Goal: Task Accomplishment & Management: Manage account settings

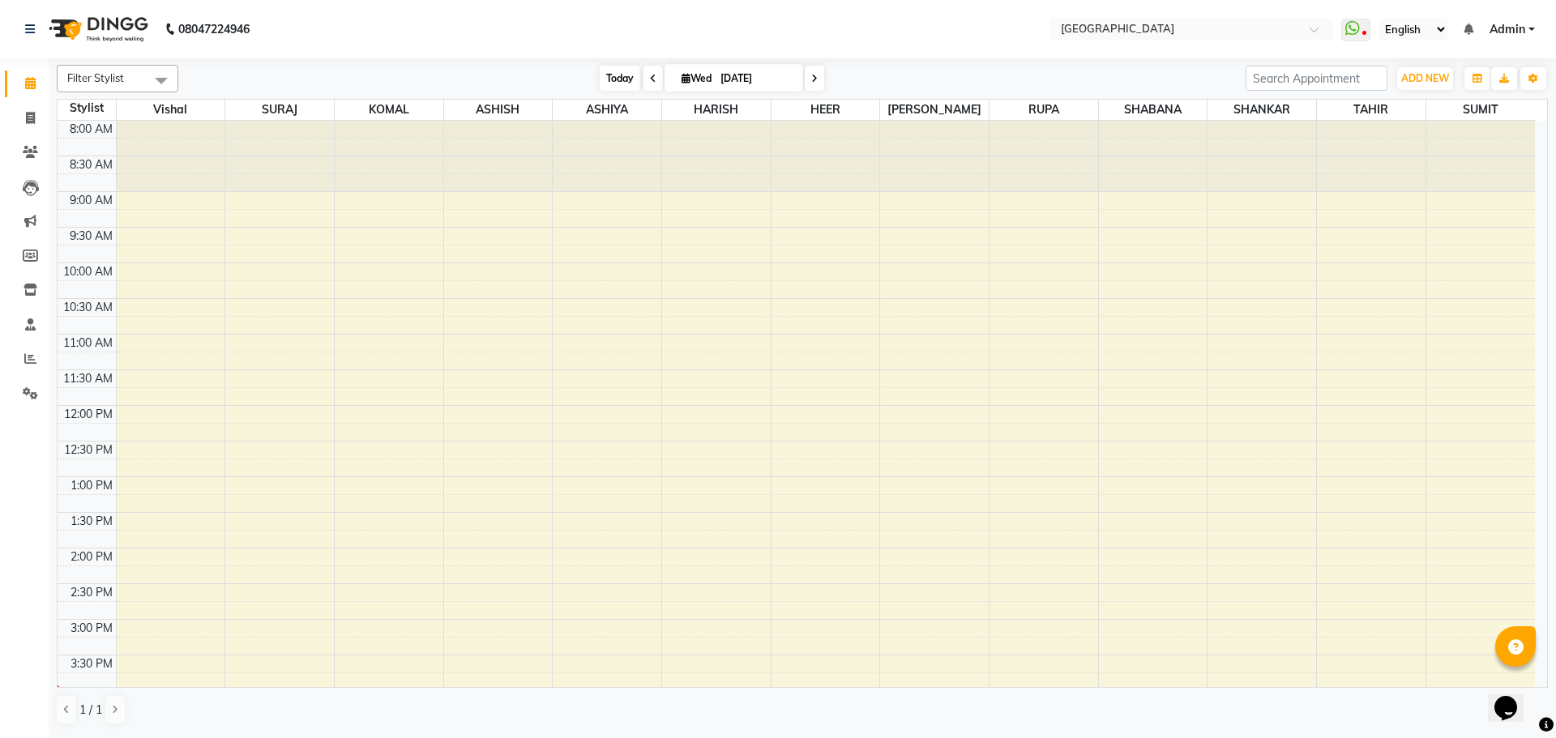
click at [620, 80] on span "Today" at bounding box center [620, 78] width 41 height 25
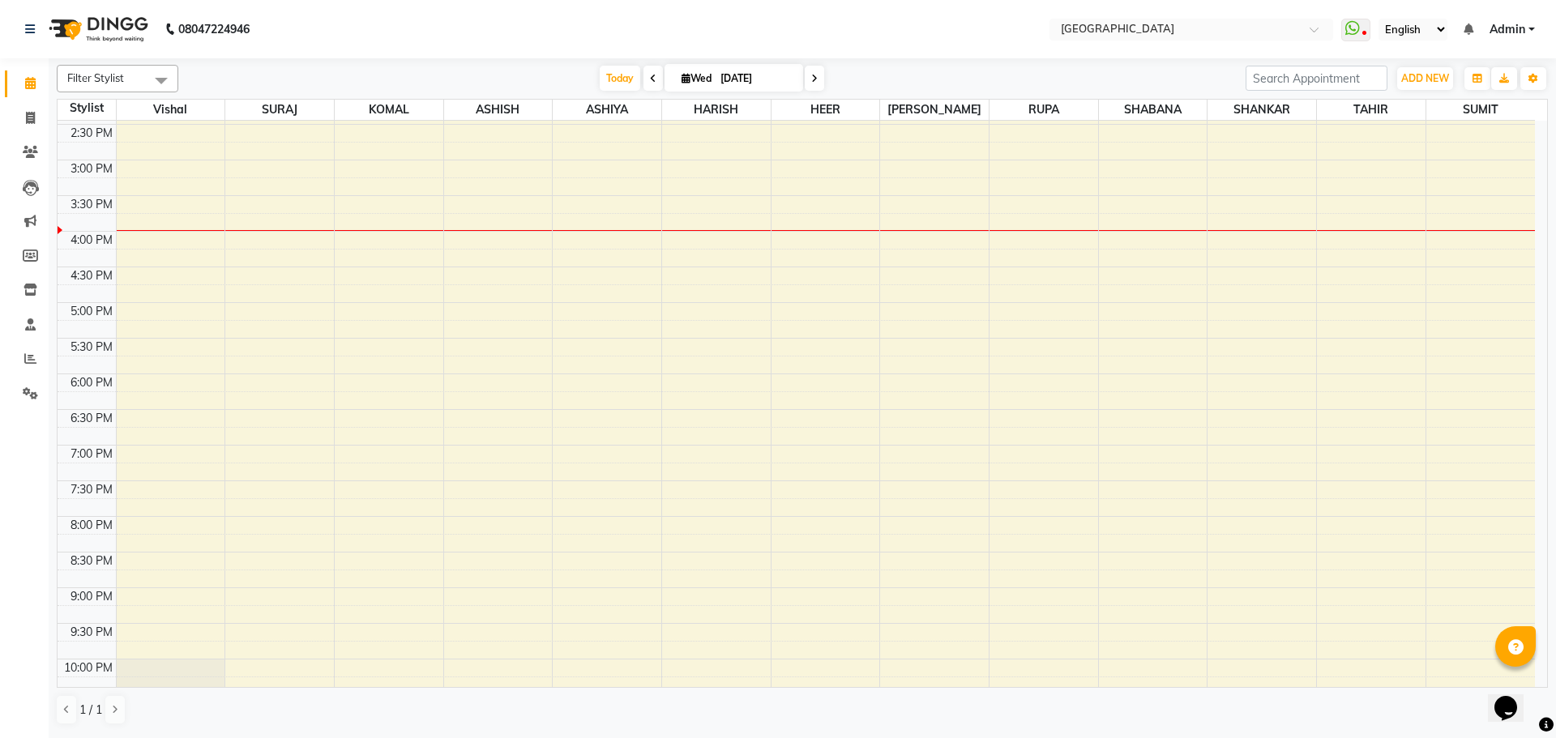
scroll to position [567, 0]
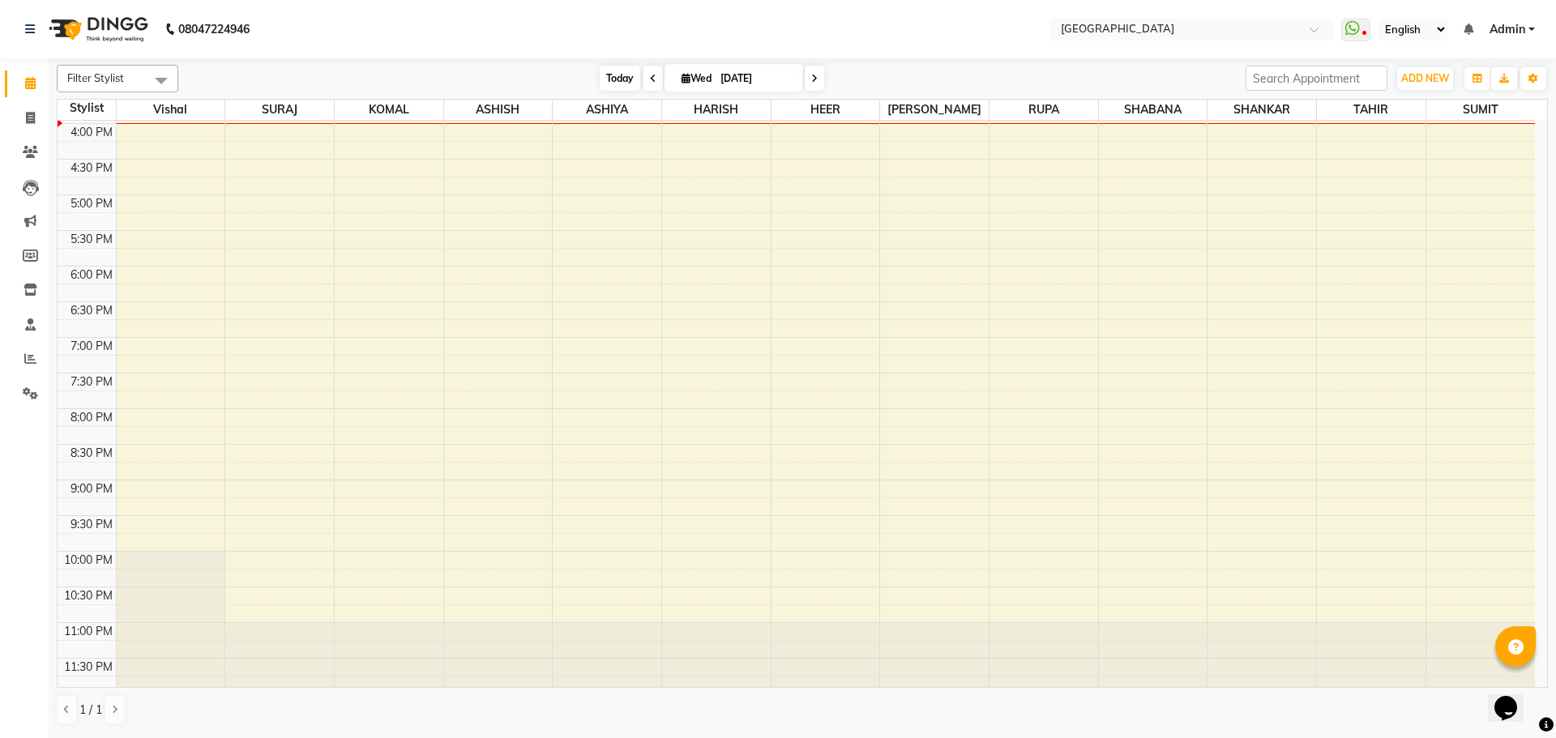
click at [619, 81] on span "Today" at bounding box center [620, 78] width 41 height 25
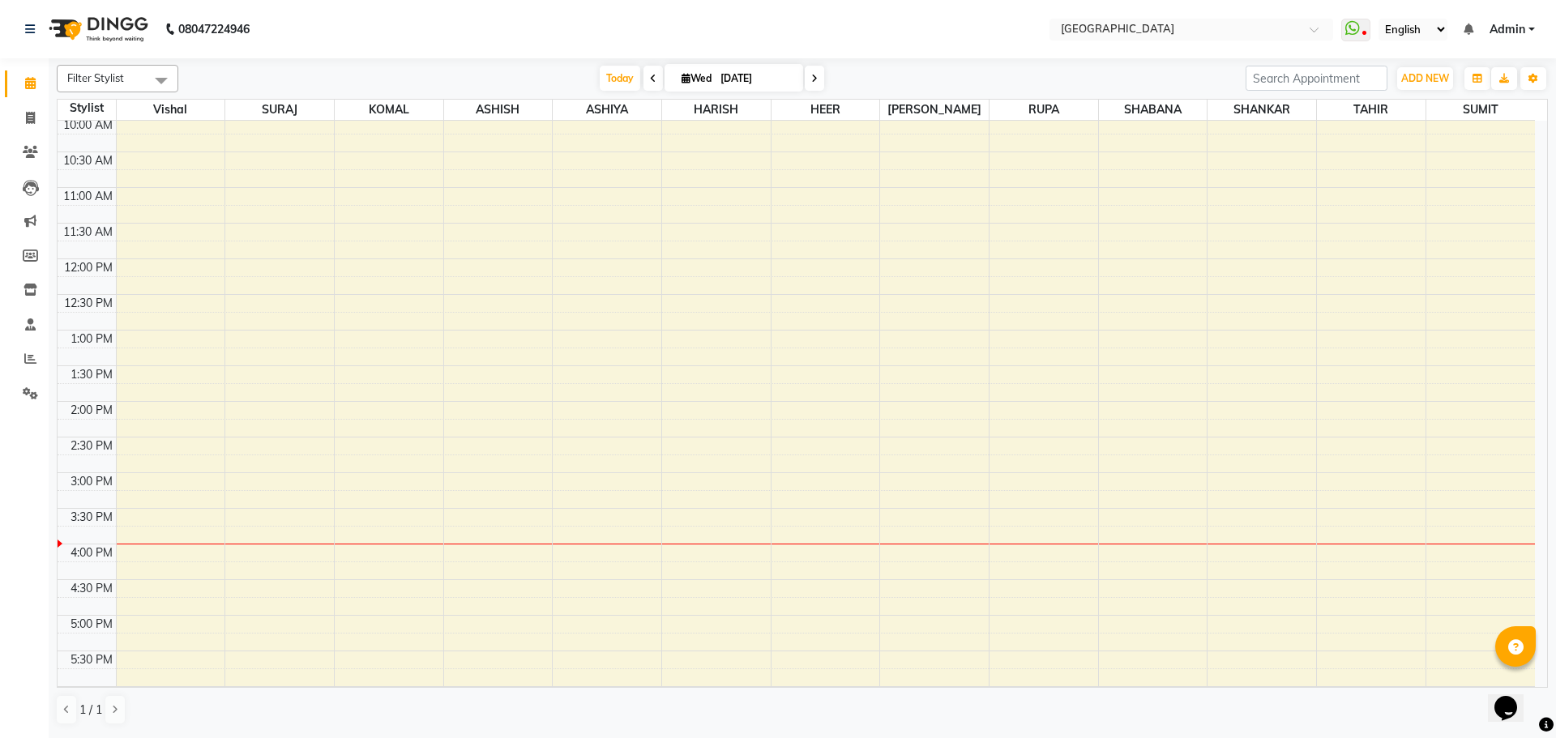
scroll to position [324, 0]
click at [615, 77] on span "Today" at bounding box center [620, 78] width 41 height 25
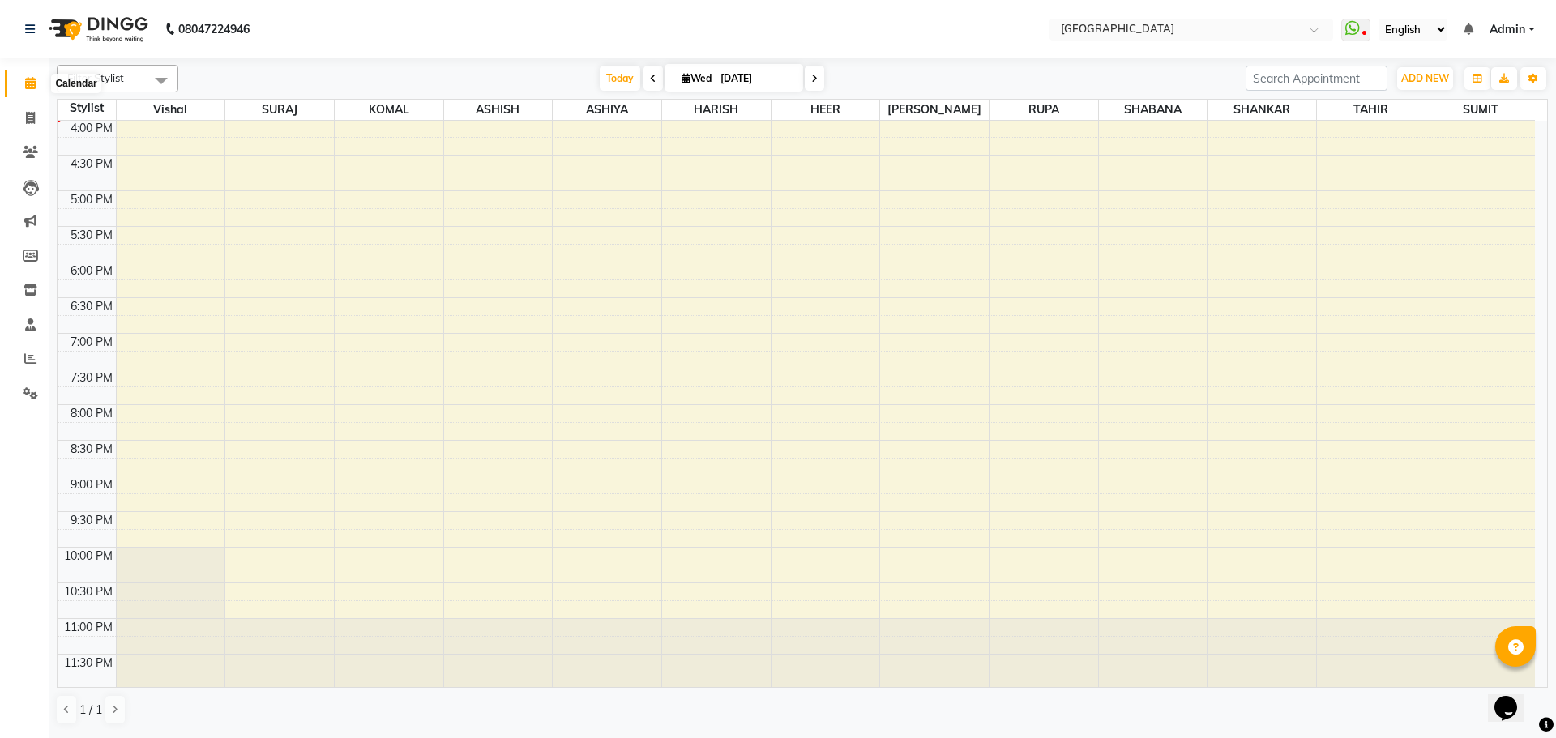
click at [29, 79] on icon at bounding box center [30, 83] width 11 height 12
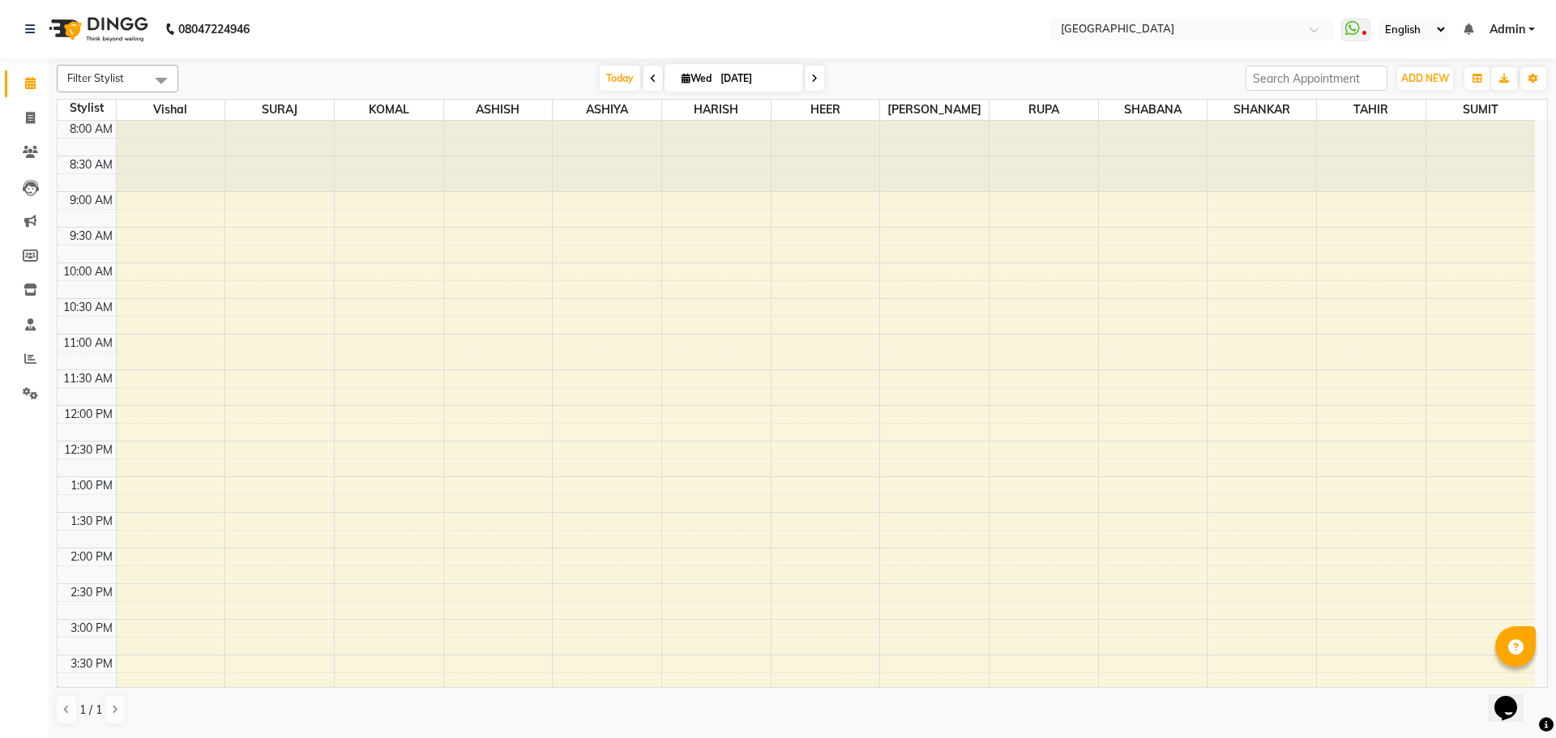
scroll to position [405, 0]
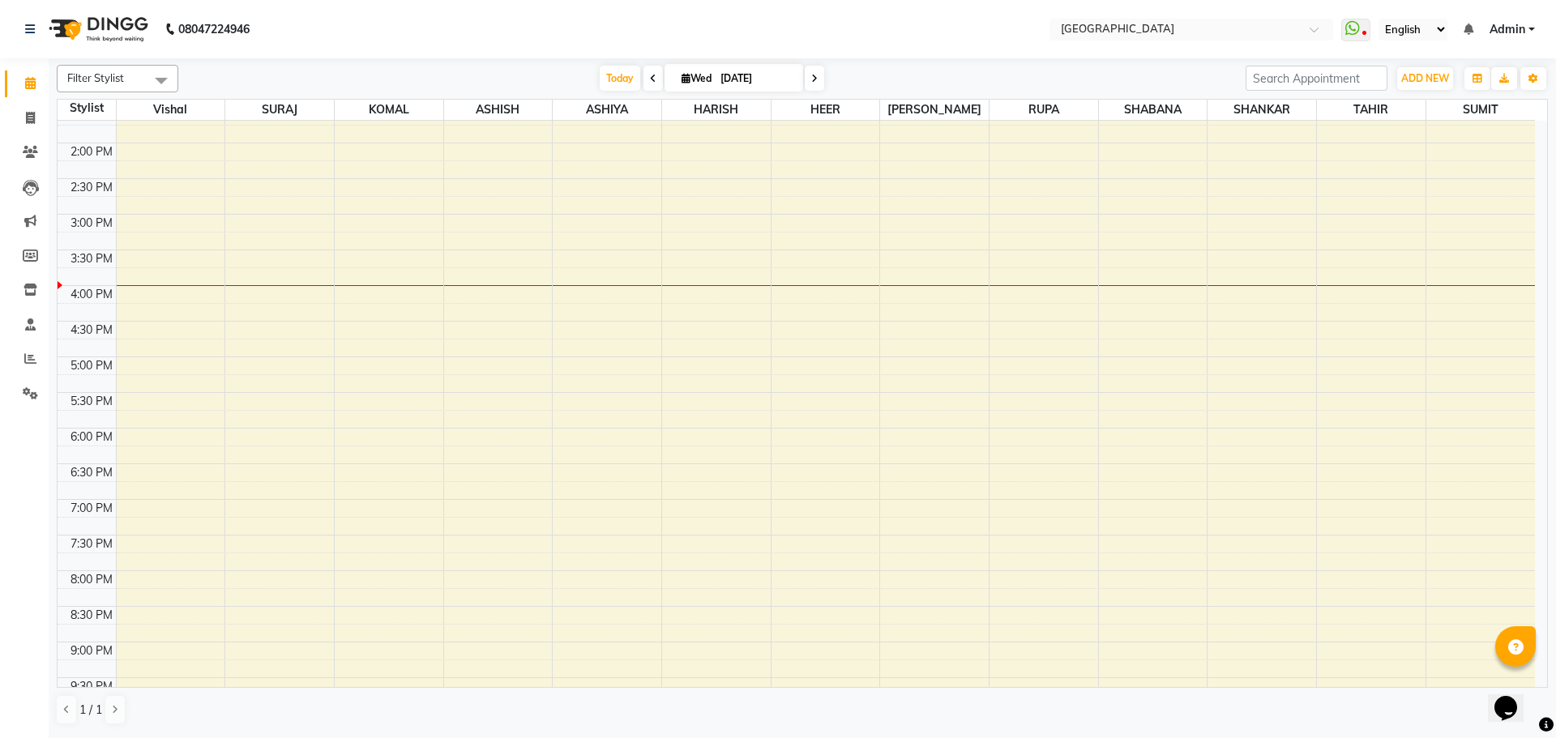
drag, startPoint x: 614, startPoint y: 79, endPoint x: 672, endPoint y: 82, distance: 57.6
click at [615, 79] on span "Today" at bounding box center [620, 78] width 41 height 25
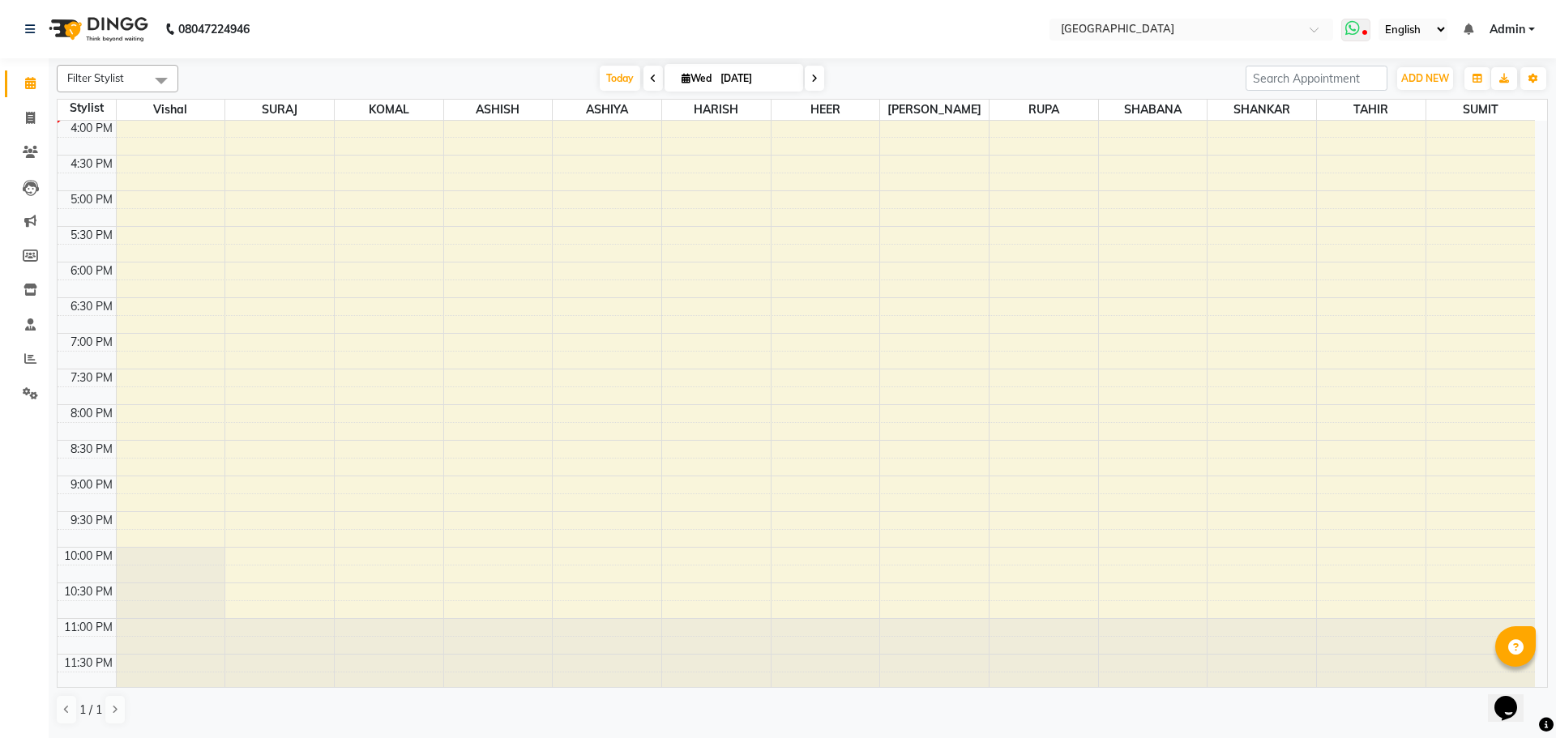
click at [1362, 30] on icon at bounding box center [1364, 34] width 5 height 8
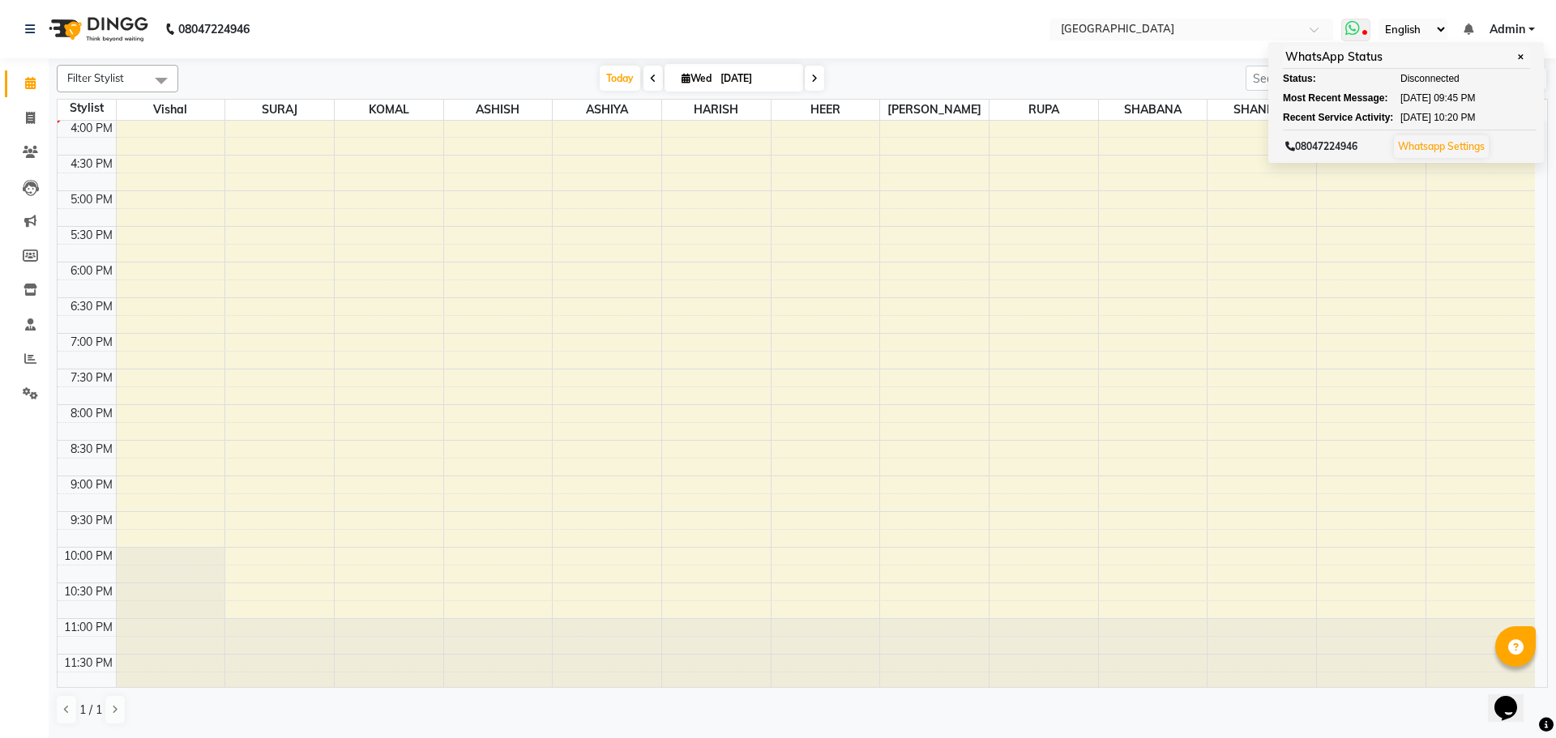
click at [1421, 88] on ul "Status: Disconnected Most Recent Message: [DATE] 09:45 PM Recent Service Activi…" at bounding box center [1406, 97] width 247 height 53
click at [1421, 77] on span "Disconnected" at bounding box center [1429, 78] width 59 height 15
click at [898, 66] on div "[DATE] [DATE]" at bounding box center [711, 78] width 1051 height 24
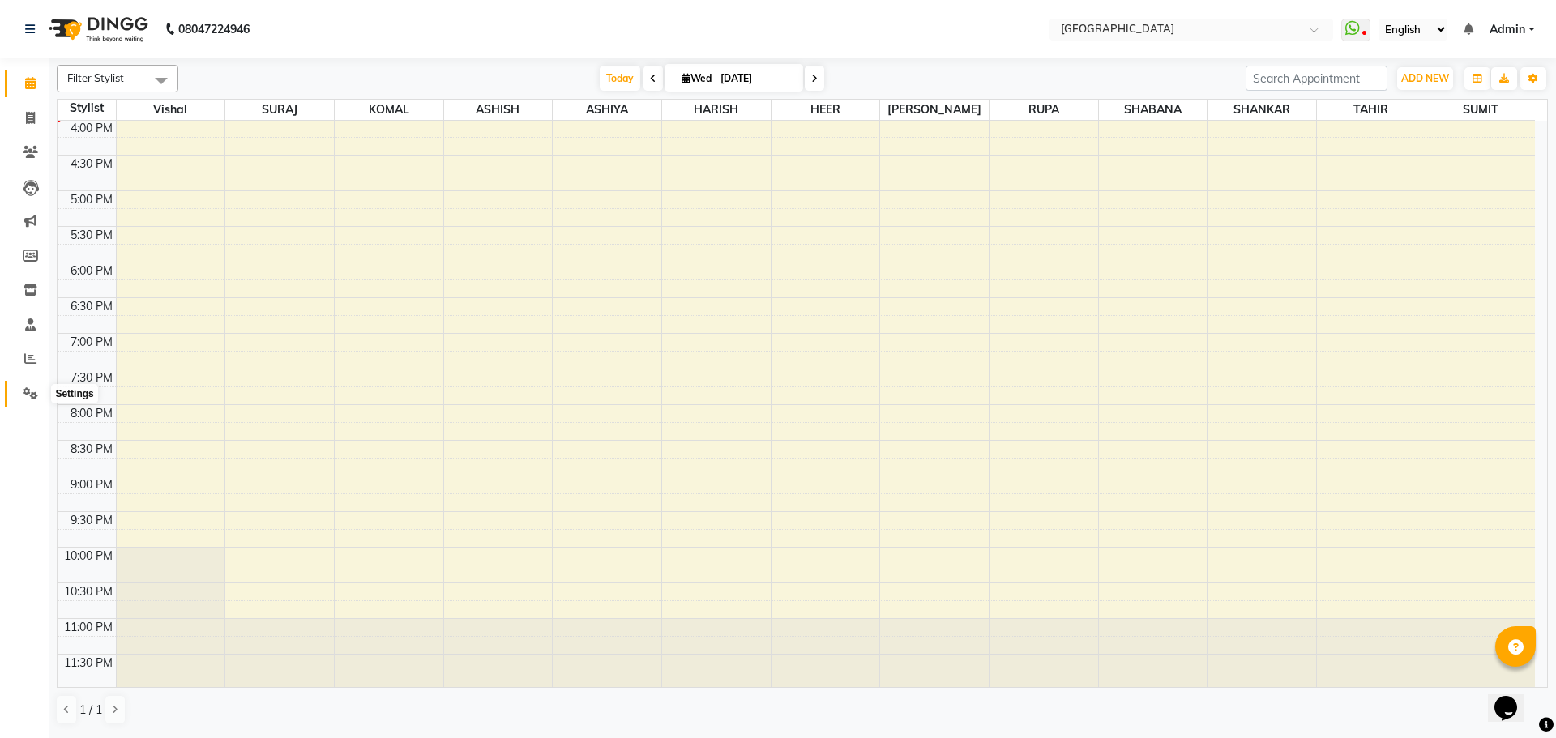
click at [30, 391] on icon at bounding box center [30, 393] width 15 height 12
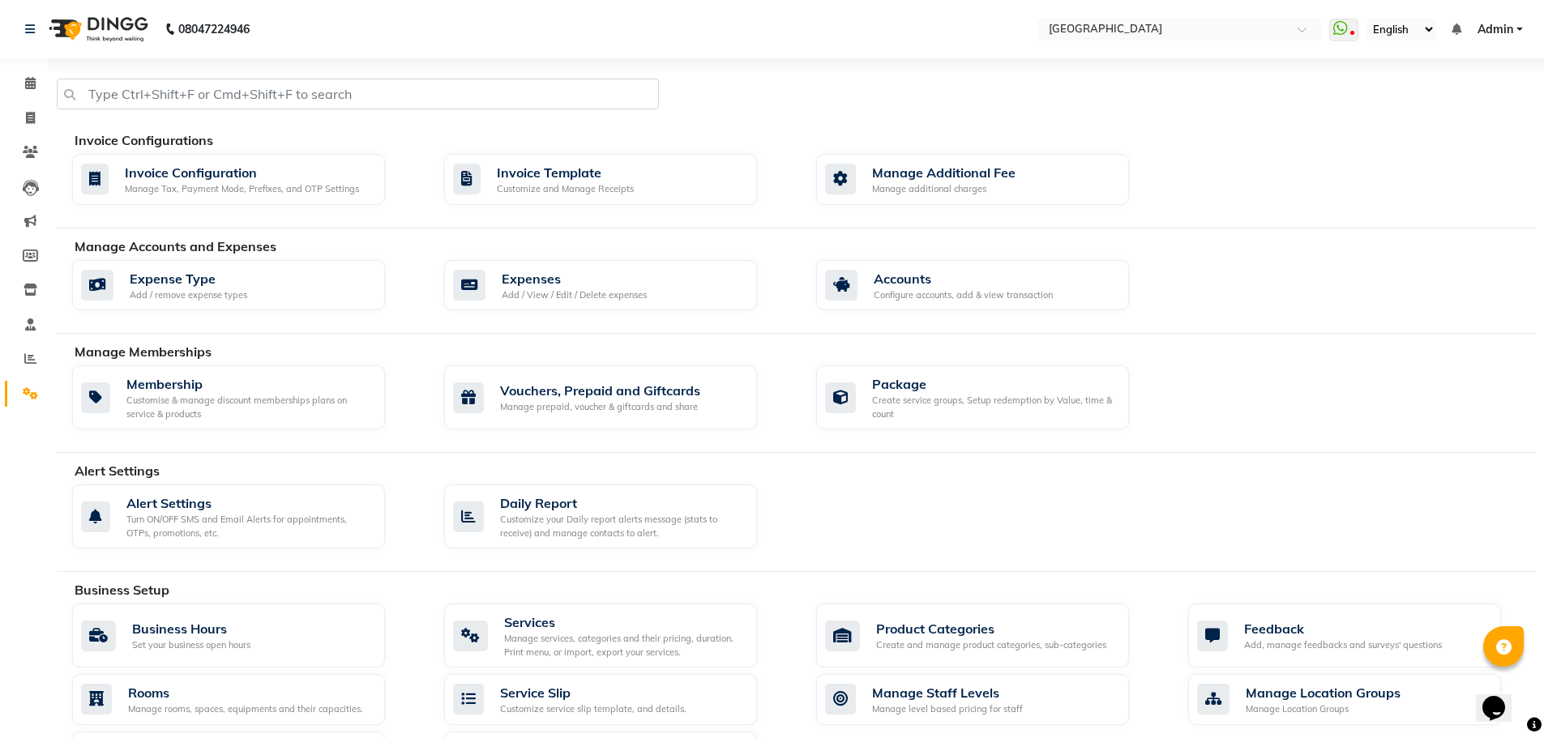
scroll to position [468, 0]
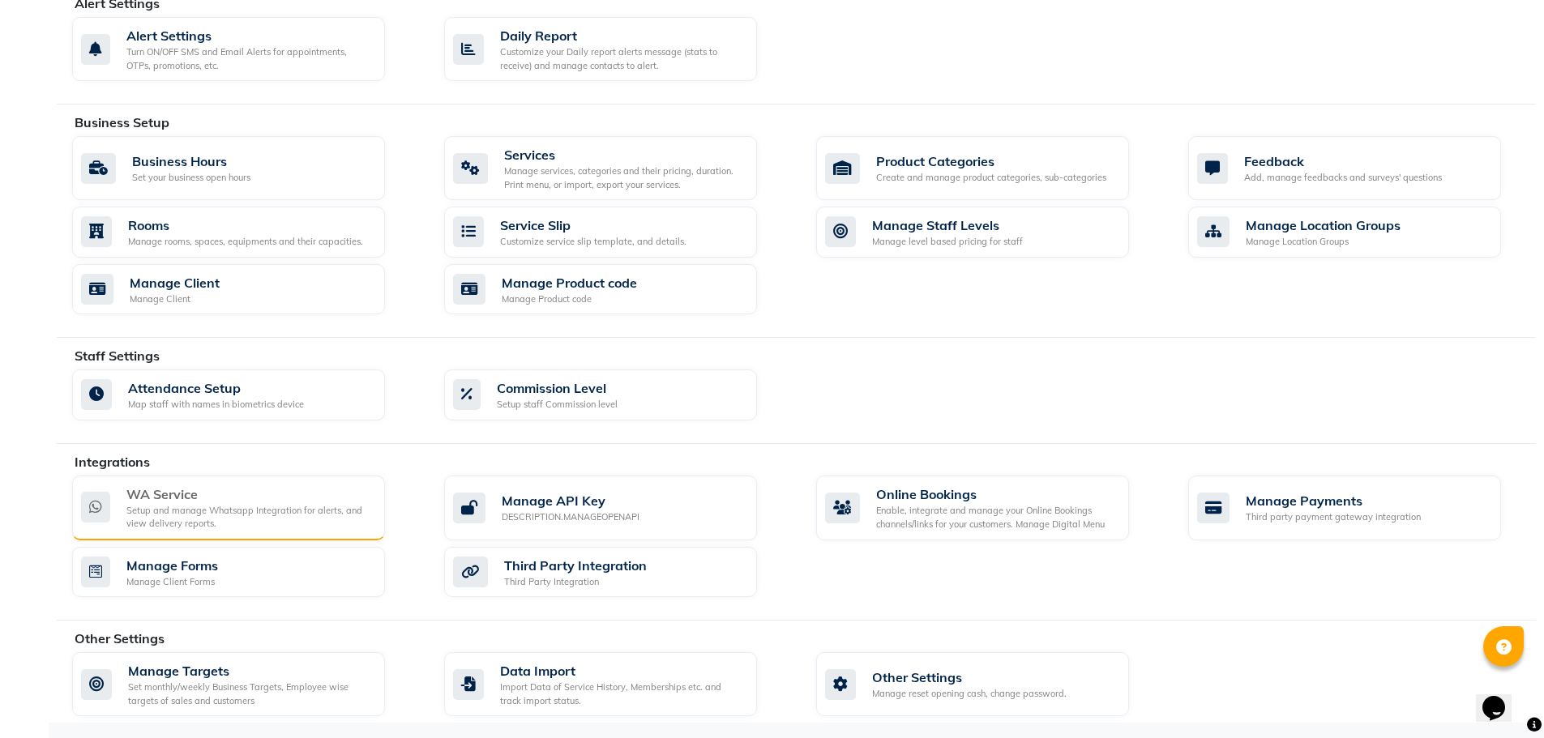
click at [203, 518] on div "Setup and manage Whatsapp Integration for alerts, and view delivery reports." at bounding box center [249, 517] width 246 height 27
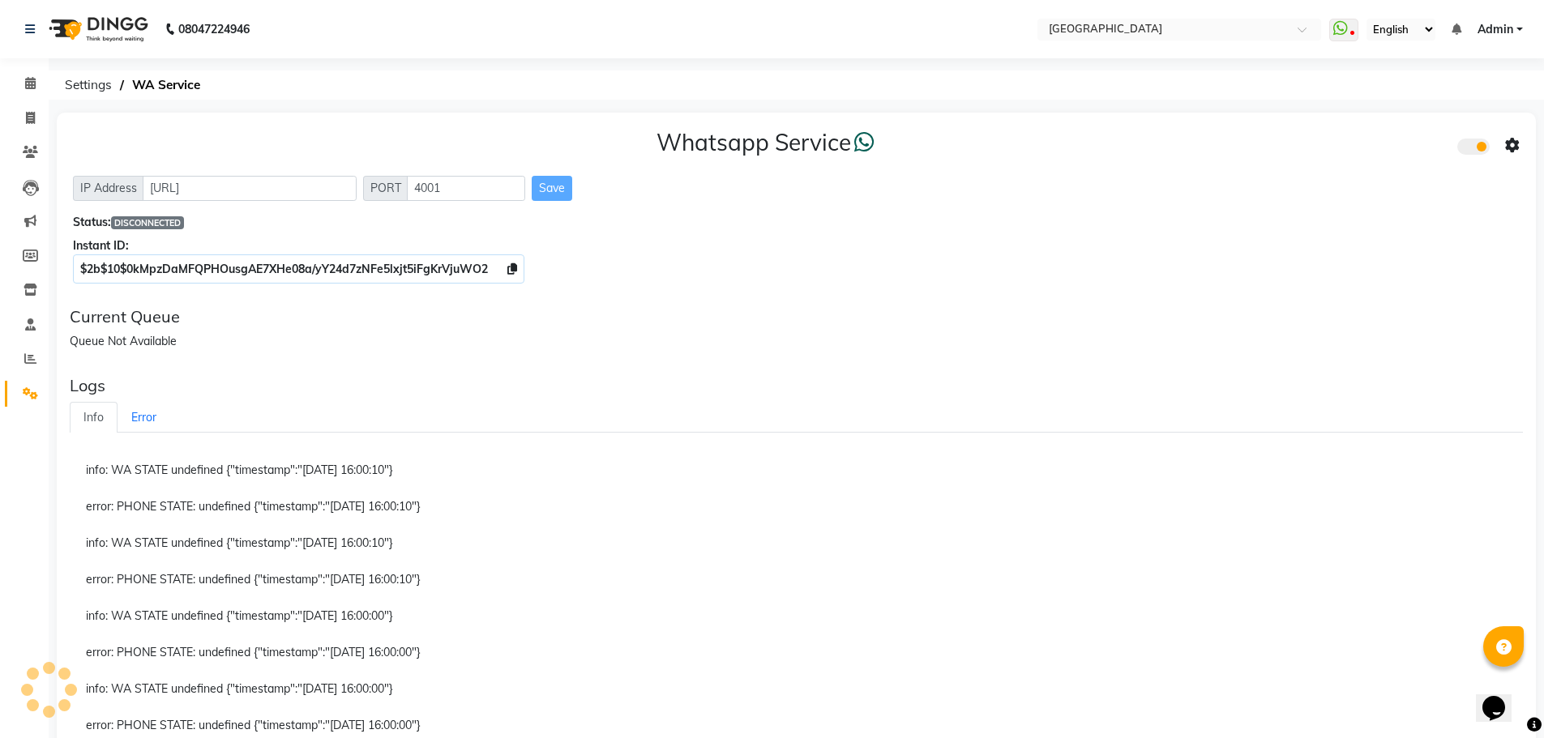
click at [1511, 144] on icon at bounding box center [1512, 146] width 15 height 15
click at [1466, 184] on div "Turn on Whatsapp for all customers" at bounding box center [1395, 179] width 186 height 20
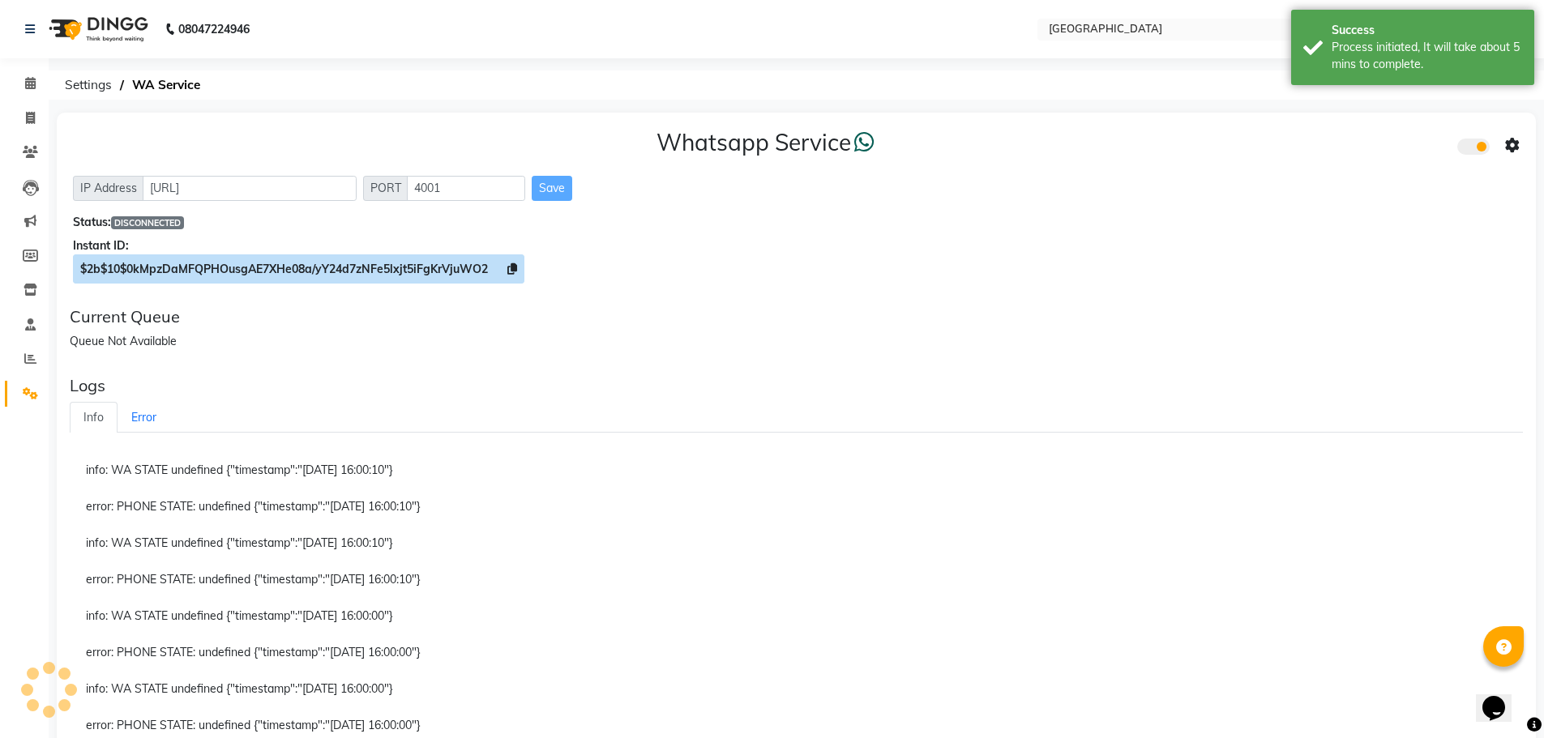
click at [515, 269] on icon at bounding box center [512, 268] width 10 height 11
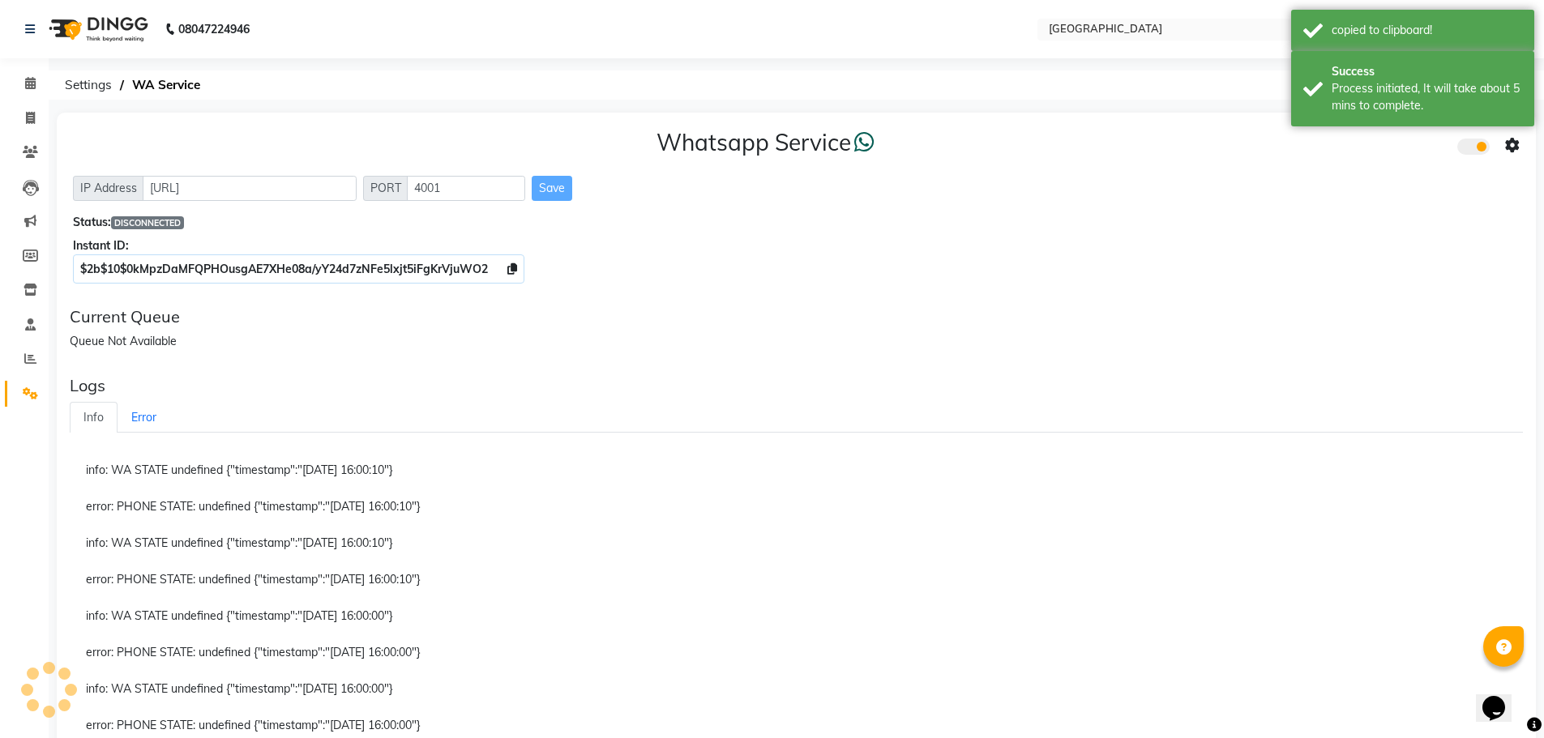
click at [1507, 147] on icon at bounding box center [1512, 146] width 15 height 15
click at [1365, 138] on div "Whatsapp Settings" at bounding box center [1395, 128] width 186 height 20
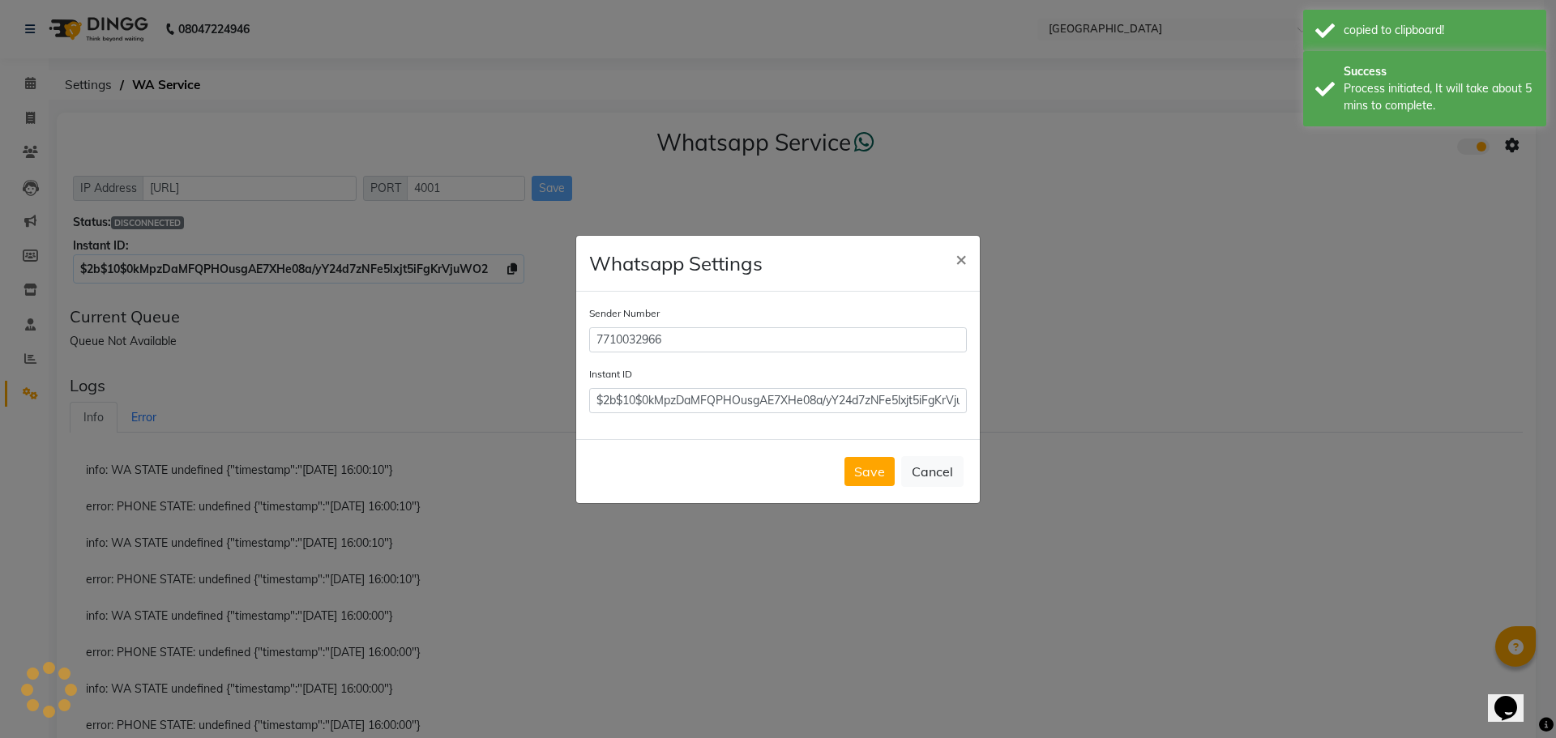
click at [972, 399] on div "Sender Number 7710032966 Instant ID $2b$10$0kMpzDaMFQPHOusgAE7XHe08a/yY24d7zNFe…" at bounding box center [778, 365] width 404 height 147
click at [957, 400] on input "$2b$10$0kMpzDaMFQPHOusgAE7XHe08a/yY24d7zNFe5lxjt5iFgKrVjuWO2" at bounding box center [778, 400] width 378 height 25
drag, startPoint x: 957, startPoint y: 400, endPoint x: 562, endPoint y: 399, distance: 394.7
click at [562, 399] on ngb-modal-window "Whatsapp Settings × Sender Number 7710032966 Instant ID $2b$10$0kMpzDaMFQPHOusg…" at bounding box center [778, 369] width 1556 height 738
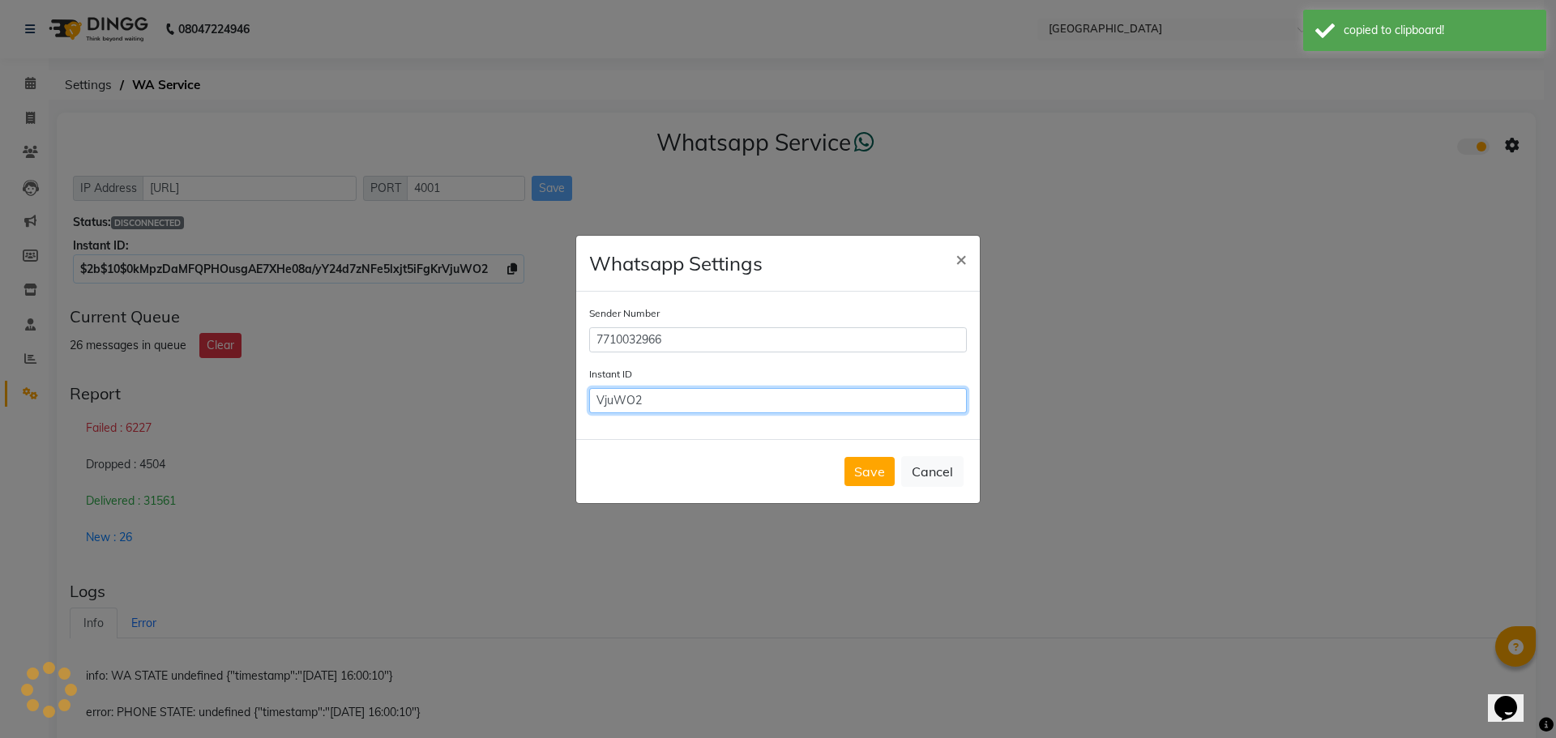
click at [809, 400] on input "VjuWO2" at bounding box center [778, 400] width 378 height 25
type input "V"
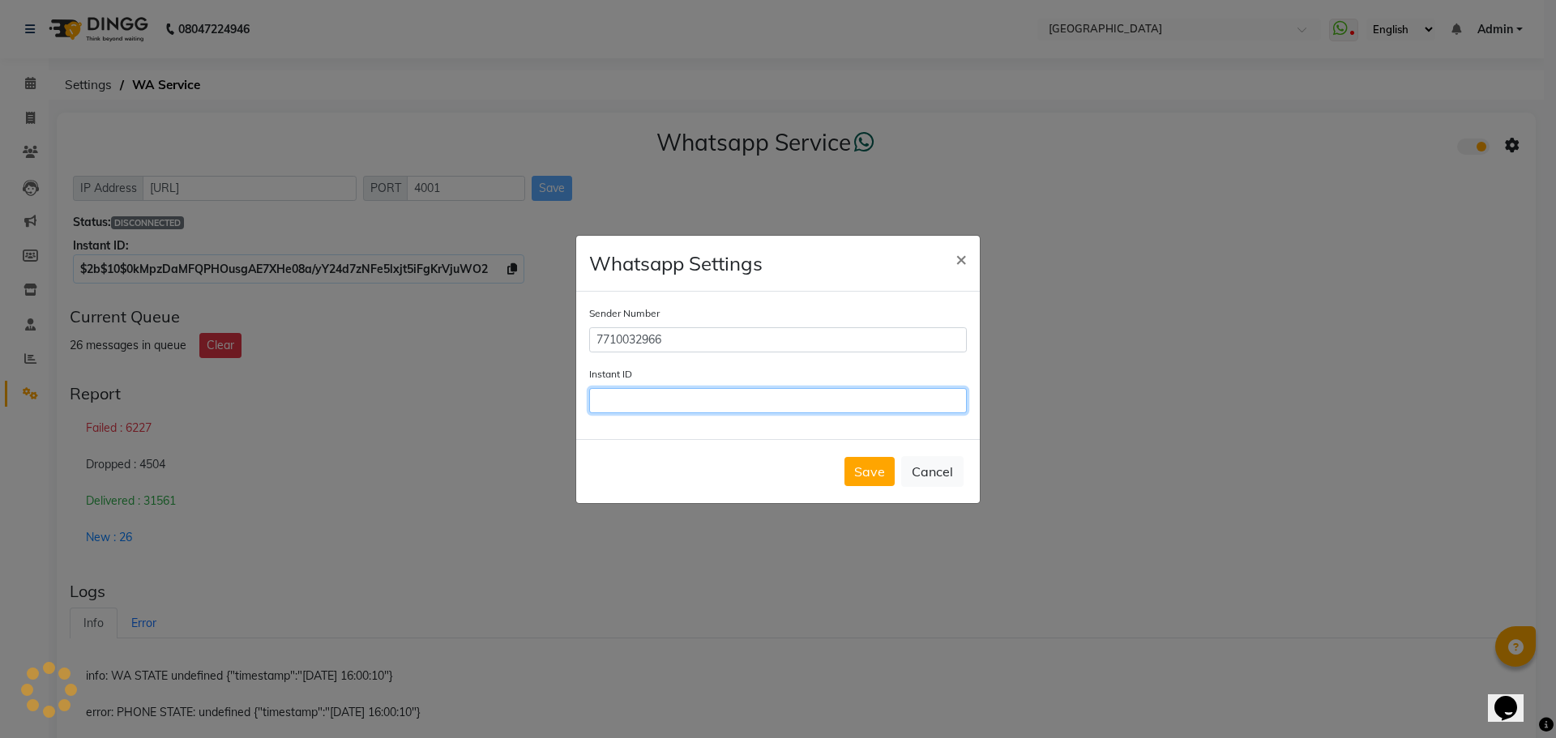
paste input "$2b$10$0kMpzDaMFQPHOusgAE7XHe08a/yY24d7zNFe5lxjt5iFgKrVjuWO2"
type input "$2b$10$0kMpzDaMFQPHOusgAE7XHe08a/yY24d7zNFe5lxjt5iFgKrVjuWO2"
click at [873, 471] on button "Save" at bounding box center [869, 471] width 50 height 29
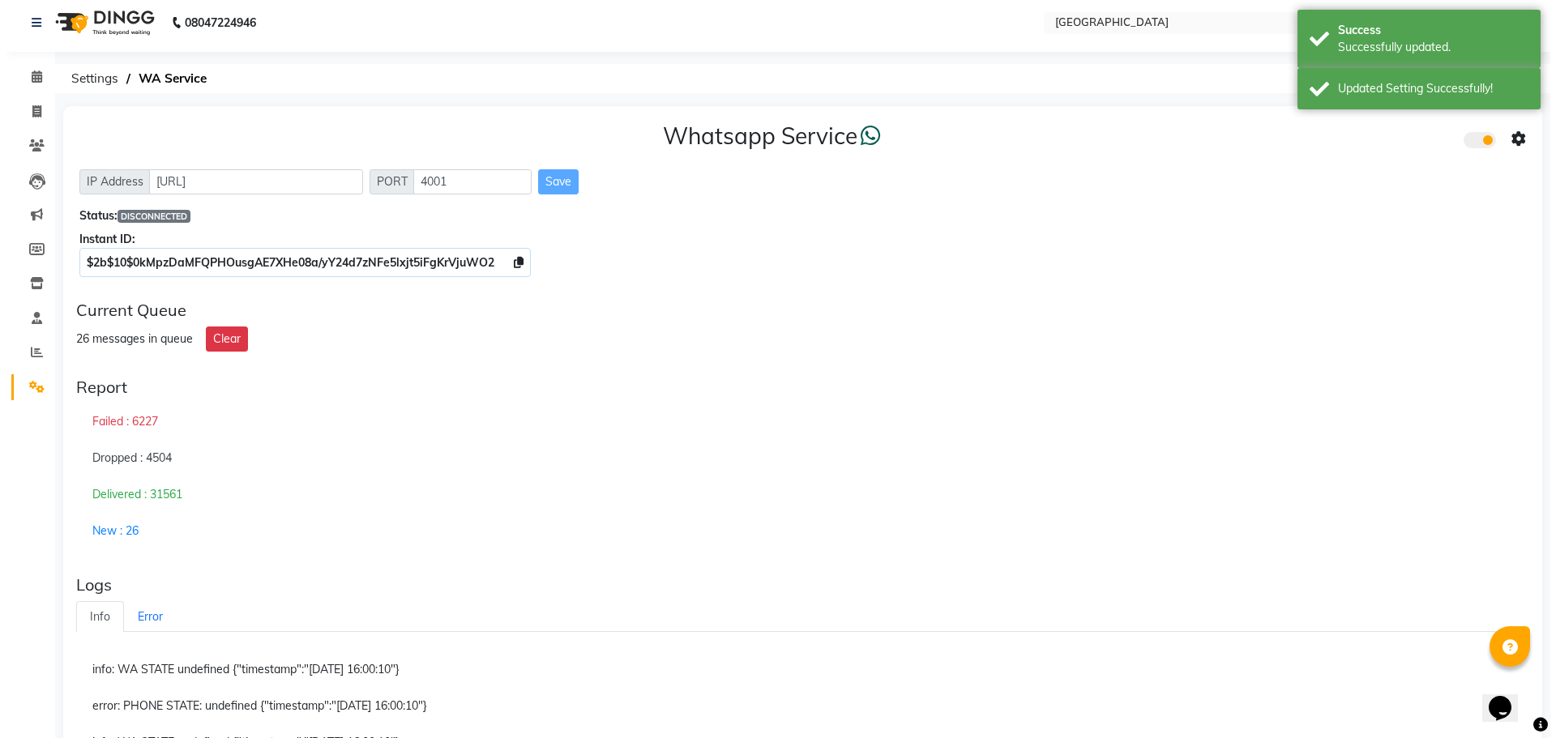
scroll to position [0, 0]
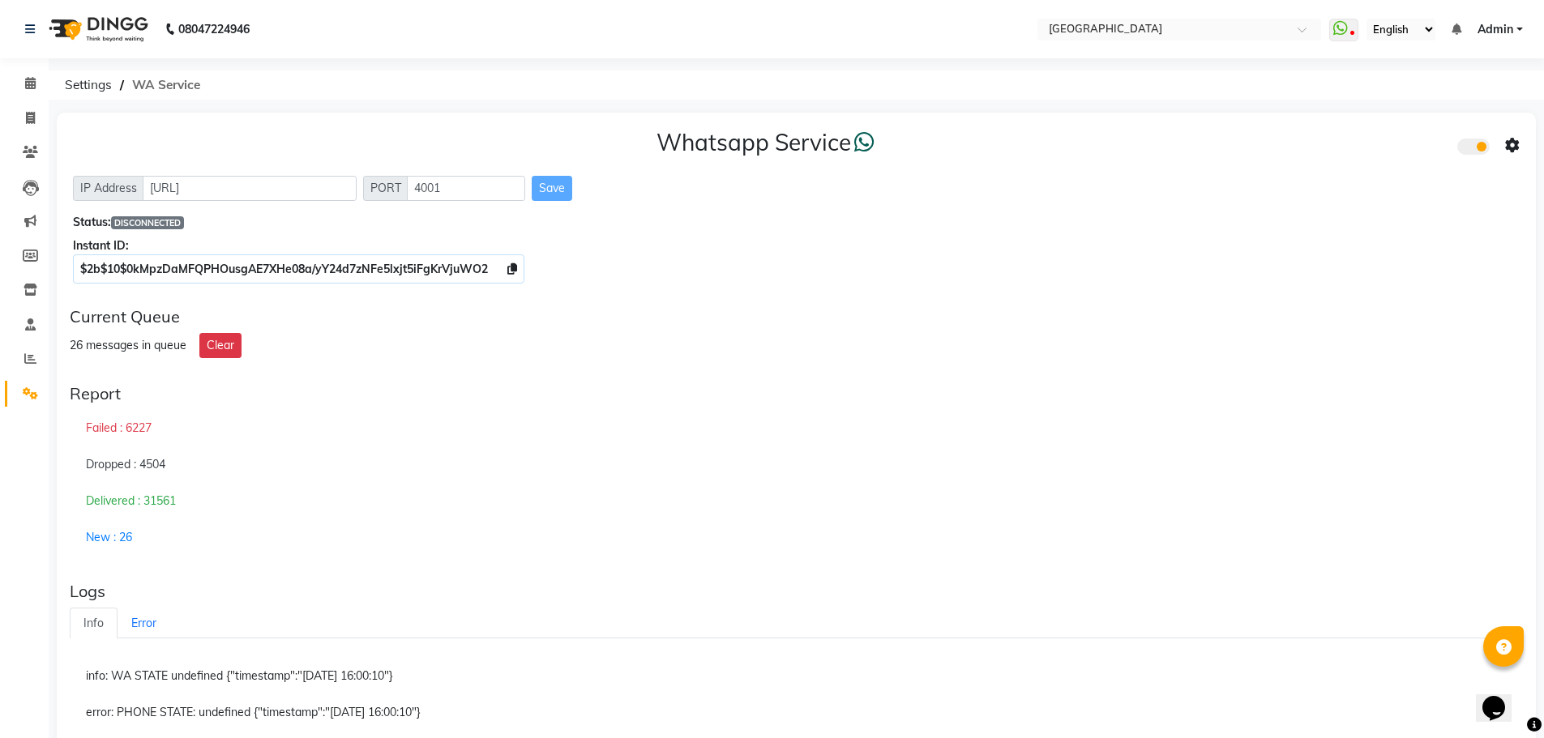
click at [165, 88] on span "WA Service" at bounding box center [166, 85] width 84 height 29
click at [155, 79] on span "WA Service" at bounding box center [166, 85] width 84 height 29
click at [87, 91] on span "Settings" at bounding box center [88, 85] width 63 height 29
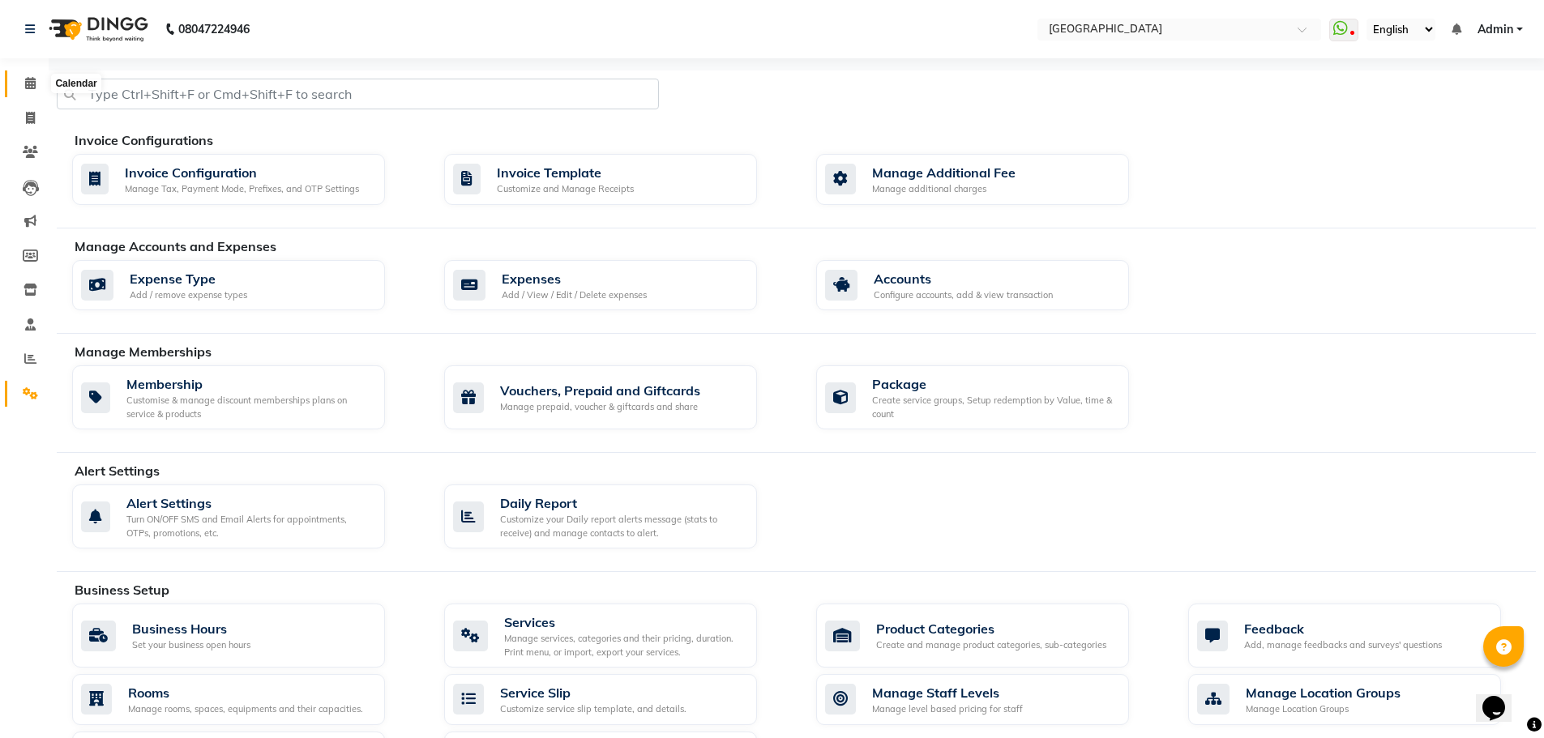
drag, startPoint x: 27, startPoint y: 82, endPoint x: 39, endPoint y: 80, distance: 12.3
click at [27, 81] on icon at bounding box center [30, 83] width 11 height 12
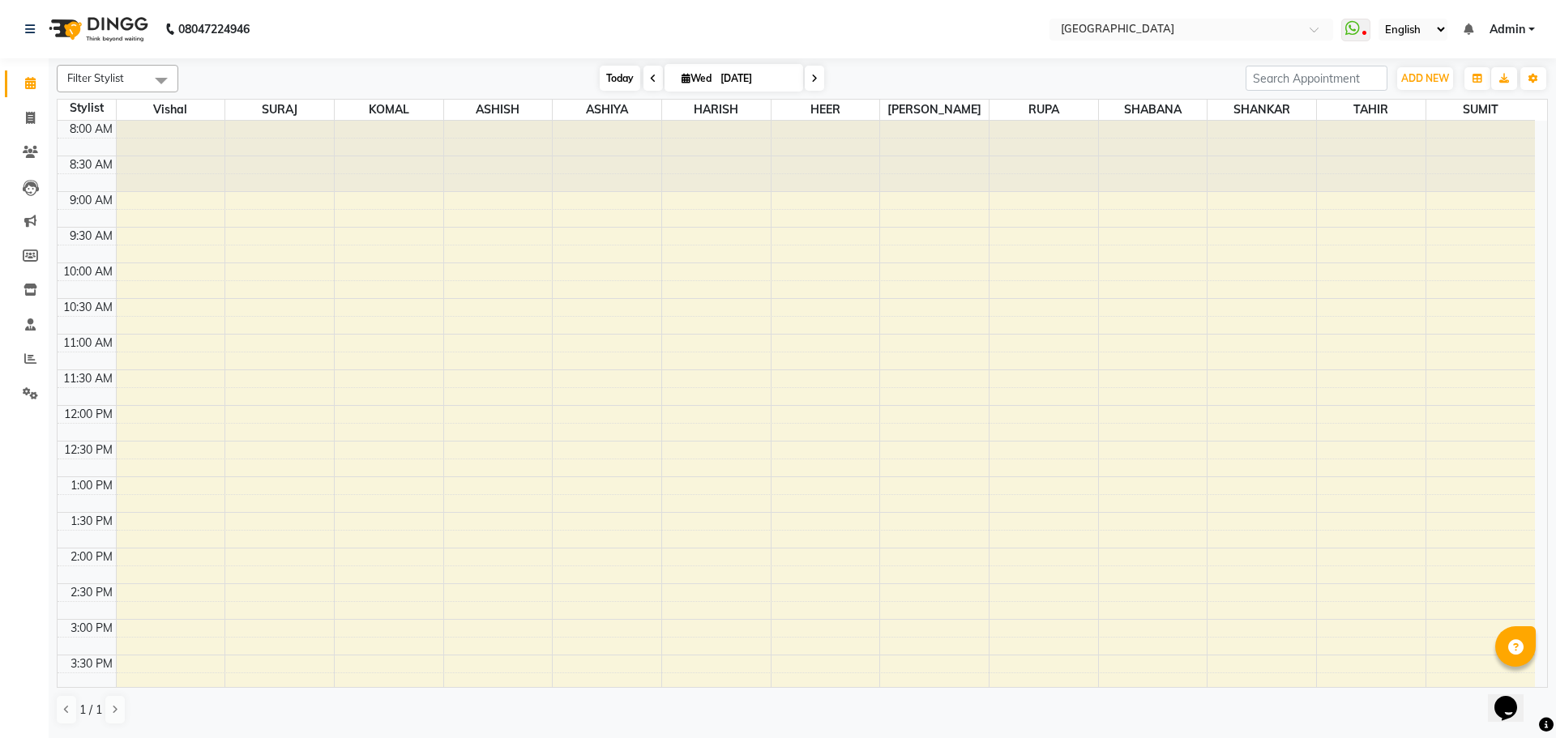
click at [618, 75] on span "Today" at bounding box center [620, 78] width 41 height 25
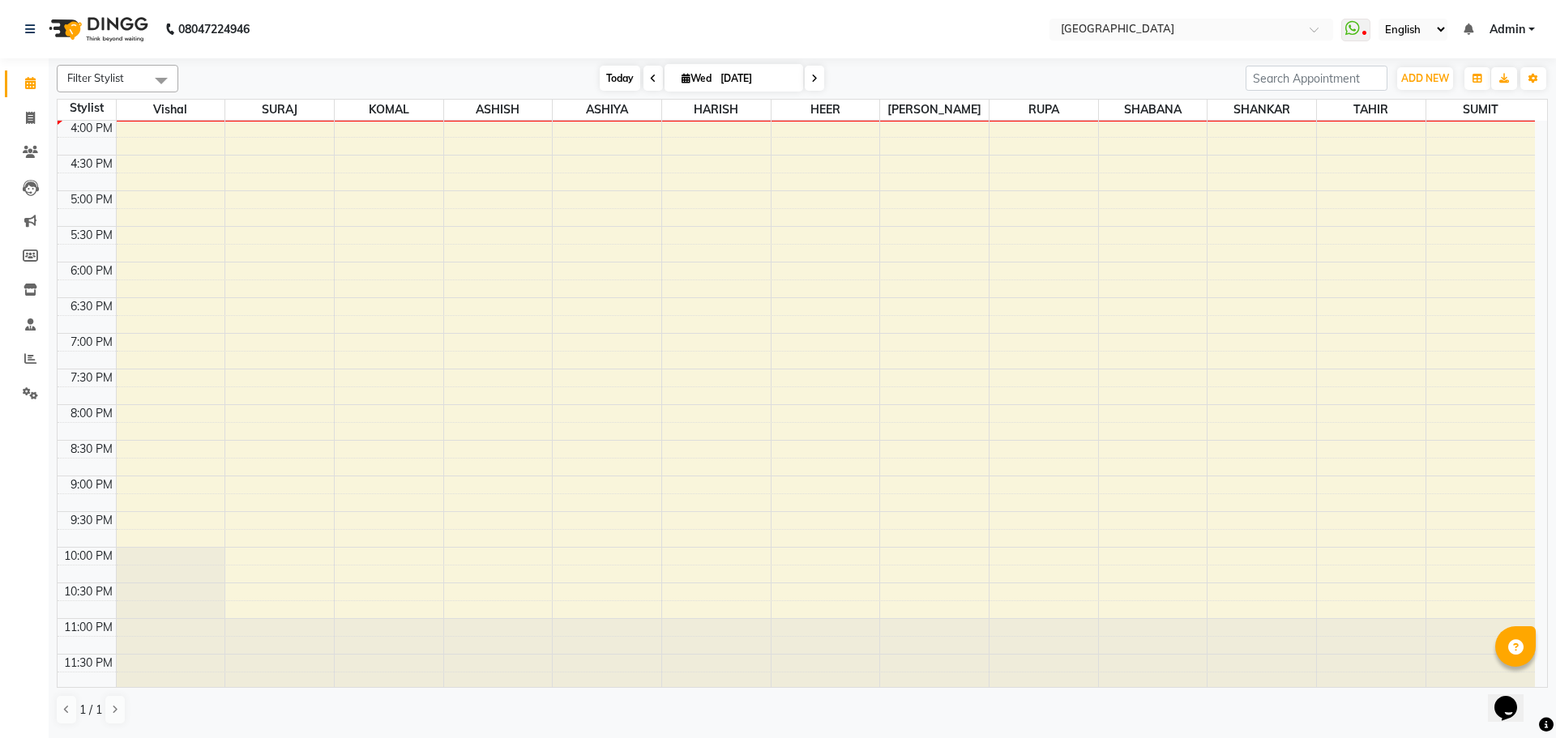
click at [615, 80] on span "Today" at bounding box center [620, 78] width 41 height 25
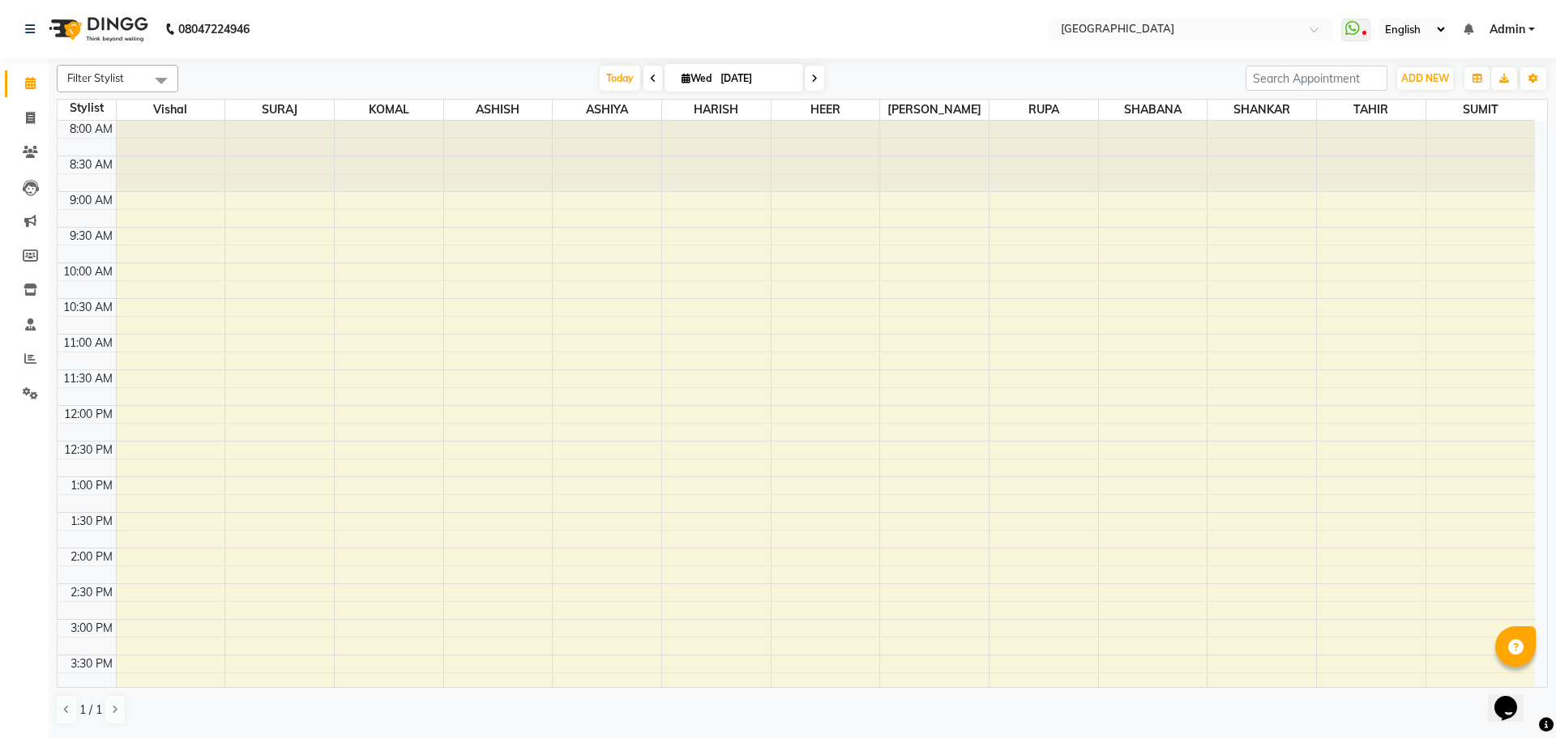
scroll to position [324, 0]
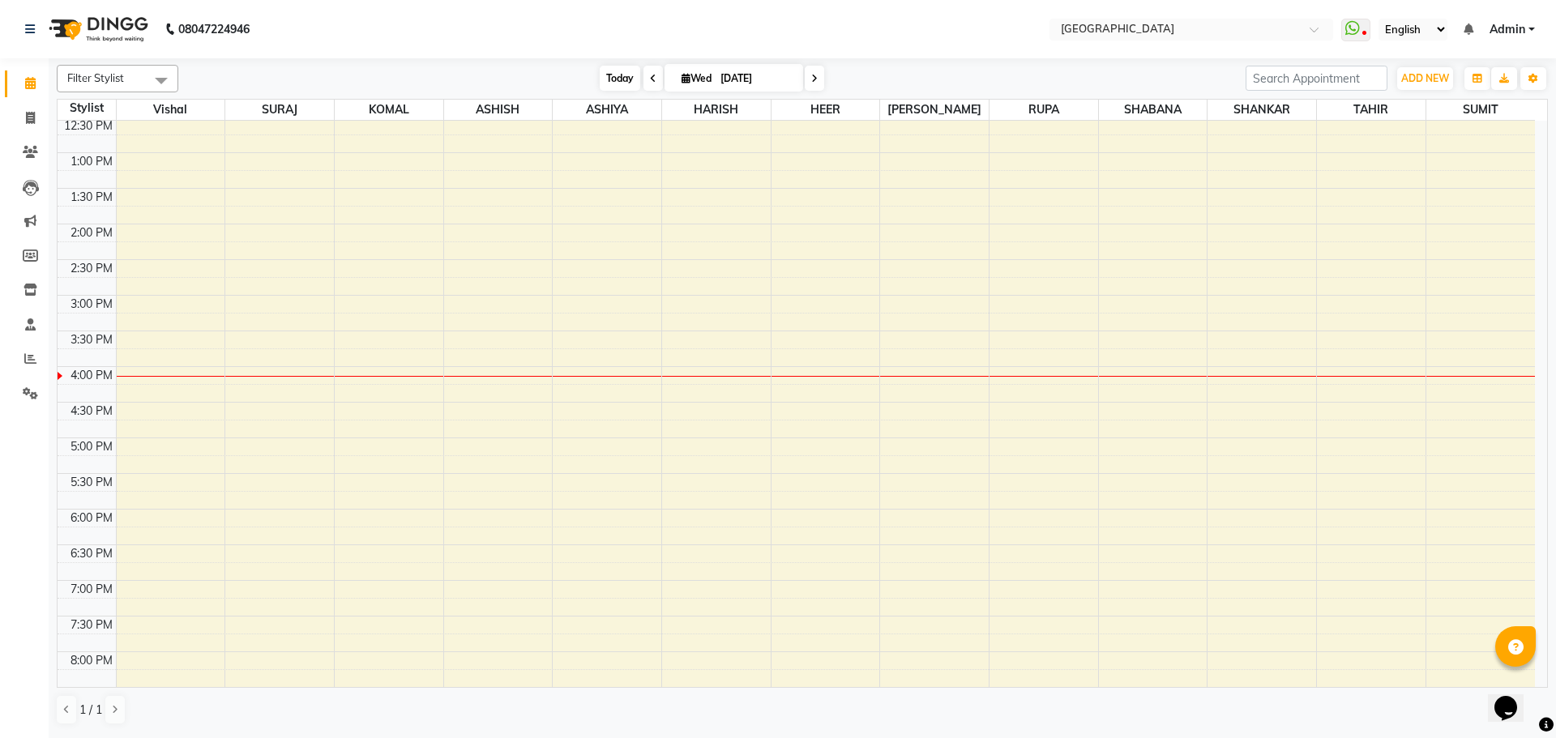
click at [623, 79] on span "Today" at bounding box center [620, 78] width 41 height 25
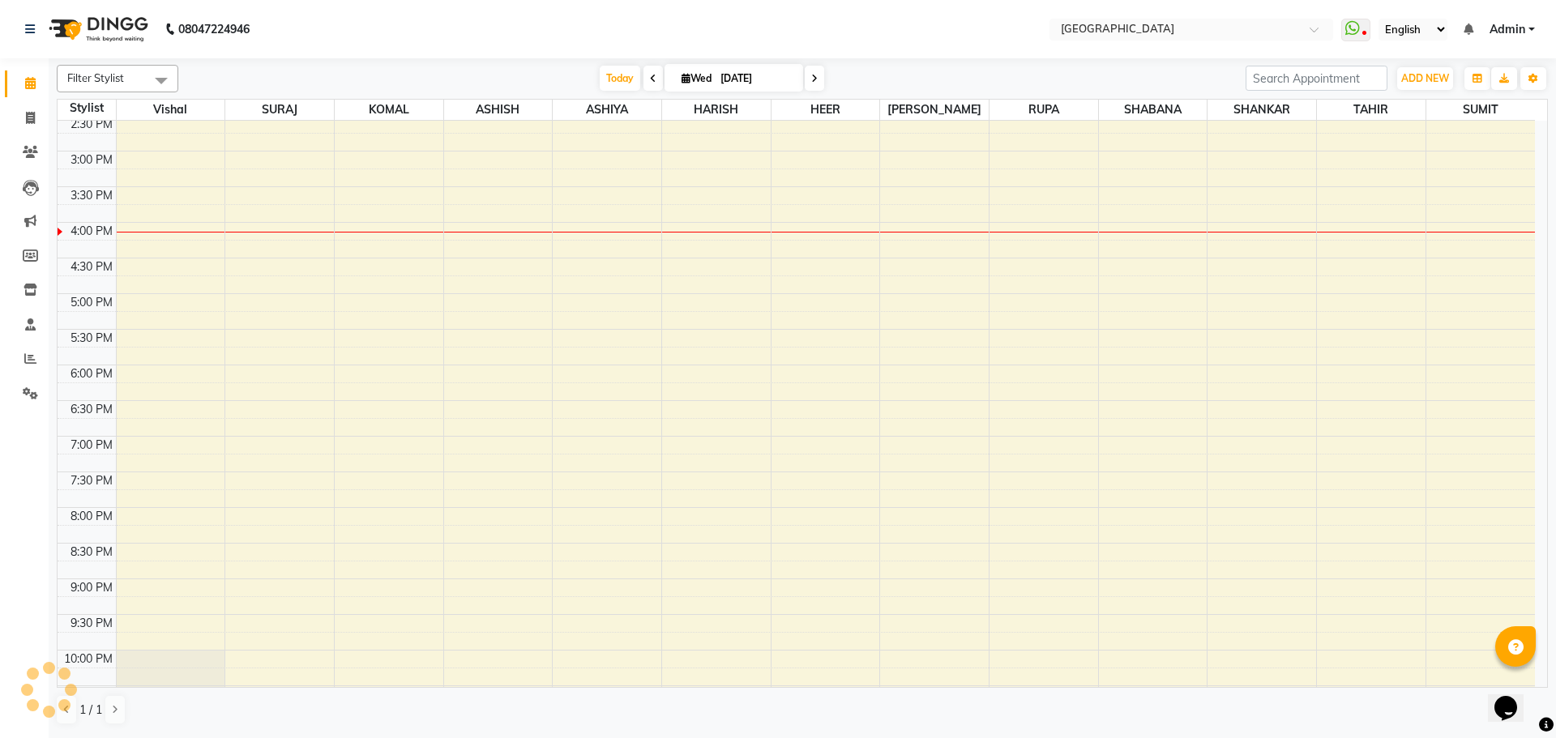
scroll to position [166, 0]
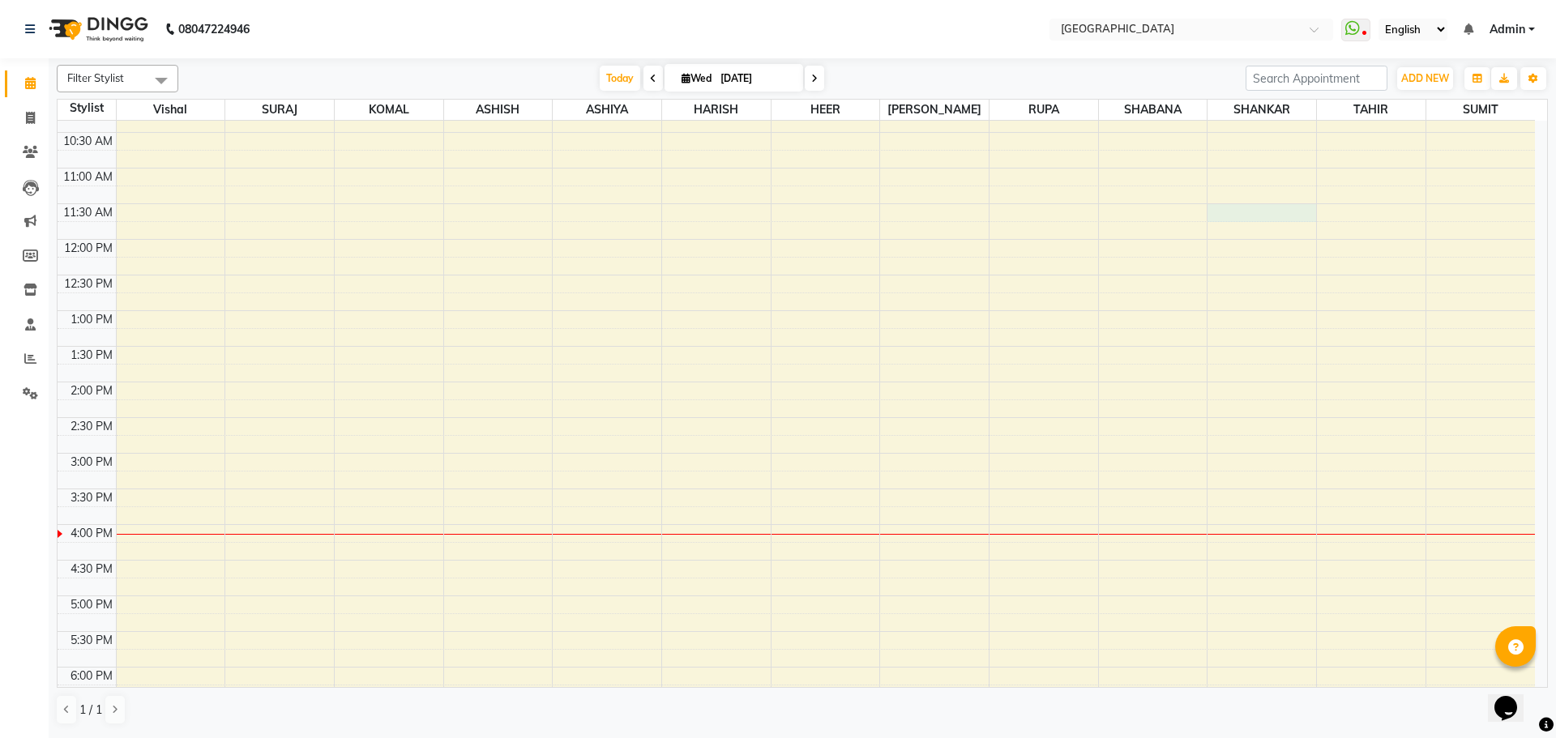
click at [1252, 216] on div "8:00 AM 8:30 AM 9:00 AM 9:30 AM 10:00 AM 10:30 AM 11:00 AM 11:30 AM 12:00 PM 12…" at bounding box center [796, 525] width 1477 height 1140
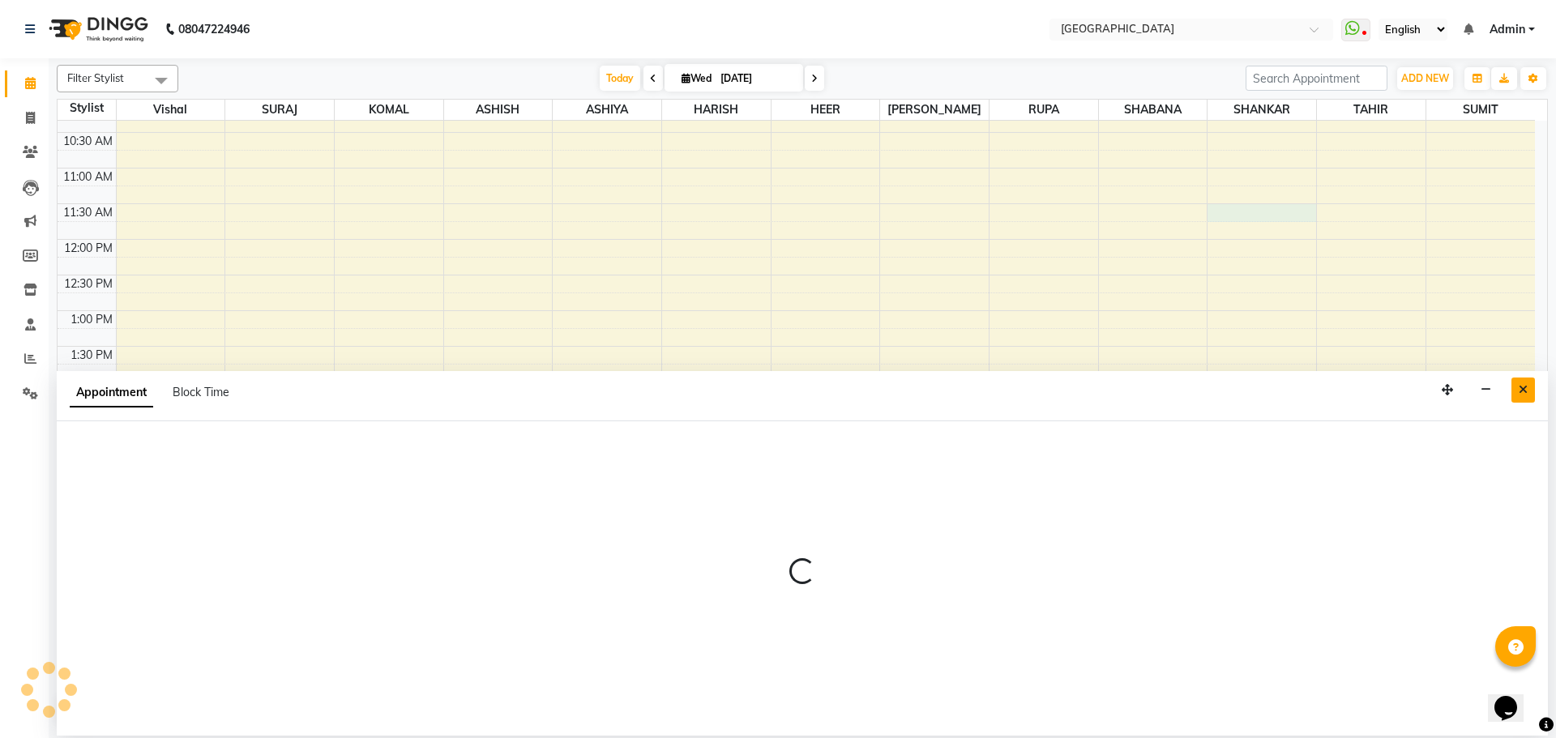
select select "79087"
select select "690"
select select "tentative"
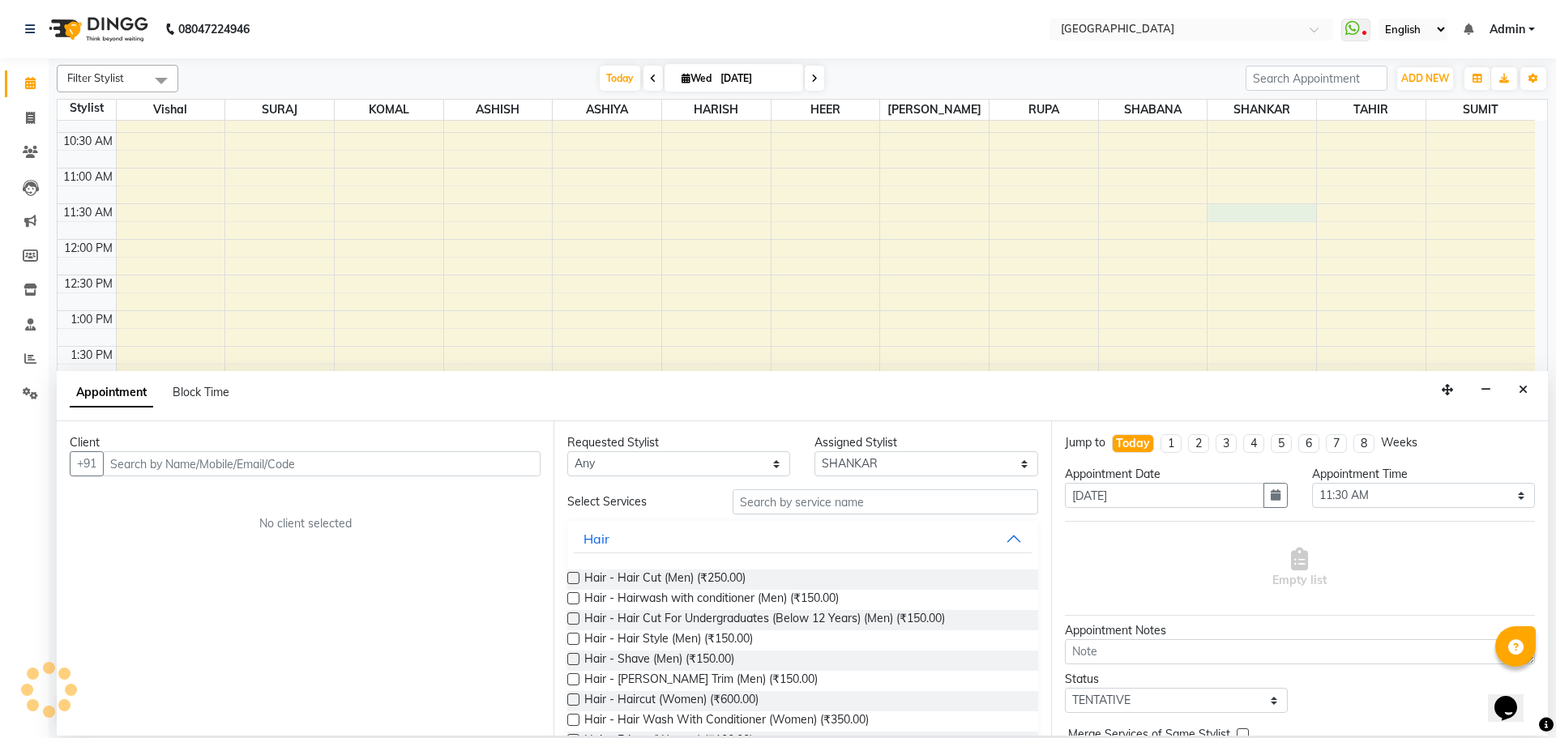
click at [511, 464] on input "text" at bounding box center [322, 463] width 438 height 25
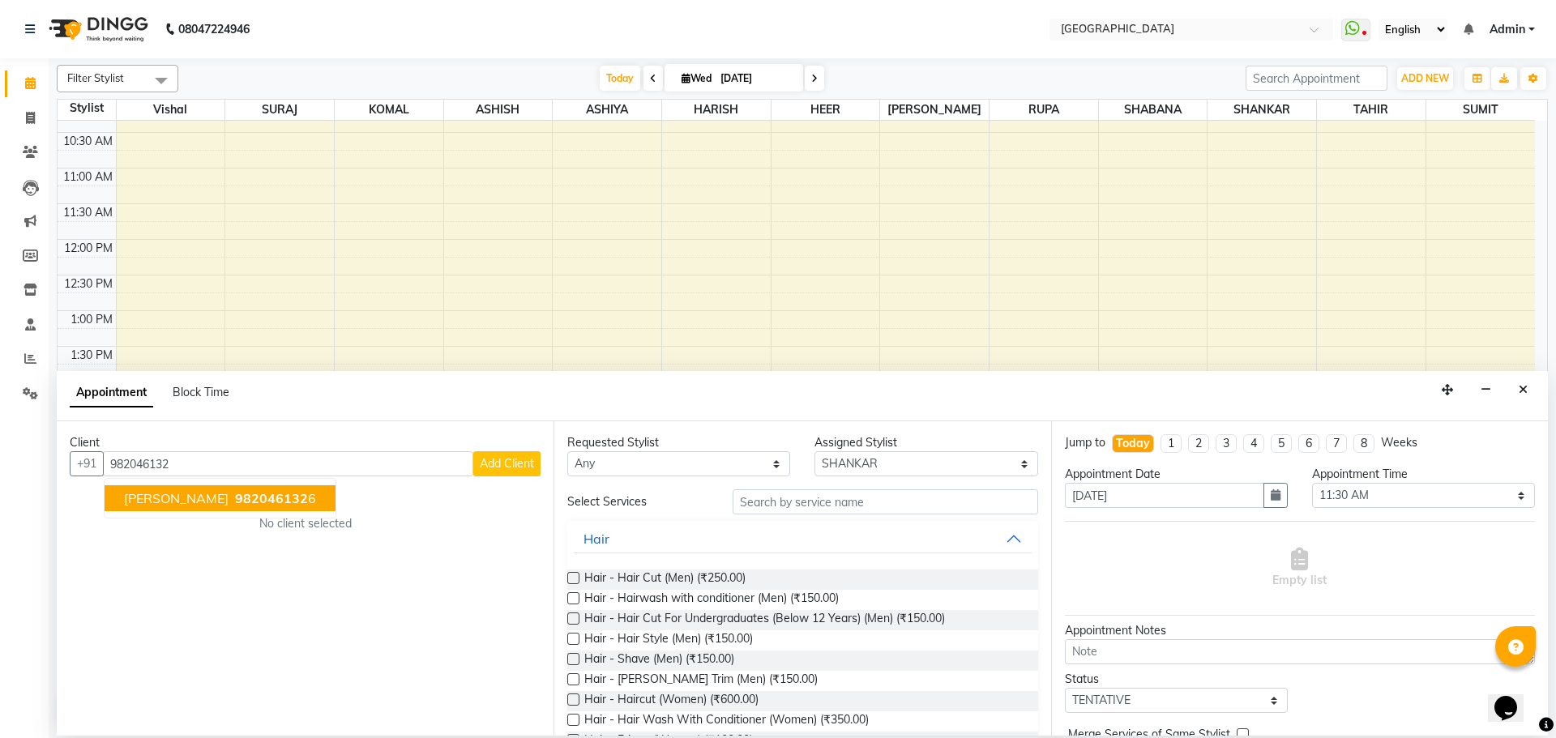
click at [237, 494] on button "[PERSON_NAME] 982046132 6" at bounding box center [220, 498] width 231 height 26
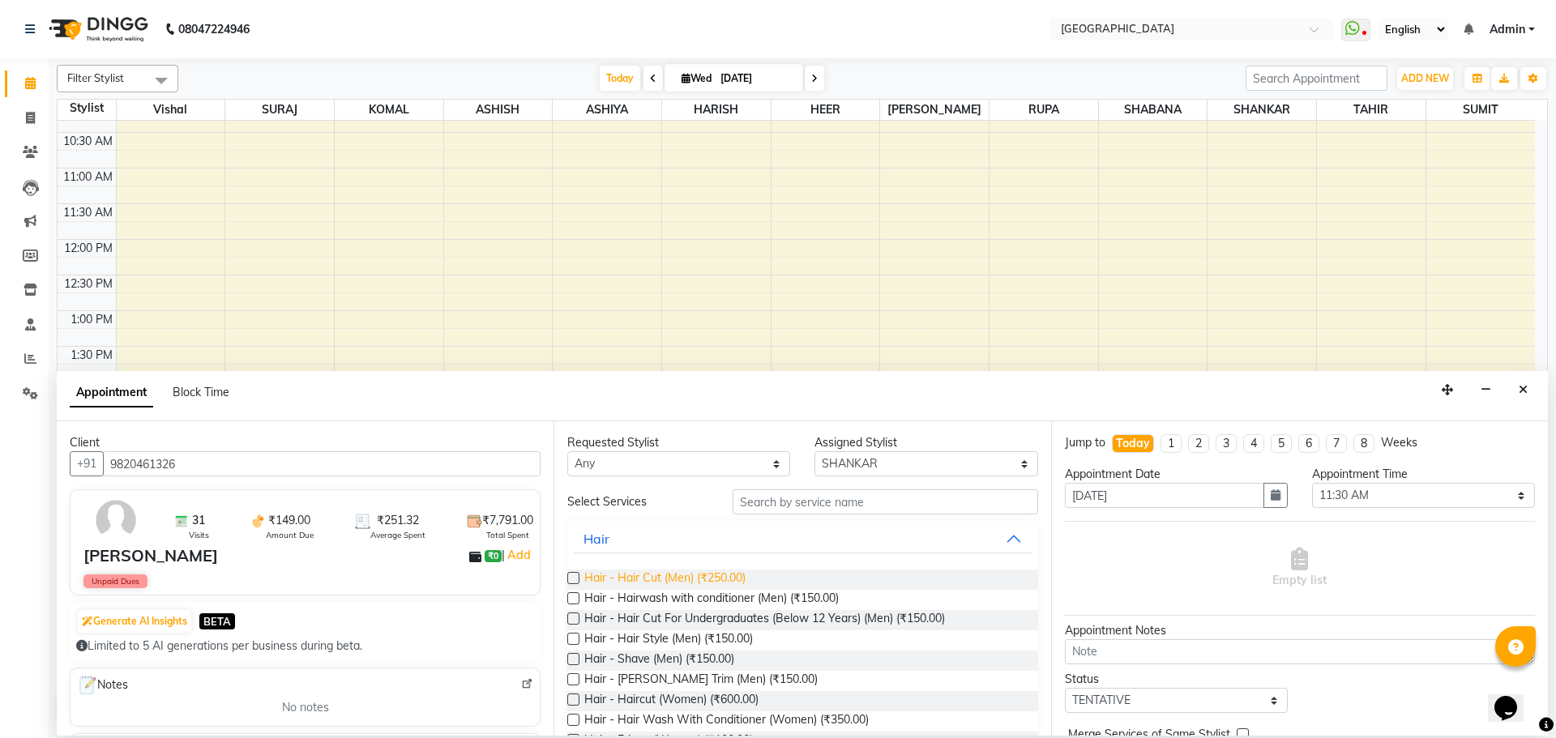
type input "9820461326"
click at [669, 584] on span "Hair - Hair Cut (Men) (₹250.00)" at bounding box center [664, 580] width 161 height 20
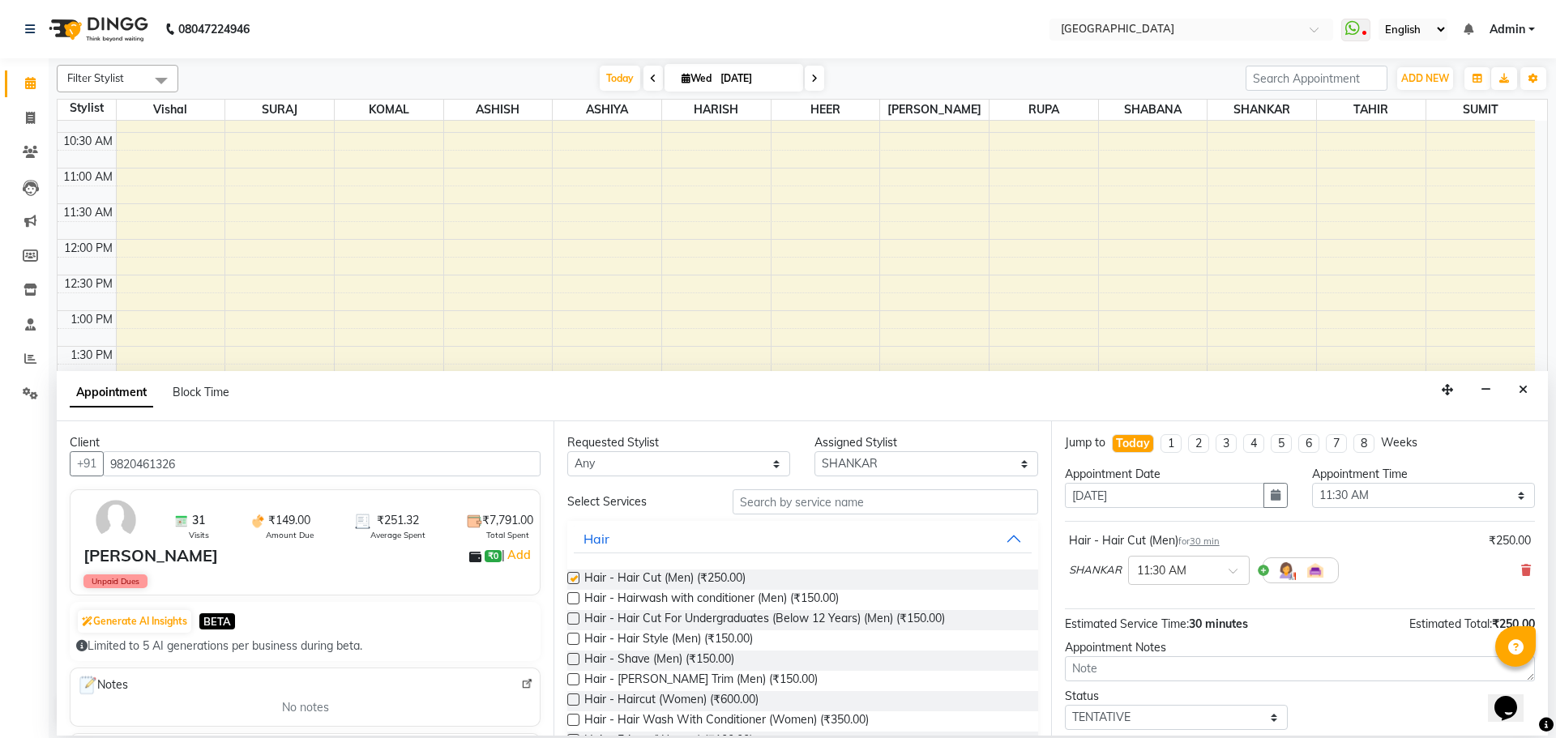
checkbox input "false"
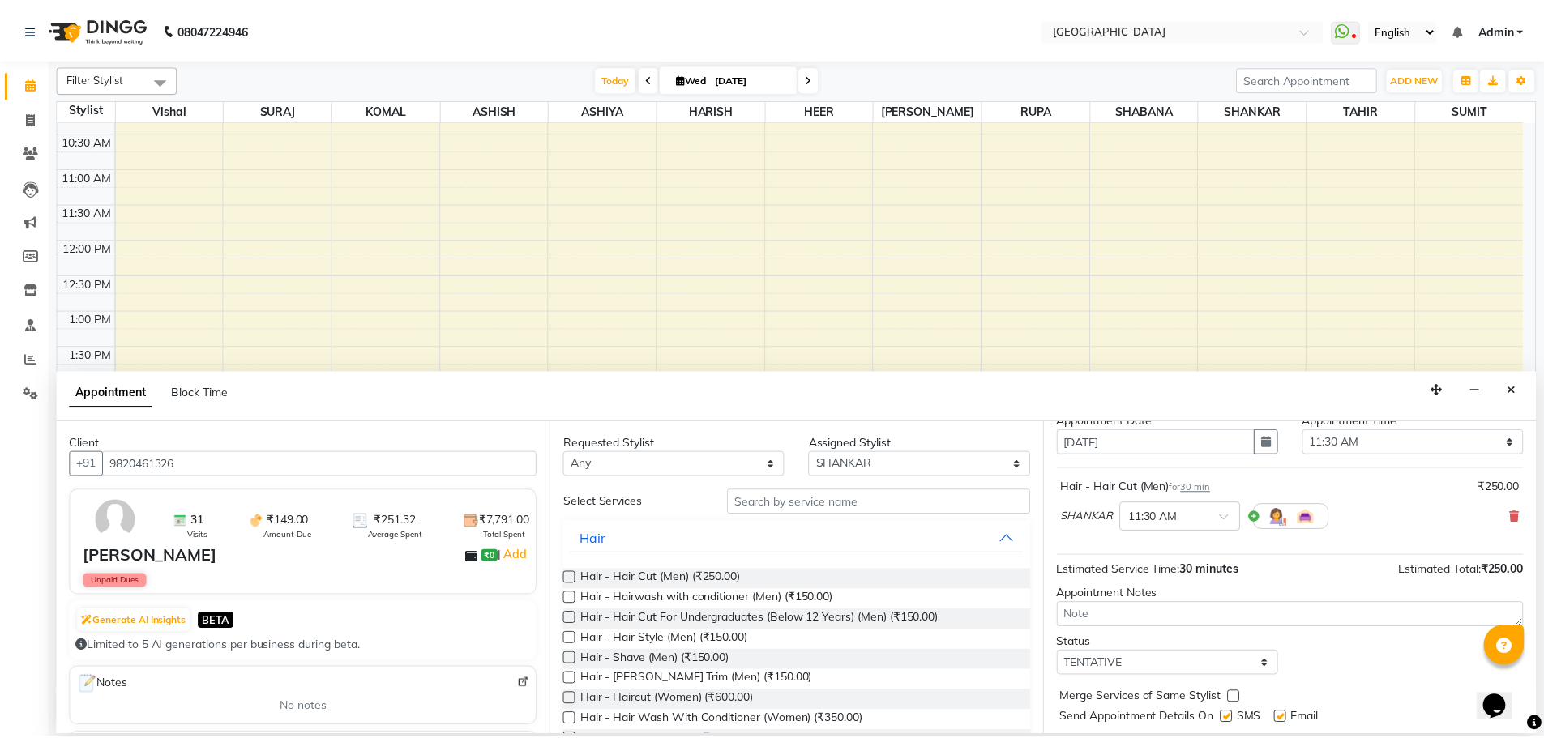
scroll to position [96, 0]
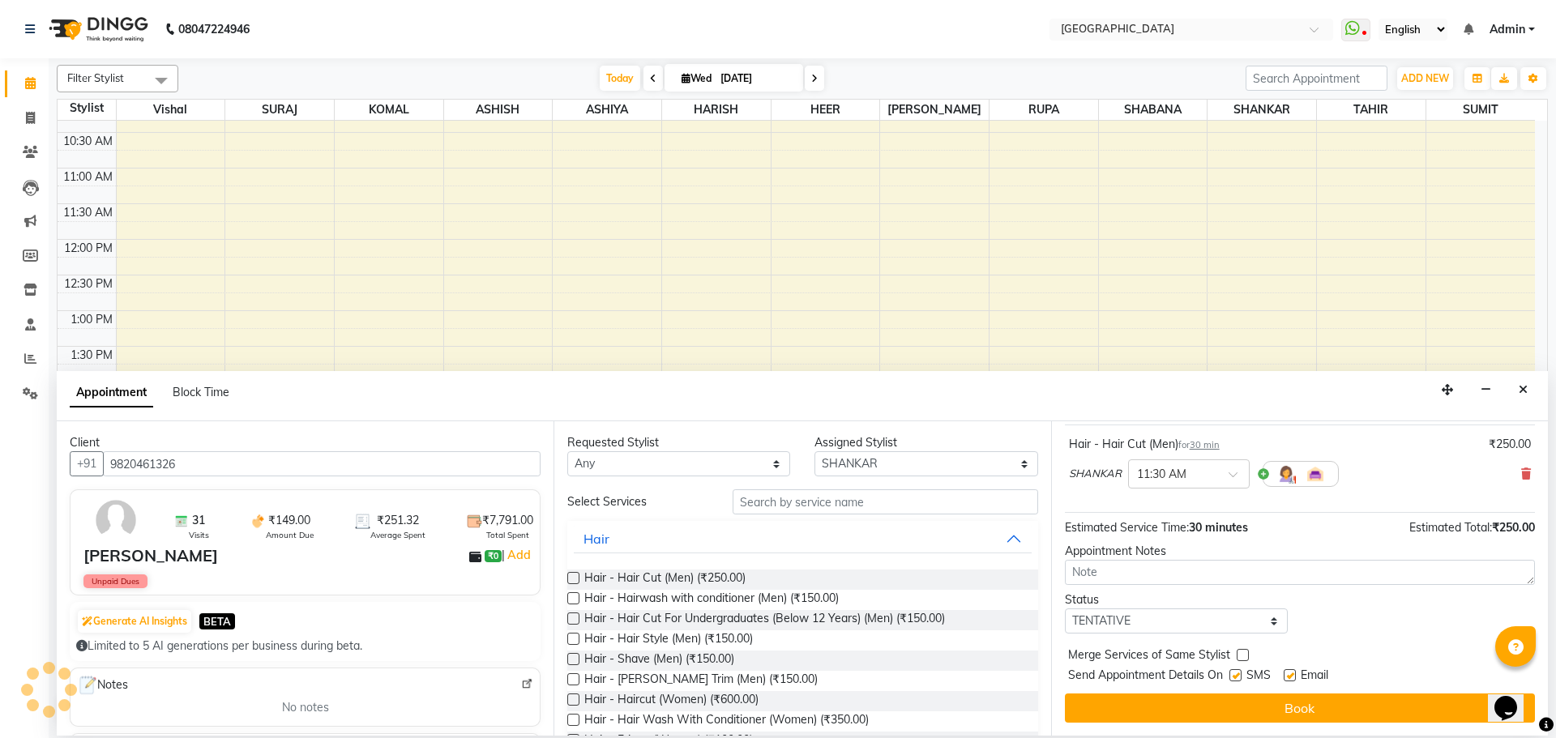
click at [1240, 655] on label at bounding box center [1243, 655] width 12 height 12
click at [1240, 655] on input "checkbox" at bounding box center [1242, 657] width 11 height 11
checkbox input "true"
drag, startPoint x: 1229, startPoint y: 628, endPoint x: 1164, endPoint y: 609, distance: 68.5
click at [1229, 628] on select "Select TENTATIVE CONFIRM CHECK-IN UPCOMING" at bounding box center [1176, 621] width 223 height 25
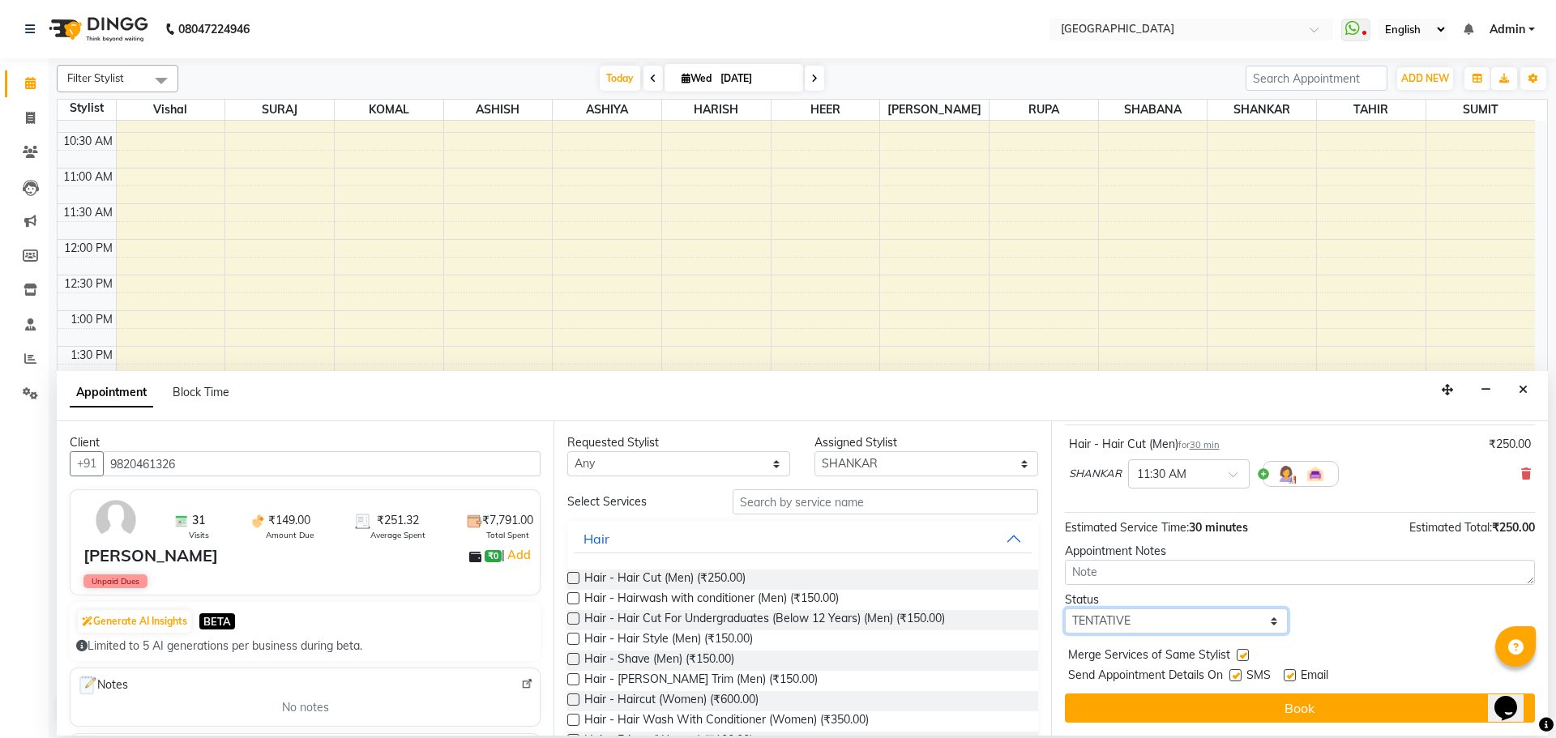
select select "check-in"
click at [1065, 609] on select "Select TENTATIVE CONFIRM CHECK-IN UPCOMING" at bounding box center [1176, 621] width 223 height 25
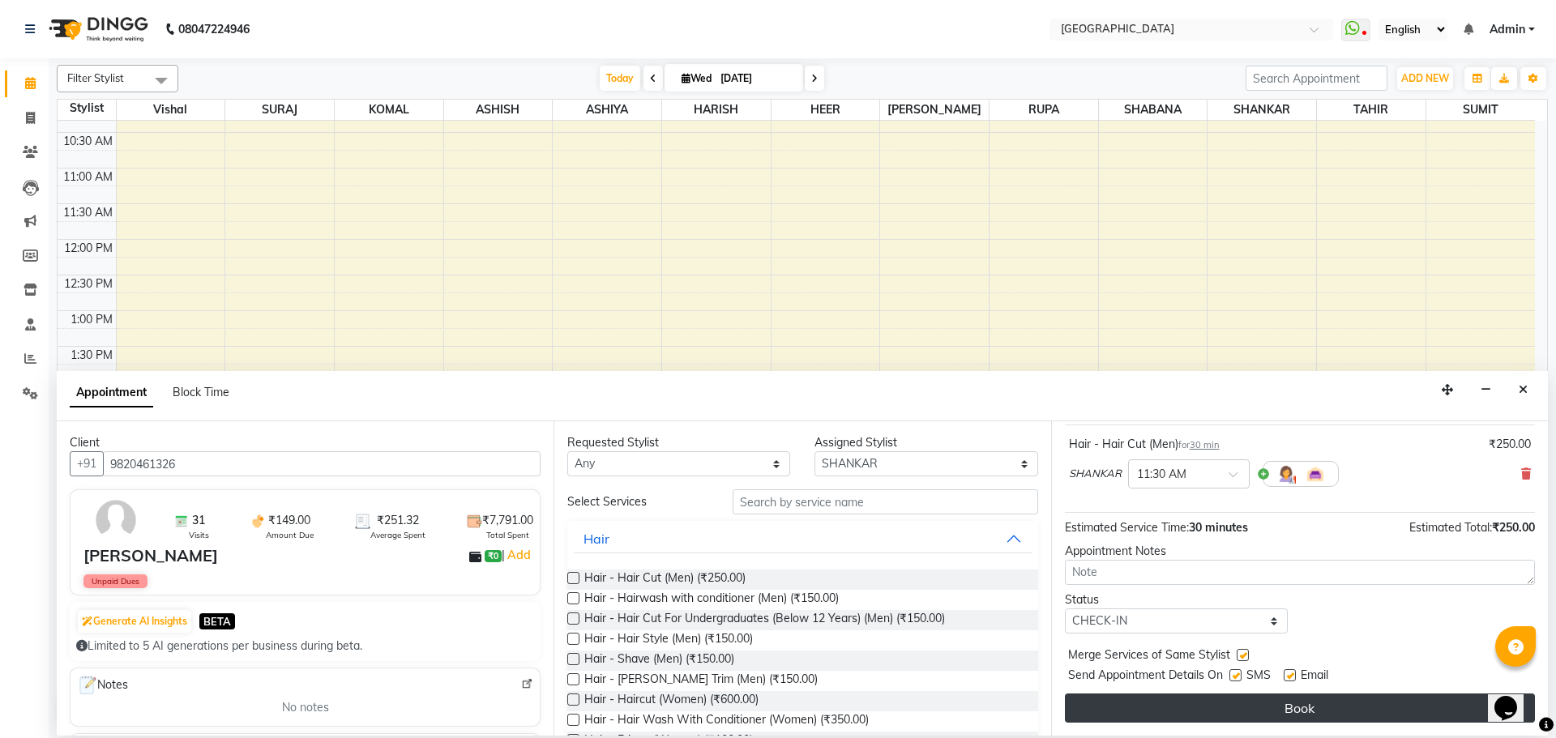
click at [1306, 698] on button "Book" at bounding box center [1300, 708] width 470 height 29
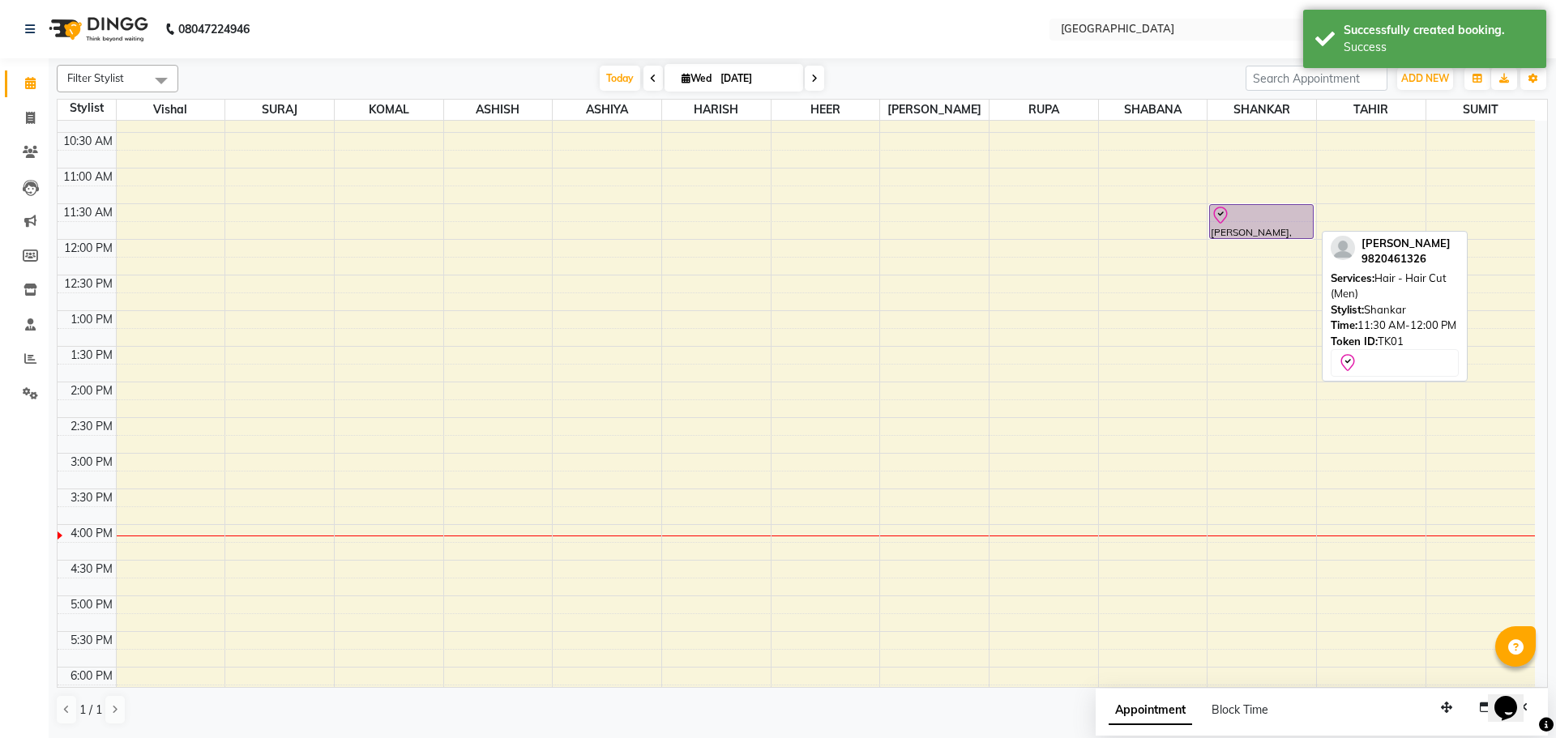
click at [1245, 221] on div at bounding box center [1261, 215] width 100 height 19
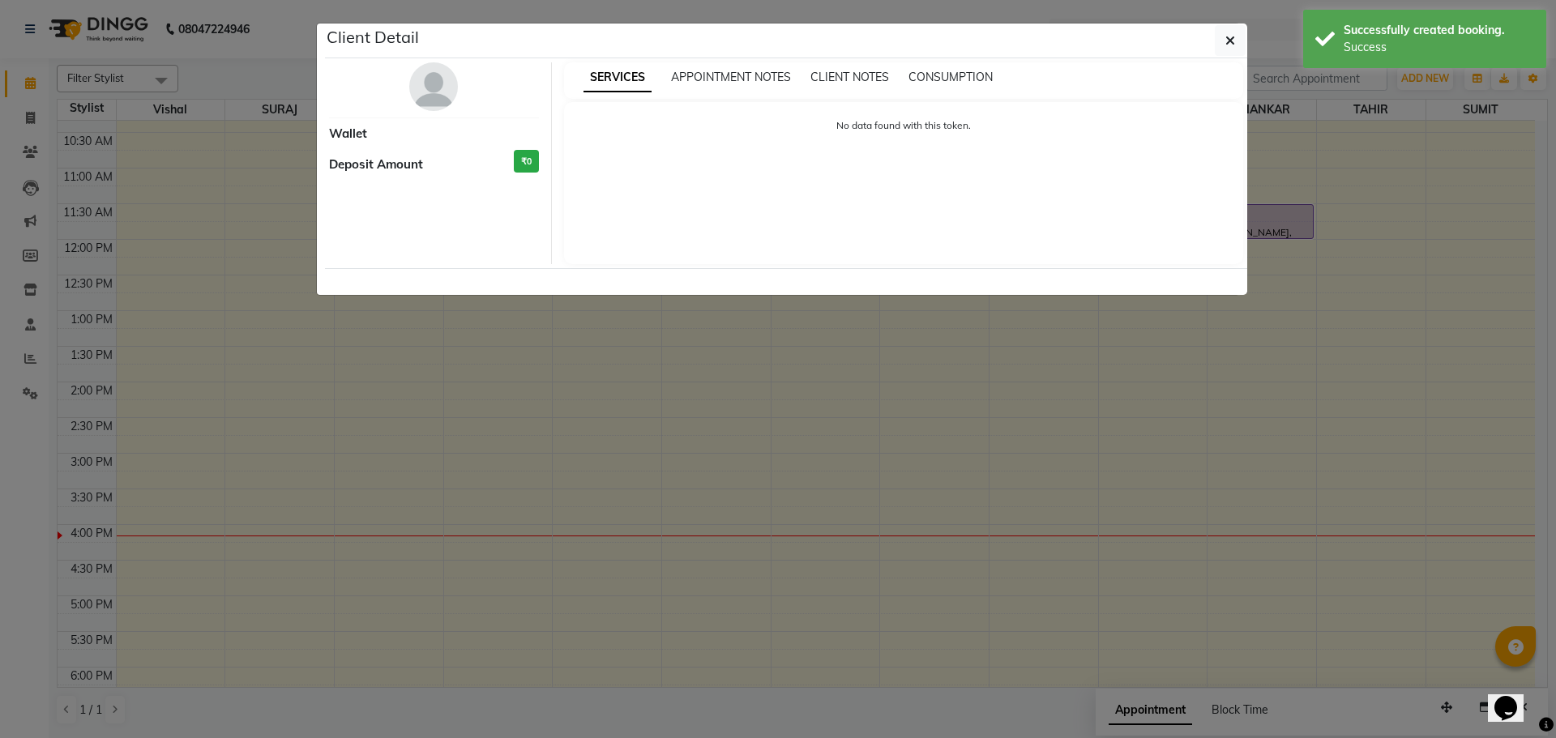
select select "8"
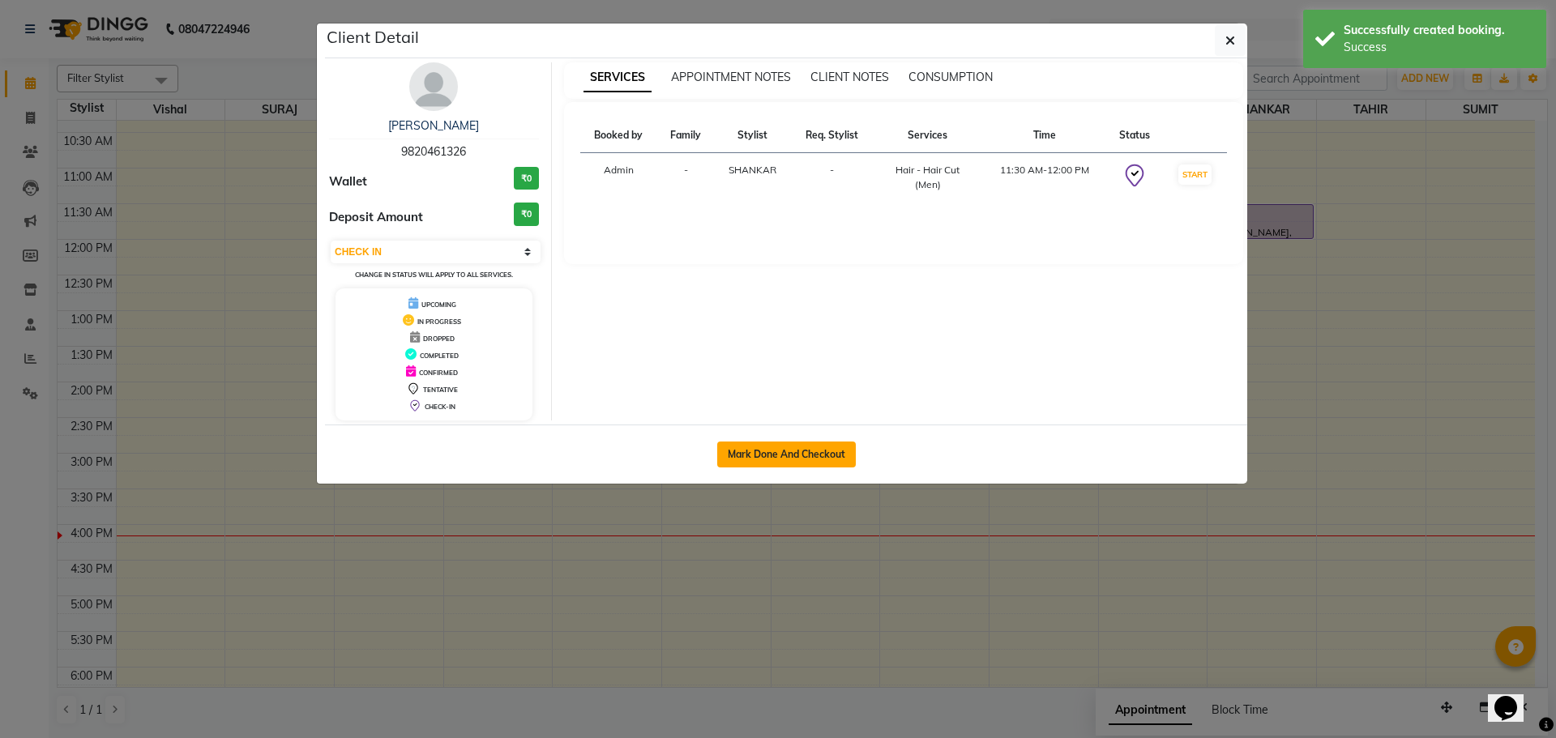
click at [782, 451] on button "Mark Done And Checkout" at bounding box center [786, 455] width 139 height 26
select select "service"
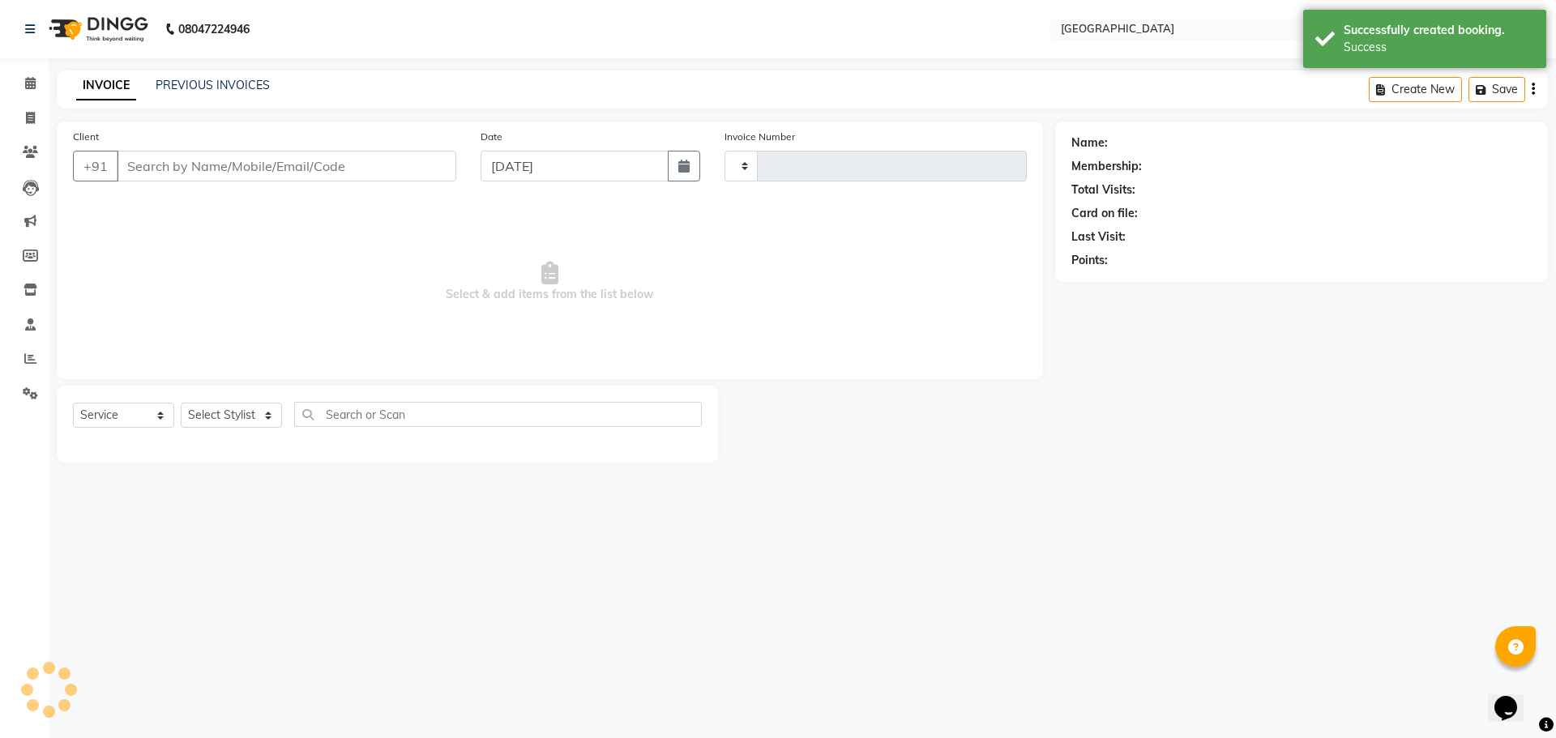
type input "4903"
select select "508"
type input "9820461326"
select select "79087"
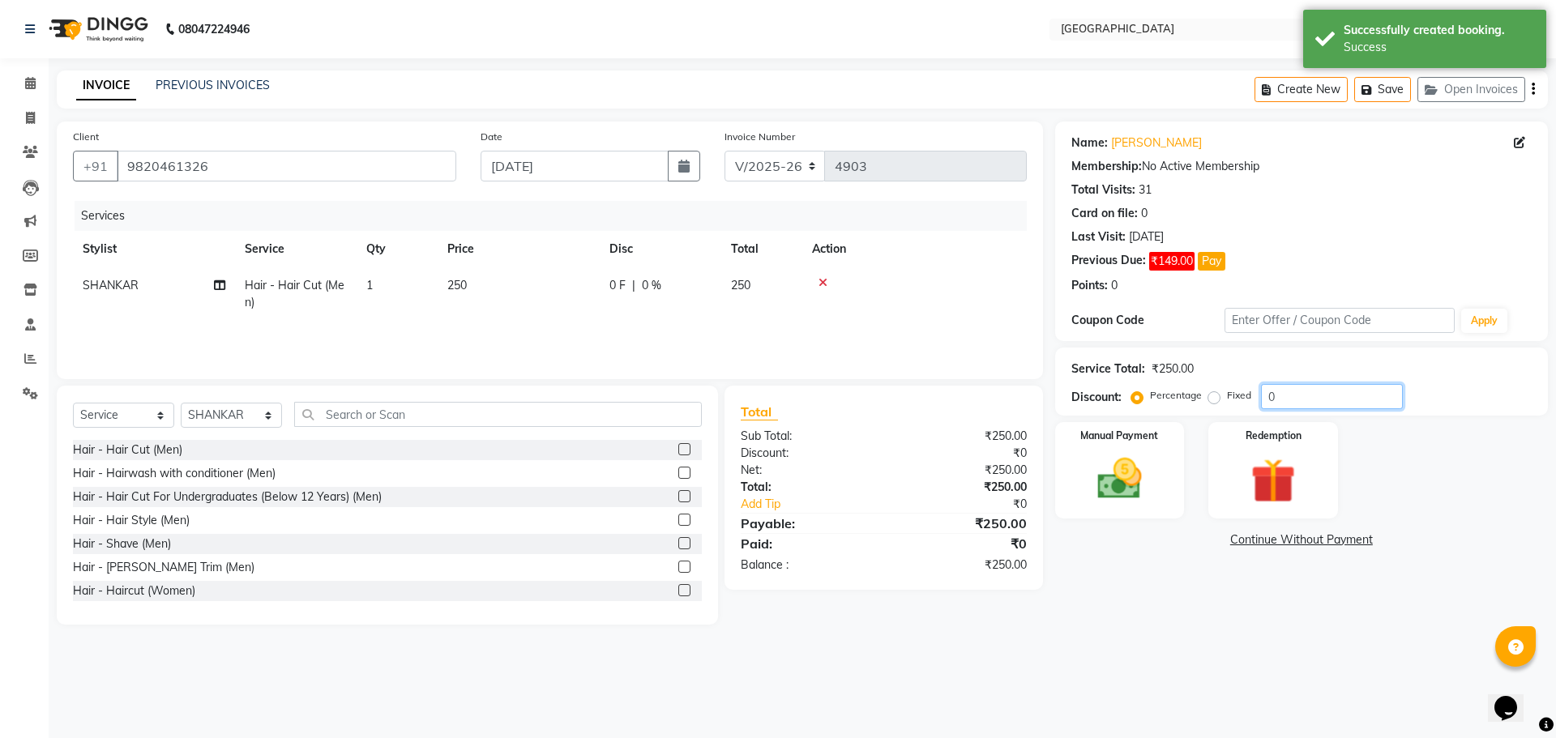
click at [1262, 398] on input "0" at bounding box center [1332, 396] width 142 height 25
click at [1227, 398] on label "Fixed" at bounding box center [1239, 395] width 24 height 15
click at [1215, 398] on input "Fixed" at bounding box center [1217, 395] width 11 height 11
radio input "true"
click at [1266, 398] on input "0" at bounding box center [1332, 396] width 142 height 25
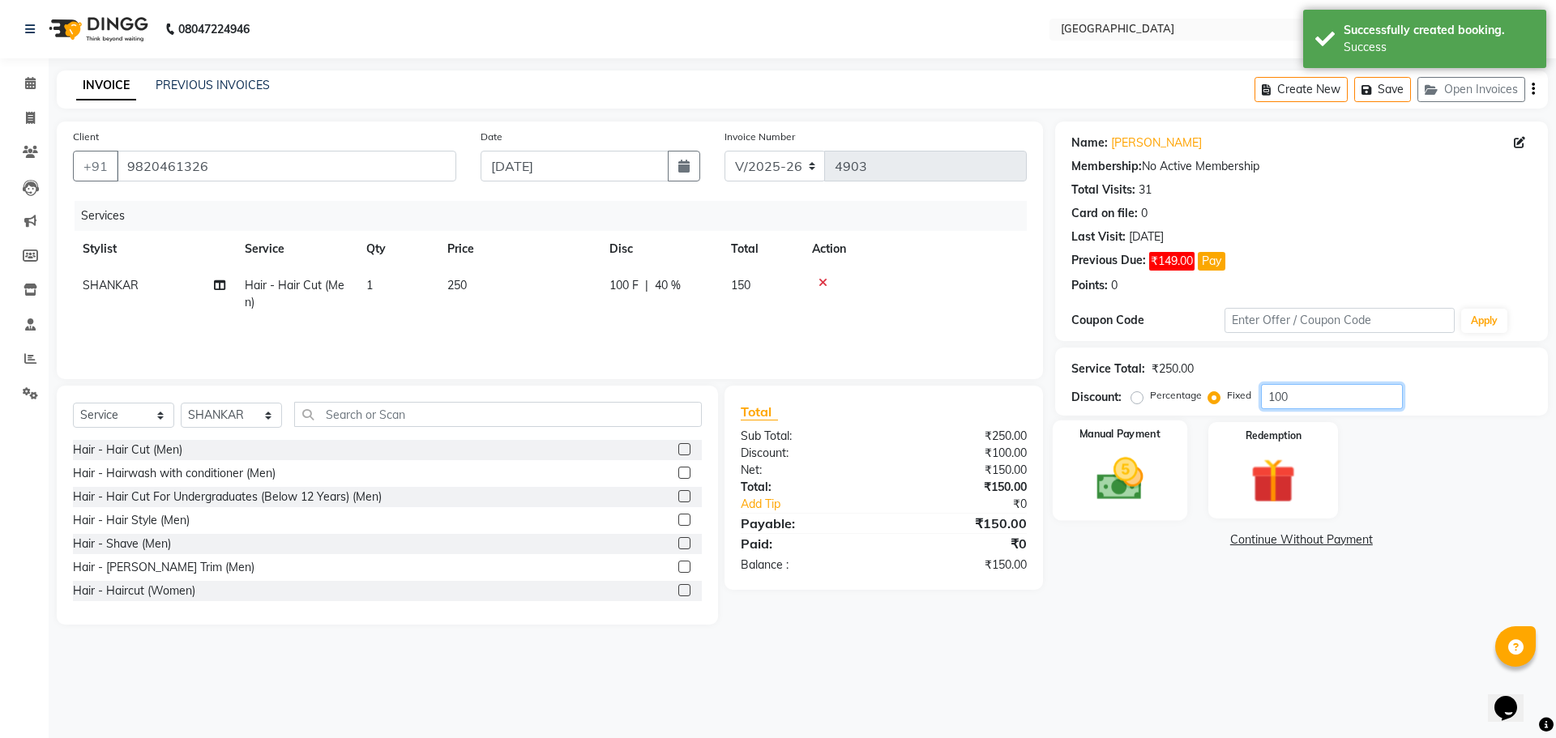
type input "100"
click at [1093, 484] on img at bounding box center [1119, 478] width 75 height 53
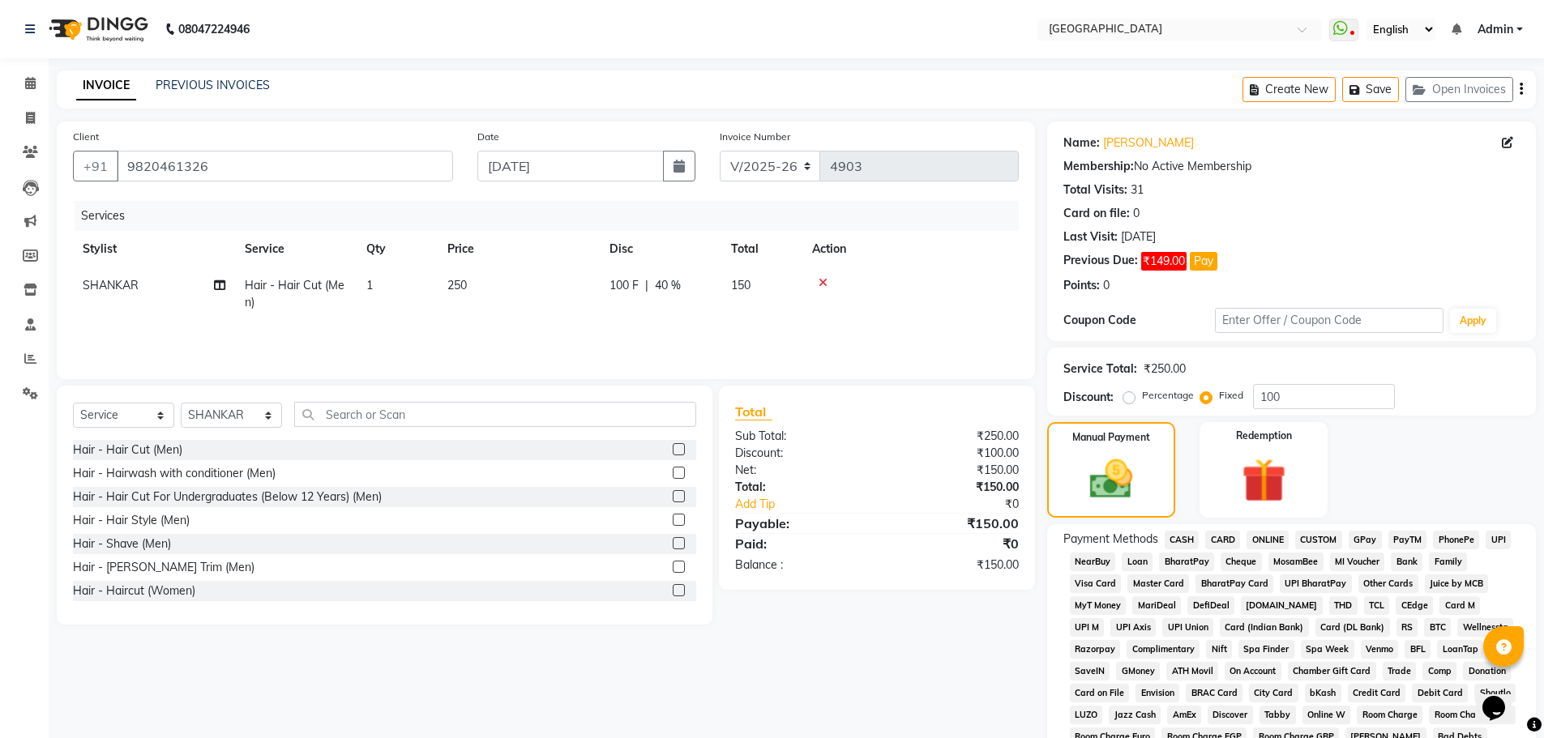
click at [1359, 544] on span "GPay" at bounding box center [1365, 540] width 33 height 19
click at [1168, 531] on span "CASH" at bounding box center [1182, 540] width 35 height 19
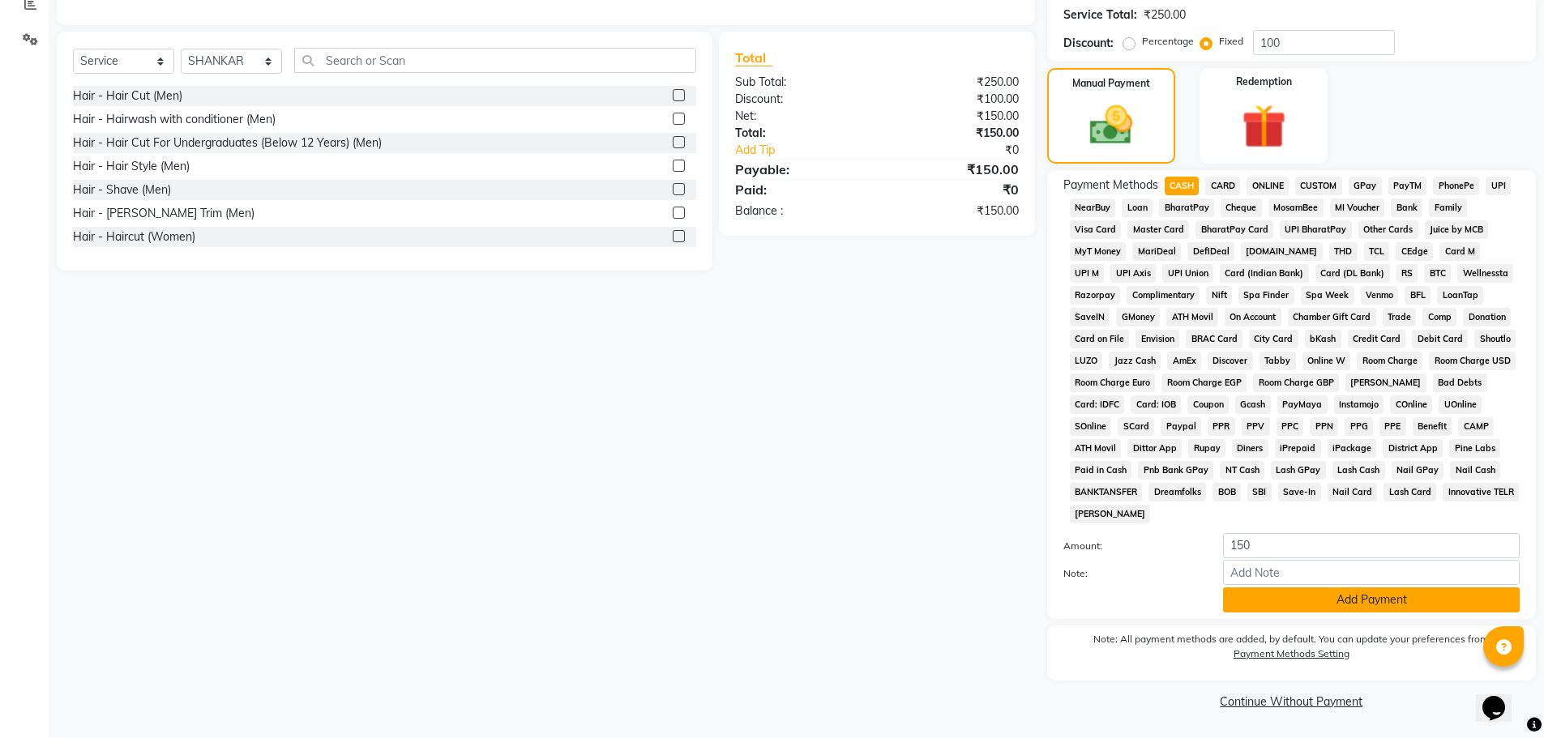
click at [1344, 603] on button "Add Payment" at bounding box center [1371, 600] width 297 height 25
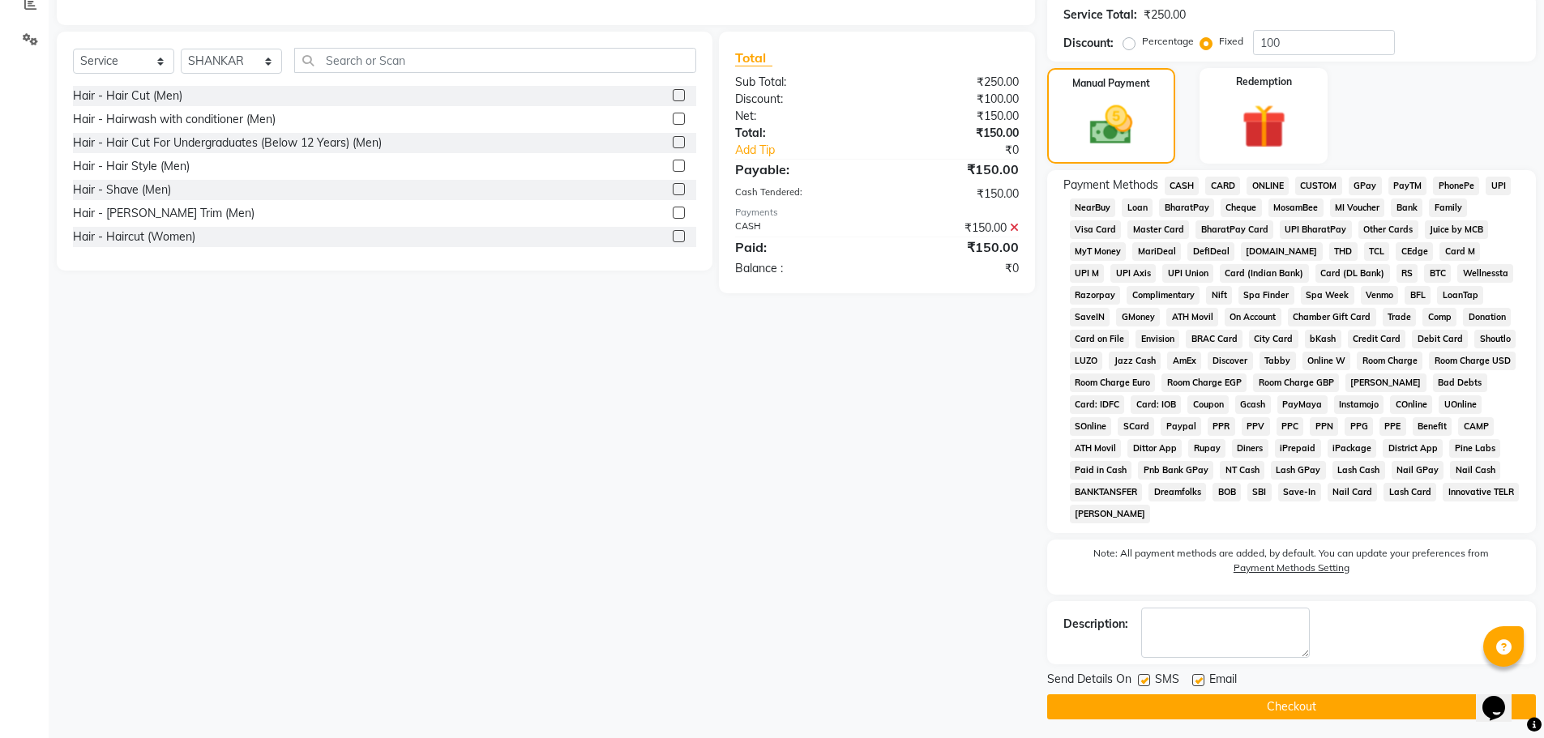
click at [1287, 703] on button "Checkout" at bounding box center [1291, 707] width 489 height 25
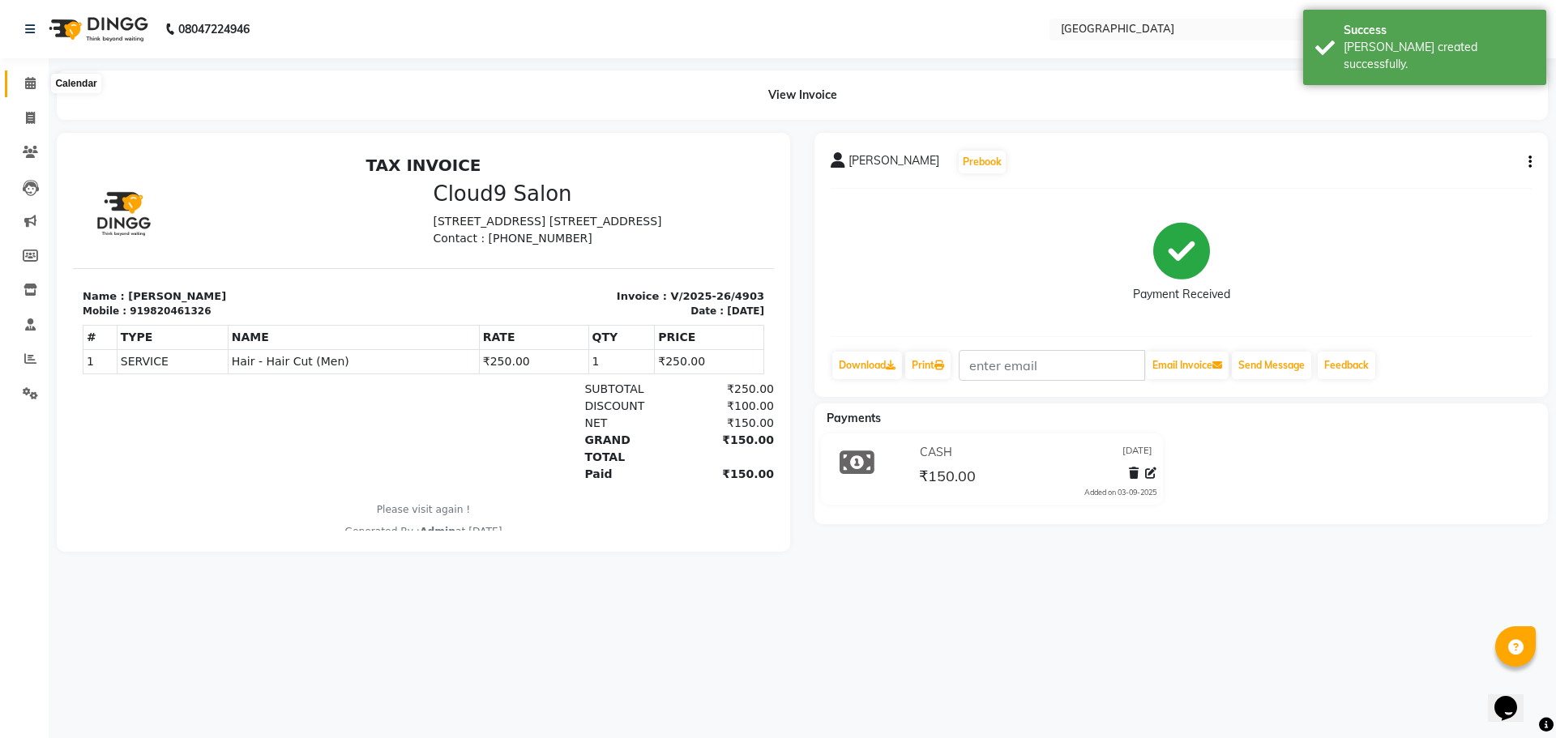
click at [29, 83] on icon at bounding box center [30, 83] width 11 height 12
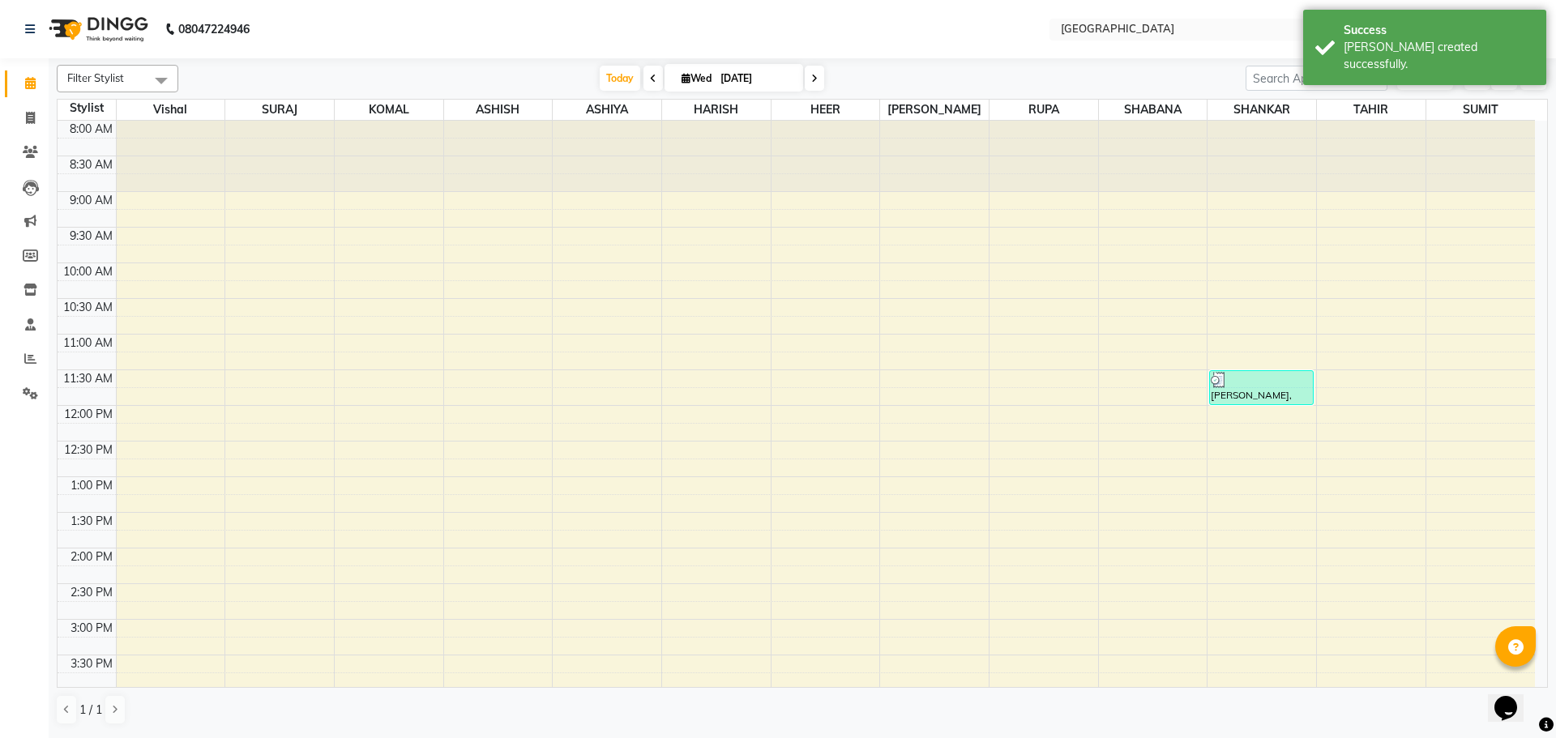
click at [823, 293] on div "8:00 AM 8:30 AM 9:00 AM 9:30 AM 10:00 AM 10:30 AM 11:00 AM 11:30 AM 12:00 PM 12…" at bounding box center [796, 691] width 1477 height 1140
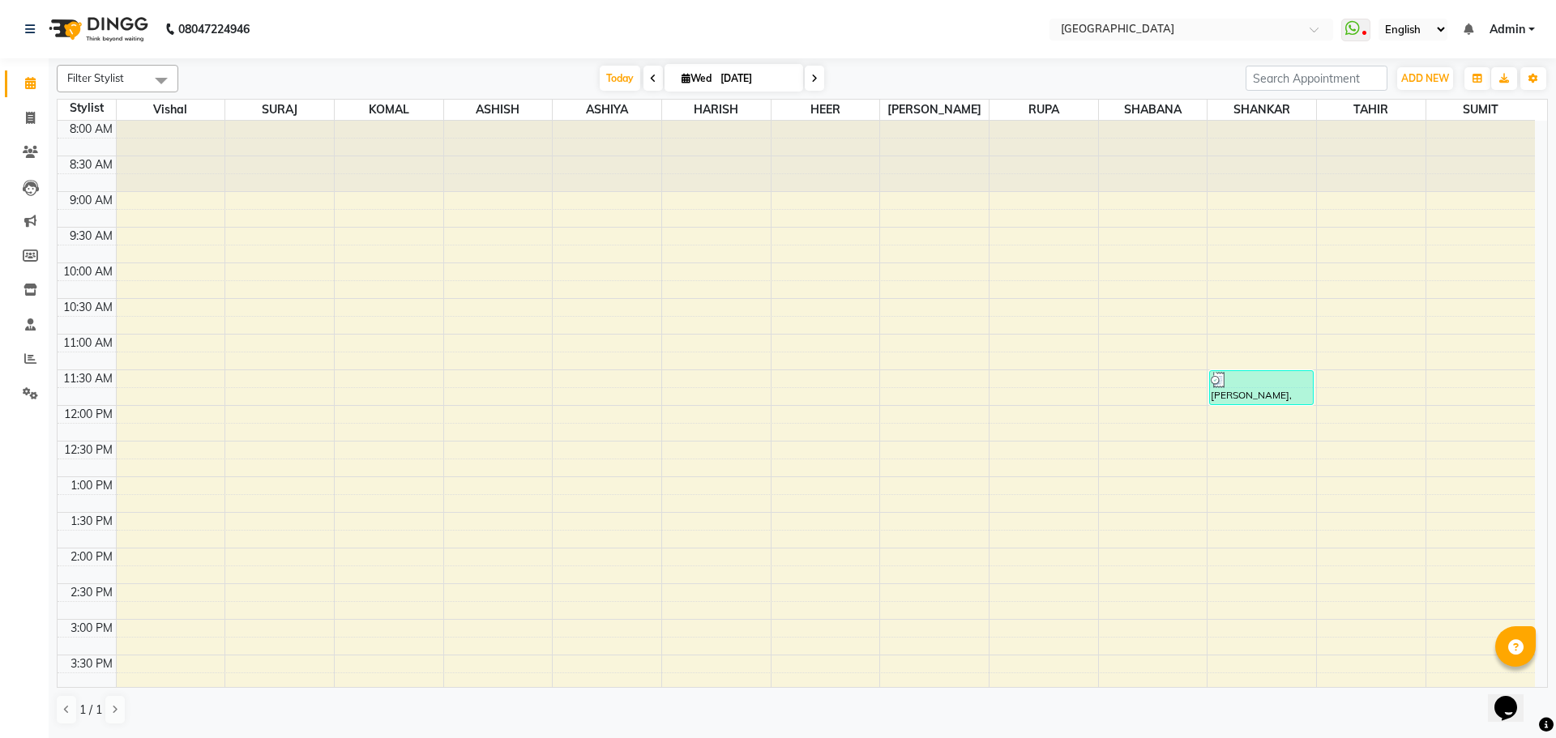
select select "83705"
select select "tentative"
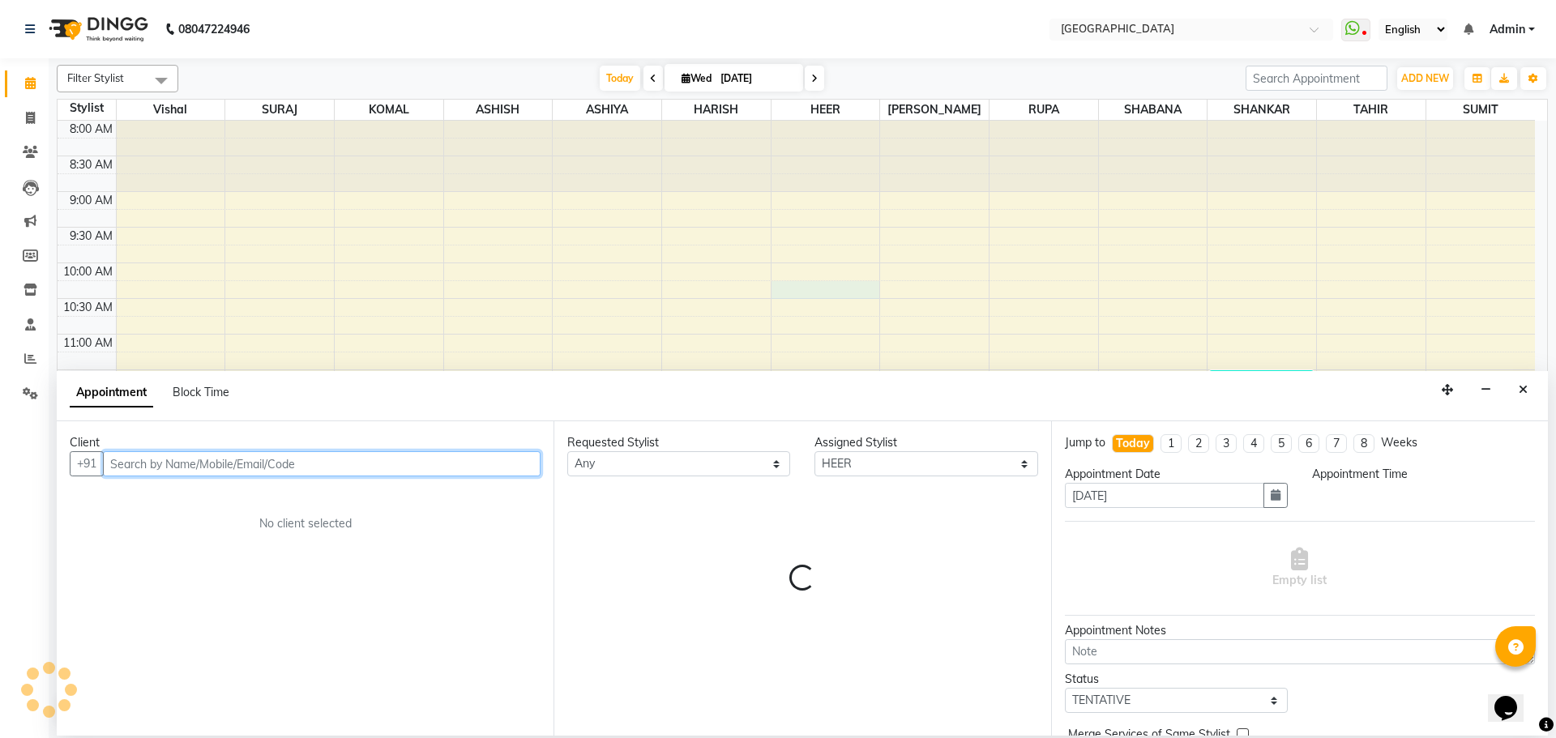
select select "615"
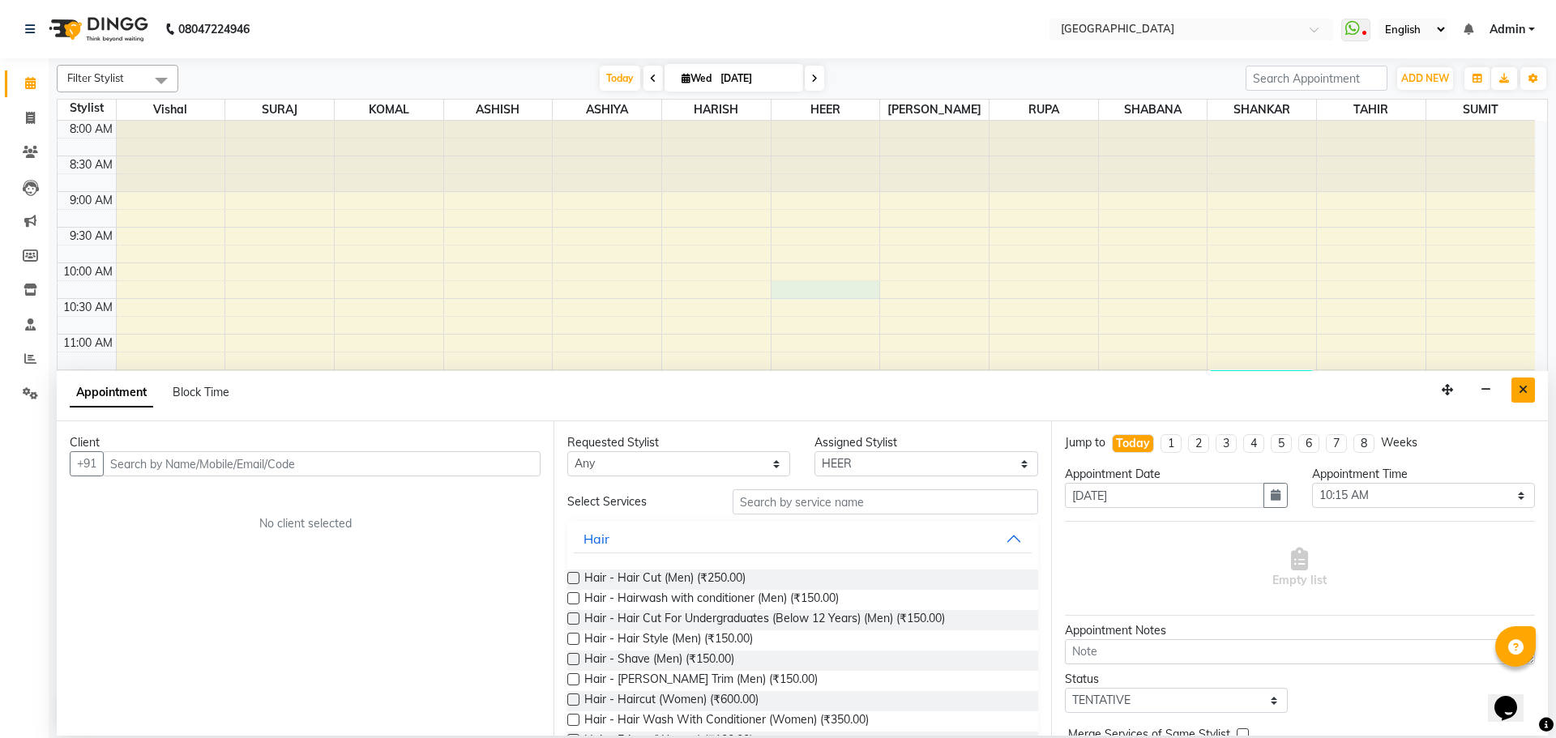
click at [1524, 381] on button "Close" at bounding box center [1523, 390] width 24 height 25
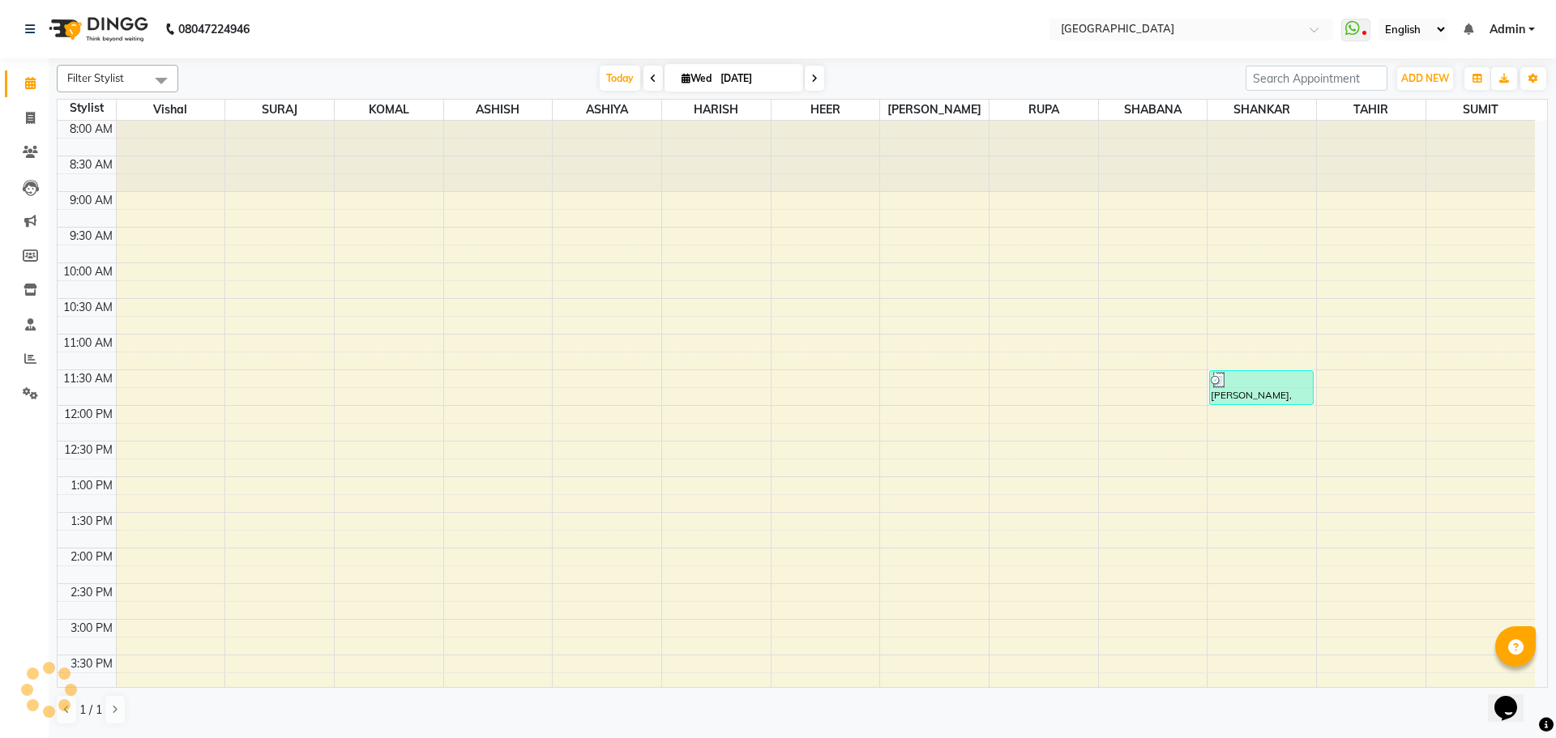
click at [923, 378] on div "8:00 AM 8:30 AM 9:00 AM 9:30 AM 10:00 AM 10:30 AM 11:00 AM 11:30 AM 12:00 PM 12…" at bounding box center [796, 691] width 1477 height 1140
select select "80685"
select select "tentative"
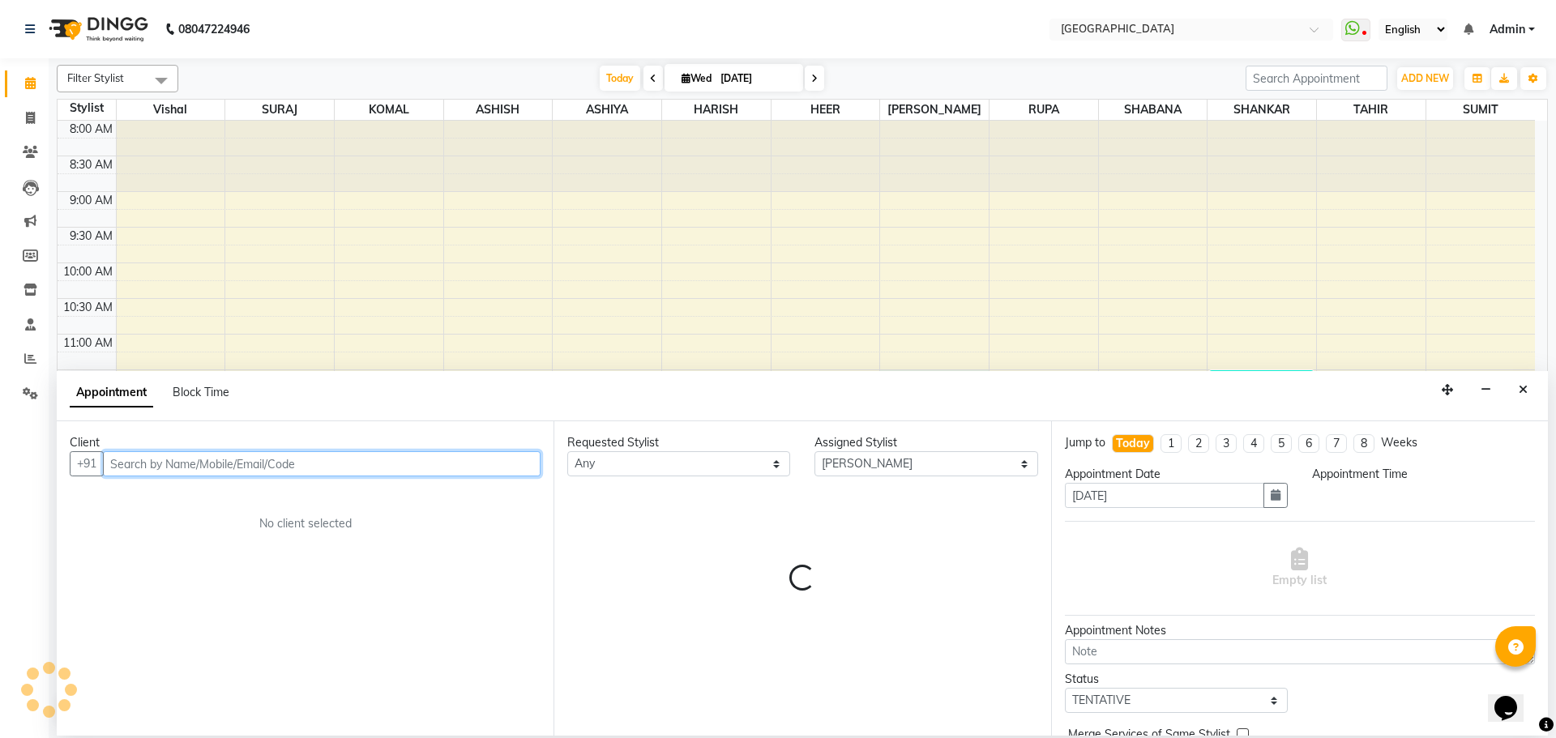
select select "690"
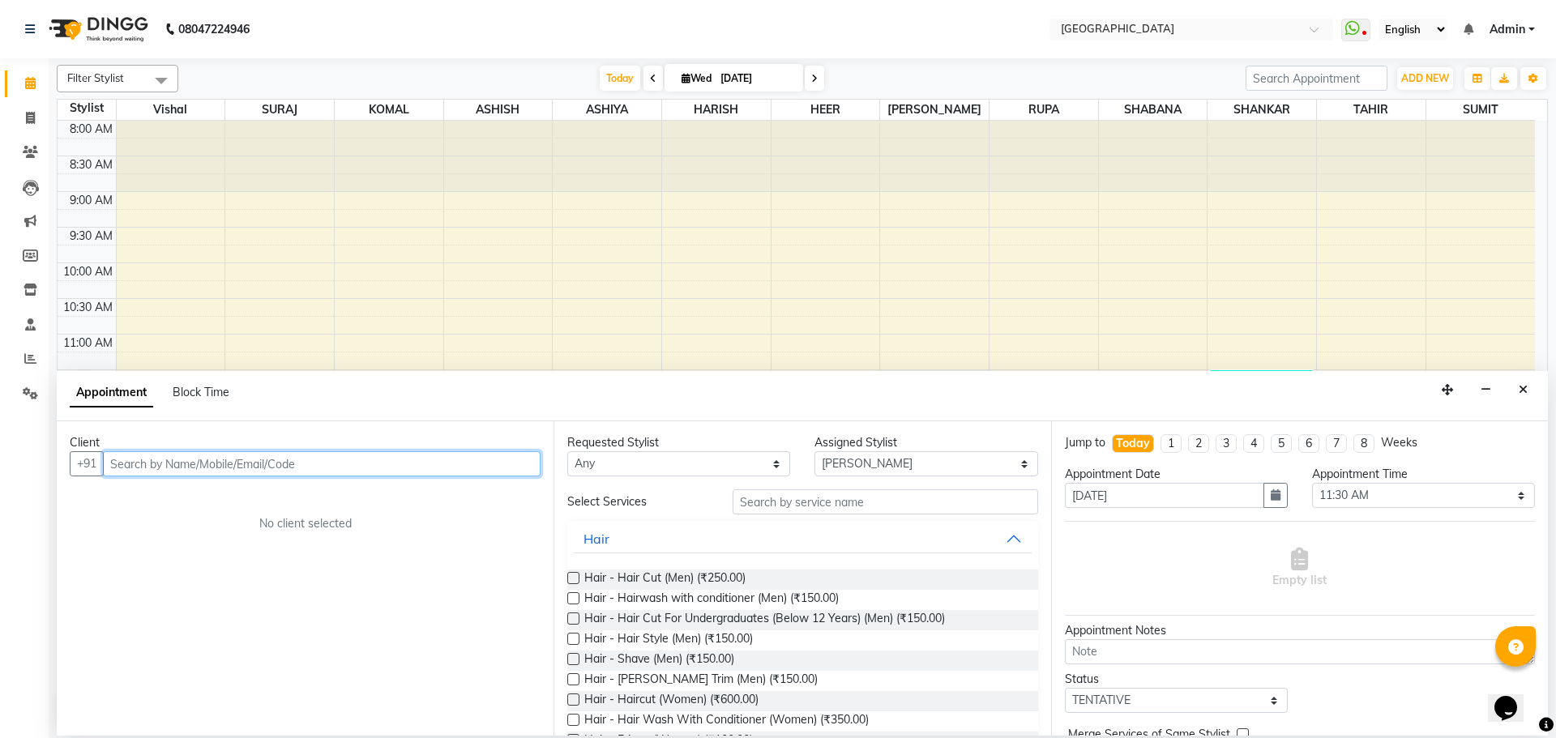
click at [388, 457] on input "text" at bounding box center [322, 463] width 438 height 25
type input "922415078"
click at [503, 467] on span "Add Client" at bounding box center [507, 463] width 54 height 15
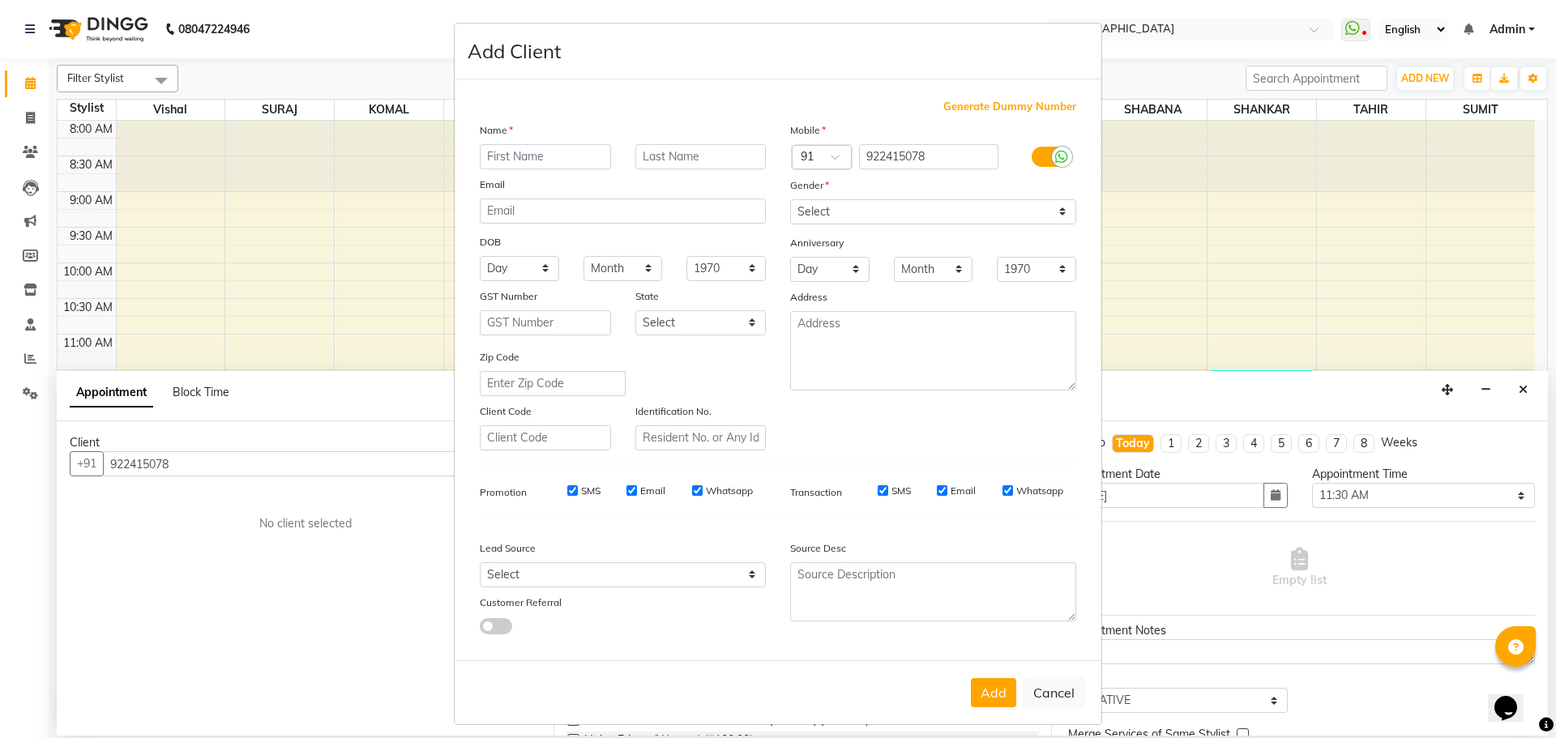
click at [549, 154] on input "text" at bounding box center [545, 156] width 131 height 25
type input "r"
type input "[PERSON_NAME]"
click at [831, 210] on select "Select [DEMOGRAPHIC_DATA] [DEMOGRAPHIC_DATA] Other Prefer Not To Say" at bounding box center [933, 211] width 286 height 25
select select "[DEMOGRAPHIC_DATA]"
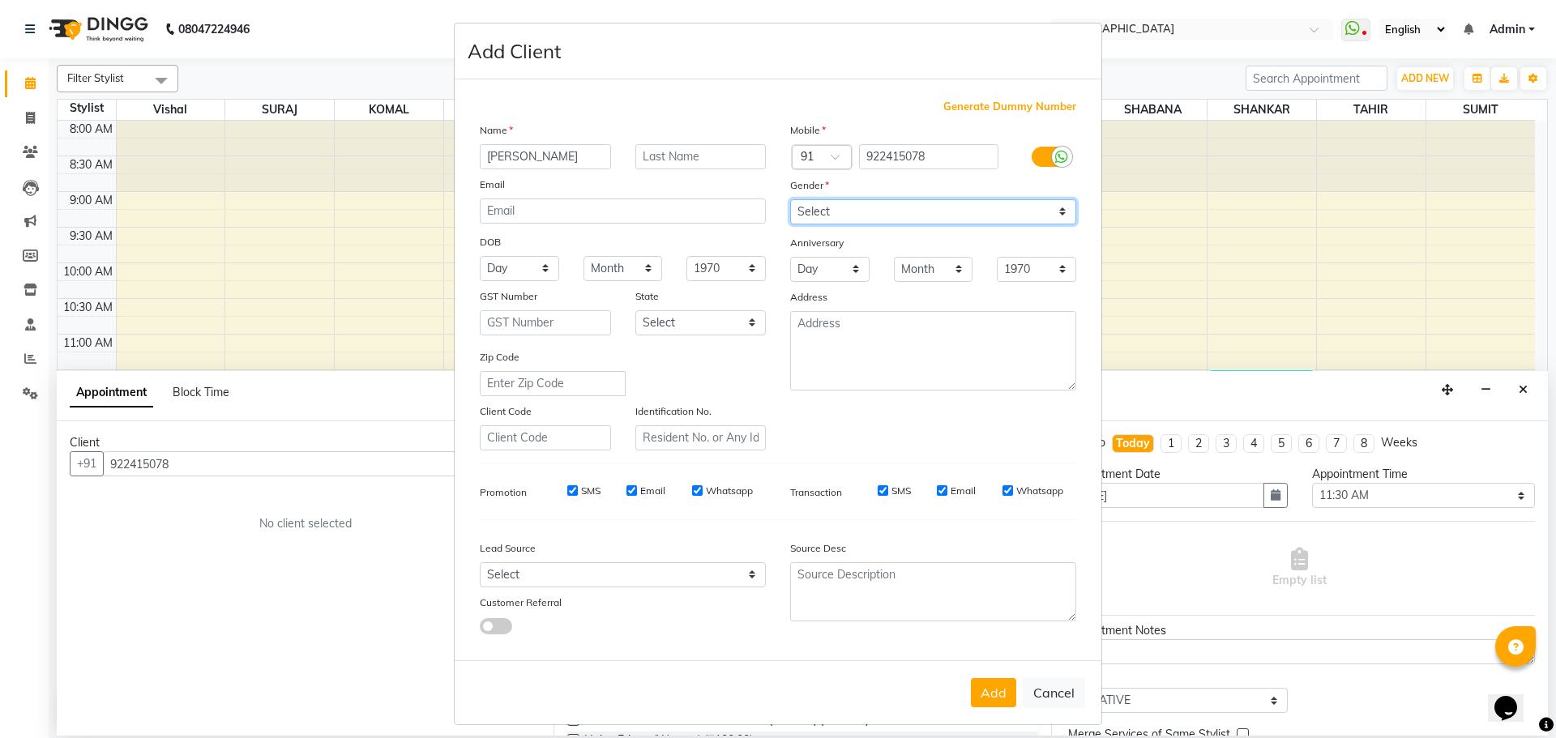
click at [790, 199] on select "Select [DEMOGRAPHIC_DATA] [DEMOGRAPHIC_DATA] Other Prefer Not To Say" at bounding box center [933, 211] width 286 height 25
click at [997, 690] on button "Add" at bounding box center [993, 692] width 45 height 29
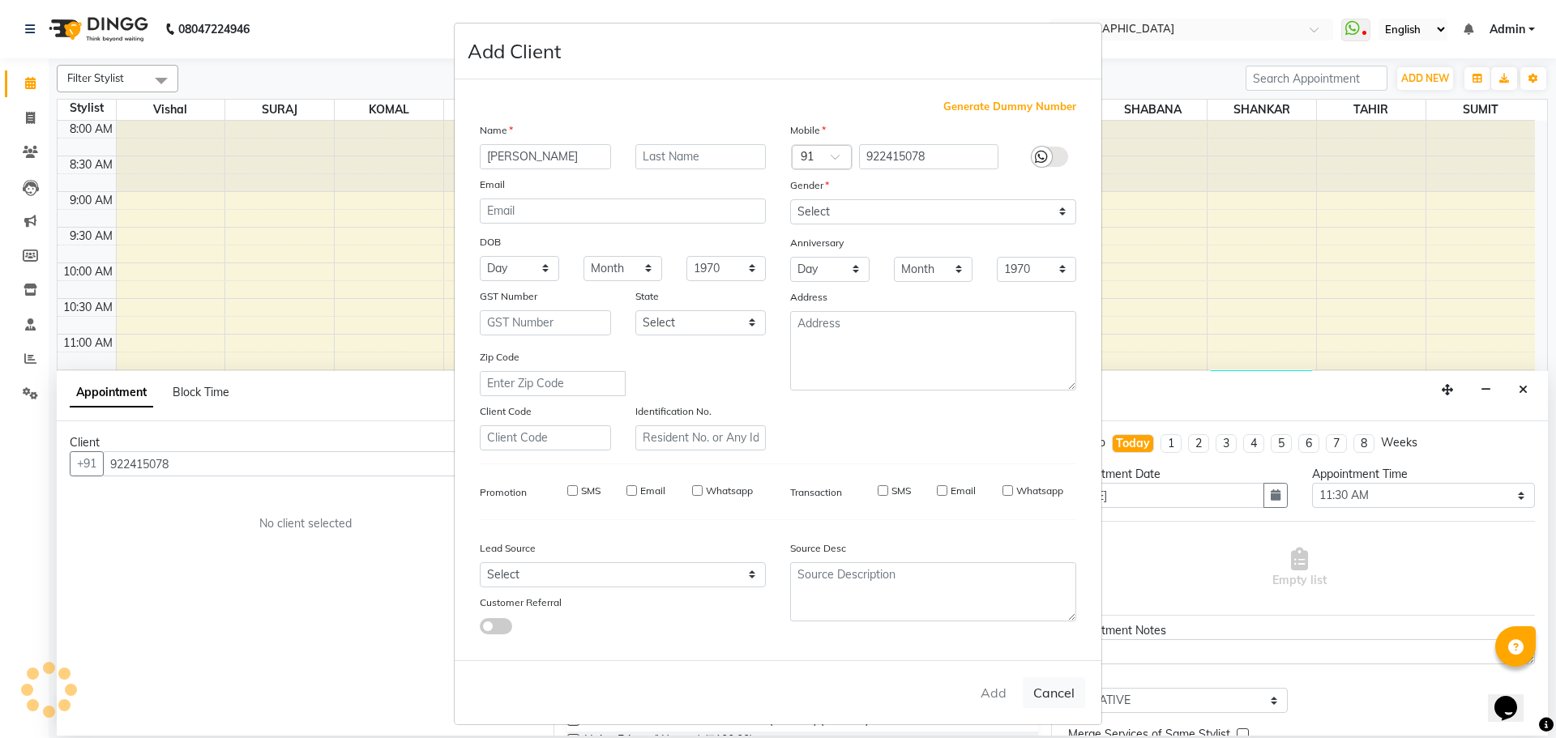
select select
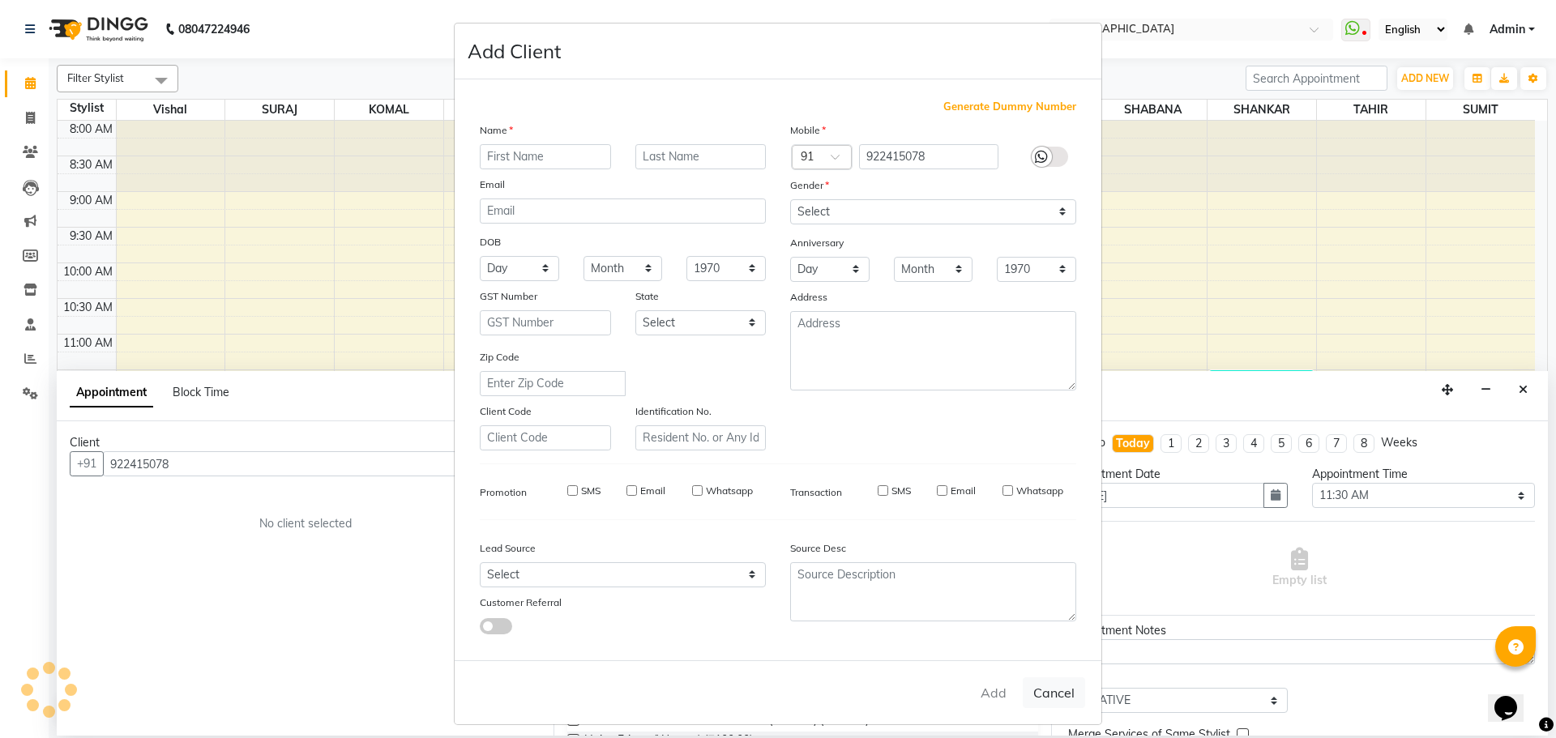
select select
checkbox input "false"
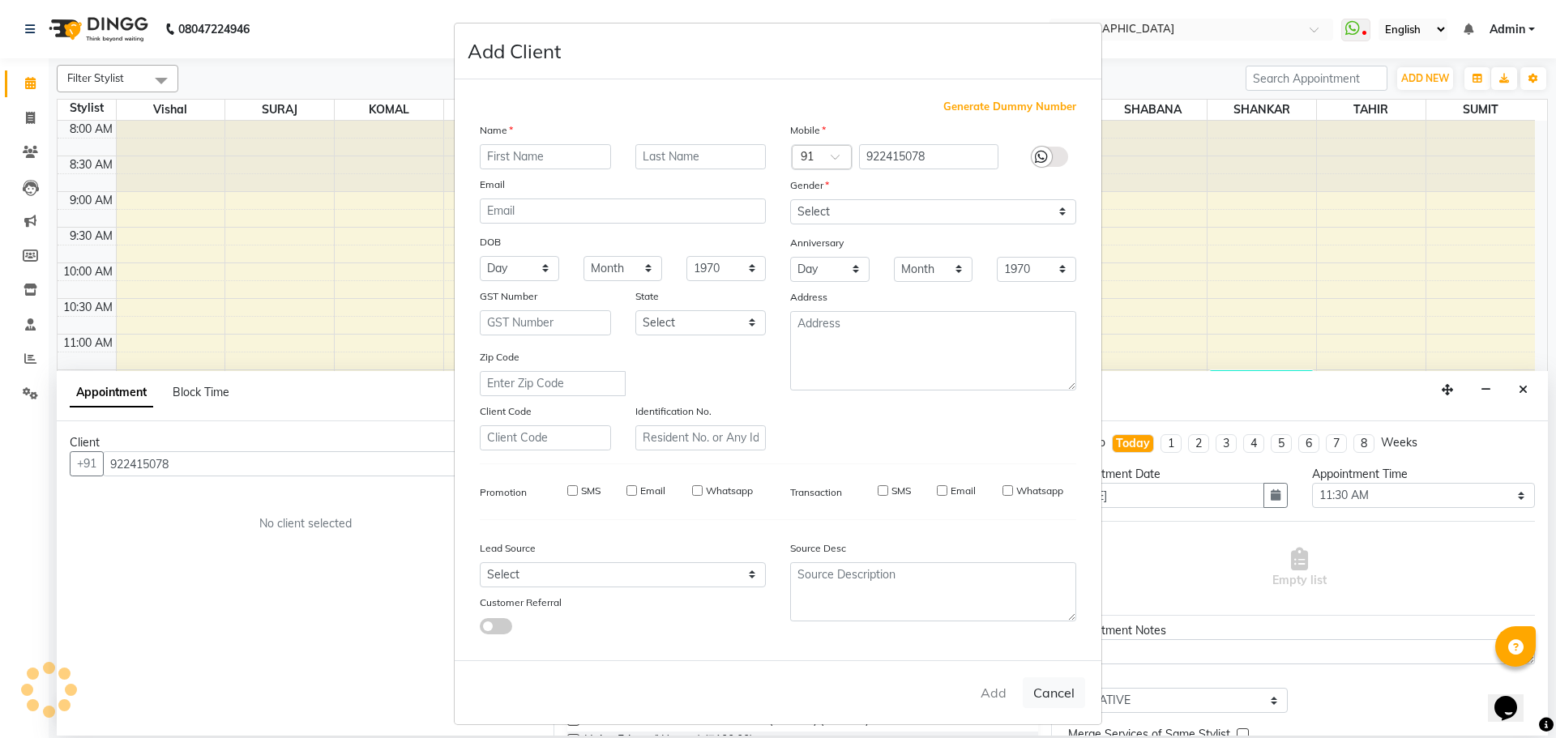
checkbox input "false"
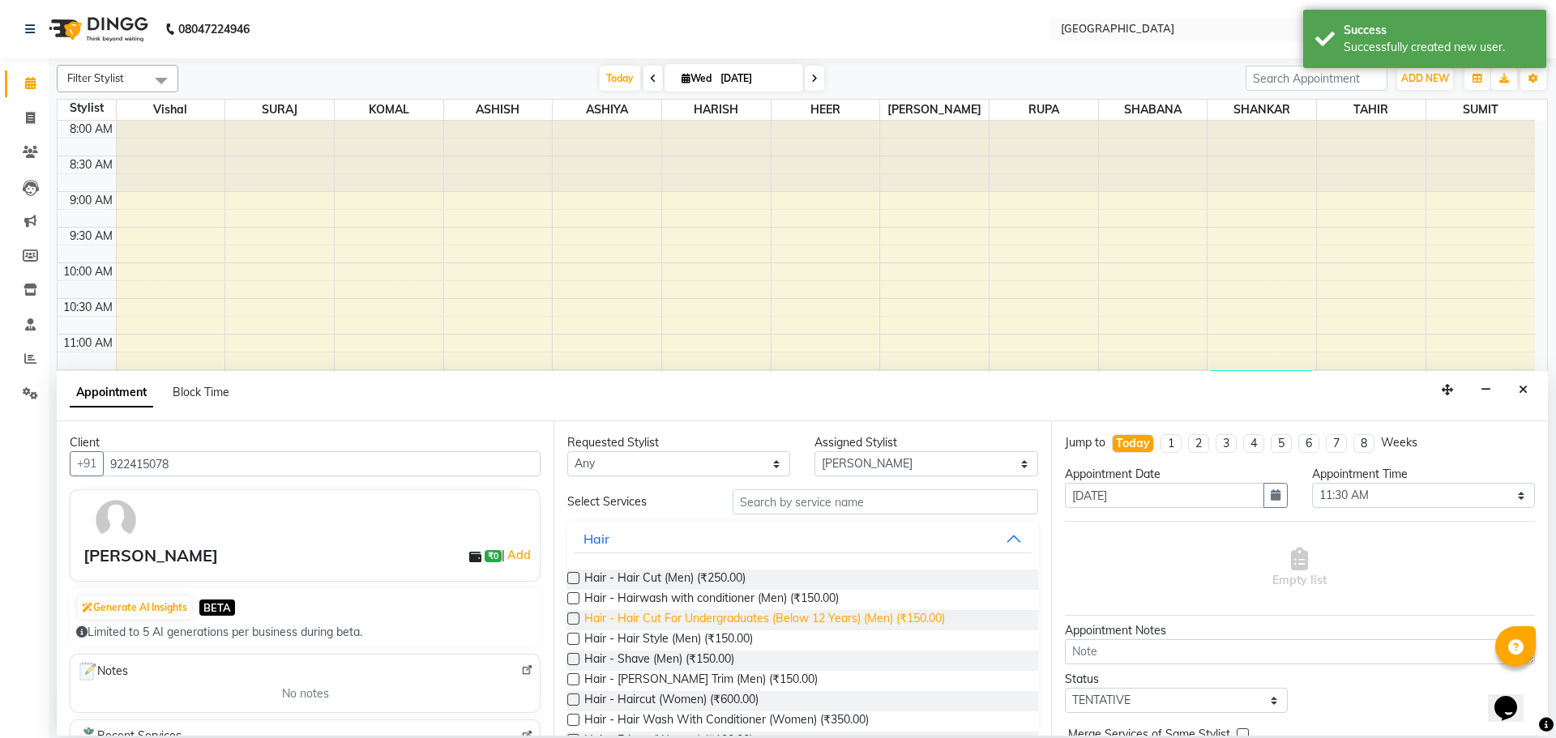
click at [768, 626] on span "Hair - Hair Cut For Undergraduates (Below 12 Years) (Men) (₹150.00)" at bounding box center [764, 620] width 361 height 20
checkbox input "false"
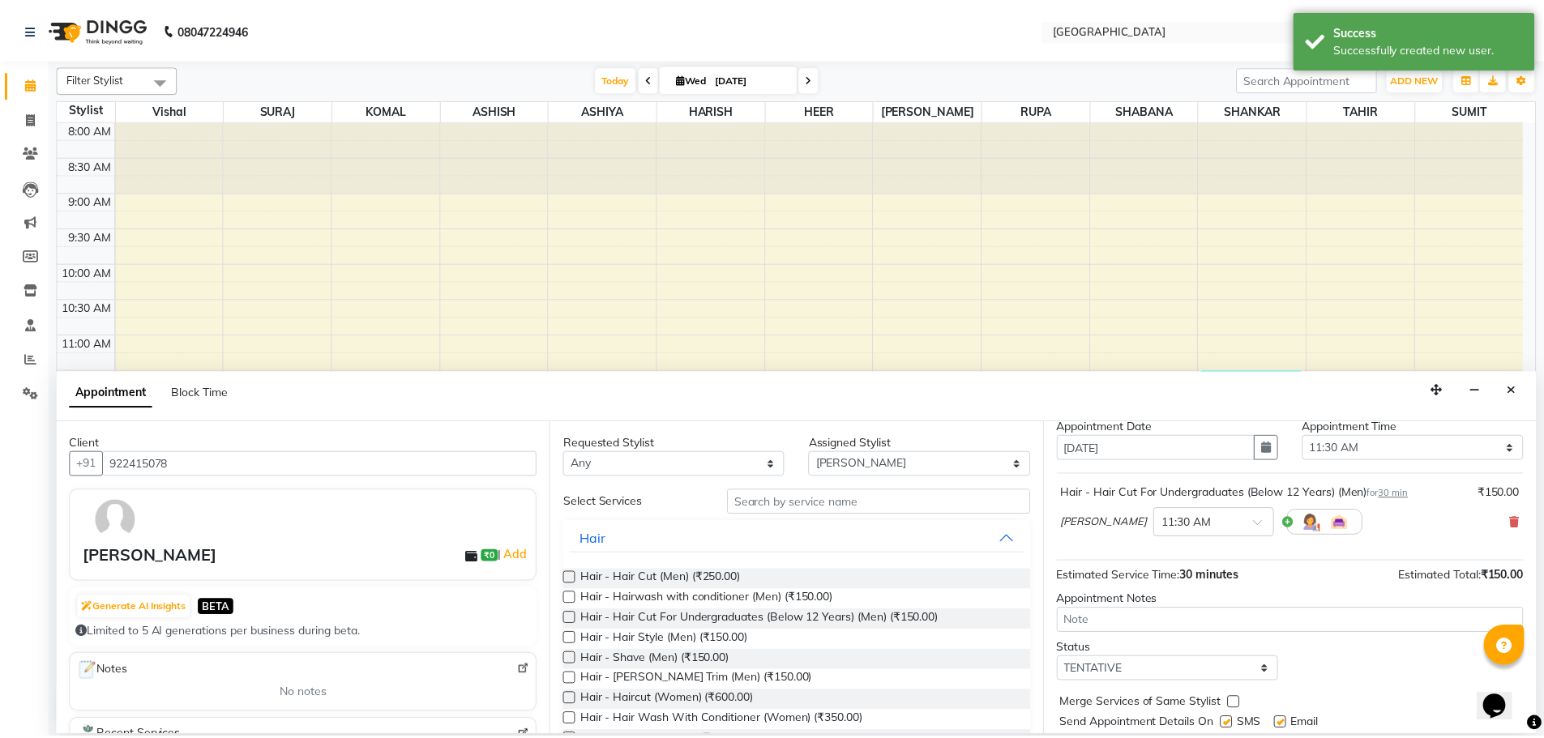
scroll to position [96, 0]
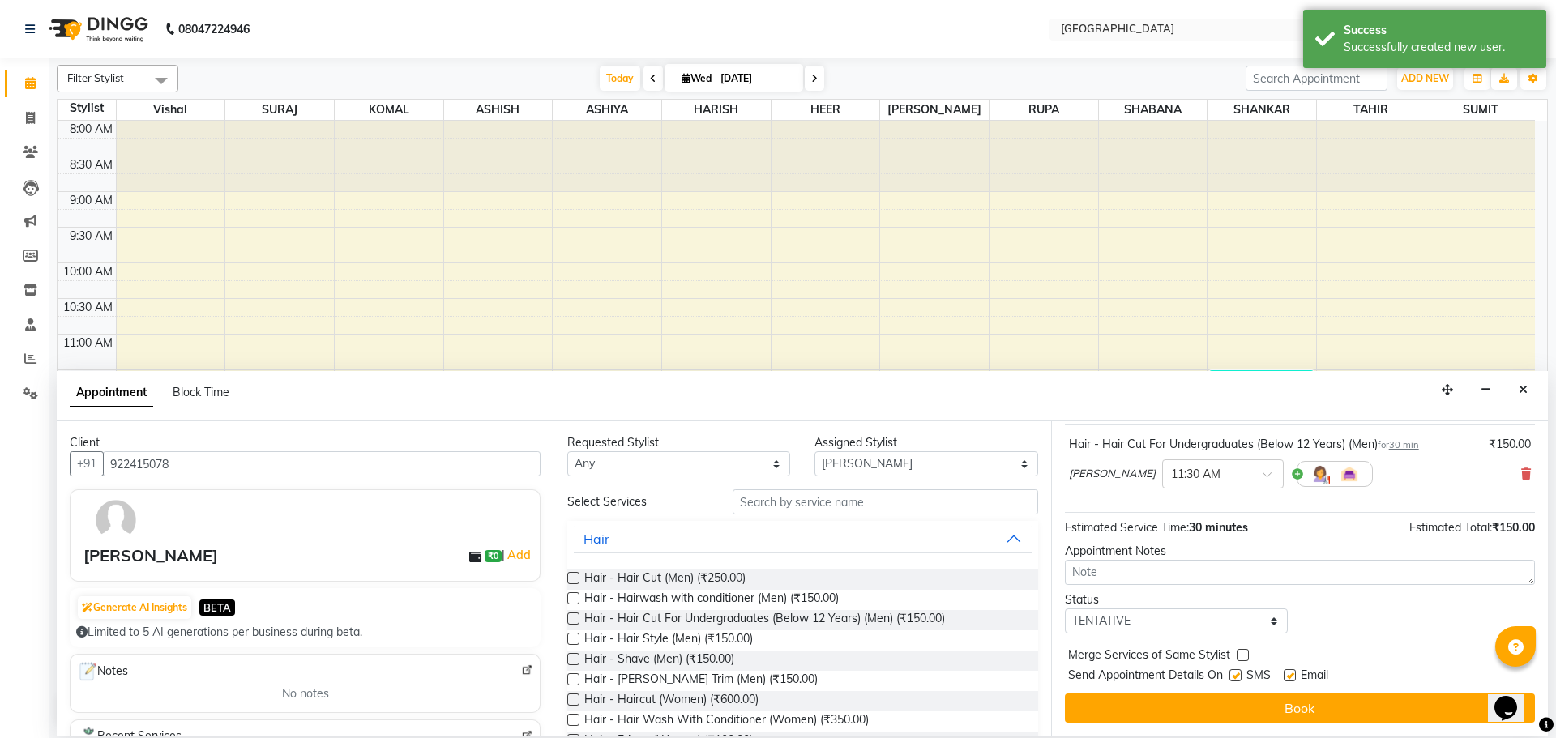
click at [1246, 656] on label at bounding box center [1243, 655] width 12 height 12
click at [1246, 656] on input "checkbox" at bounding box center [1242, 657] width 11 height 11
checkbox input "true"
drag, startPoint x: 1241, startPoint y: 626, endPoint x: 1160, endPoint y: 612, distance: 82.3
click at [1241, 626] on select "Select TENTATIVE CONFIRM CHECK-IN UPCOMING" at bounding box center [1176, 621] width 223 height 25
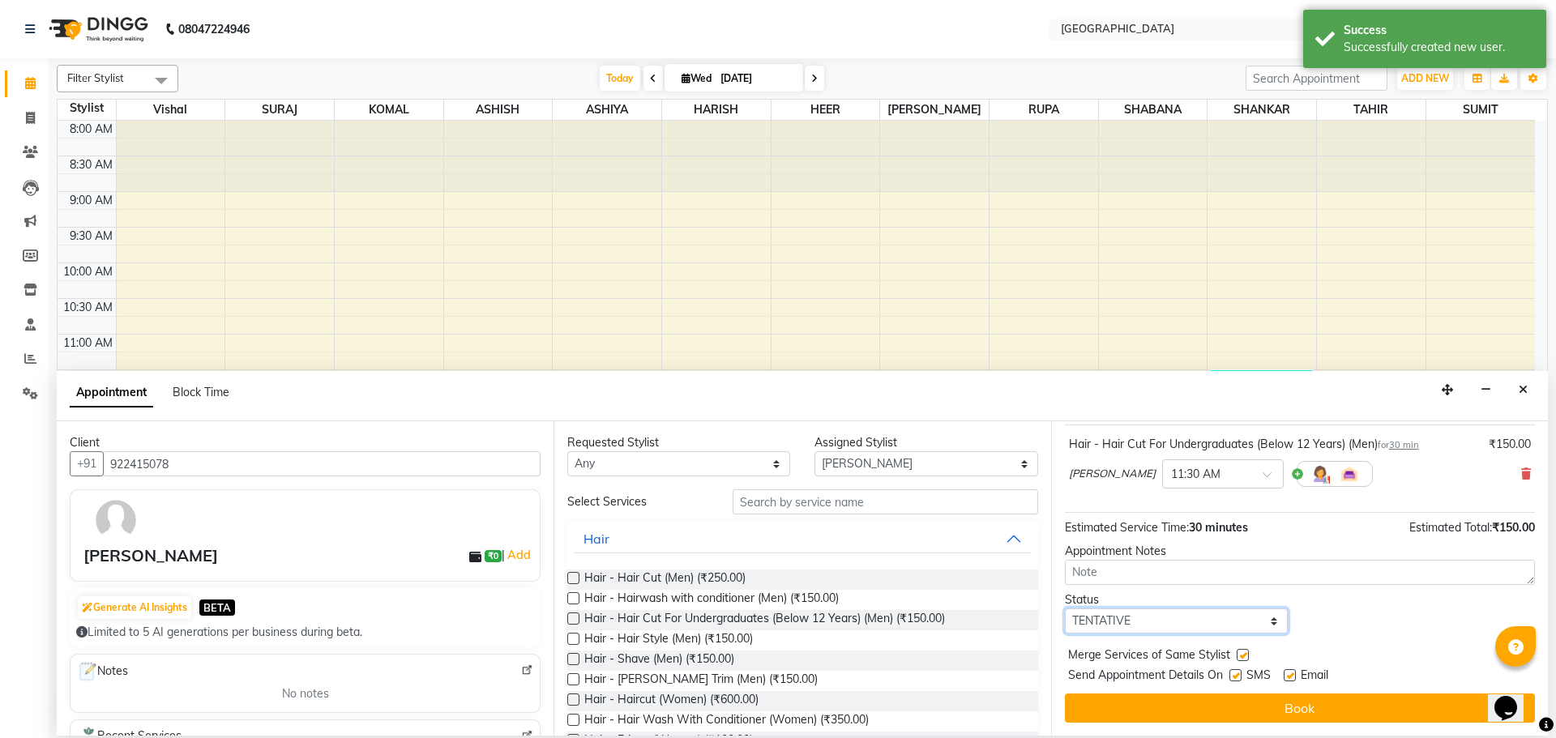
select select "check-in"
click at [1065, 609] on select "Select TENTATIVE CONFIRM CHECK-IN UPCOMING" at bounding box center [1176, 621] width 223 height 25
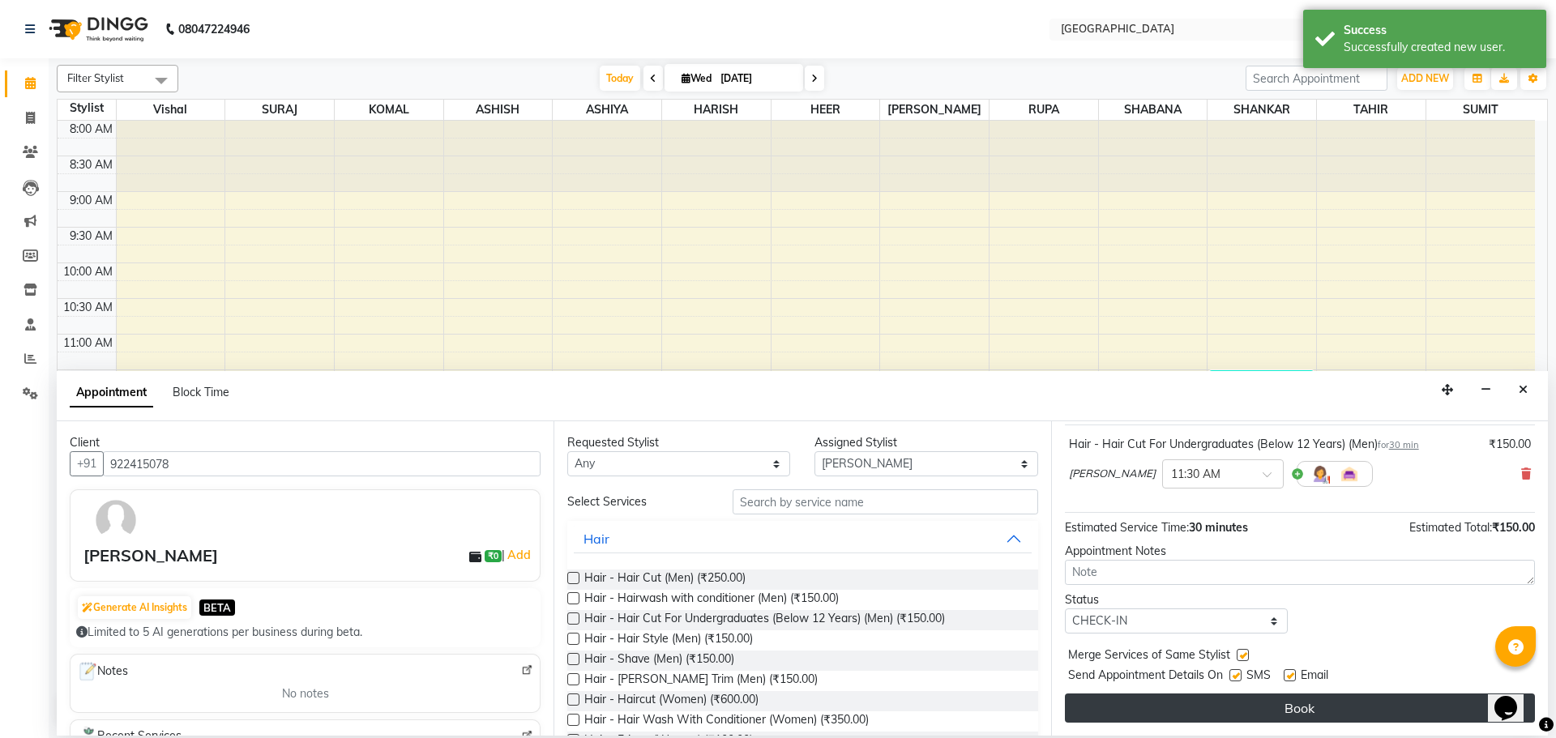
click at [1305, 695] on button "Book" at bounding box center [1300, 708] width 470 height 29
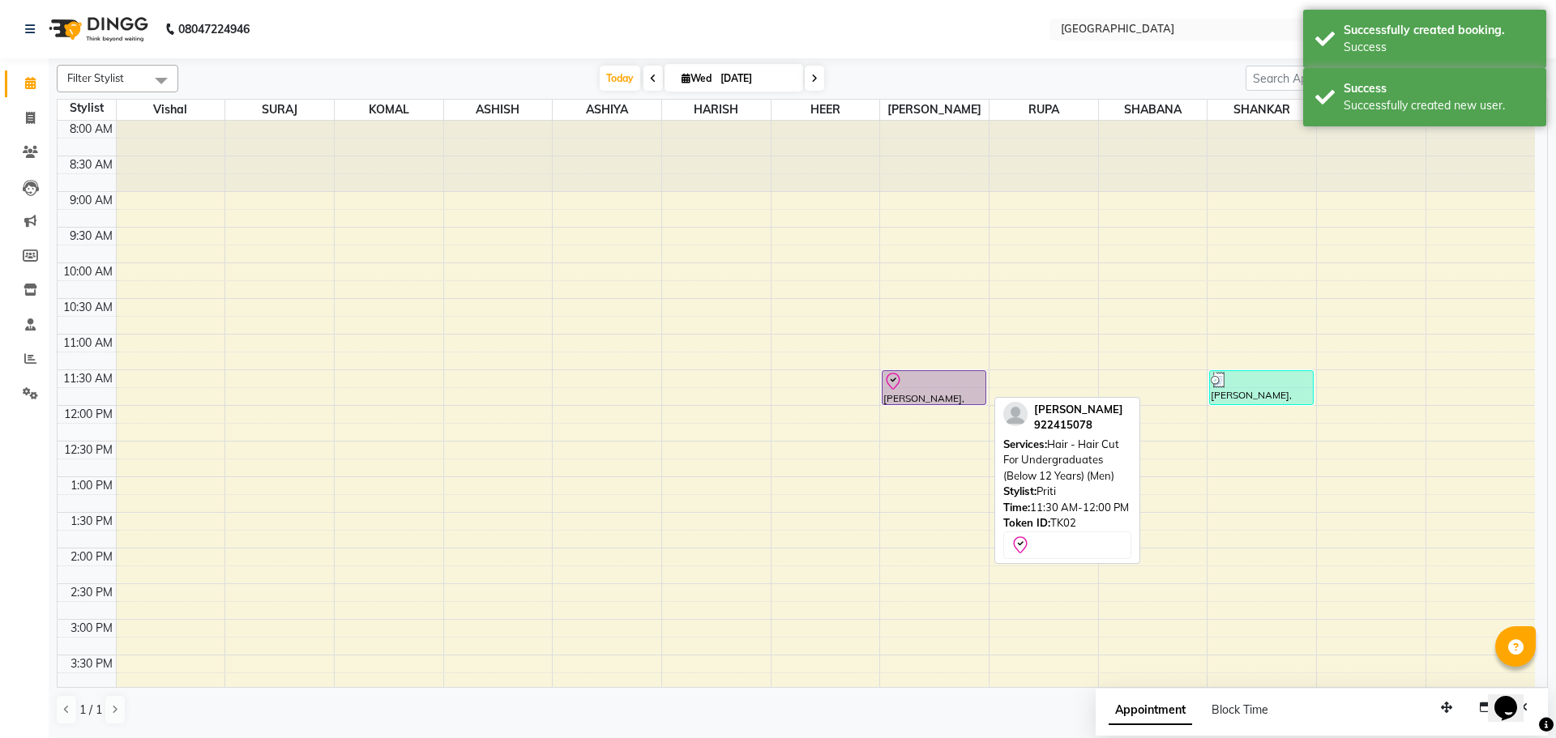
click at [963, 392] on div "[PERSON_NAME], TK02, 11:30 AM-12:00 PM, Hair - Hair Cut For Undergraduates (Bel…" at bounding box center [934, 387] width 102 height 33
select select "8"
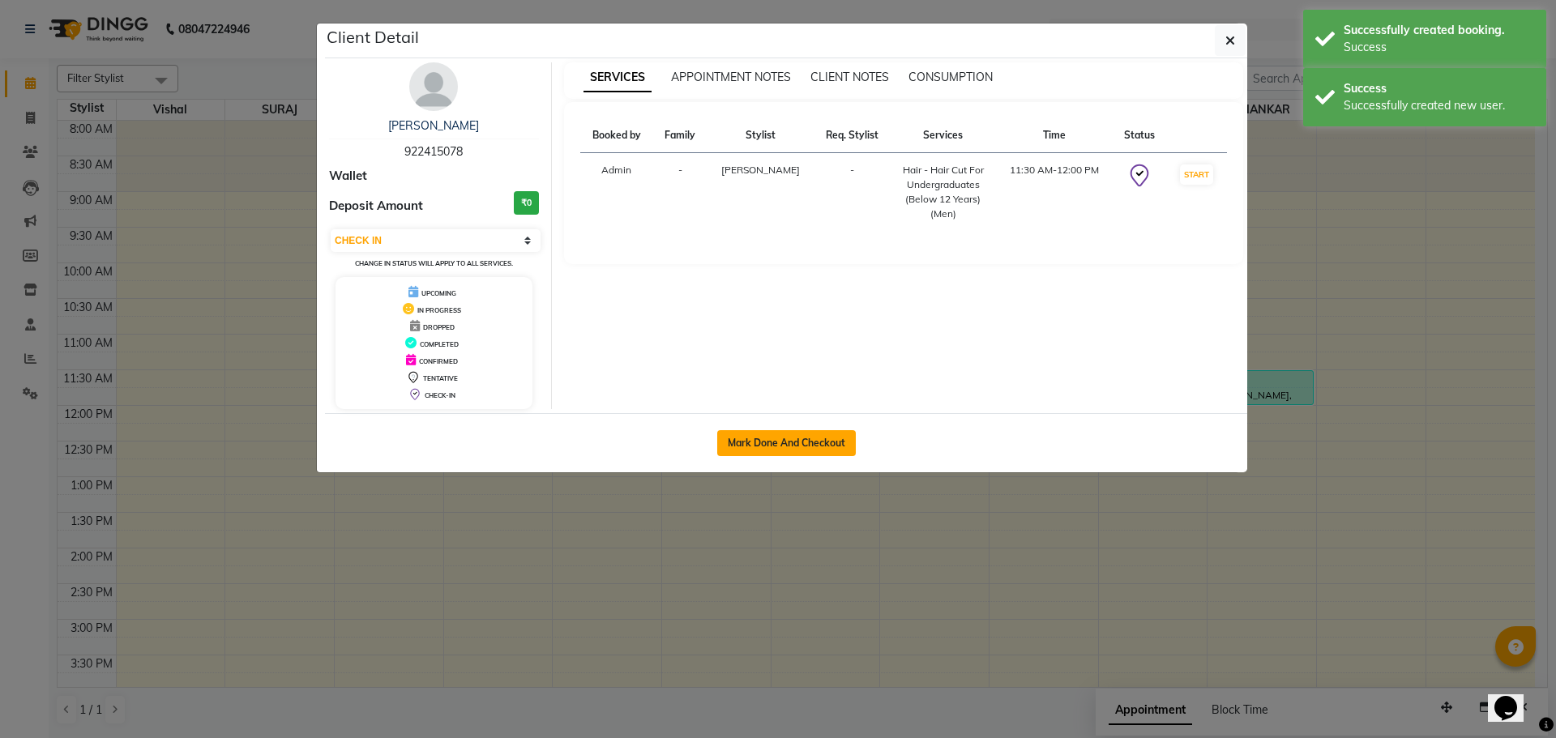
click at [774, 449] on button "Mark Done And Checkout" at bounding box center [786, 443] width 139 height 26
select select "service"
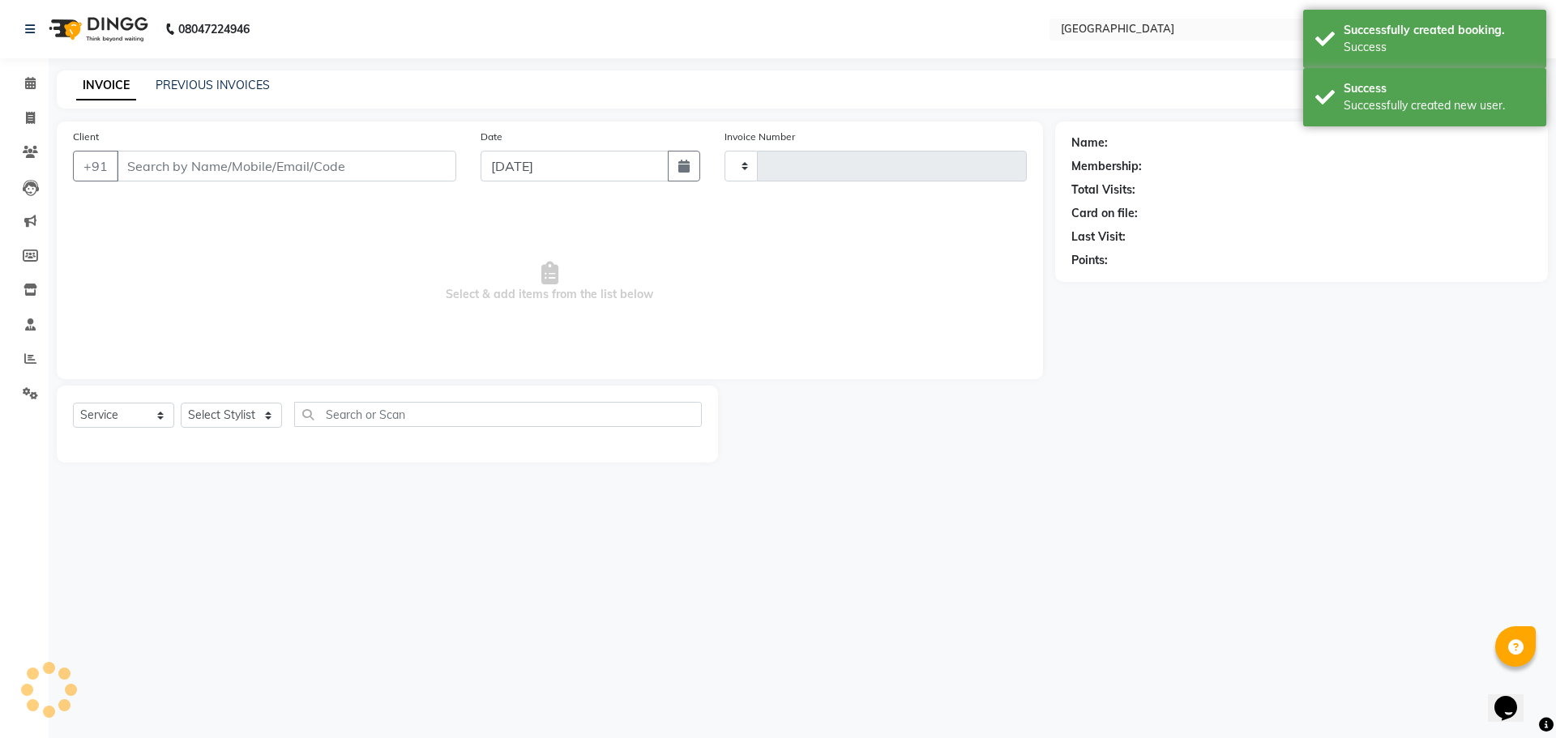
type input "4904"
select select "508"
type input "922415078"
select select "80685"
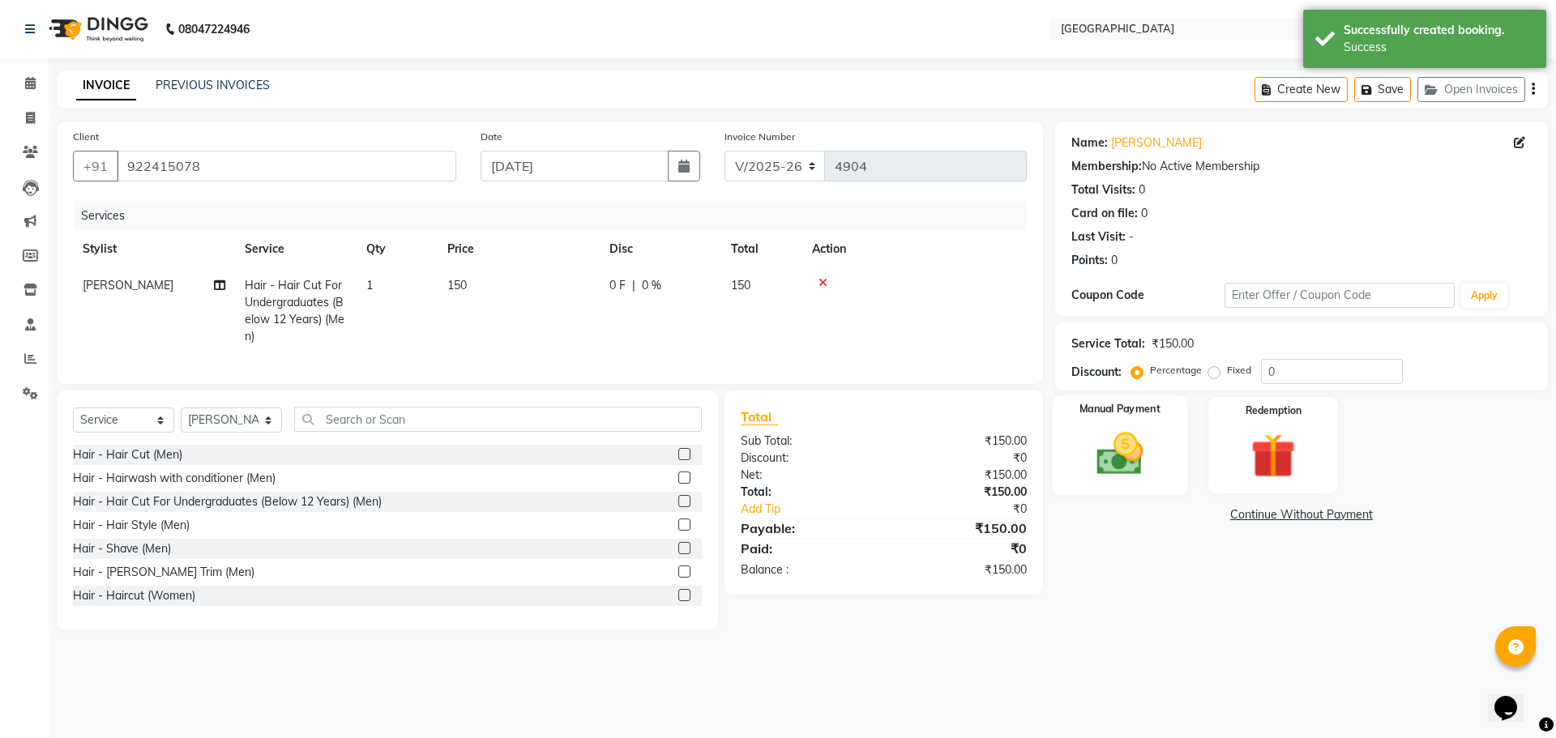
click at [1101, 448] on img at bounding box center [1119, 453] width 75 height 53
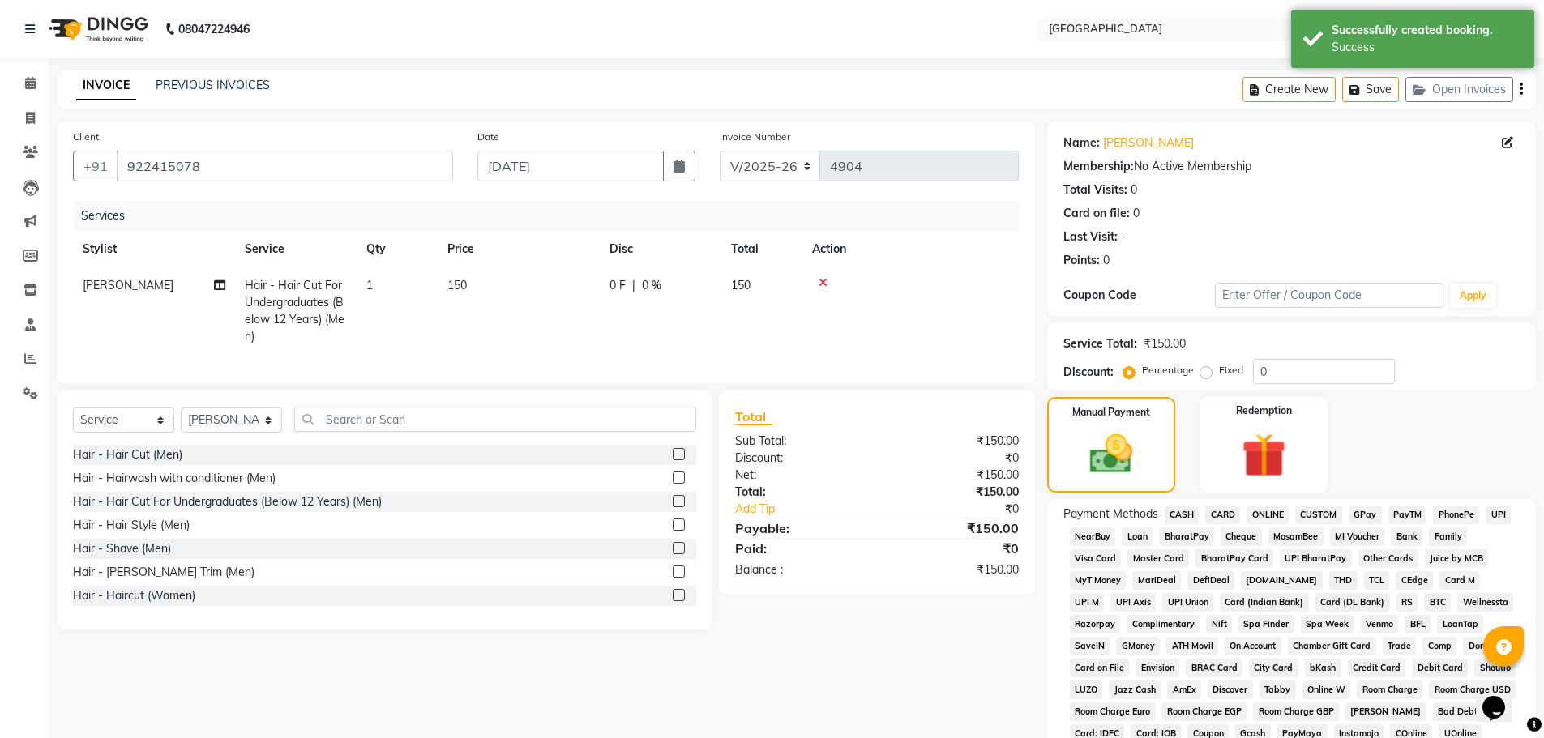
click at [1184, 515] on span "CASH" at bounding box center [1182, 515] width 35 height 19
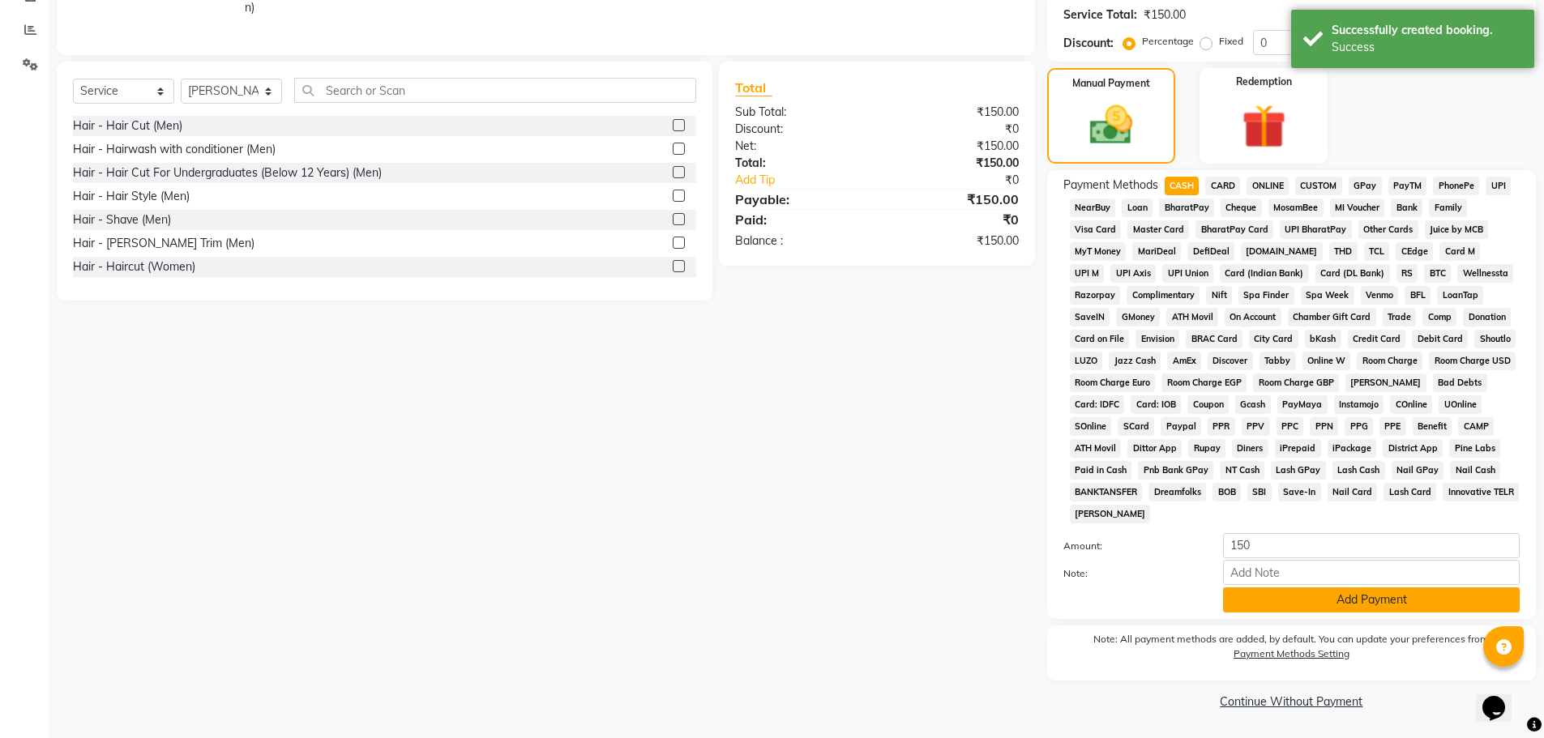
click at [1361, 596] on button "Add Payment" at bounding box center [1371, 600] width 297 height 25
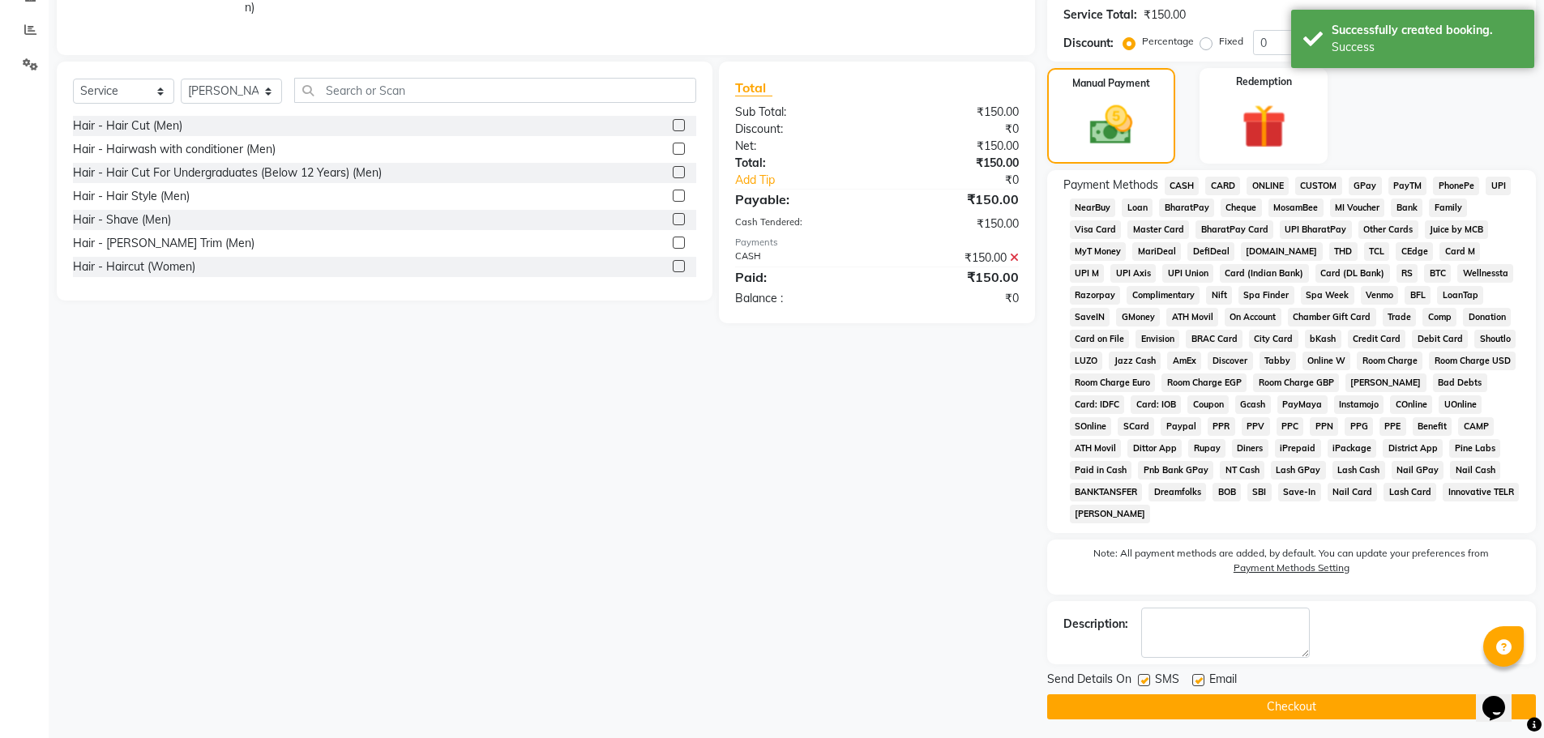
click at [1289, 710] on button "Checkout" at bounding box center [1291, 707] width 489 height 25
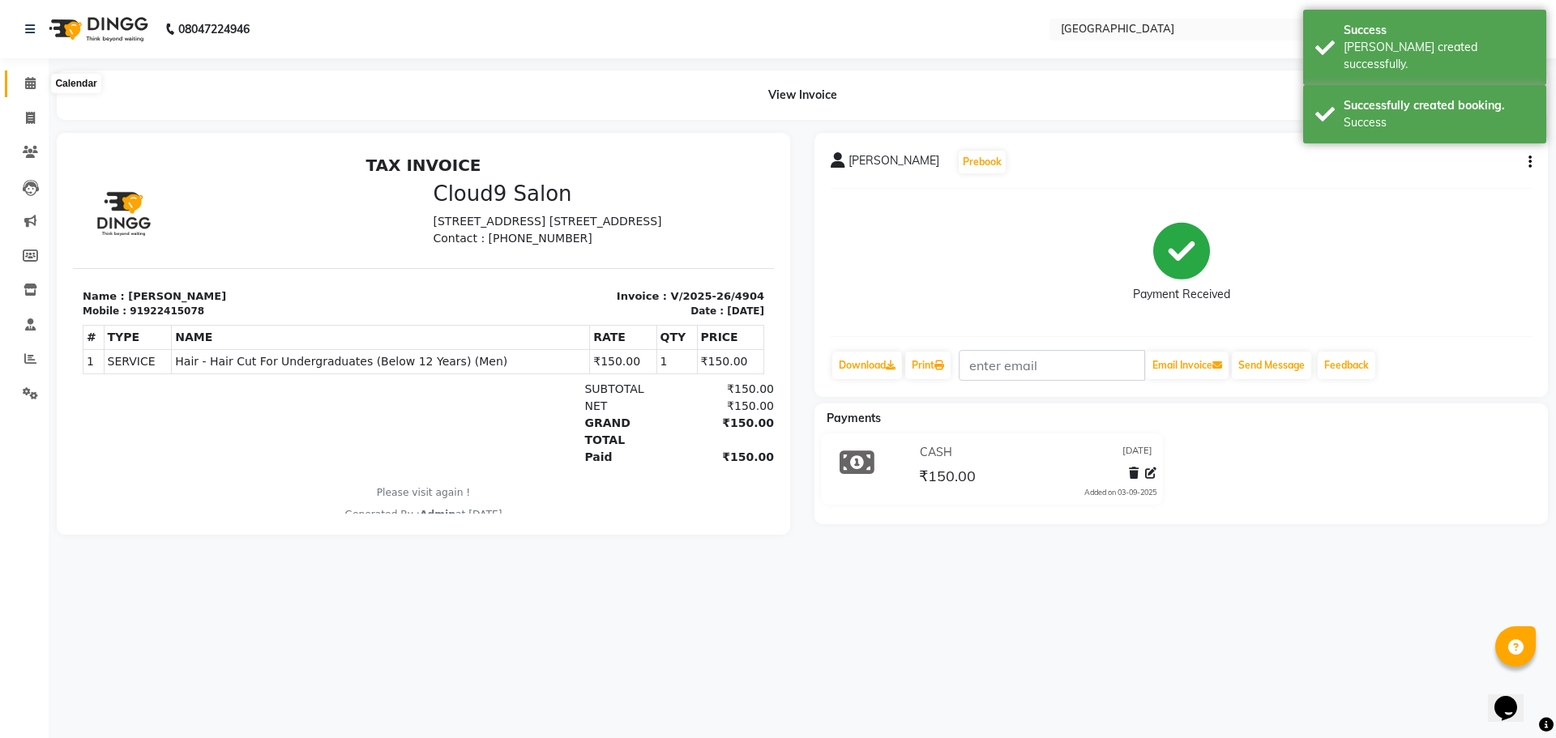
click at [32, 83] on icon at bounding box center [30, 83] width 11 height 12
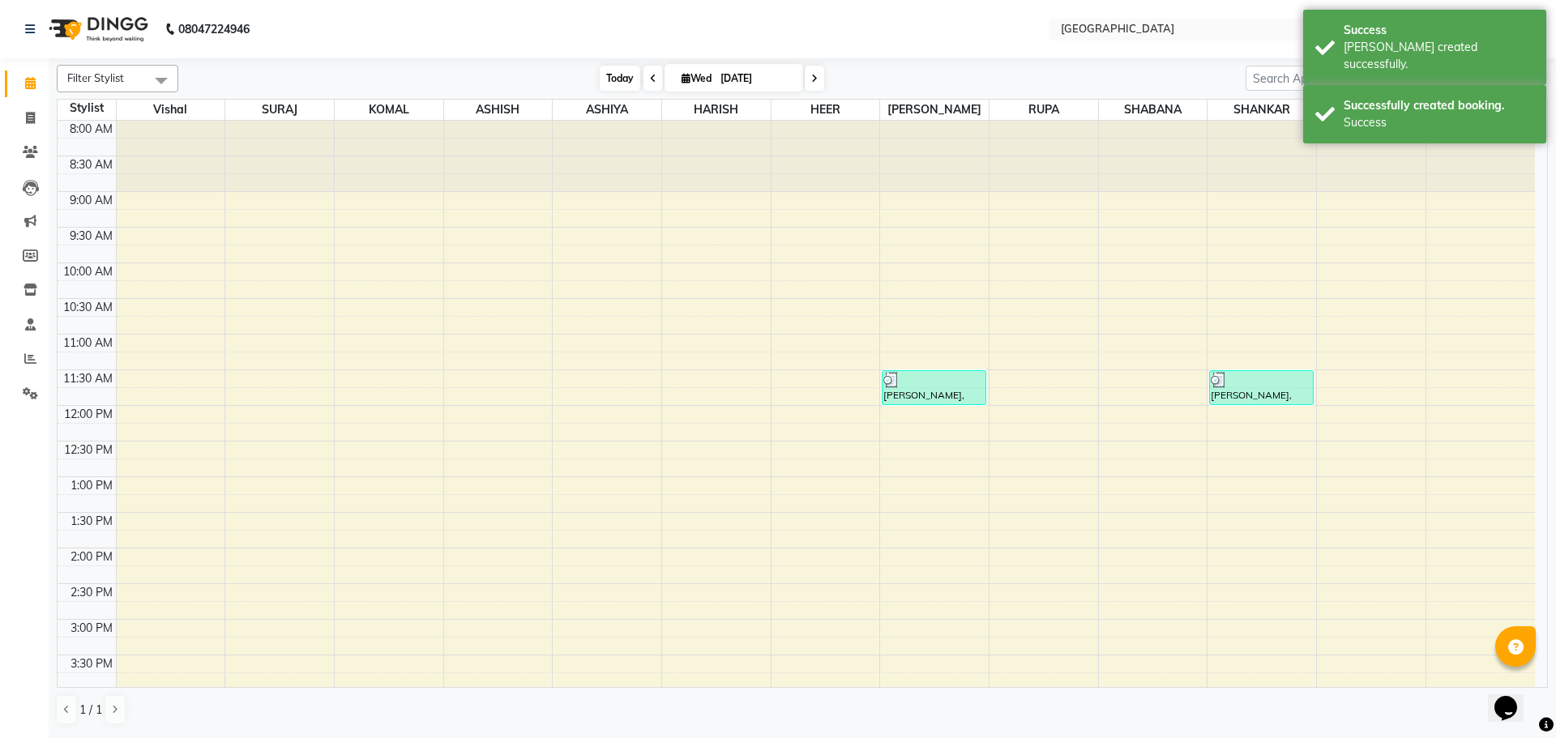
click at [609, 85] on span "Today" at bounding box center [620, 78] width 41 height 25
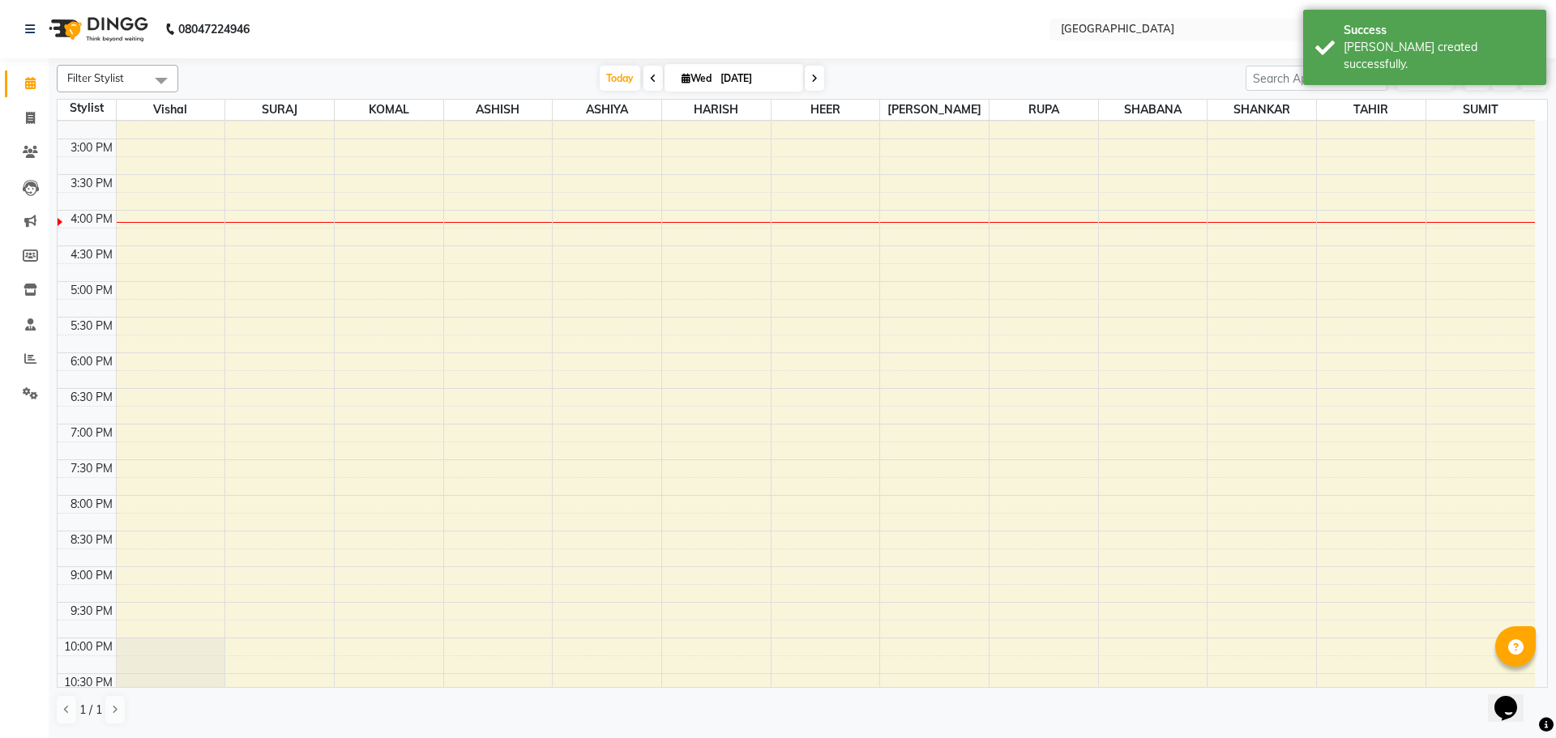
scroll to position [247, 0]
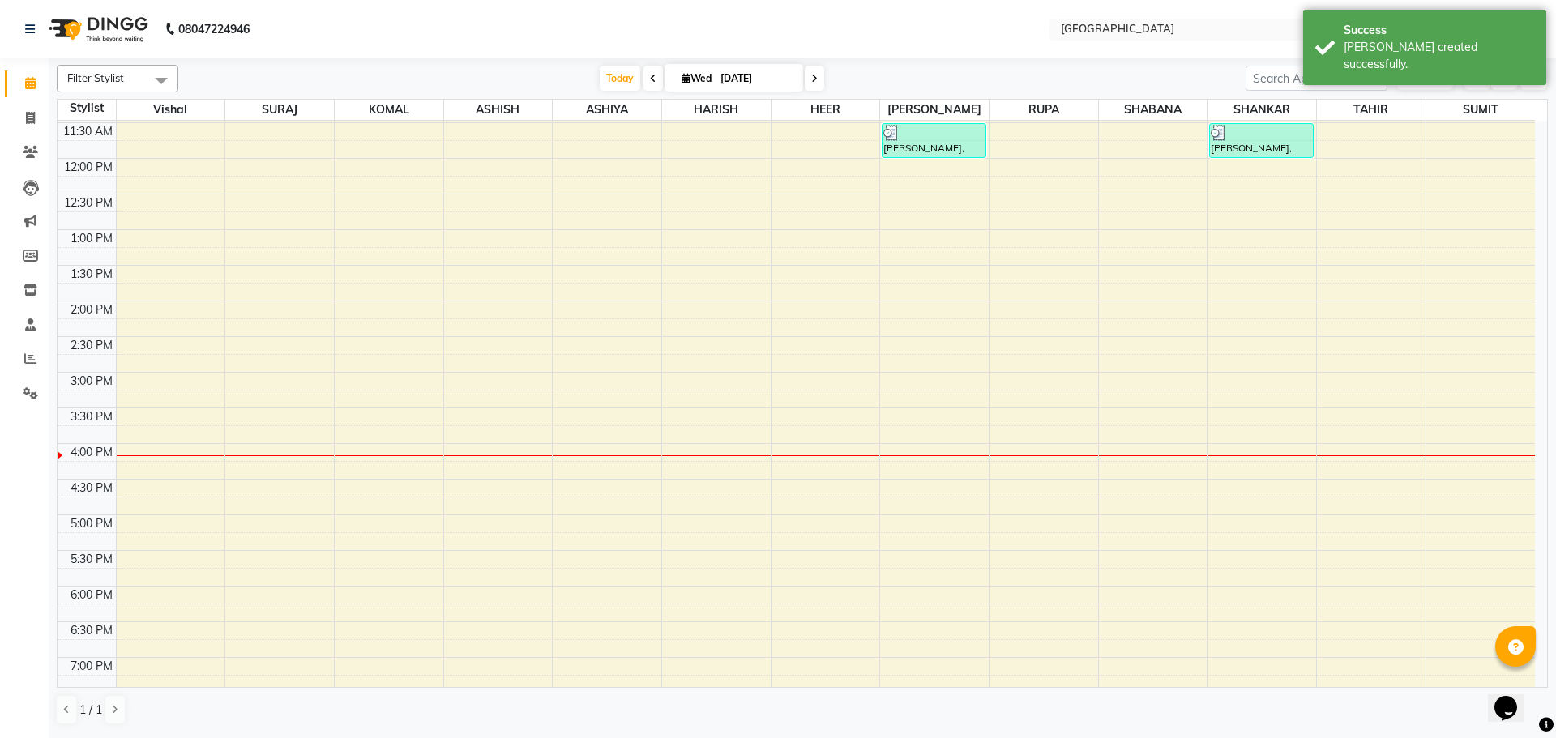
click at [177, 214] on div "8:00 AM 8:30 AM 9:00 AM 9:30 AM 10:00 AM 10:30 AM 11:00 AM 11:30 AM 12:00 PM 12…" at bounding box center [796, 444] width 1477 height 1140
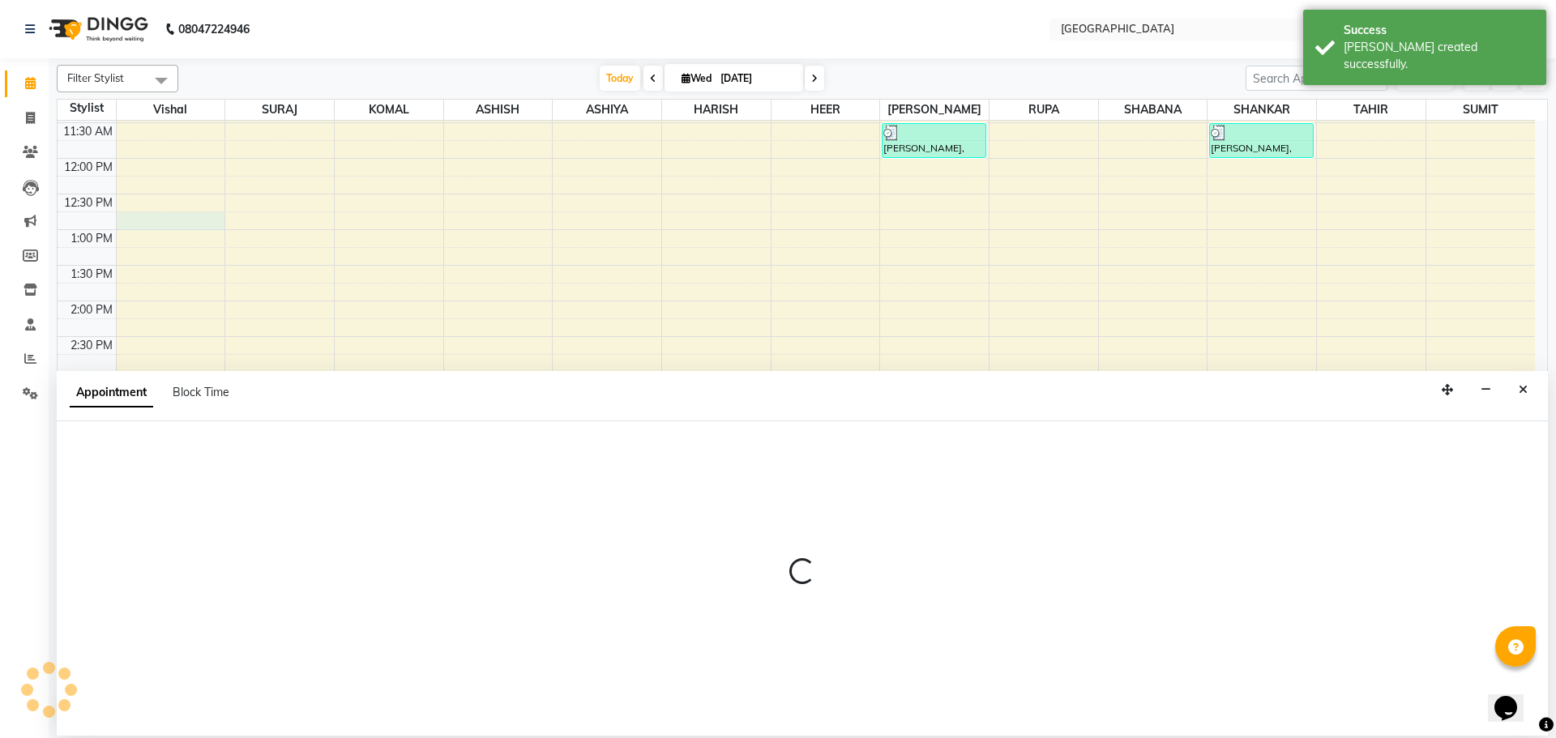
select select "6520"
select select "765"
select select "tentative"
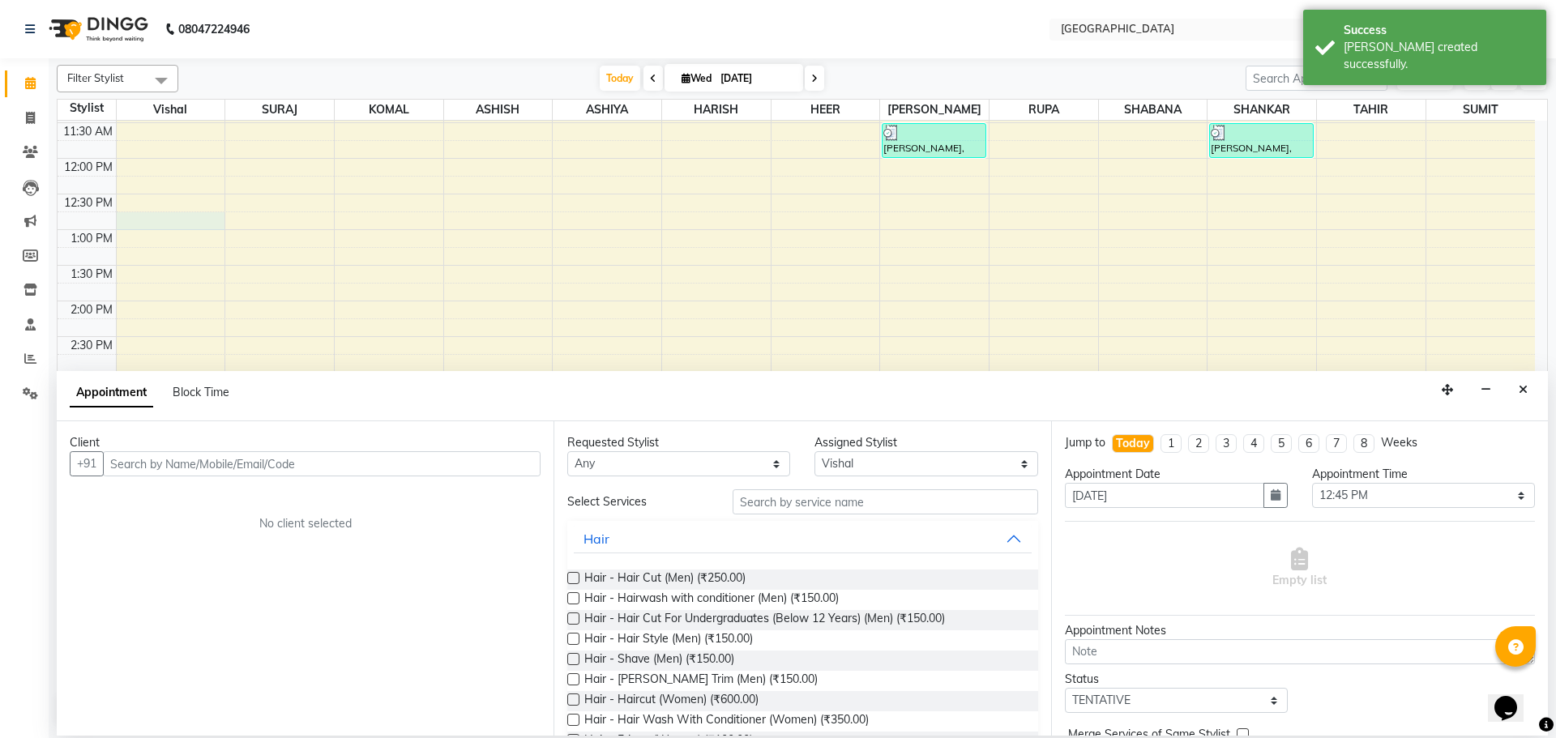
click at [310, 455] on input "text" at bounding box center [322, 463] width 438 height 25
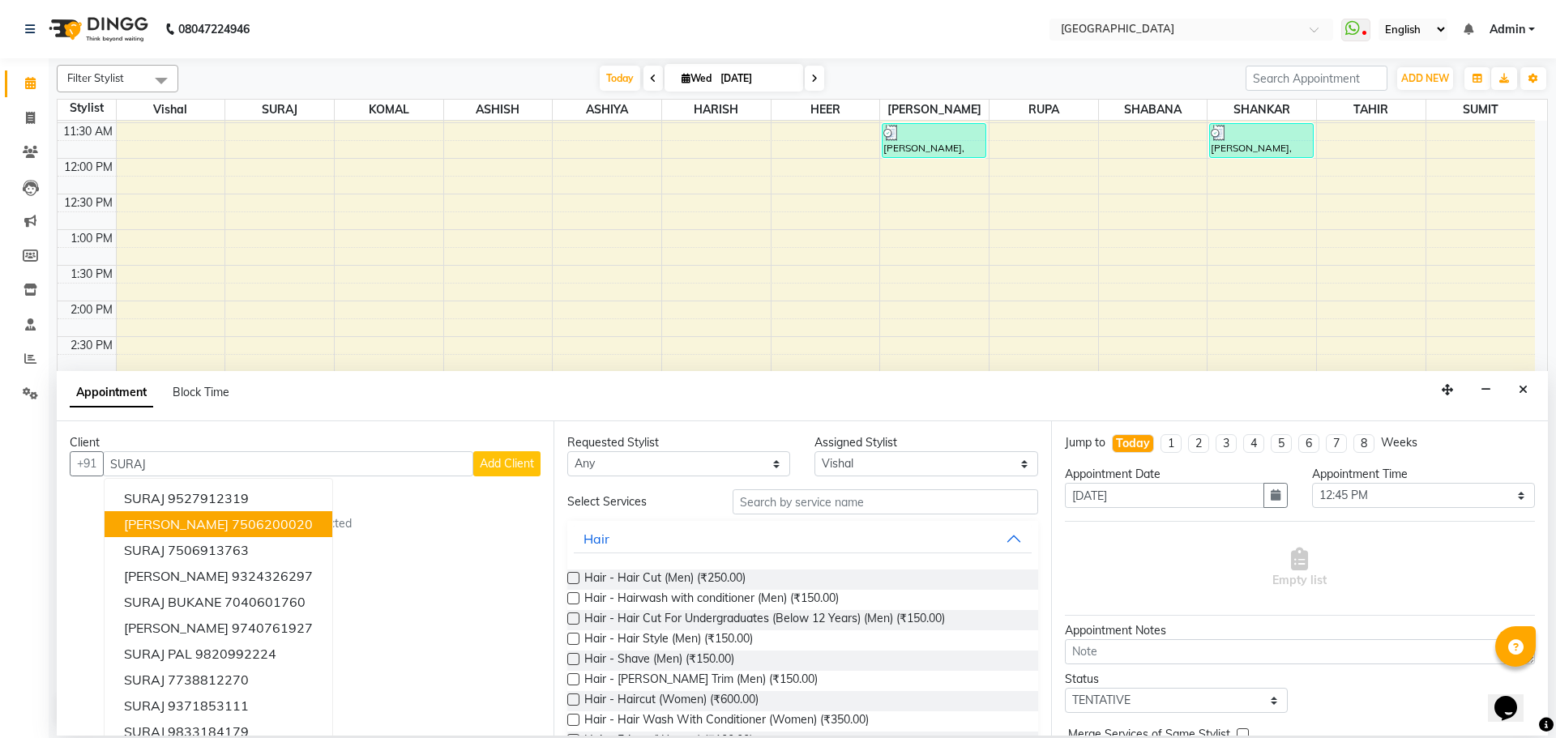
click at [232, 531] on ngb-highlight "7506200020" at bounding box center [272, 524] width 81 height 16
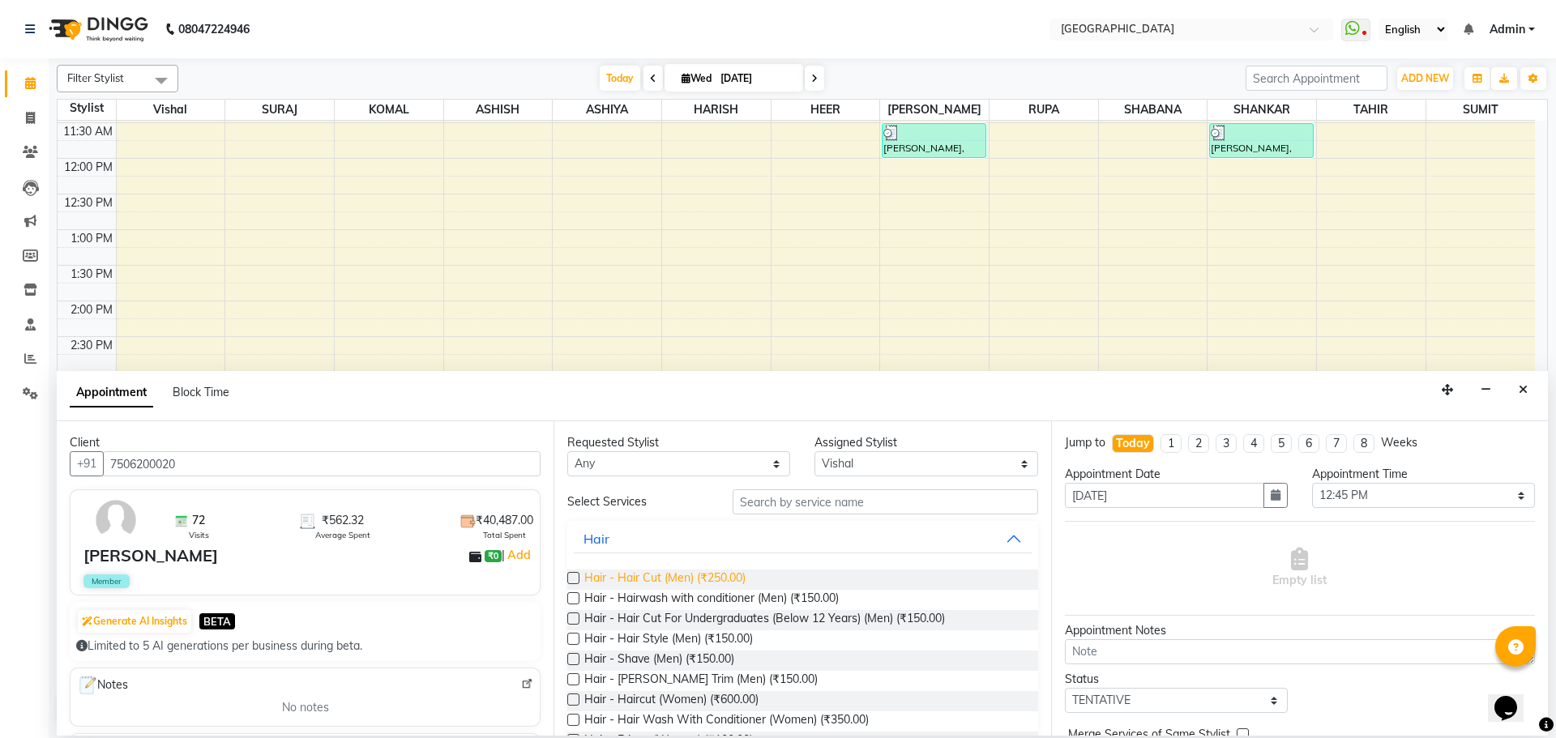
type input "7506200020"
click at [726, 579] on span "Hair - Hair Cut (Men) (₹250.00)" at bounding box center [664, 580] width 161 height 20
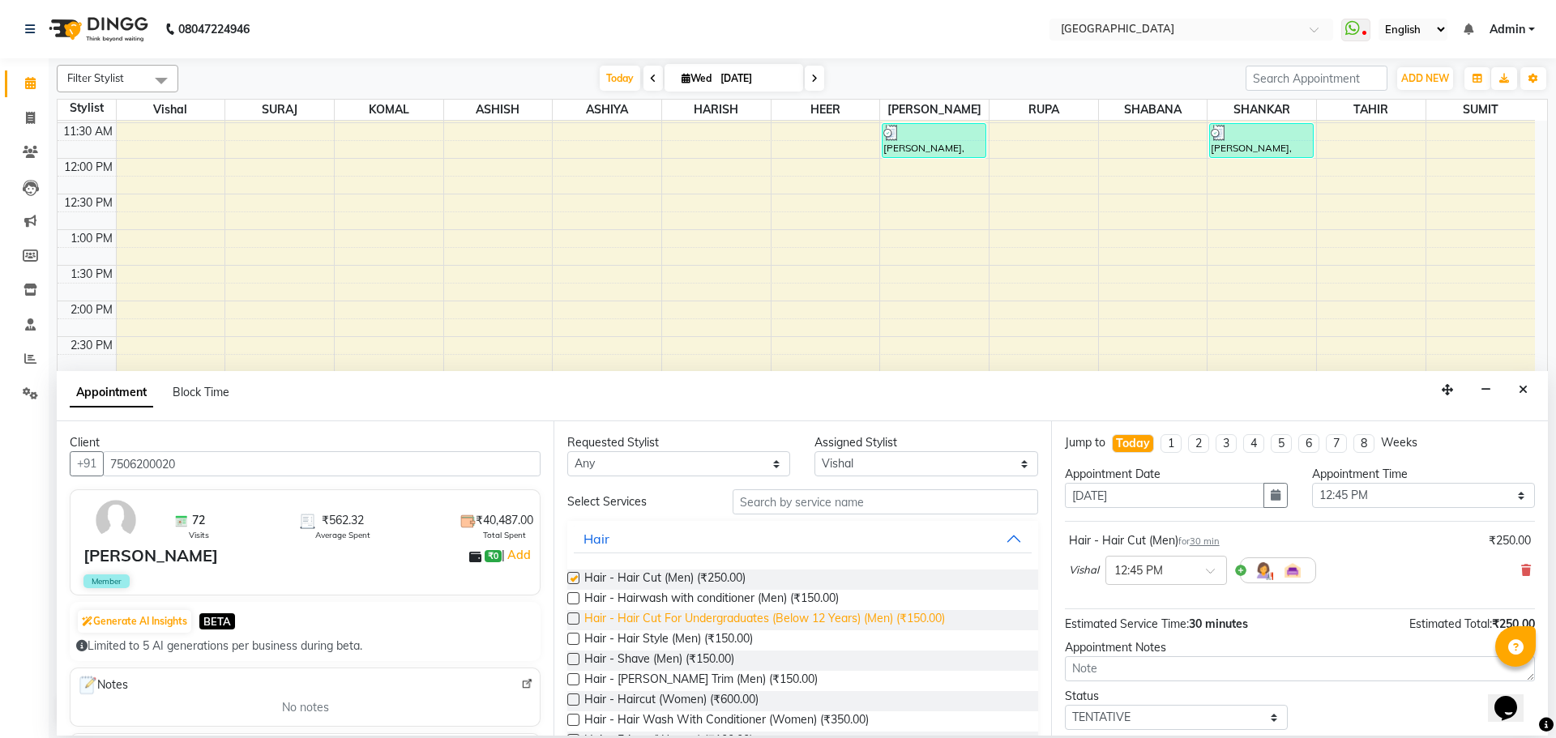
checkbox input "false"
click at [707, 679] on span "Hair - [PERSON_NAME] Trim (Men) (₹150.00)" at bounding box center [700, 681] width 233 height 20
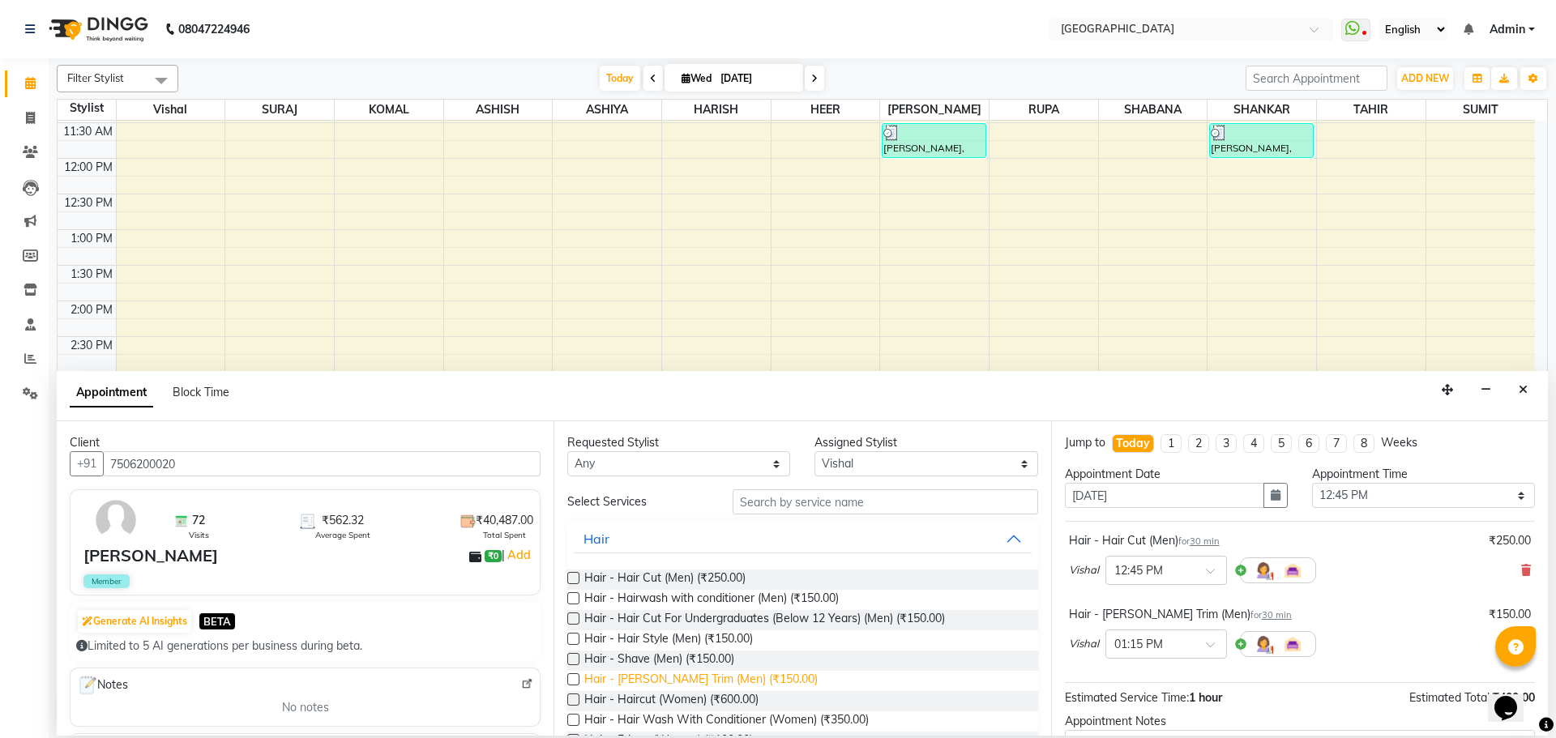
click at [718, 682] on span "Hair - [PERSON_NAME] Trim (Men) (₹150.00)" at bounding box center [700, 681] width 233 height 20
checkbox input "false"
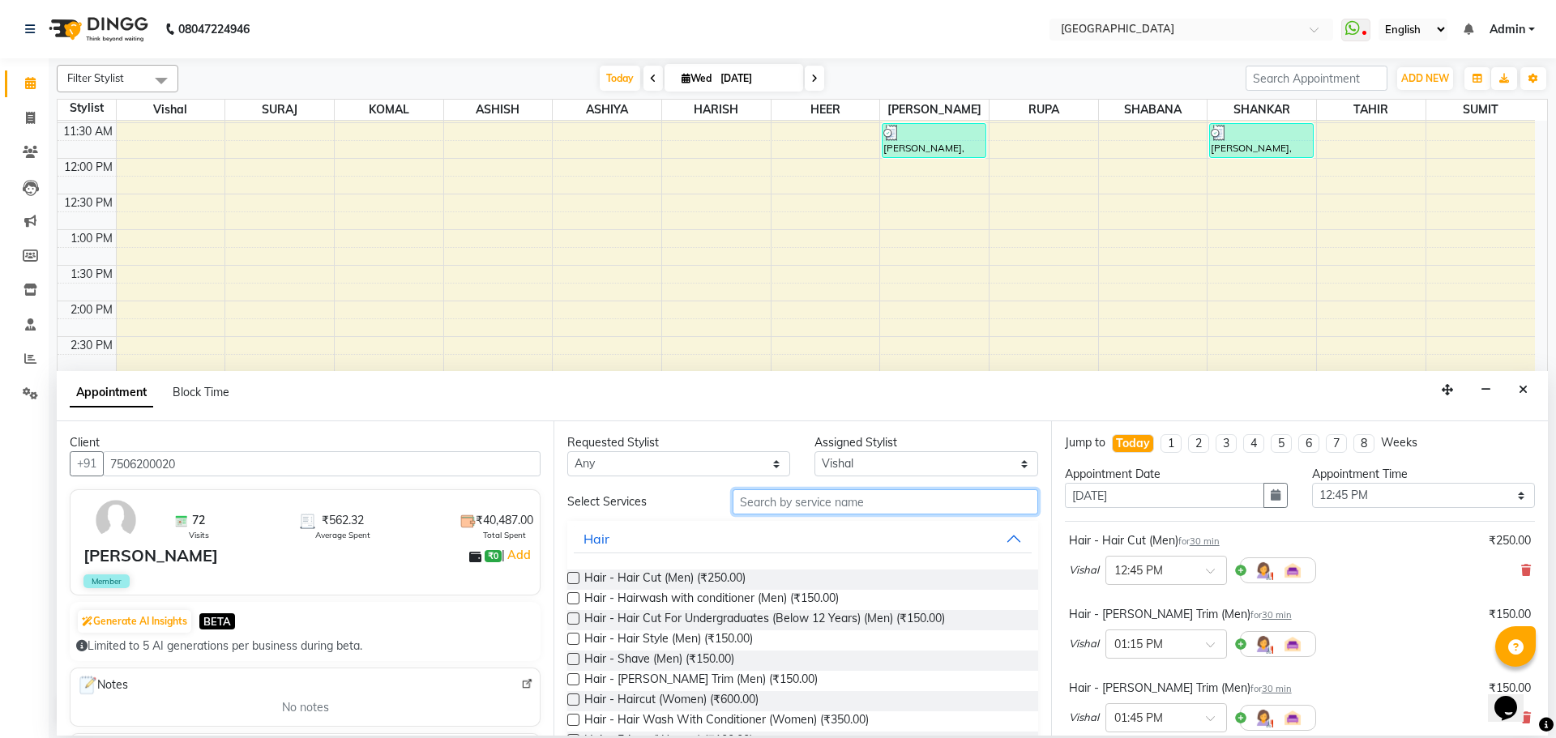
click at [787, 511] on input "text" at bounding box center [886, 501] width 306 height 25
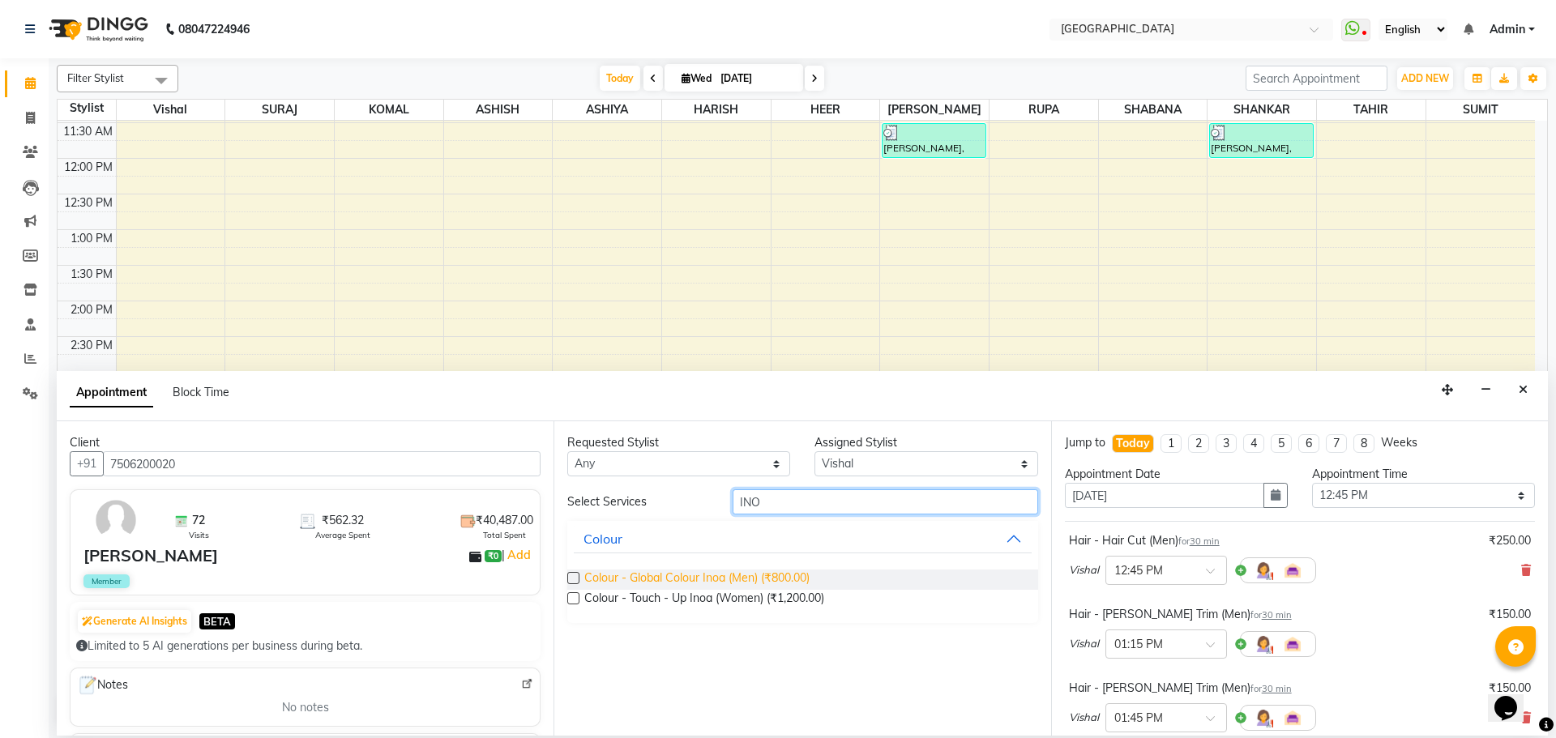
type input "INO"
click at [764, 582] on span "Colour - Global Colour Inoa (Men) (₹800.00)" at bounding box center [696, 580] width 225 height 20
checkbox input "false"
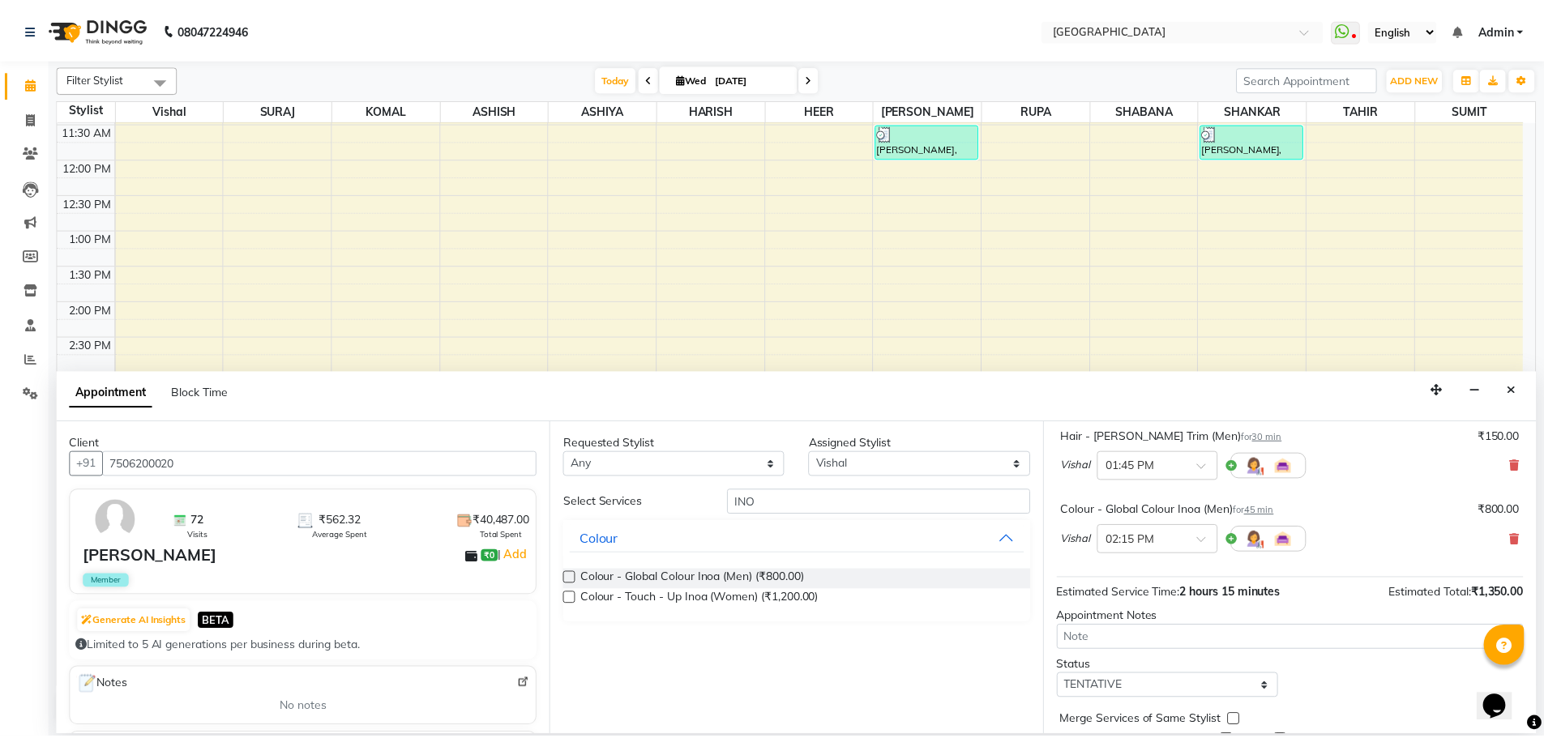
scroll to position [318, 0]
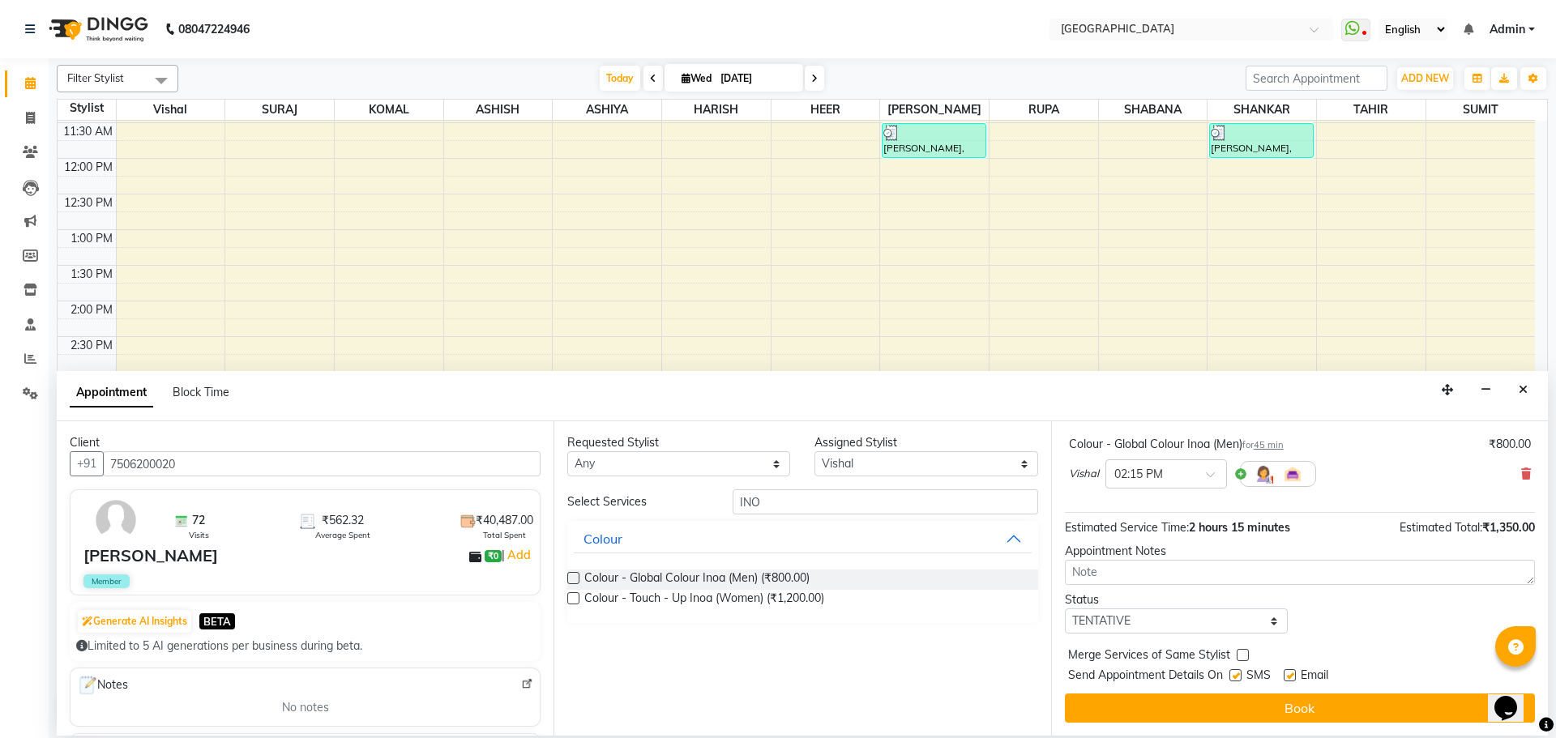
click at [1238, 655] on label at bounding box center [1243, 655] width 12 height 12
click at [1238, 655] on input "checkbox" at bounding box center [1242, 657] width 11 height 11
checkbox input "true"
drag, startPoint x: 1233, startPoint y: 626, endPoint x: 1224, endPoint y: 625, distance: 9.9
click at [1233, 626] on select "Select TENTATIVE CONFIRM CHECK-IN UPCOMING" at bounding box center [1176, 621] width 223 height 25
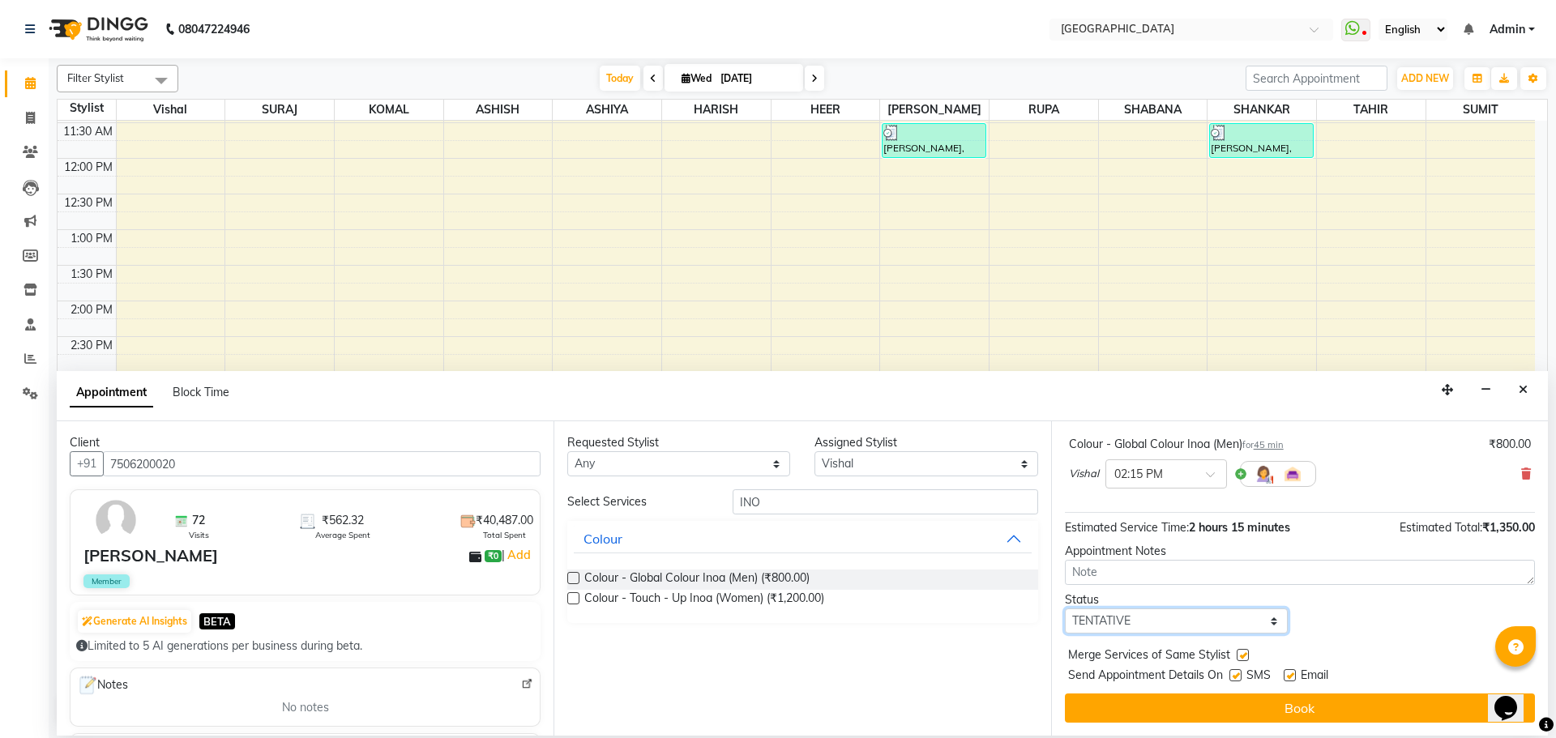
select select "check-in"
click at [1065, 609] on select "Select TENTATIVE CONFIRM CHECK-IN UPCOMING" at bounding box center [1176, 621] width 223 height 25
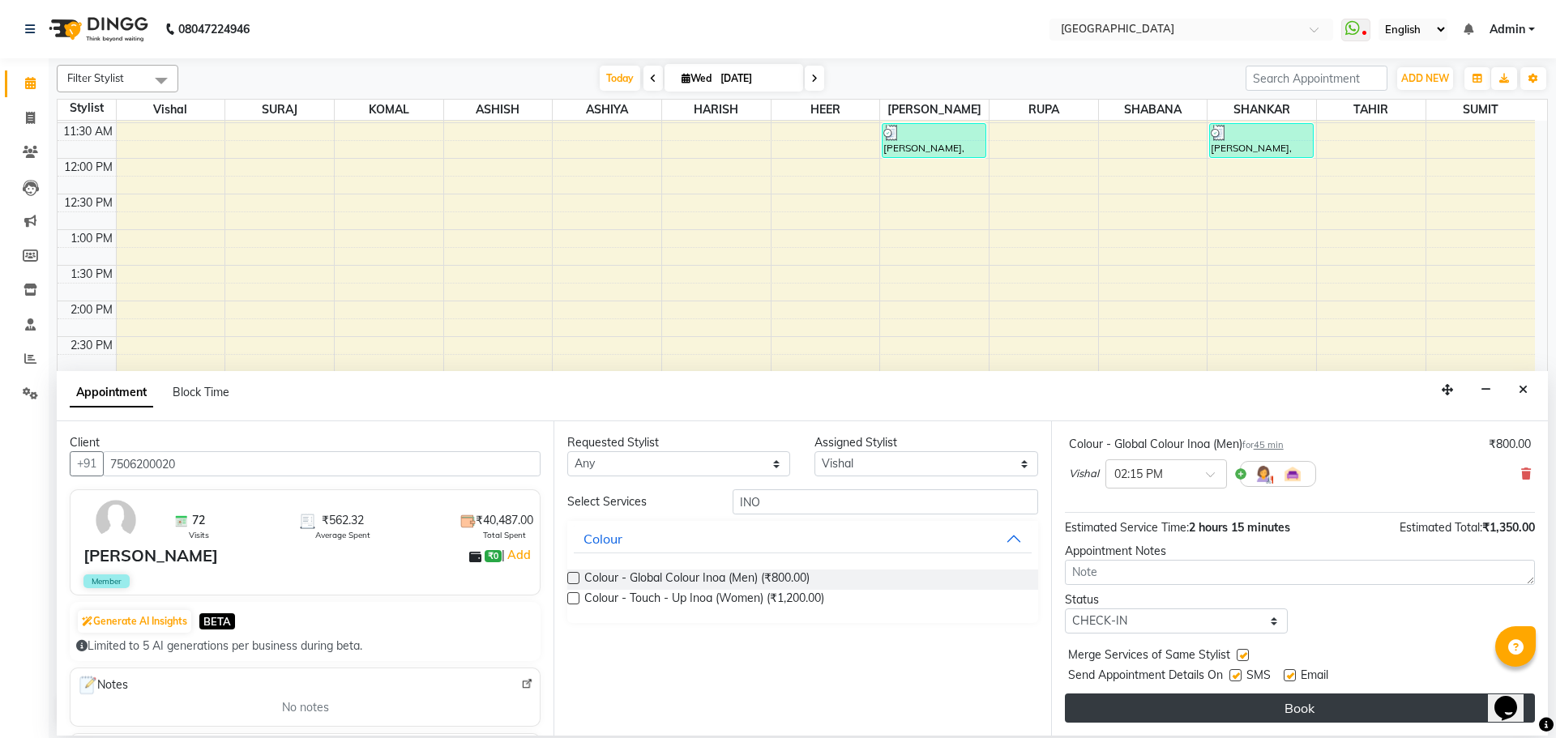
click at [1291, 710] on button "Book" at bounding box center [1300, 708] width 470 height 29
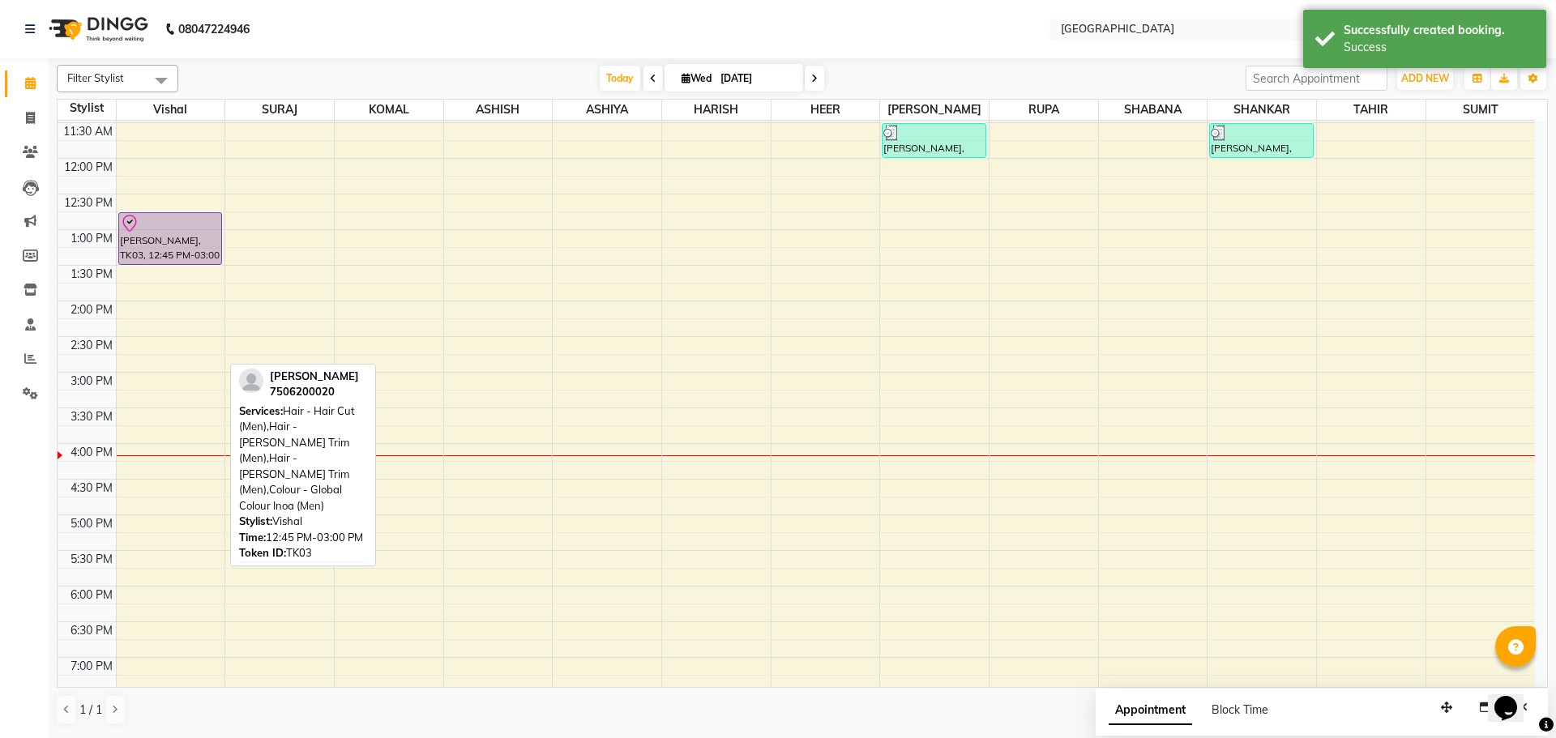
drag, startPoint x: 181, startPoint y: 374, endPoint x: 190, endPoint y: 277, distance: 96.8
click at [190, 277] on div "8:00 AM 8:30 AM 9:00 AM 9:30 AM 10:00 AM 10:30 AM 11:00 AM 11:30 AM 12:00 PM 12…" at bounding box center [796, 444] width 1477 height 1140
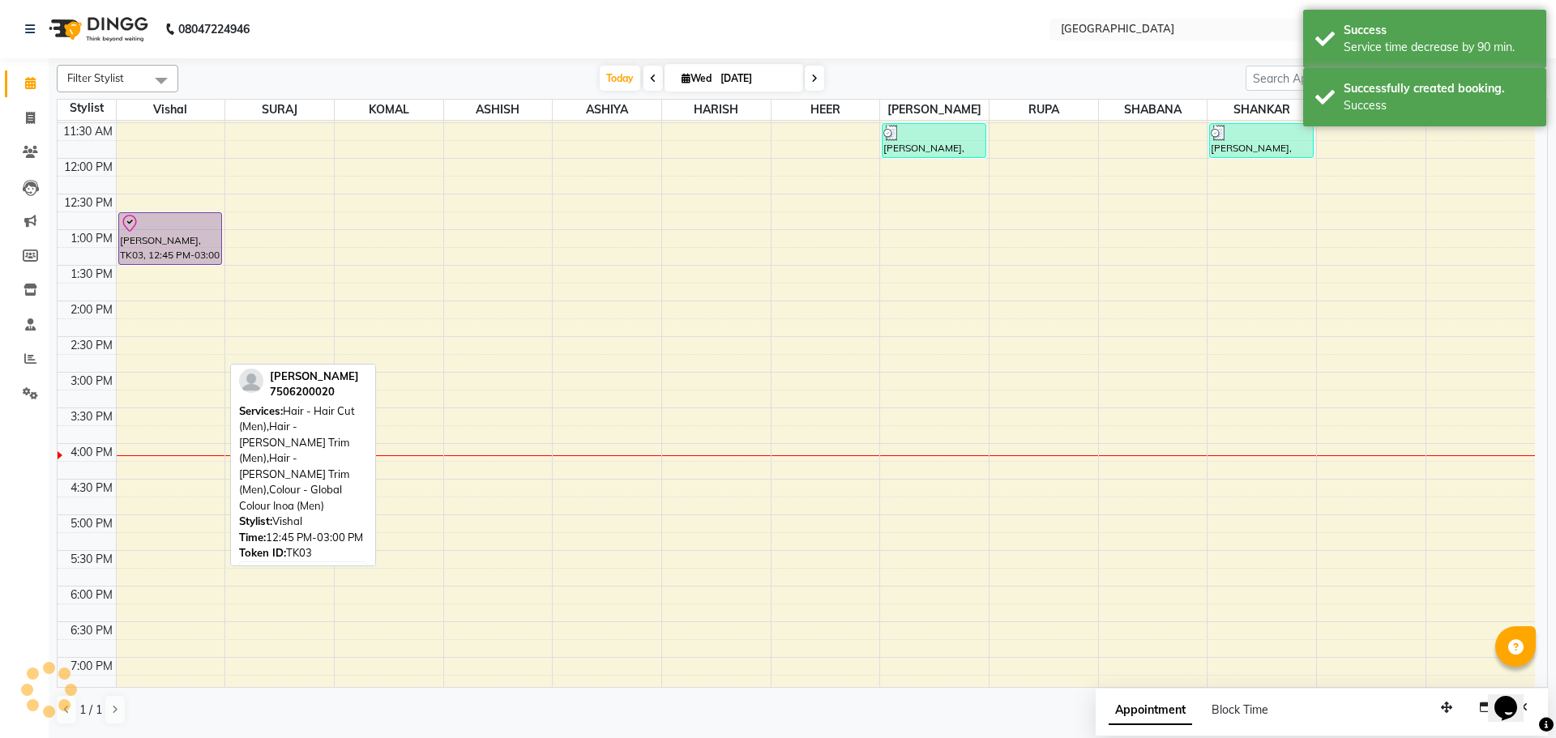
click at [177, 246] on div "[PERSON_NAME], TK03, 12:45 PM-03:00 PM, Hair - Hair Cut (Men),Hair - [PERSON_NA…" at bounding box center [170, 238] width 102 height 51
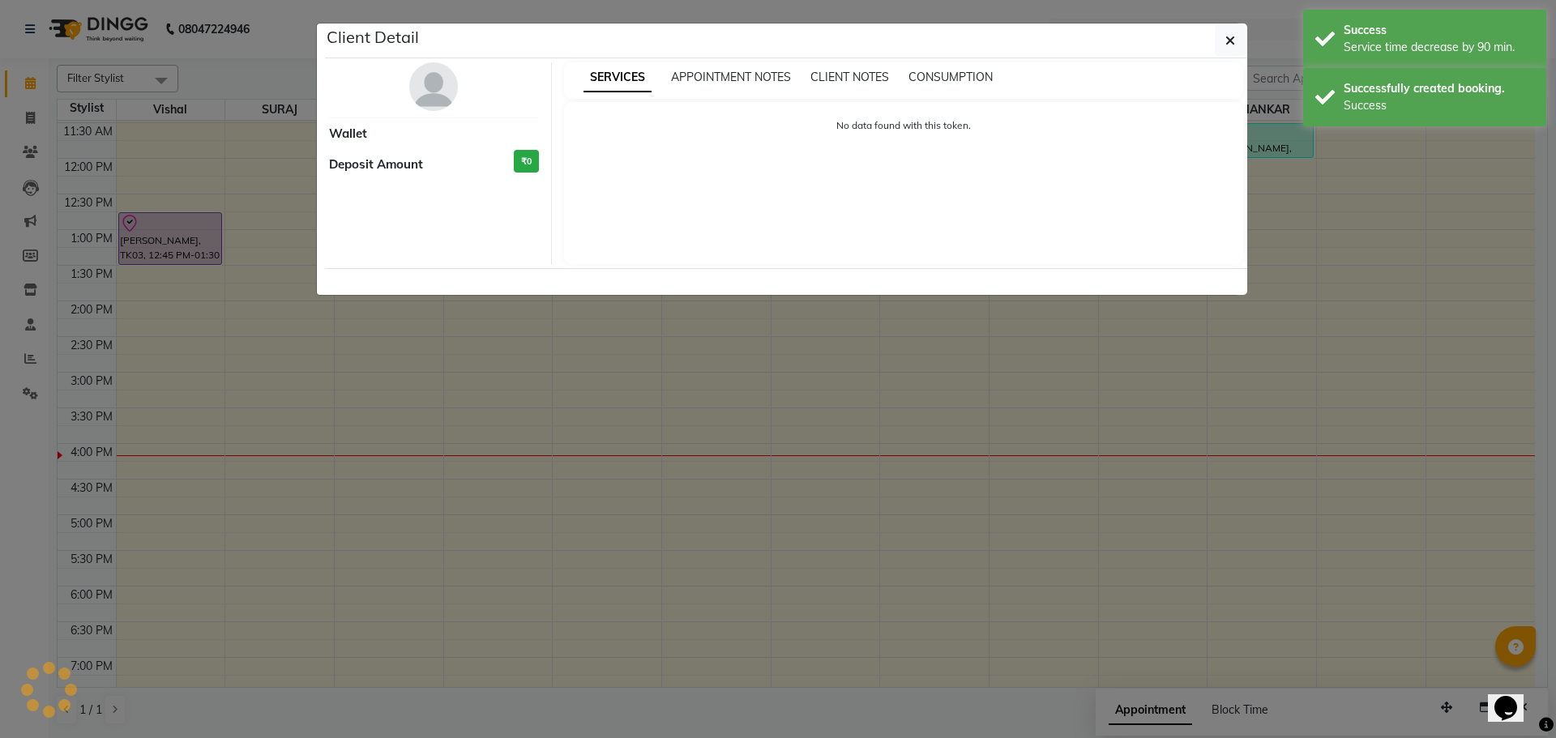
select select "8"
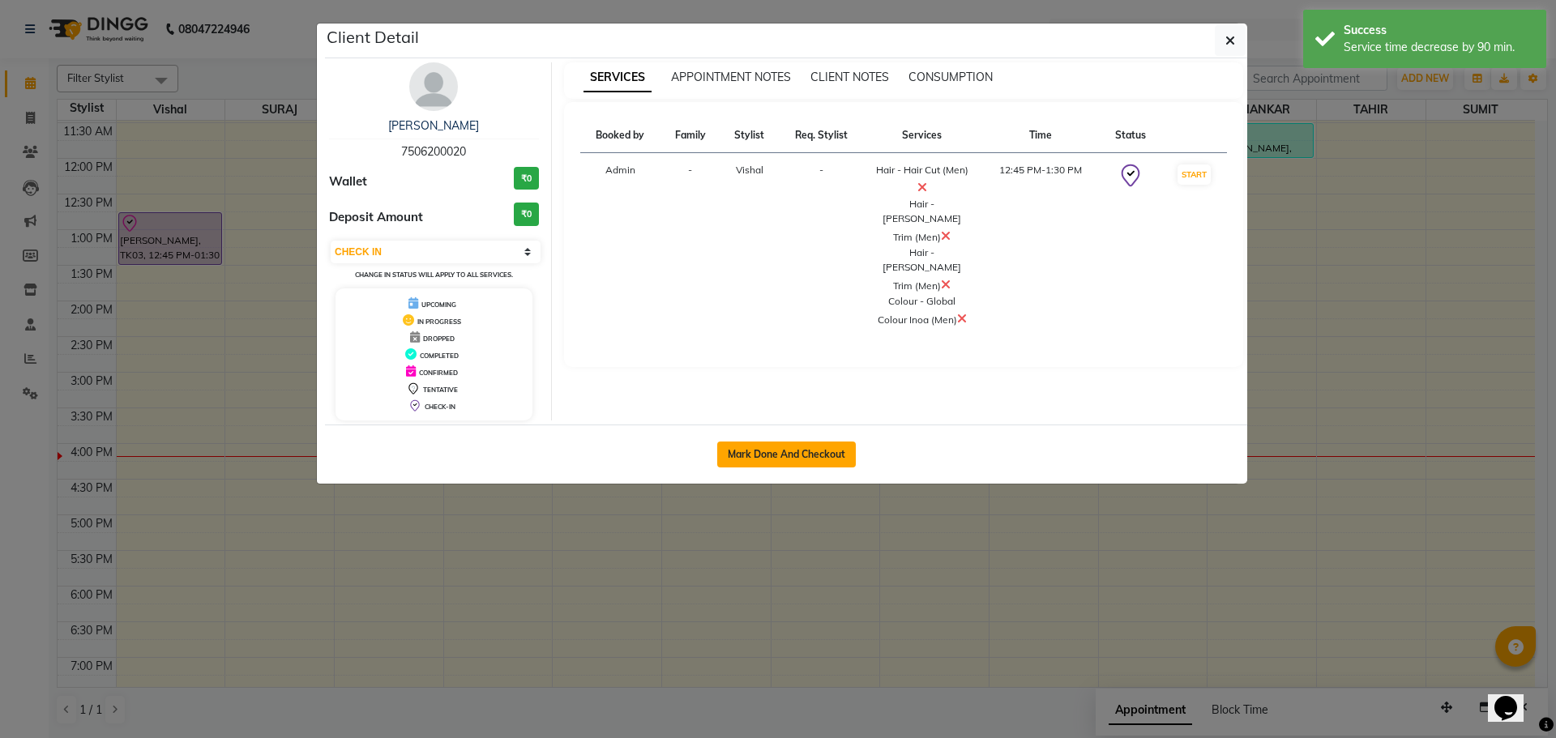
click at [789, 457] on button "Mark Done And Checkout" at bounding box center [786, 455] width 139 height 26
select select "service"
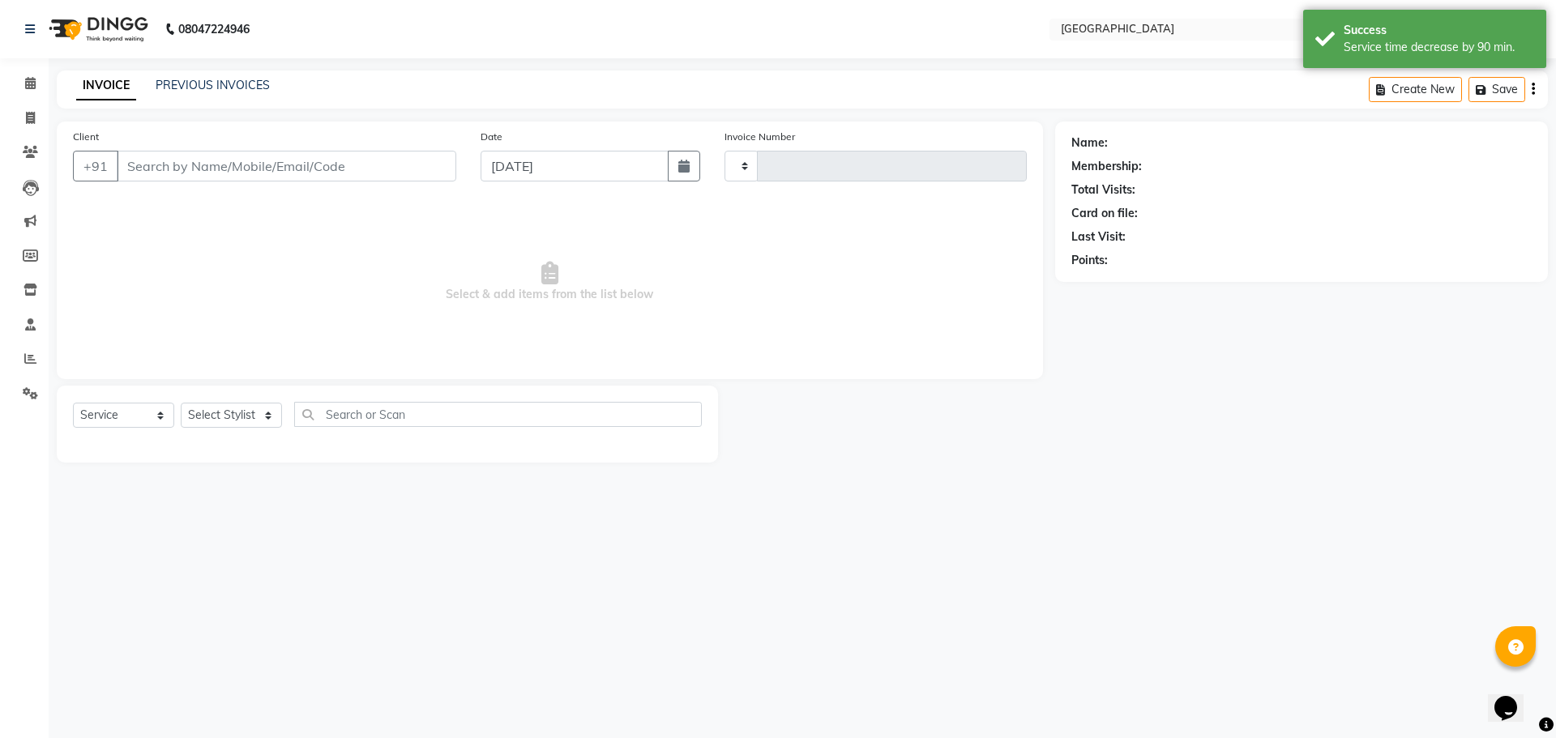
type input "4905"
select select "508"
type input "7506200020"
select select "6520"
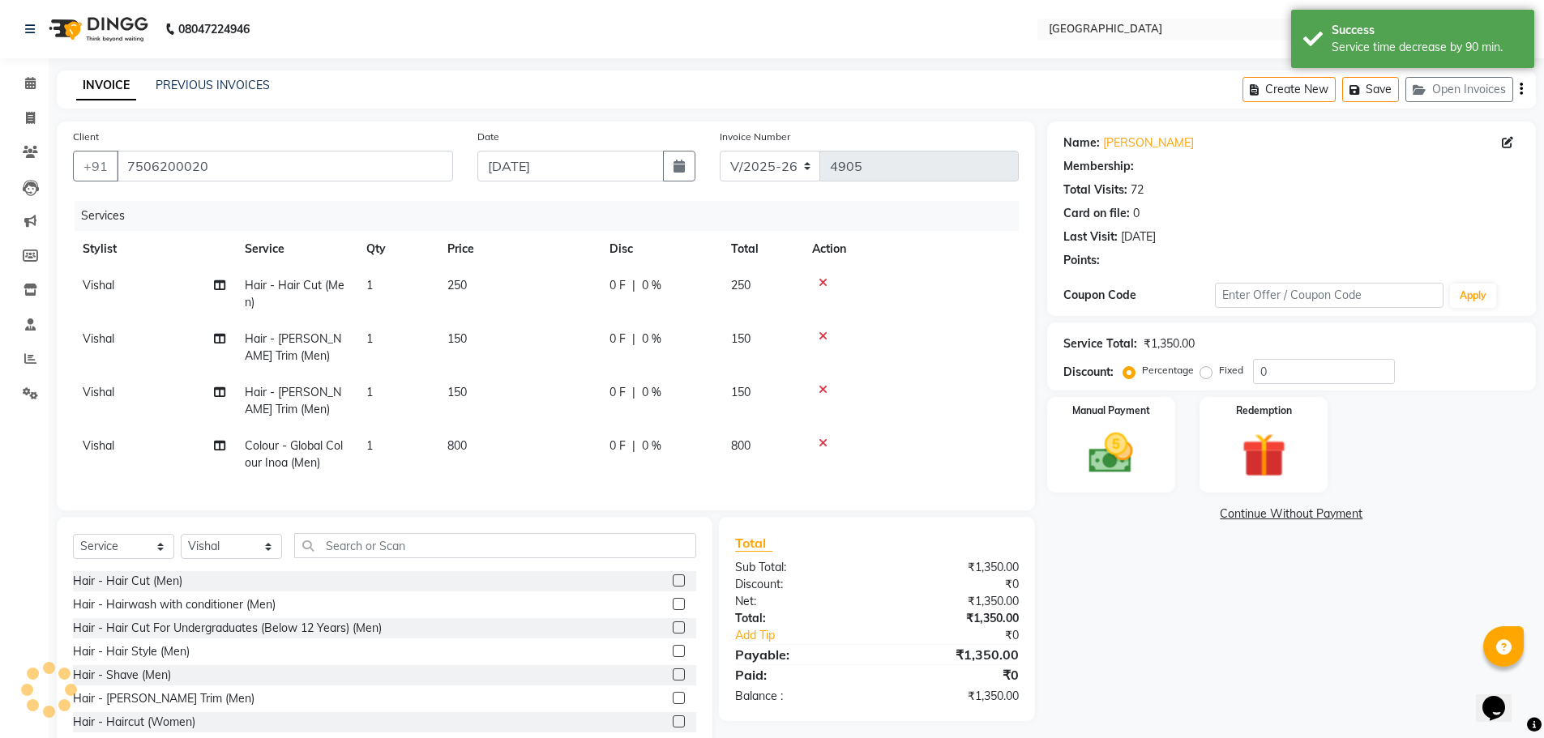
select select "1: Object"
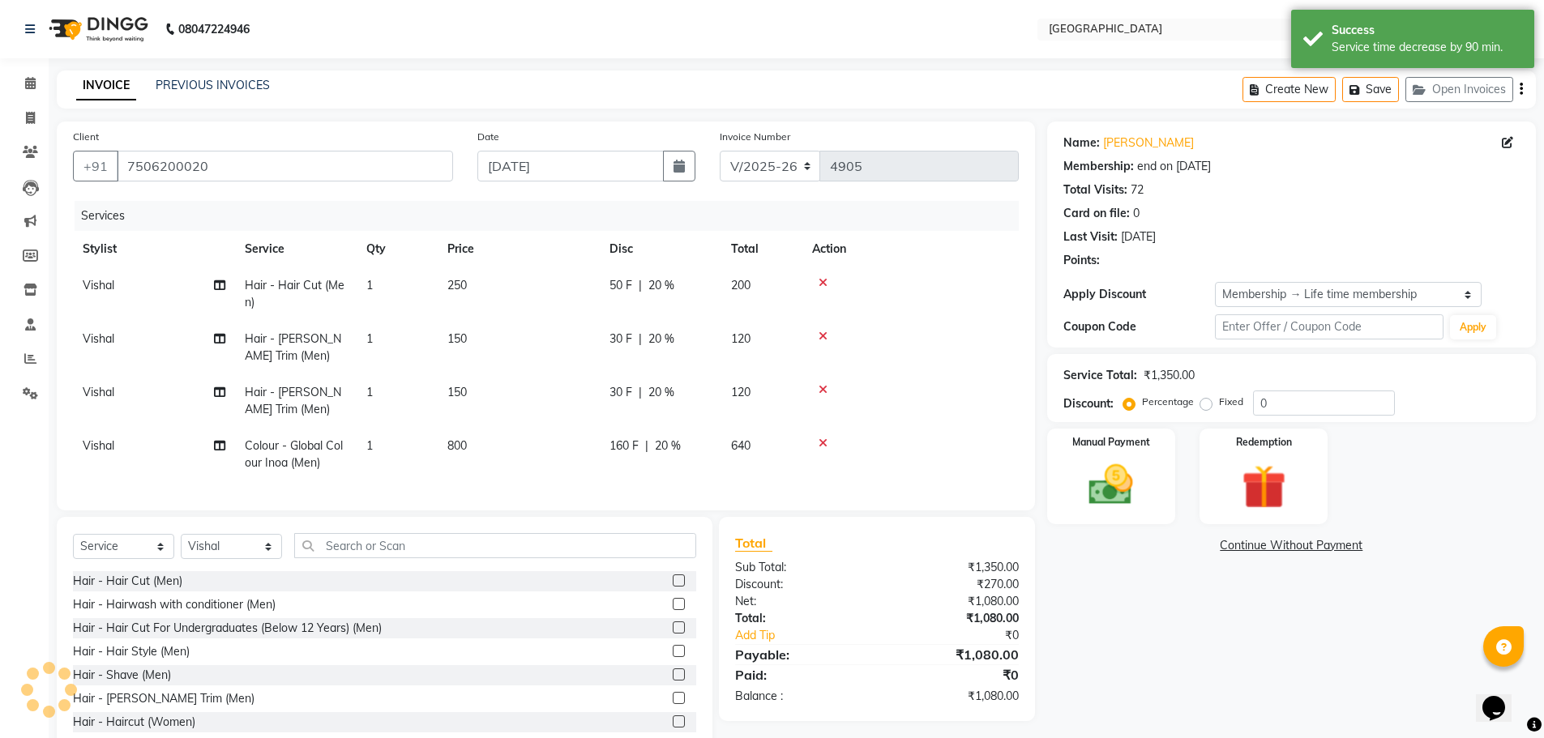
type input "20"
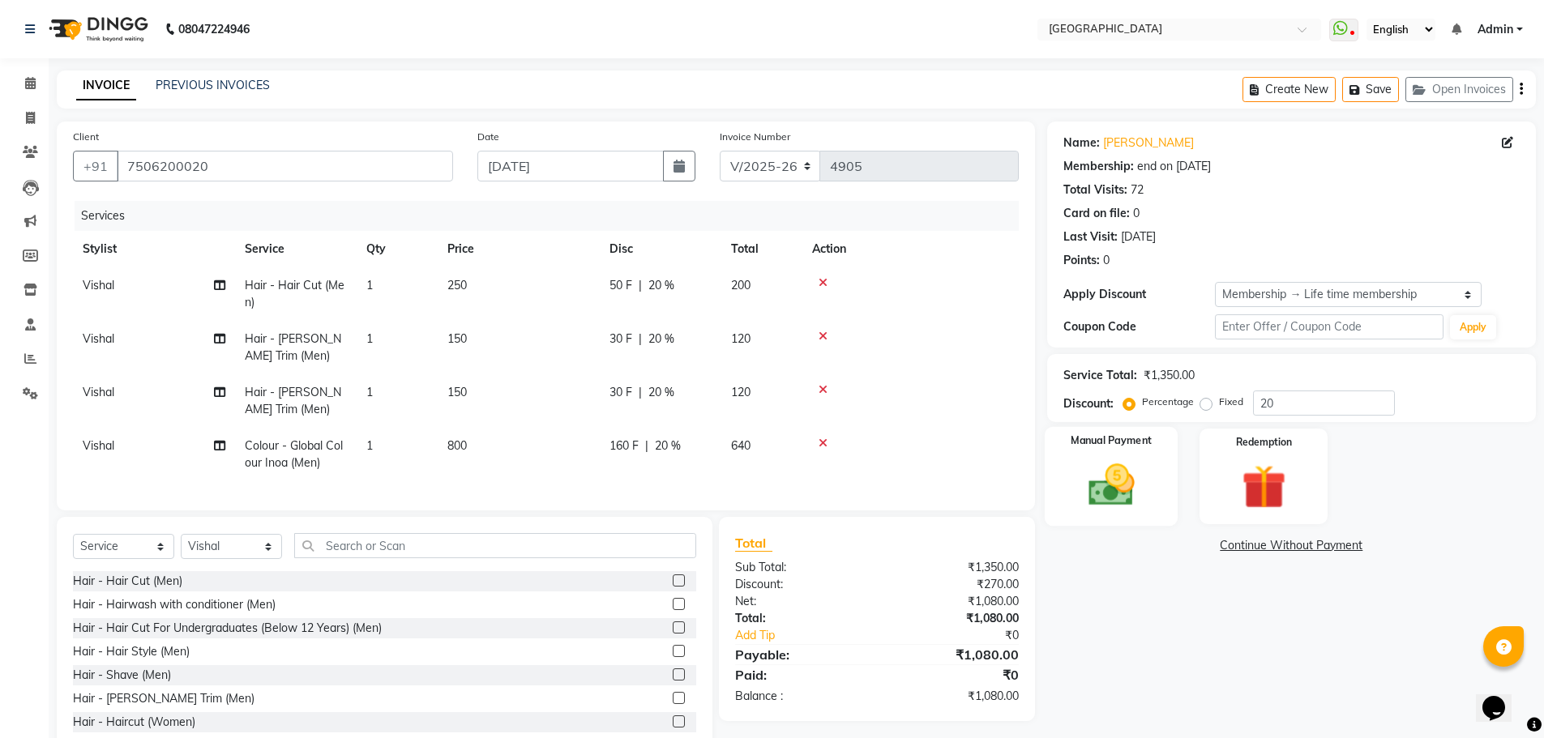
click at [1136, 492] on img at bounding box center [1111, 485] width 75 height 53
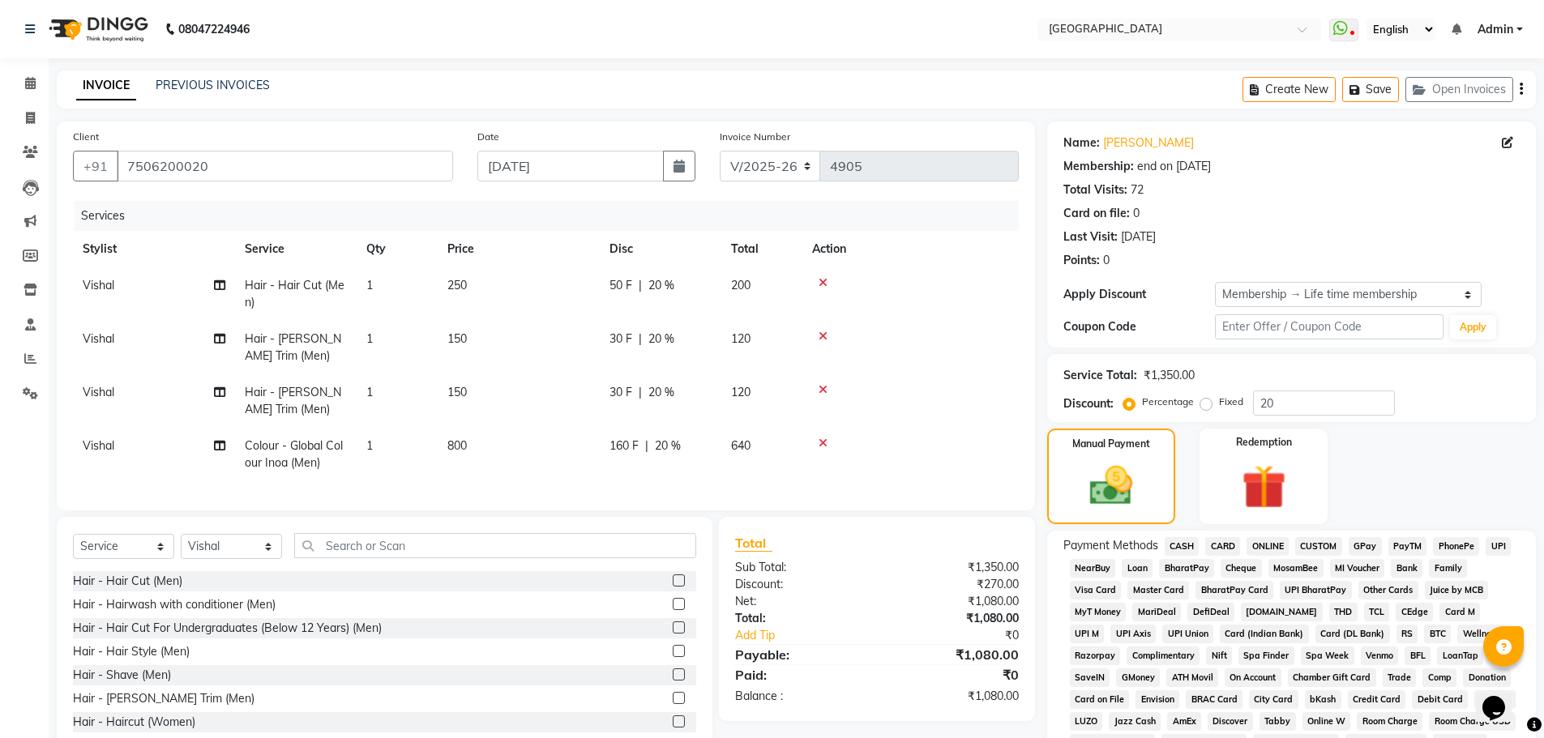
click at [1372, 545] on span "GPay" at bounding box center [1365, 546] width 33 height 19
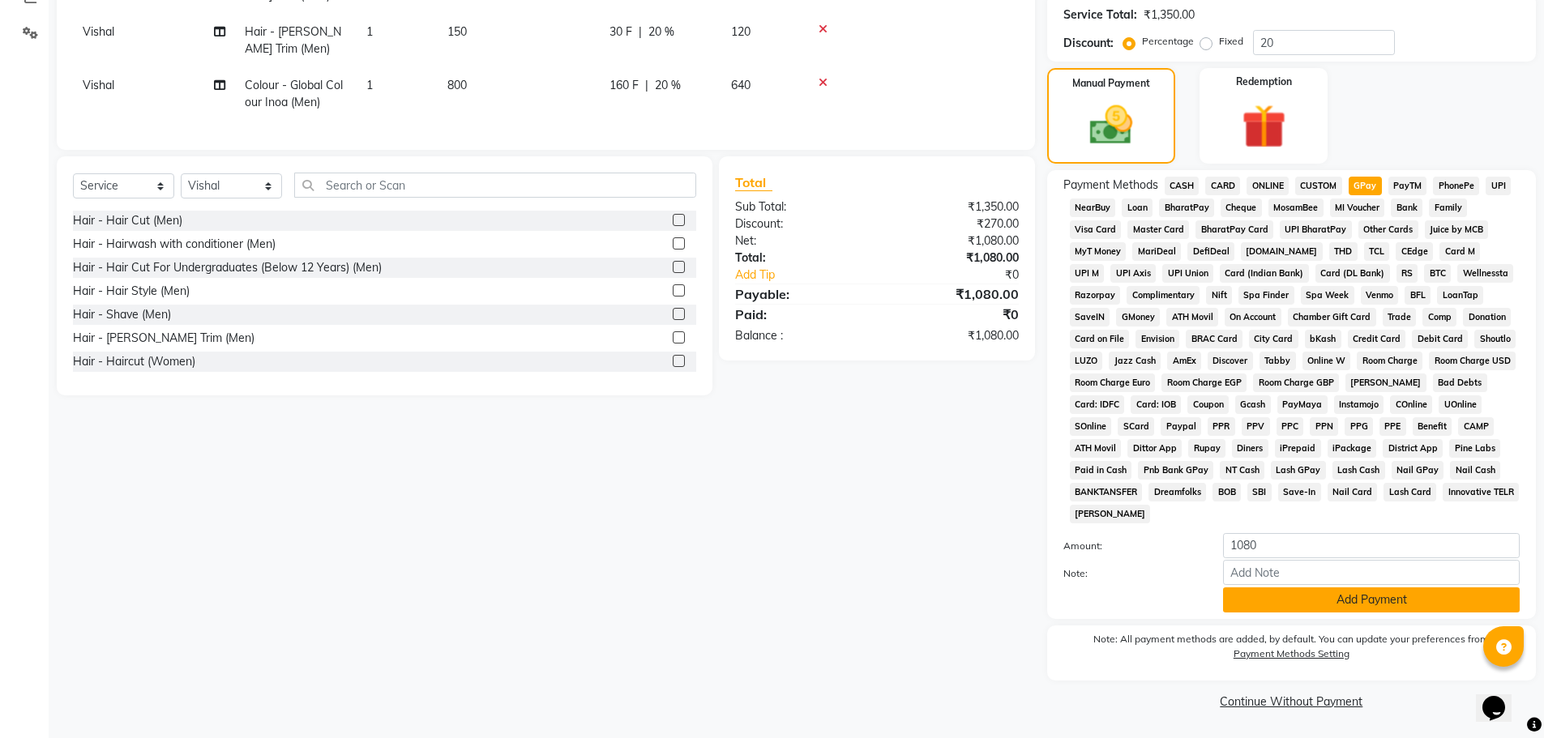
click at [1340, 596] on button "Add Payment" at bounding box center [1371, 600] width 297 height 25
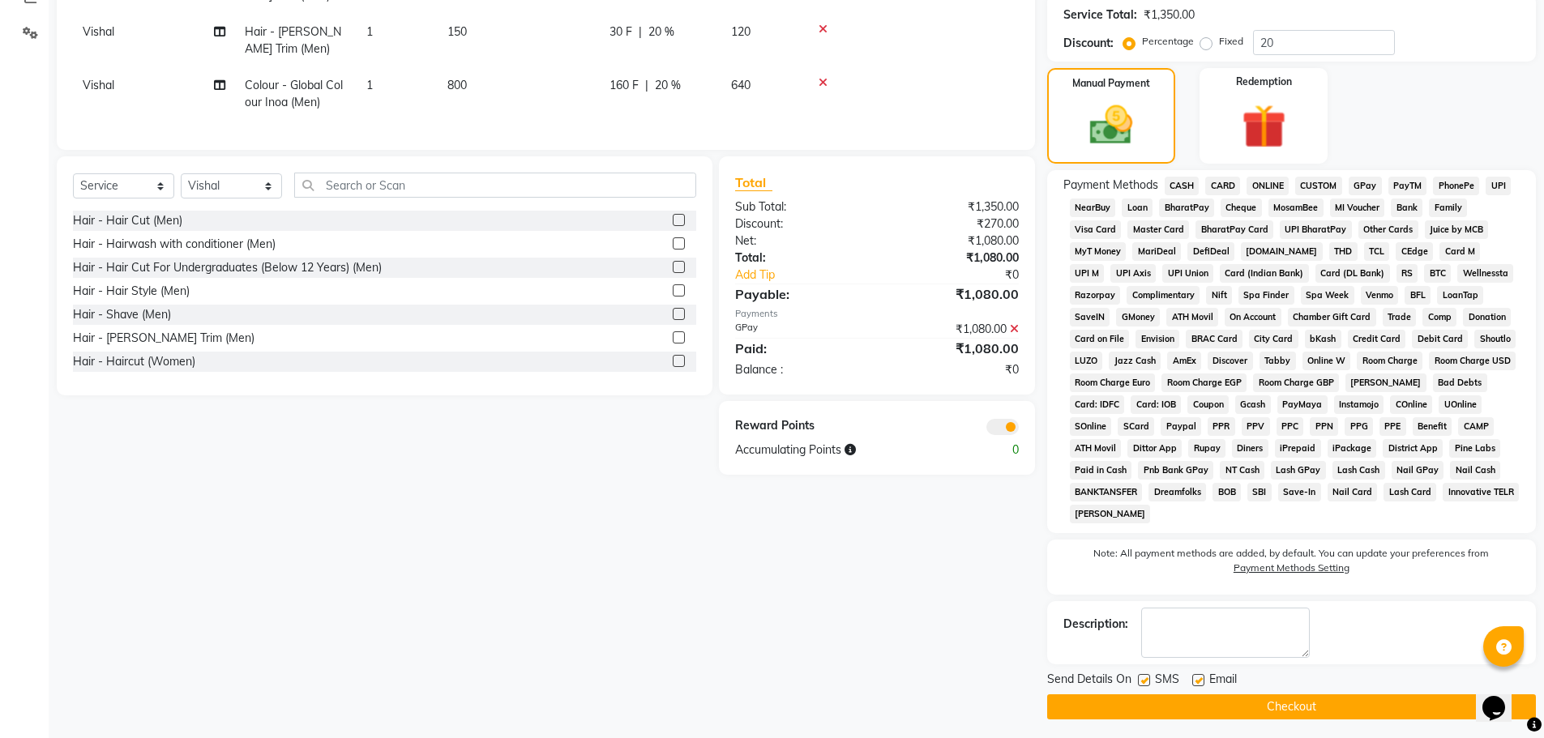
click at [1292, 705] on button "Checkout" at bounding box center [1291, 707] width 489 height 25
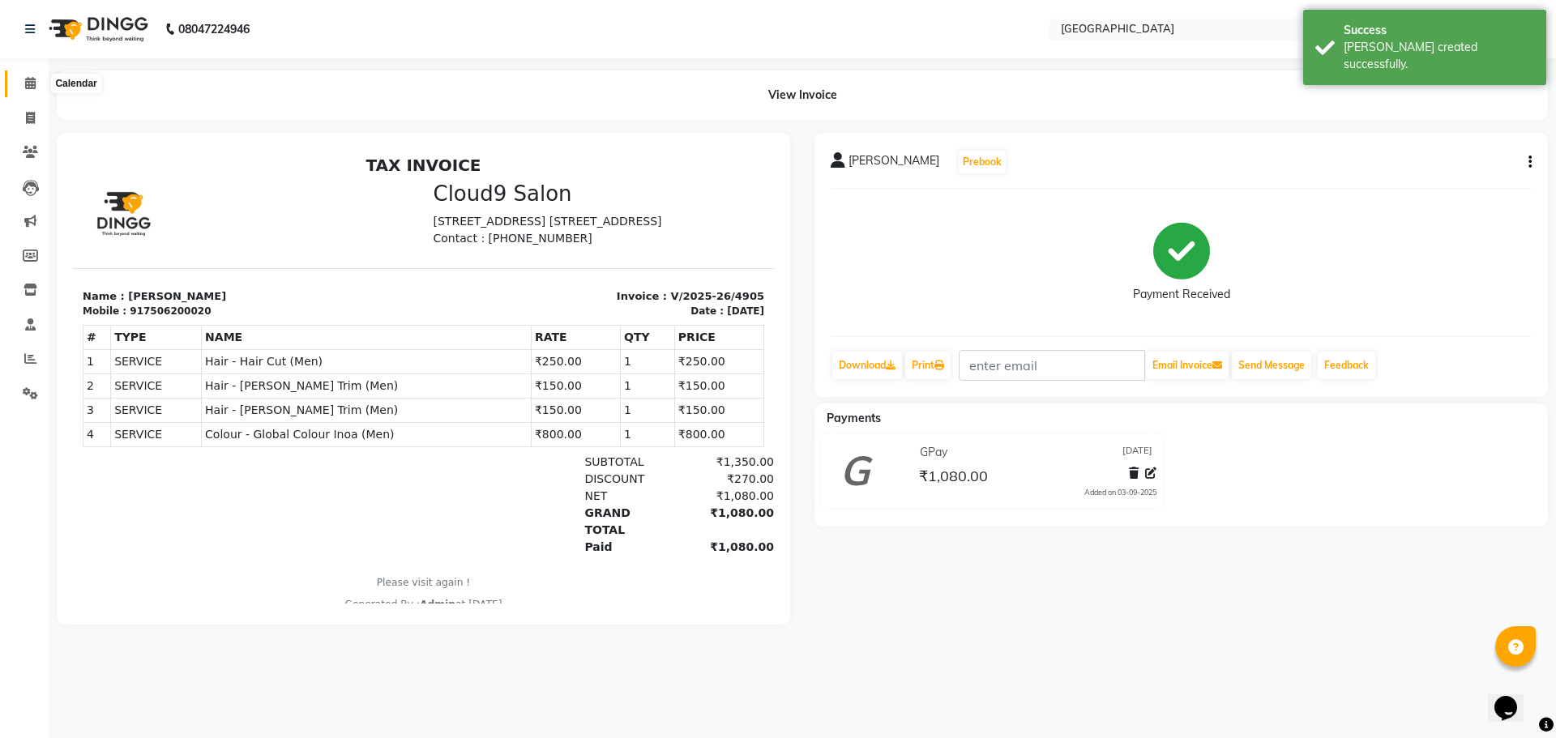
click at [32, 86] on icon at bounding box center [30, 83] width 11 height 12
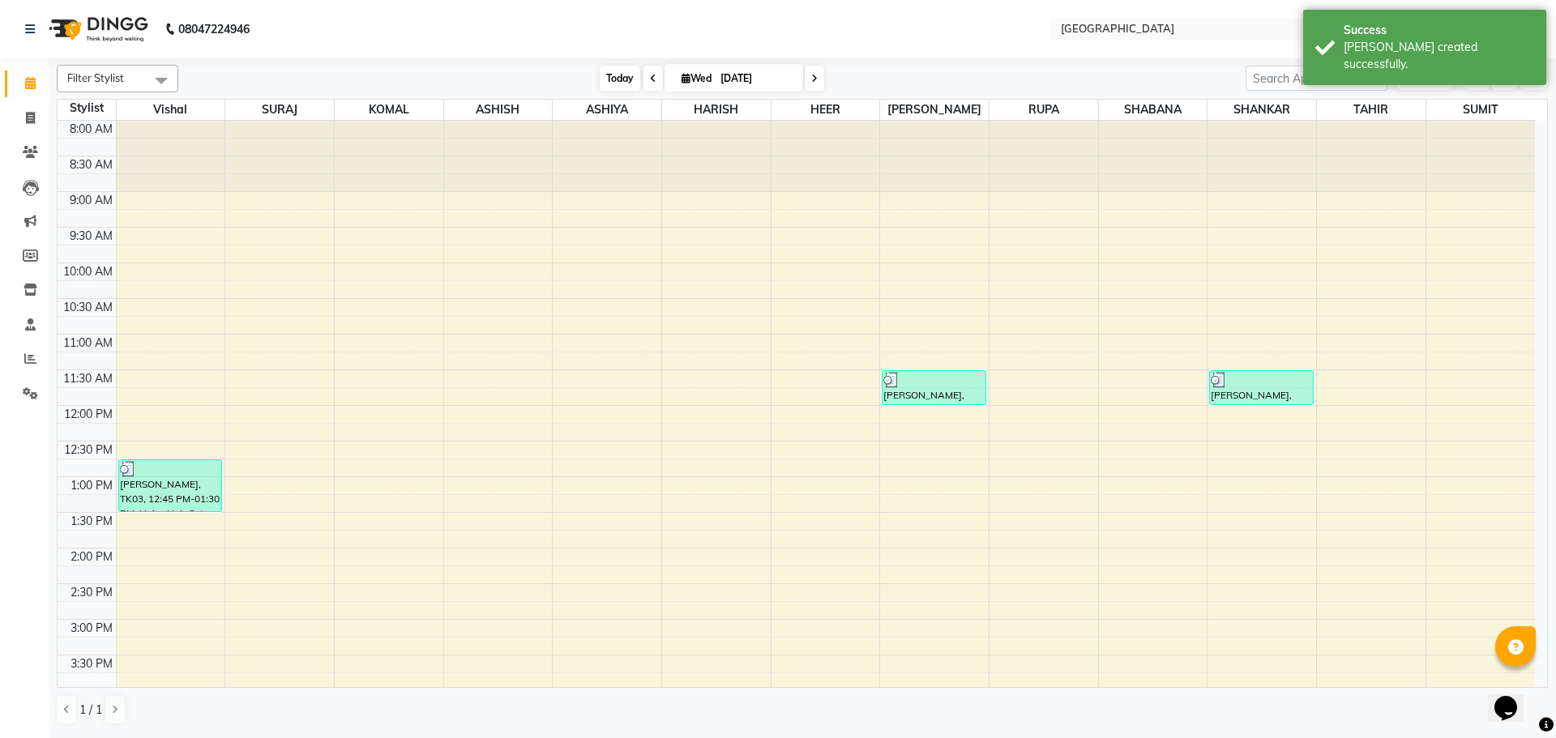
click at [614, 81] on span "Today" at bounding box center [620, 78] width 41 height 25
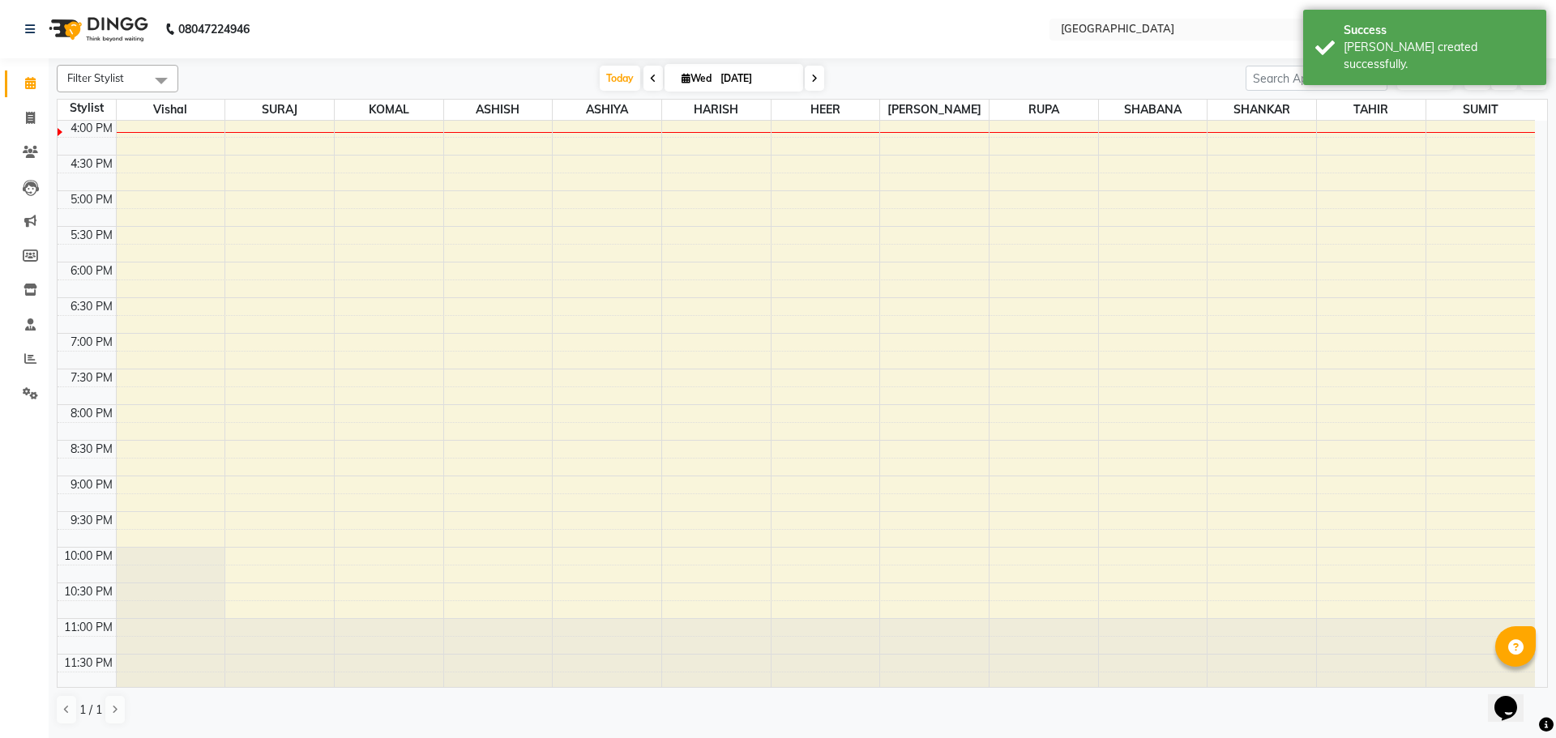
scroll to position [247, 0]
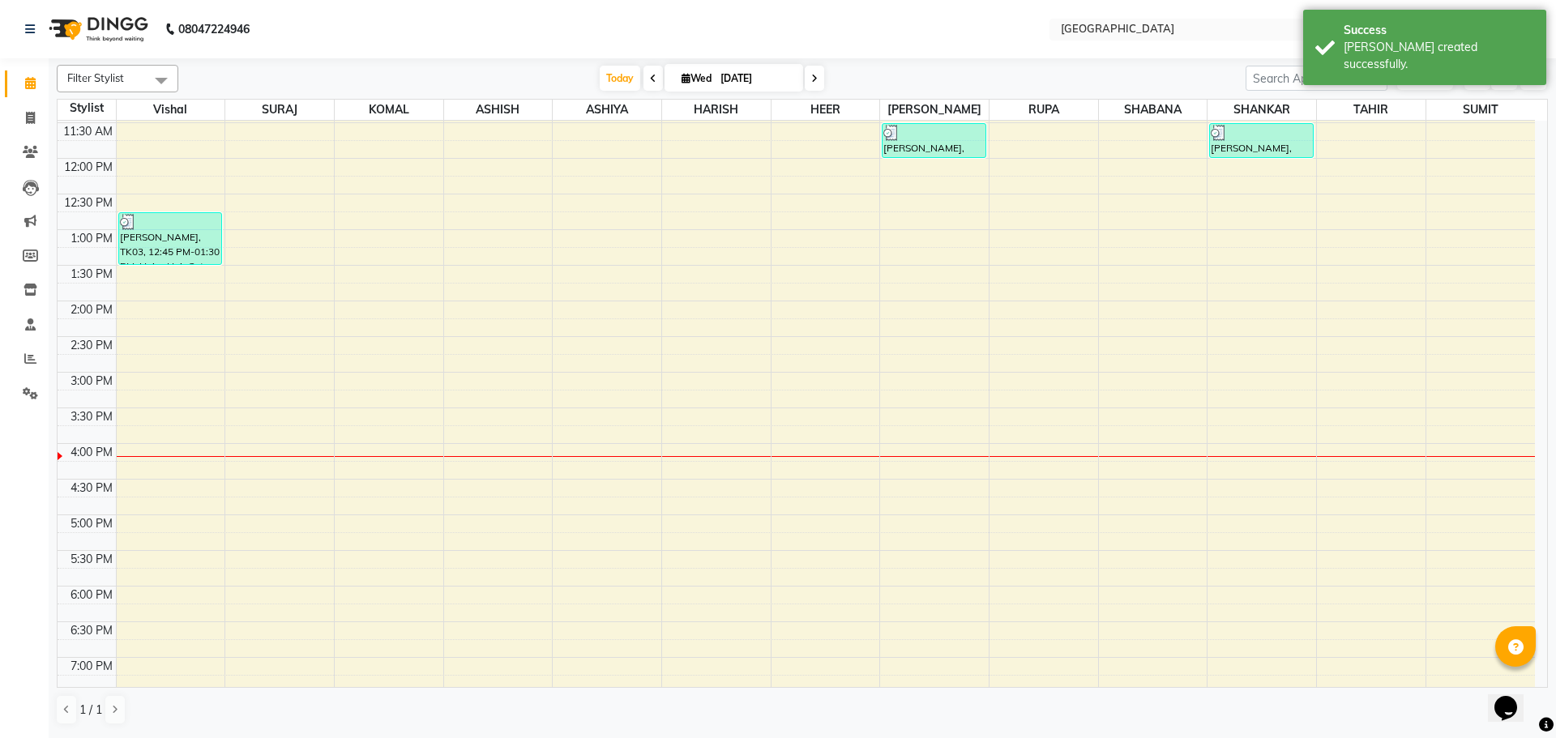
click at [1252, 176] on div "8:00 AM 8:30 AM 9:00 AM 9:30 AM 10:00 AM 10:30 AM 11:00 AM 11:30 AM 12:00 PM 12…" at bounding box center [796, 444] width 1477 height 1140
select select "79087"
select select "tentative"
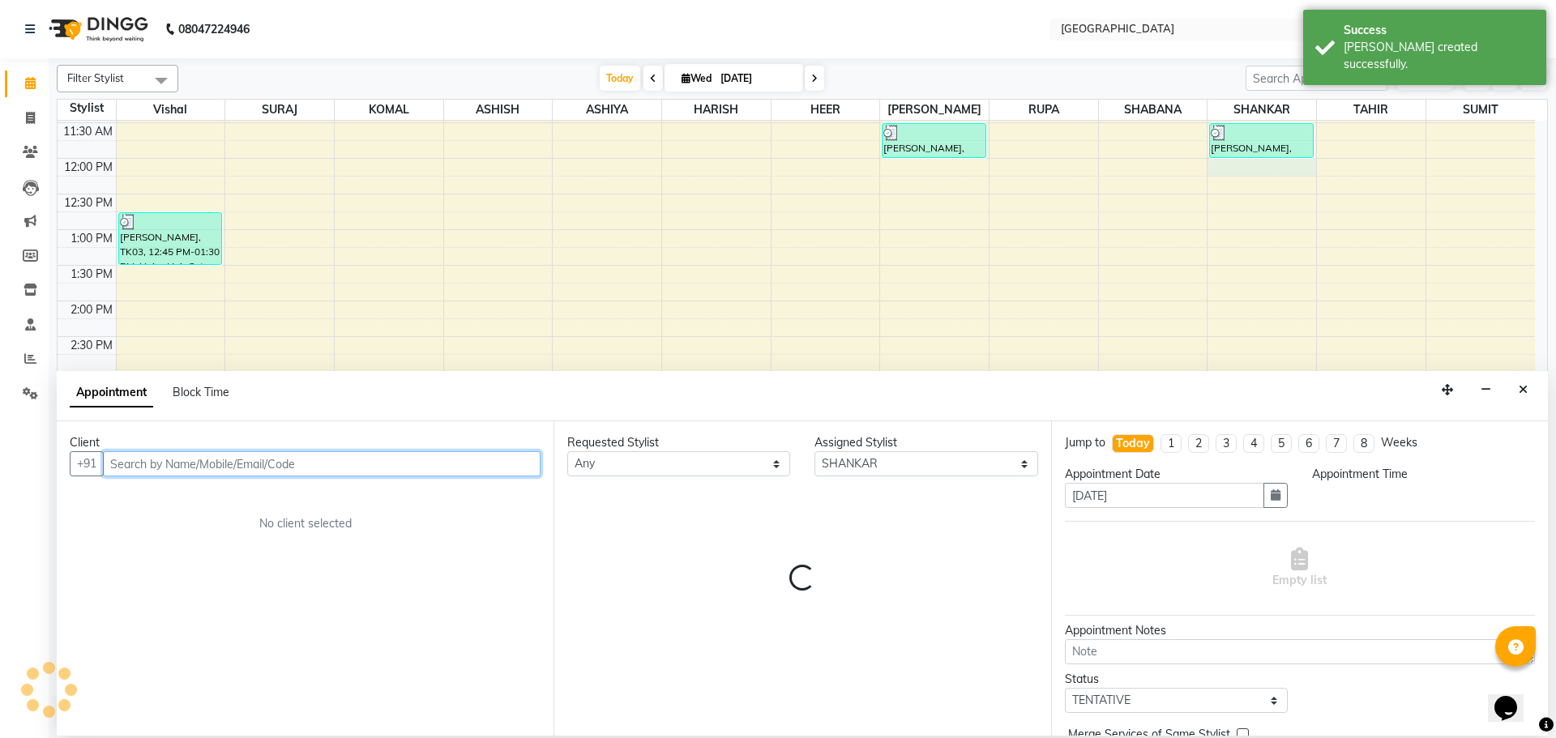
select select "720"
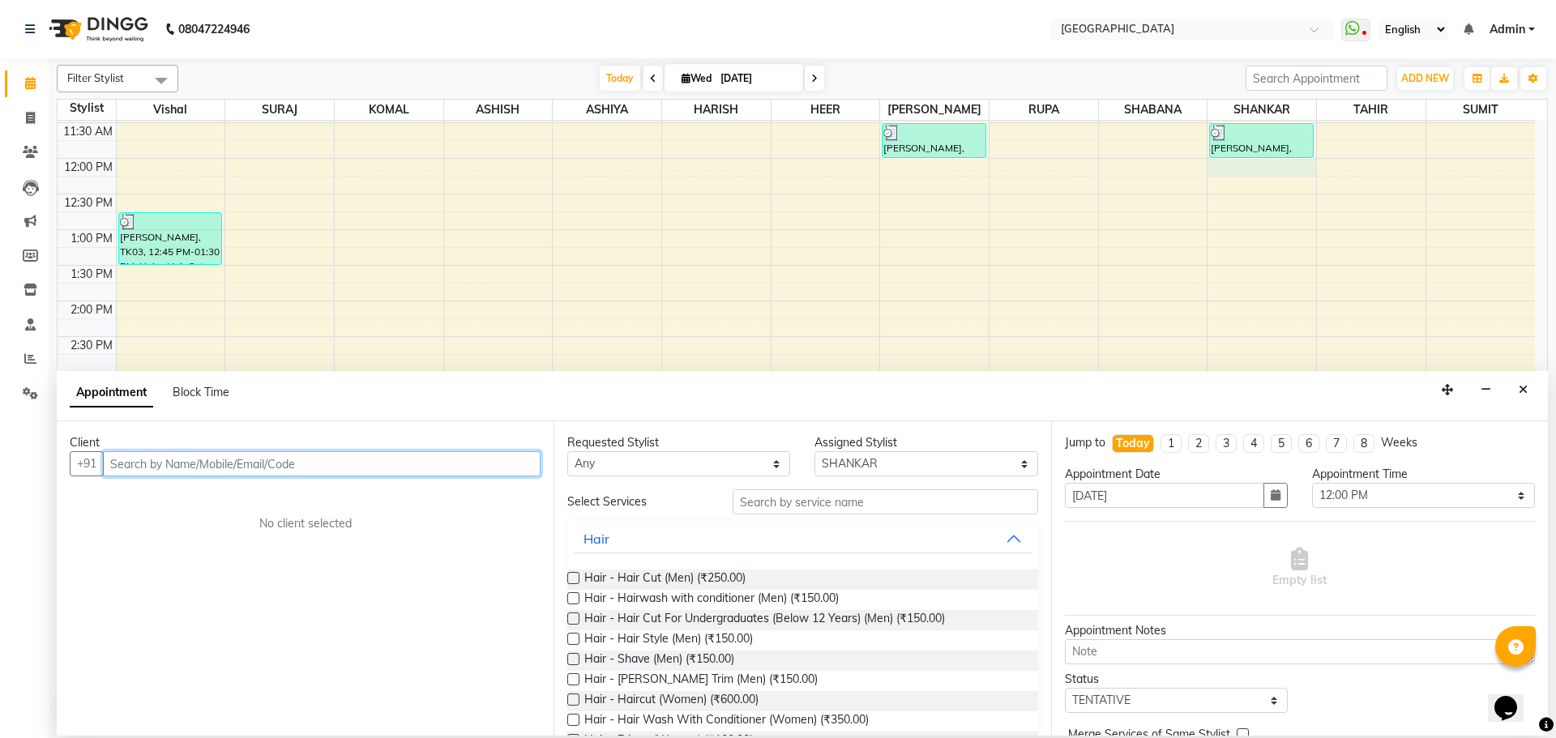
click at [502, 470] on input "text" at bounding box center [322, 463] width 438 height 25
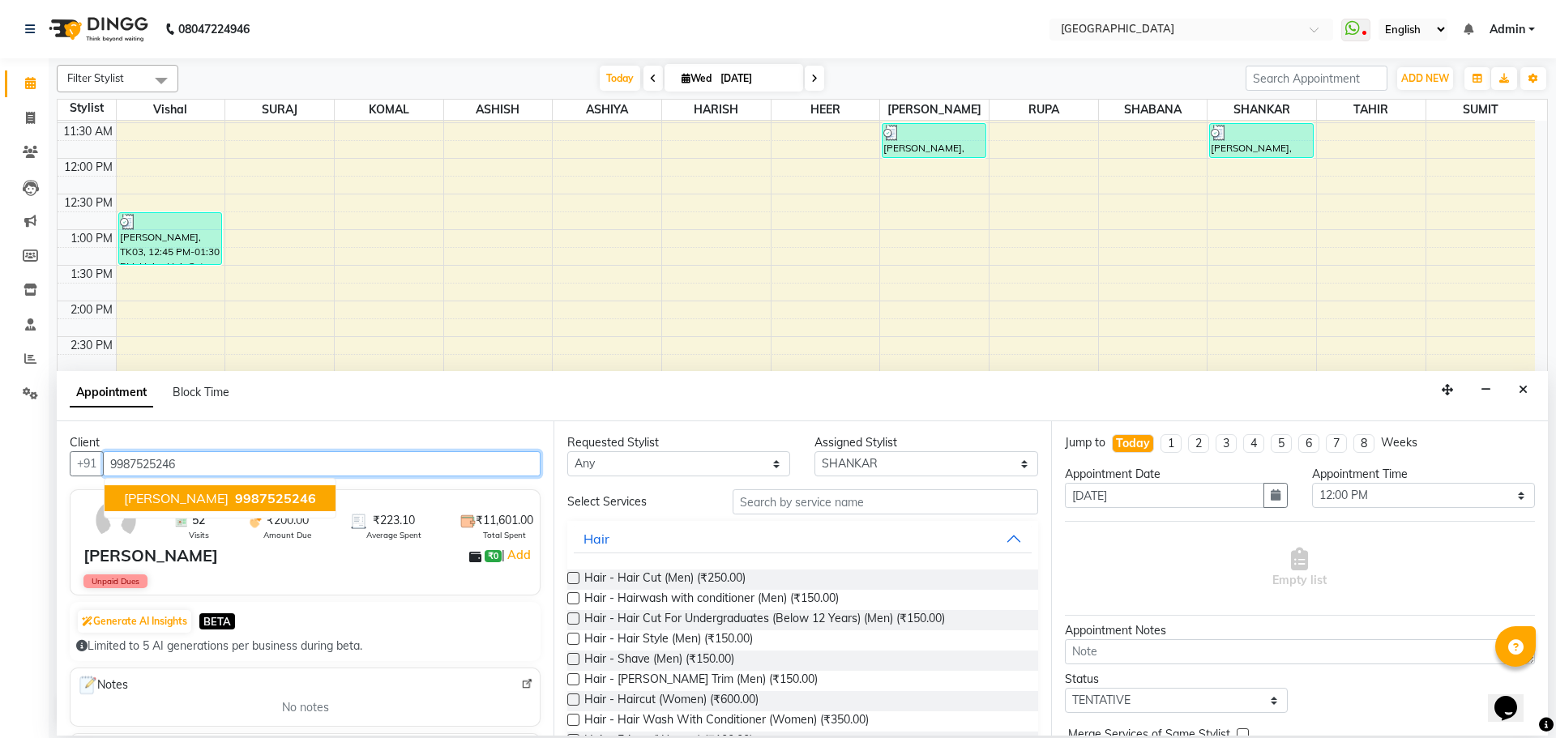
click at [235, 504] on span "9987525246" at bounding box center [275, 498] width 81 height 16
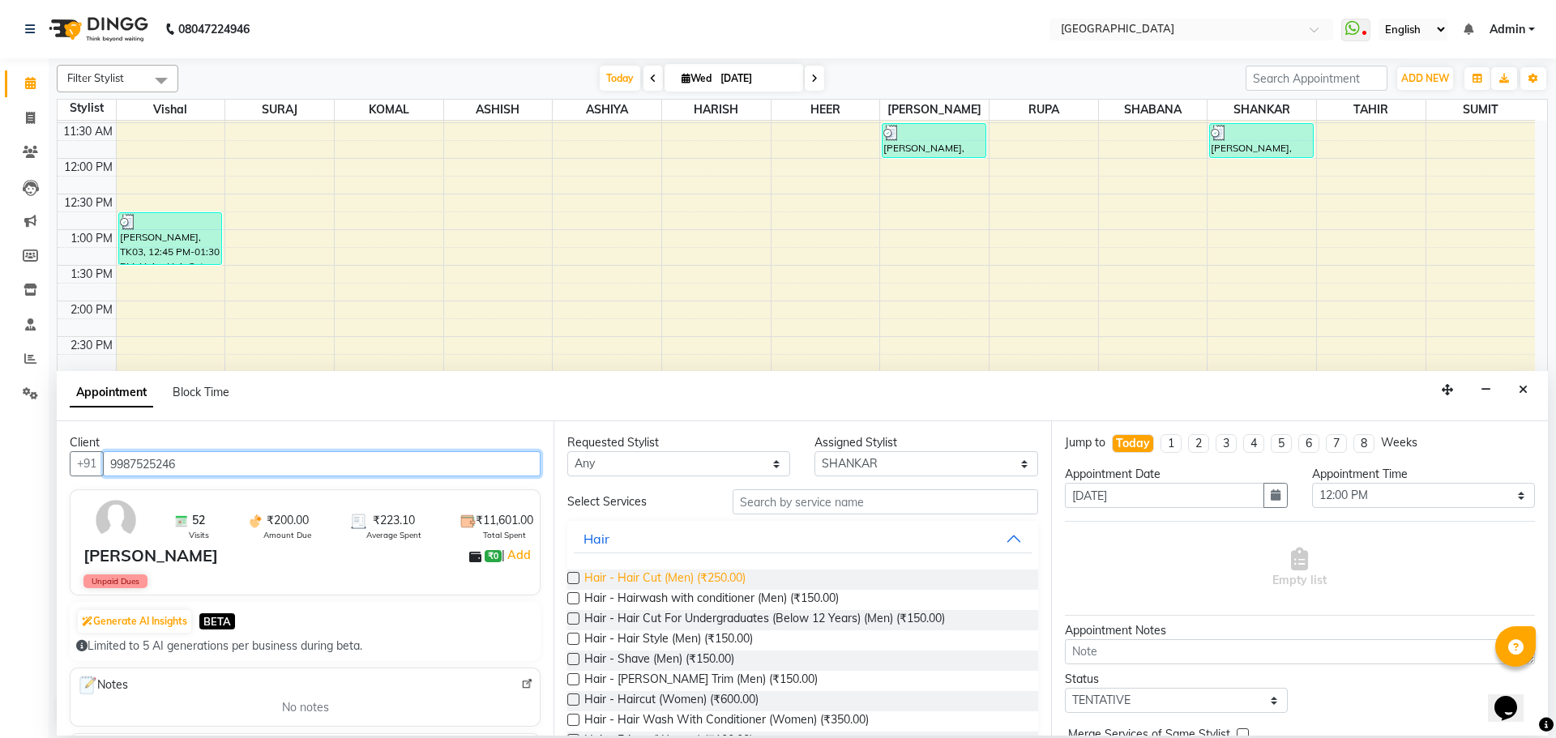
type input "9987525246"
click at [713, 582] on span "Hair - Hair Cut (Men) (₹250.00)" at bounding box center [664, 580] width 161 height 20
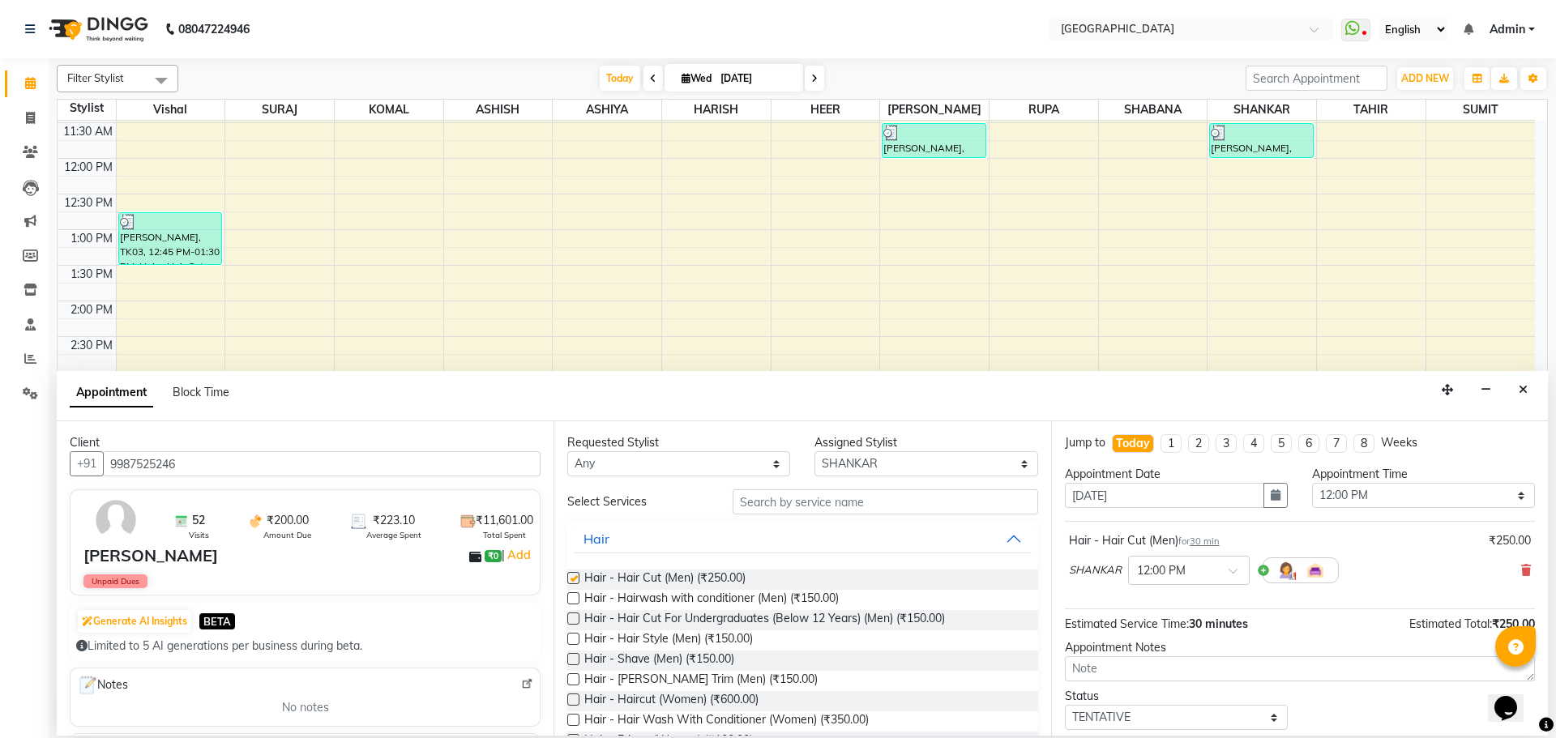
checkbox input "false"
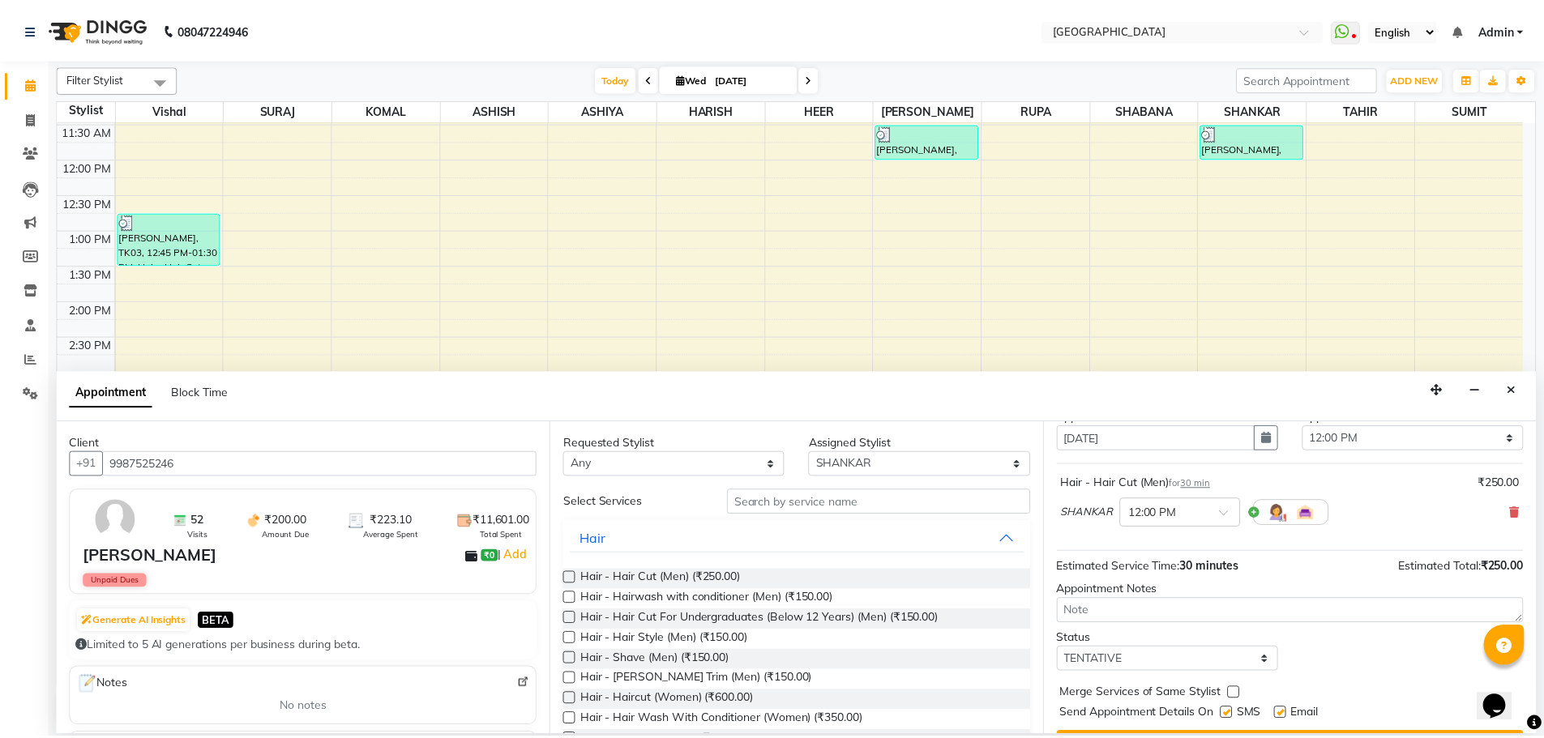
scroll to position [96, 0]
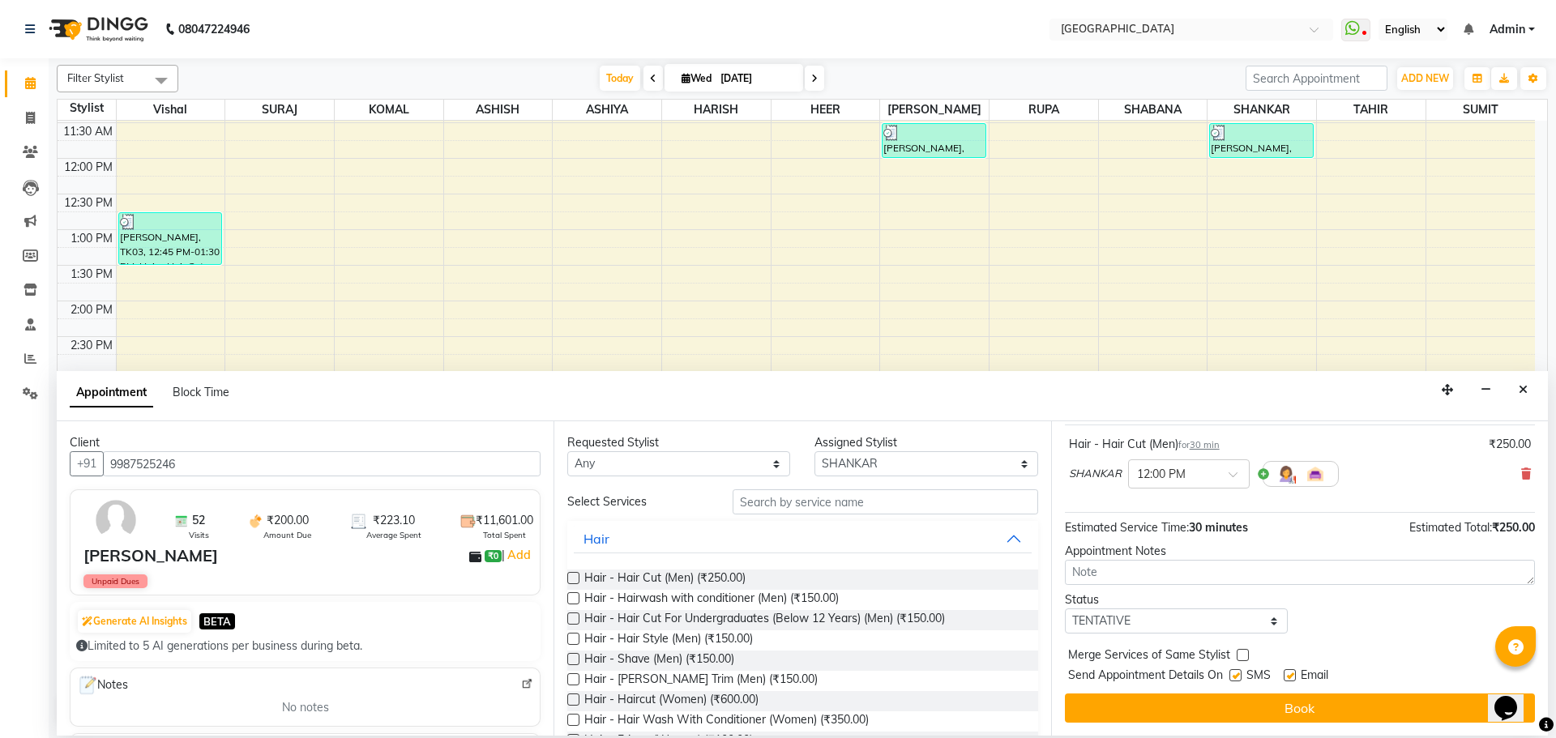
click at [1246, 654] on label at bounding box center [1243, 655] width 12 height 12
click at [1246, 654] on input "checkbox" at bounding box center [1242, 657] width 11 height 11
checkbox input "true"
click at [1250, 620] on select "Select TENTATIVE CONFIRM CHECK-IN UPCOMING" at bounding box center [1176, 621] width 223 height 25
select select "check-in"
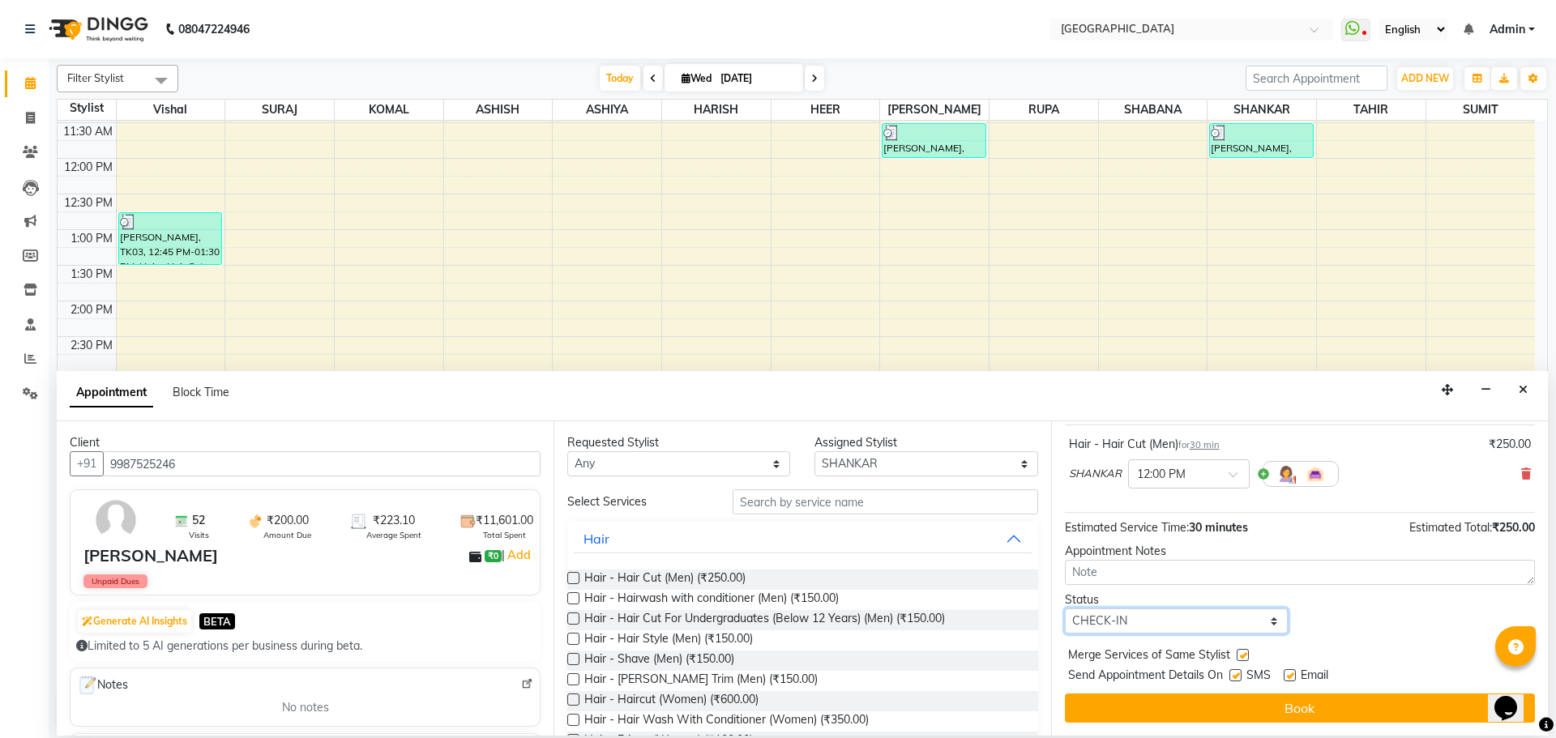
click at [1065, 609] on select "Select TENTATIVE CONFIRM CHECK-IN UPCOMING" at bounding box center [1176, 621] width 223 height 25
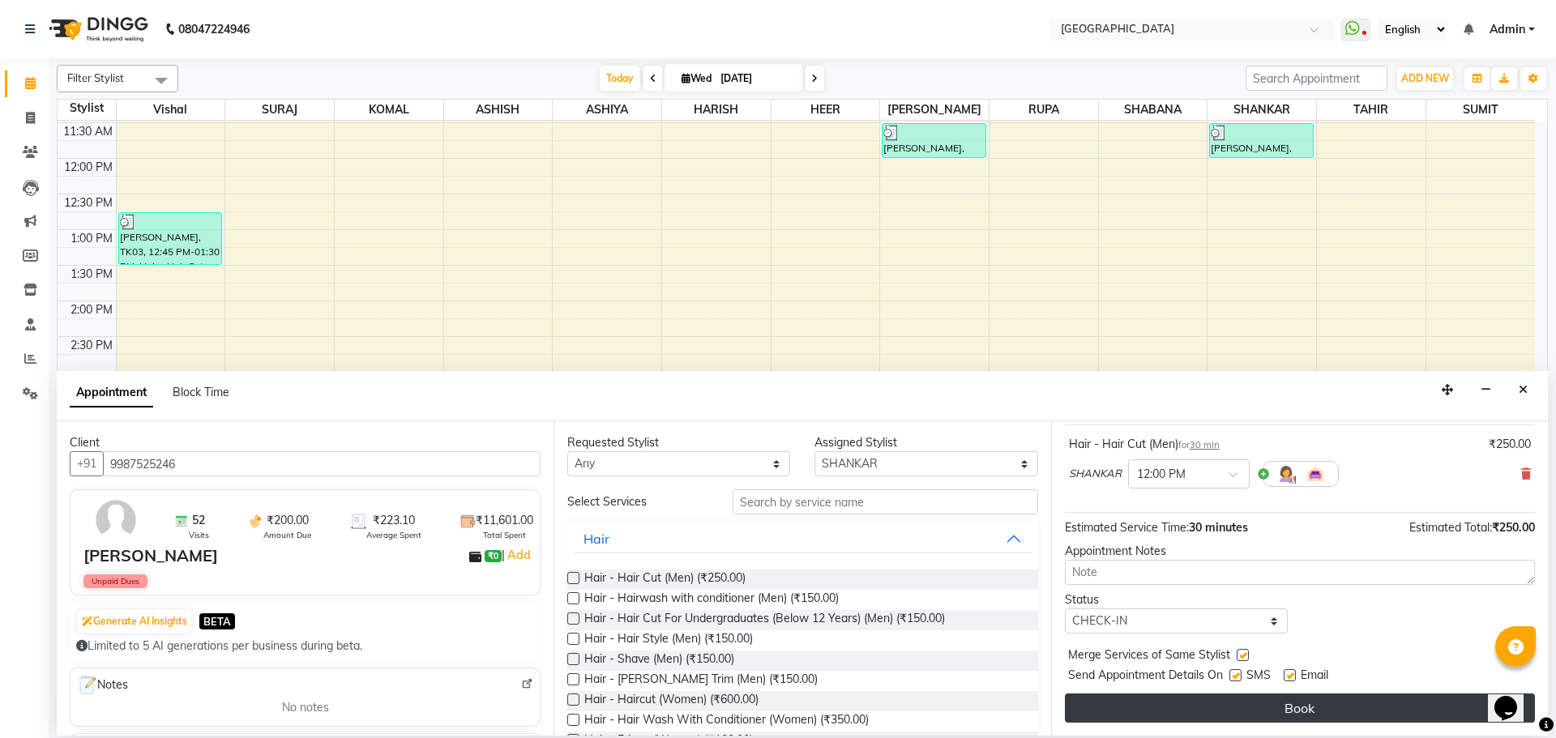
click at [1265, 710] on button "Book" at bounding box center [1300, 708] width 470 height 29
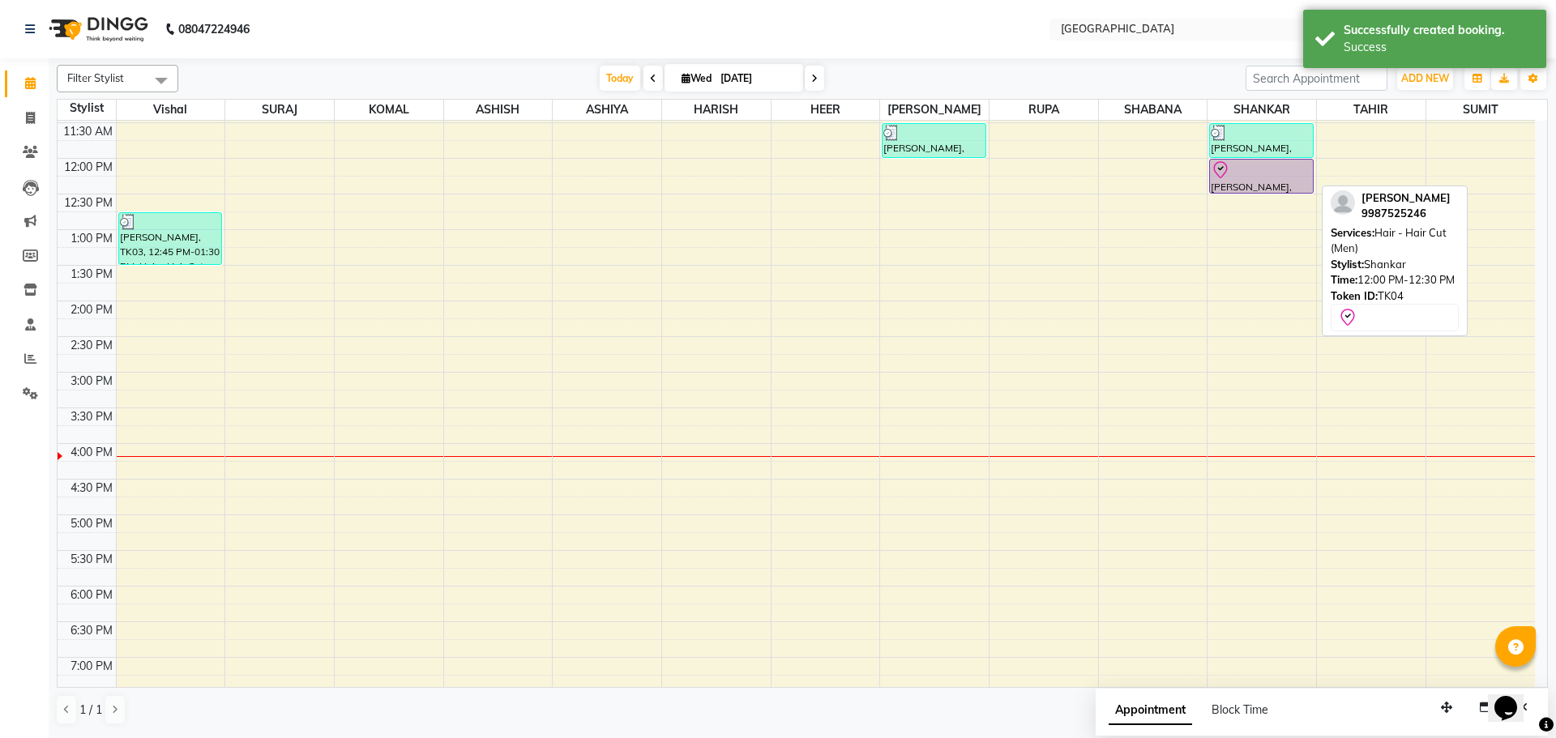
click at [1235, 170] on div at bounding box center [1261, 169] width 100 height 19
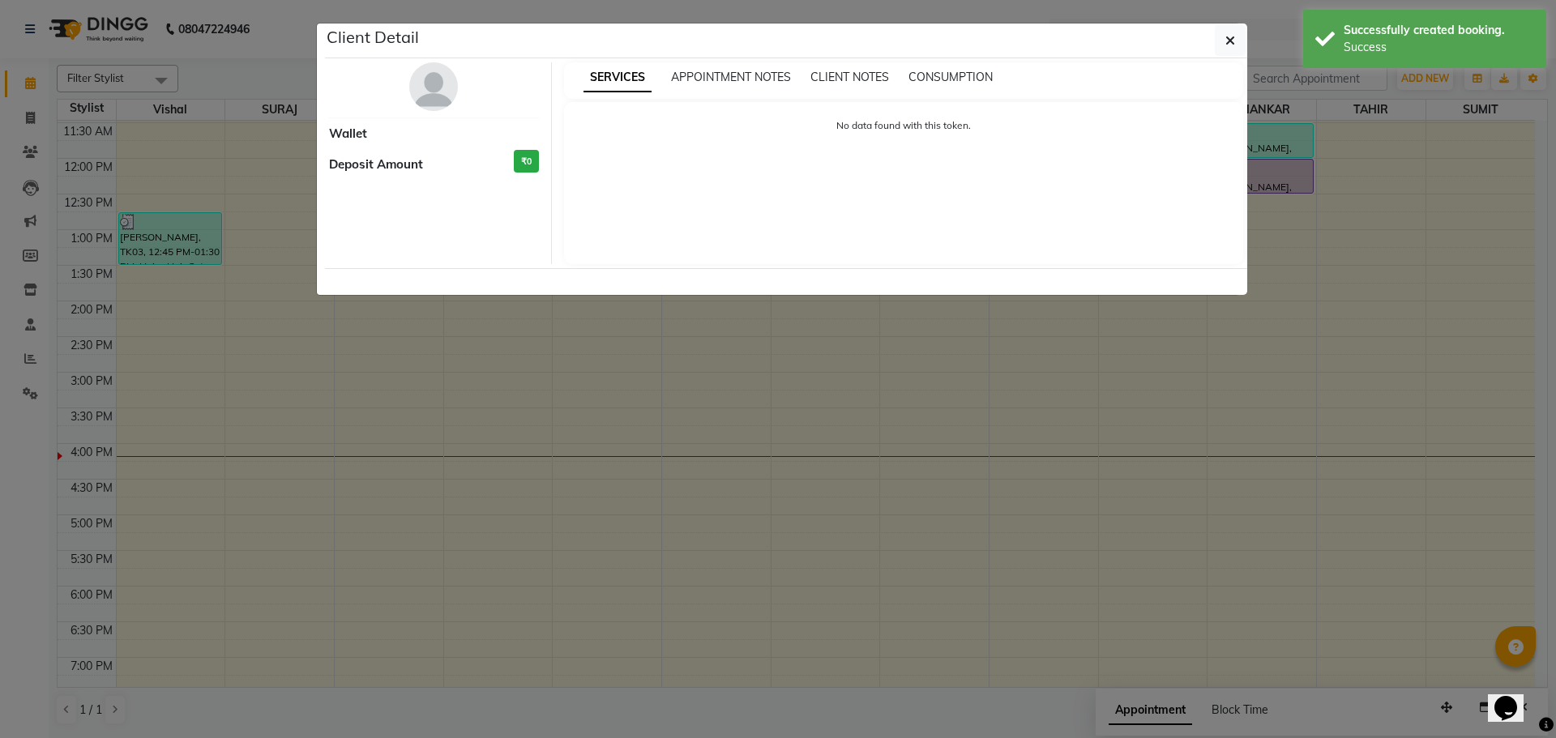
select select "8"
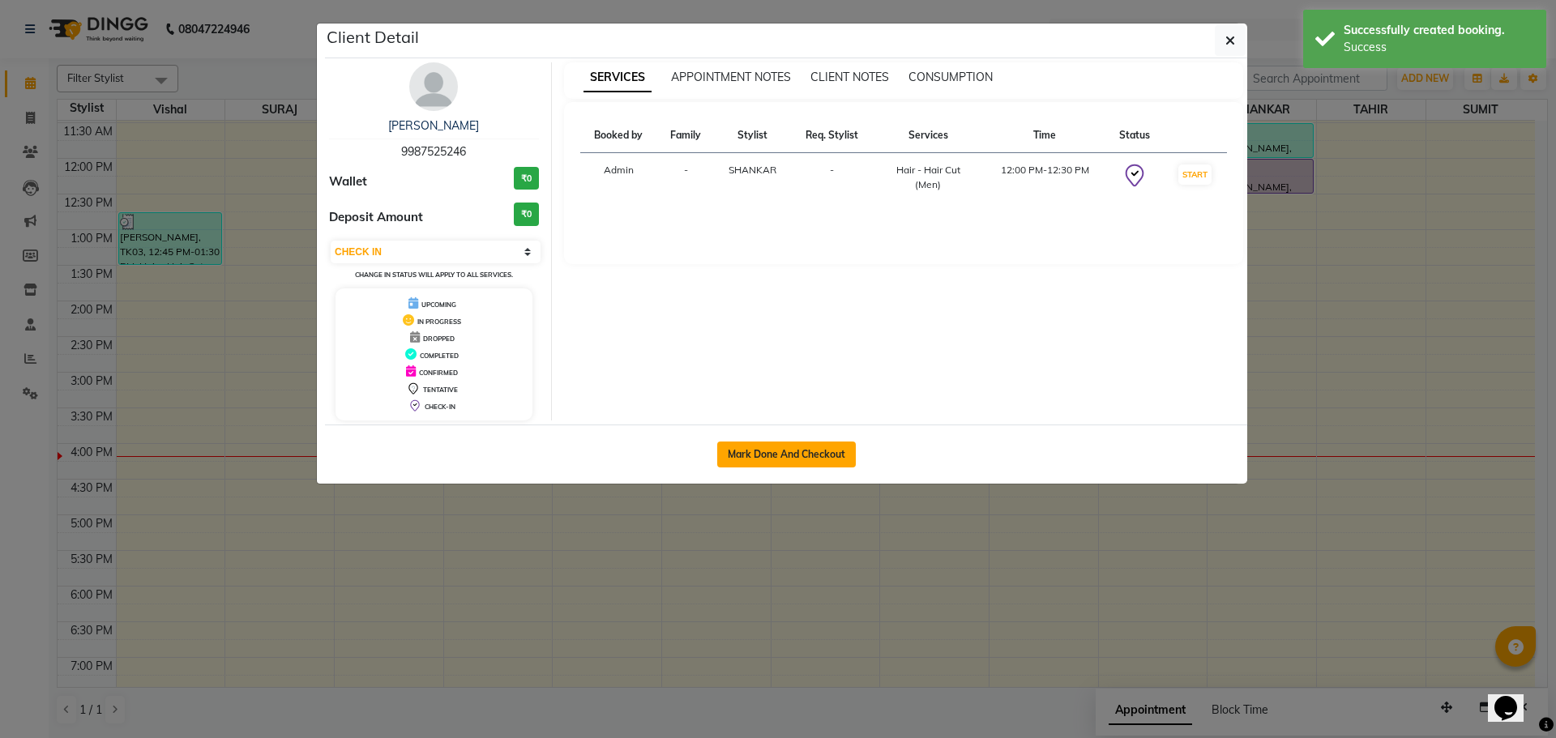
click at [775, 445] on button "Mark Done And Checkout" at bounding box center [786, 455] width 139 height 26
select select "service"
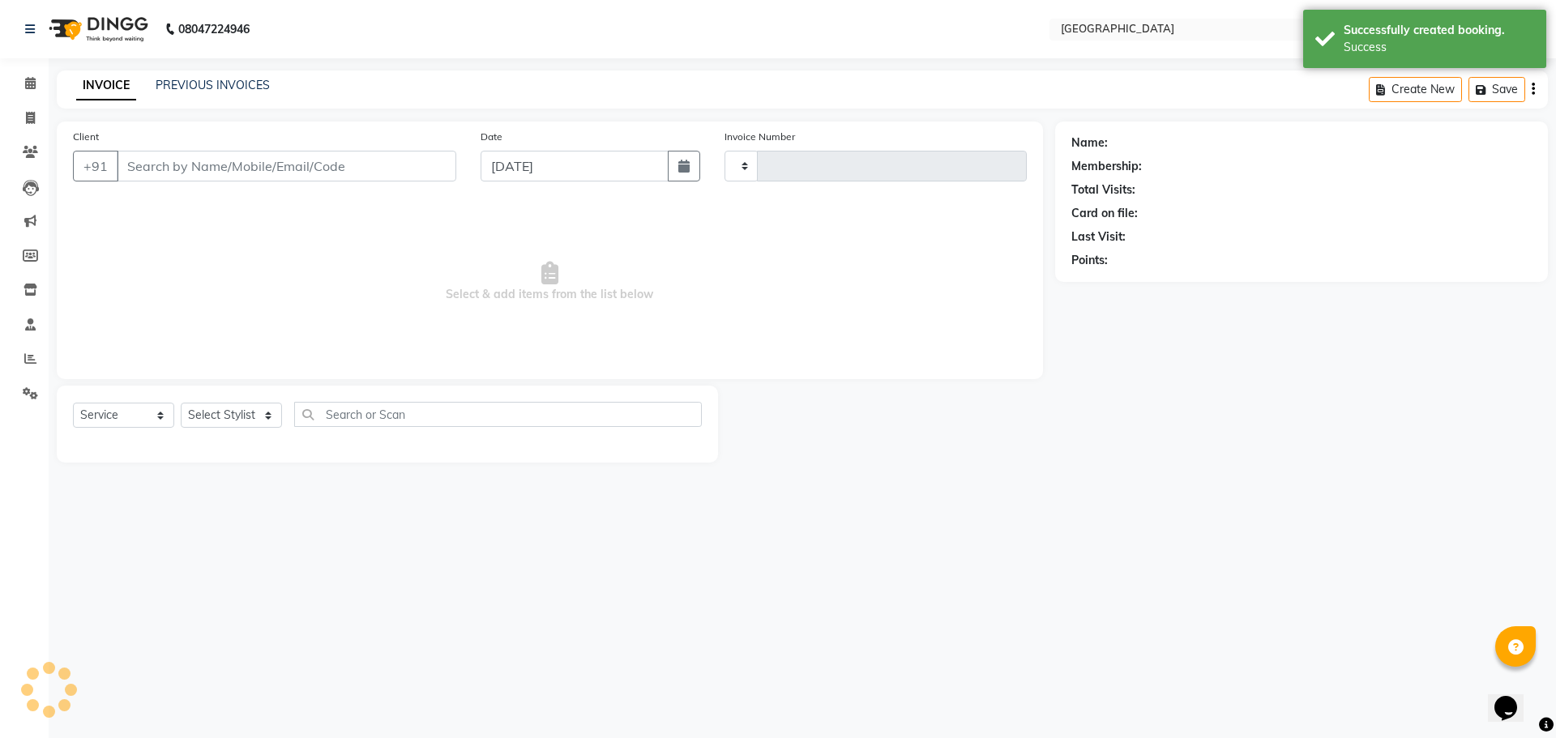
type input "4906"
select select "508"
type input "9987525246"
select select "79087"
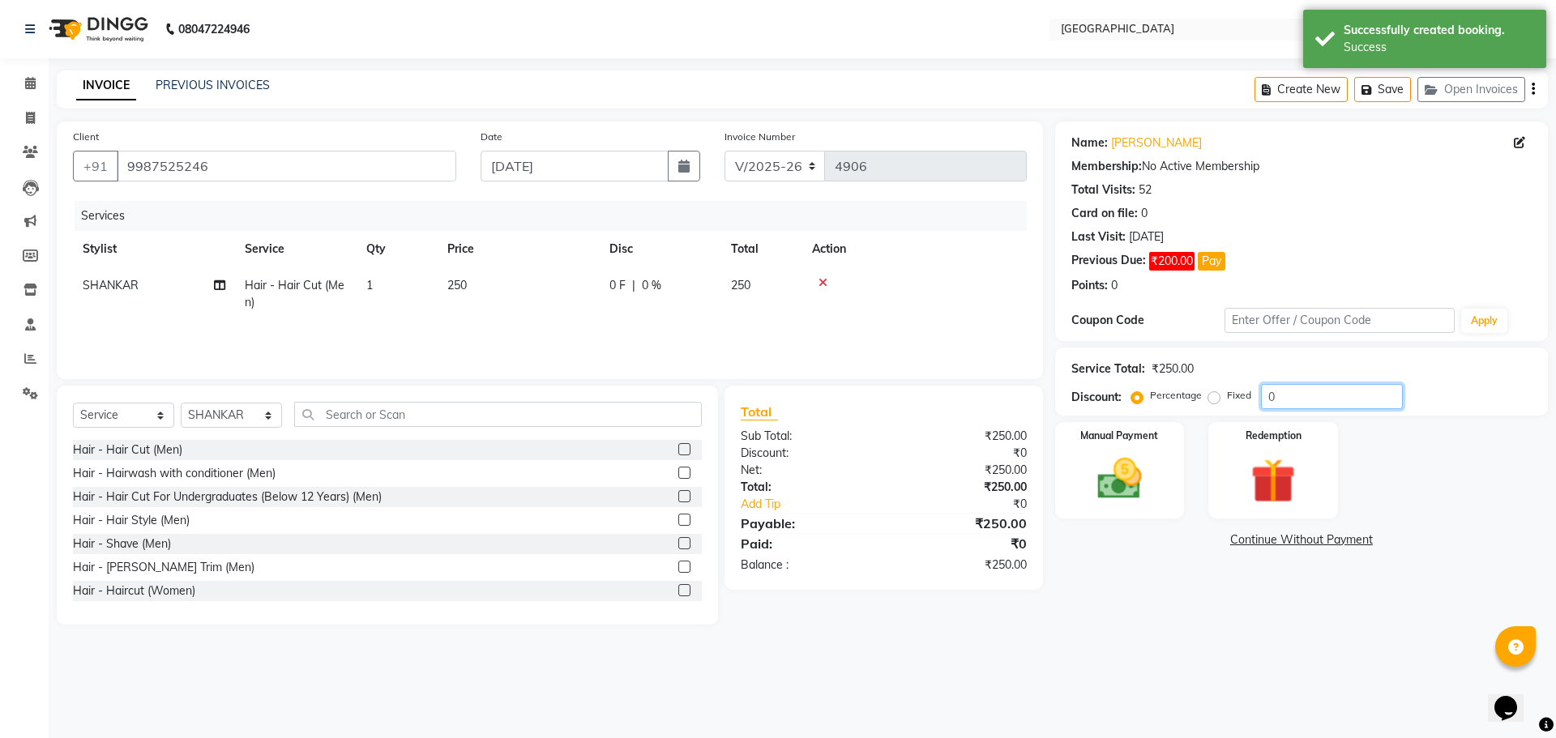
click at [1263, 395] on input "0" at bounding box center [1332, 396] width 142 height 25
type input "20"
click at [1165, 478] on div "Manual Payment" at bounding box center [1119, 471] width 135 height 100
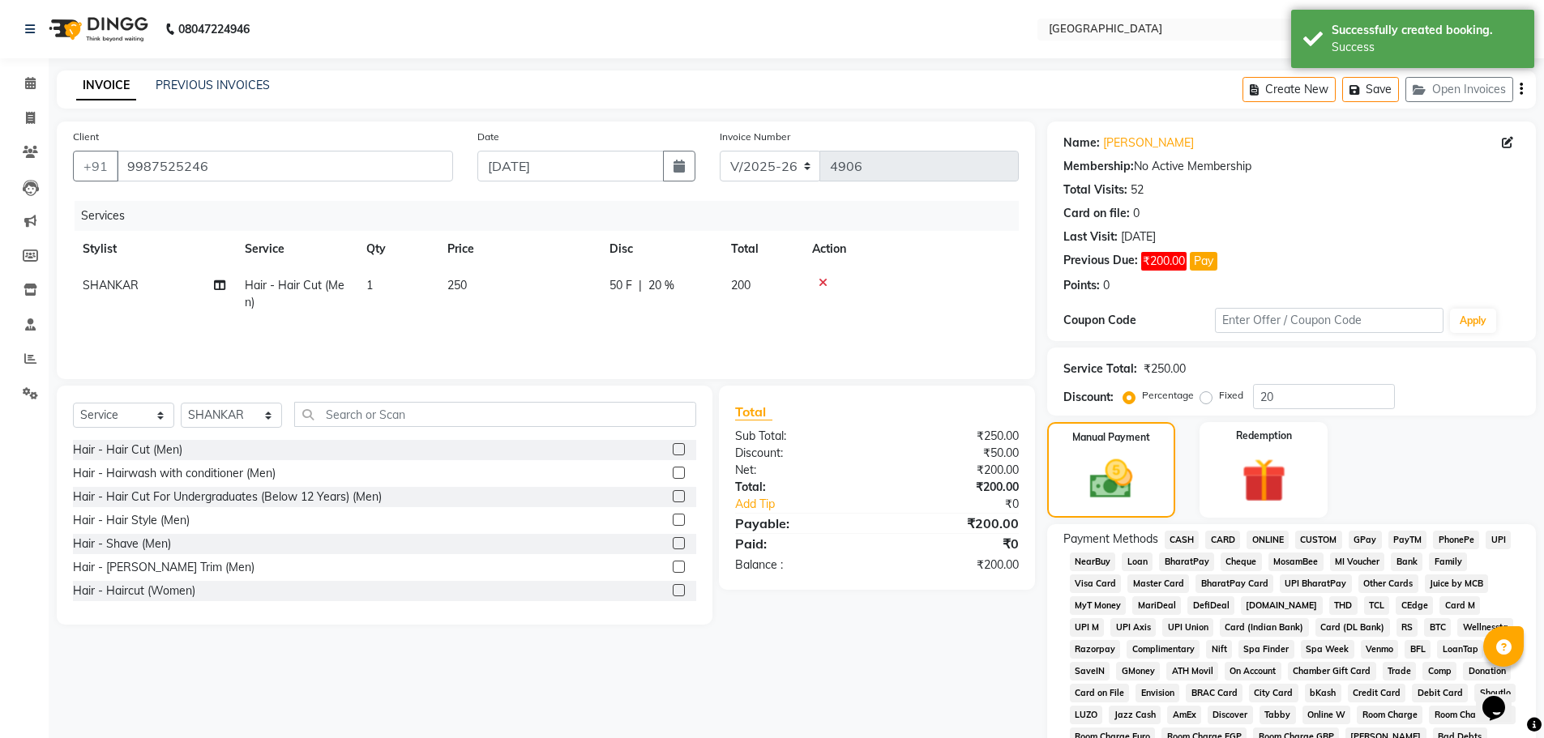
click at [1367, 539] on span "GPay" at bounding box center [1365, 540] width 33 height 19
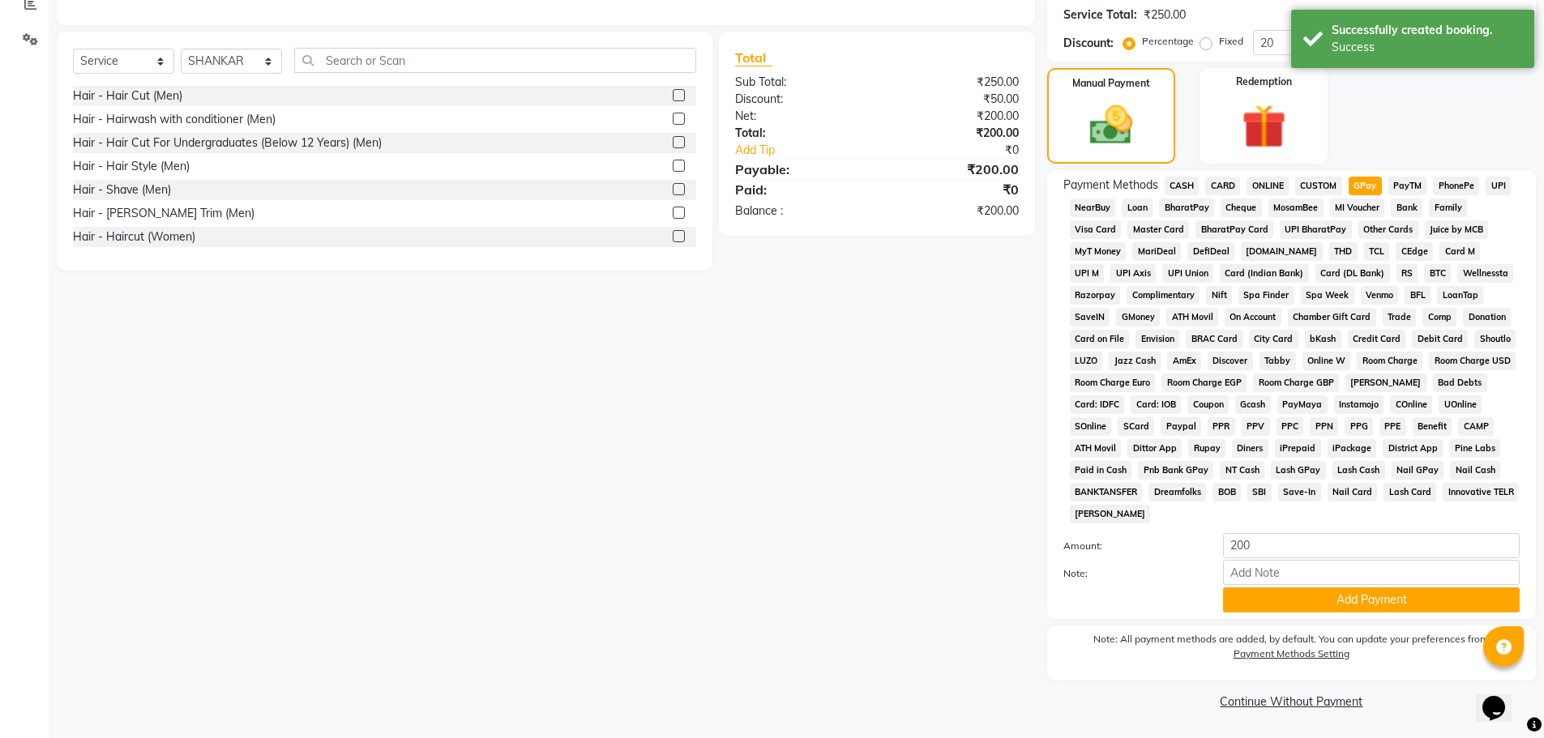
click at [1364, 619] on div "Name: [PERSON_NAME] Membership: No Active Membership Total Visits: 52 Card on f…" at bounding box center [1297, 240] width 501 height 947
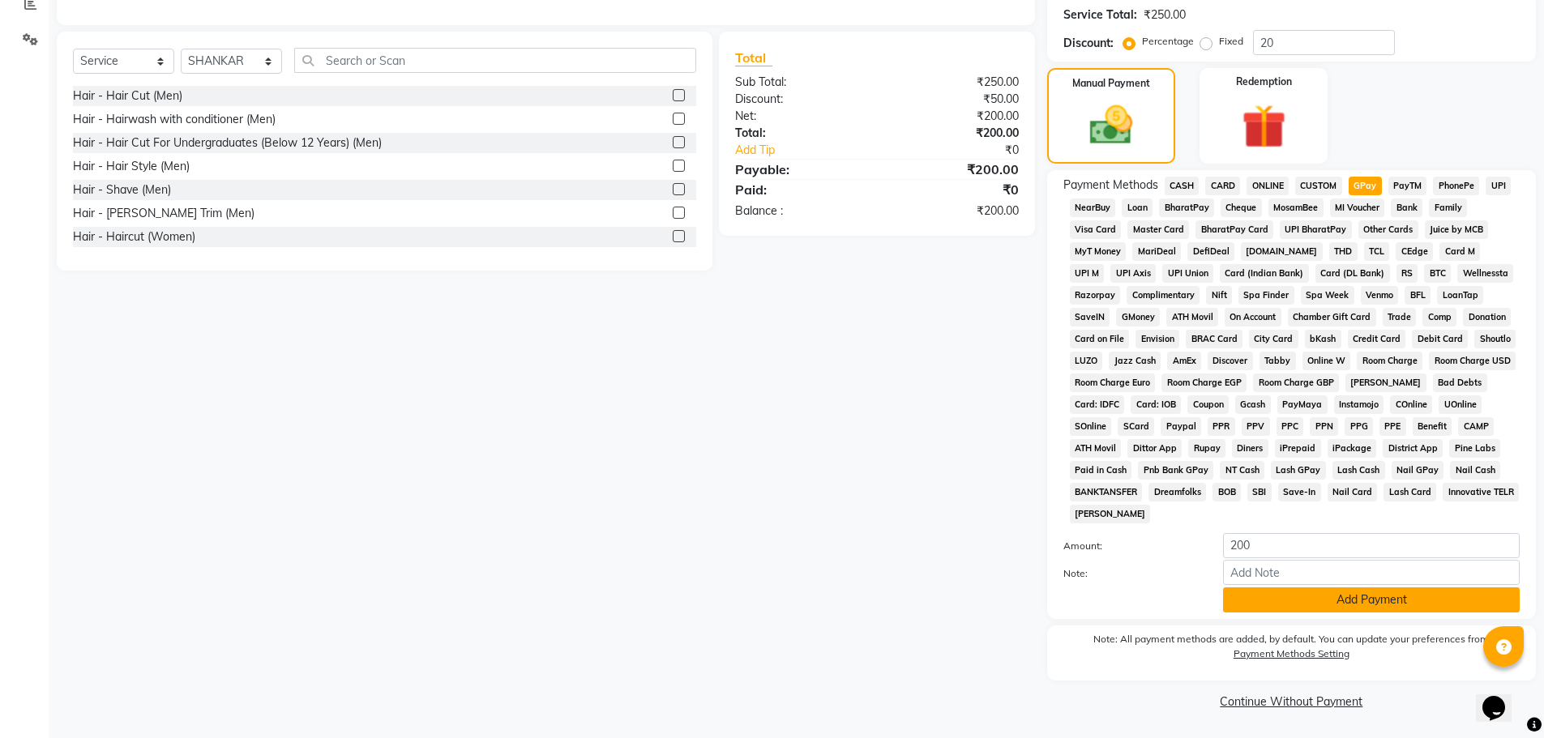
click at [1363, 603] on button "Add Payment" at bounding box center [1371, 600] width 297 height 25
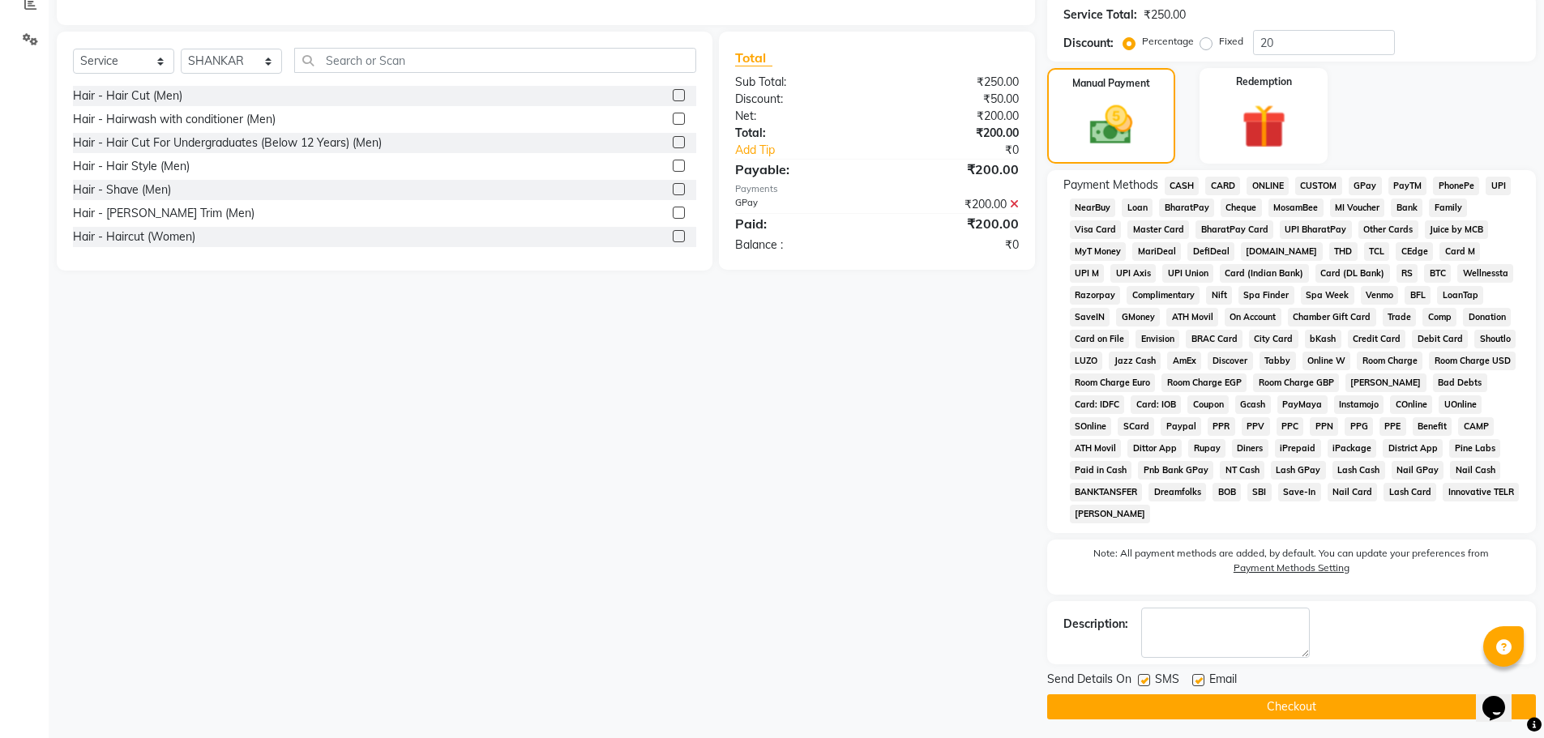
click at [1297, 703] on button "Checkout" at bounding box center [1291, 707] width 489 height 25
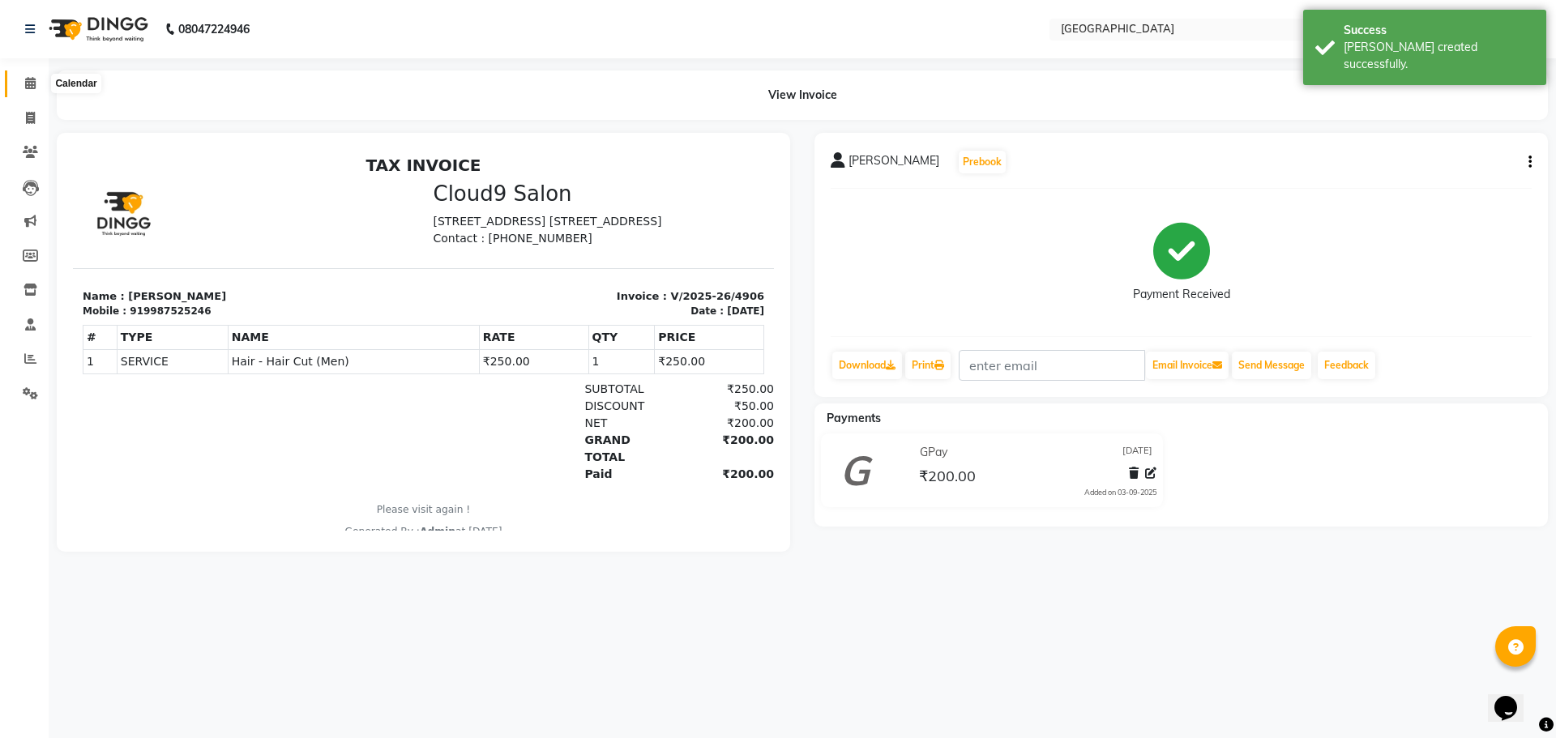
click at [35, 84] on icon at bounding box center [30, 83] width 11 height 12
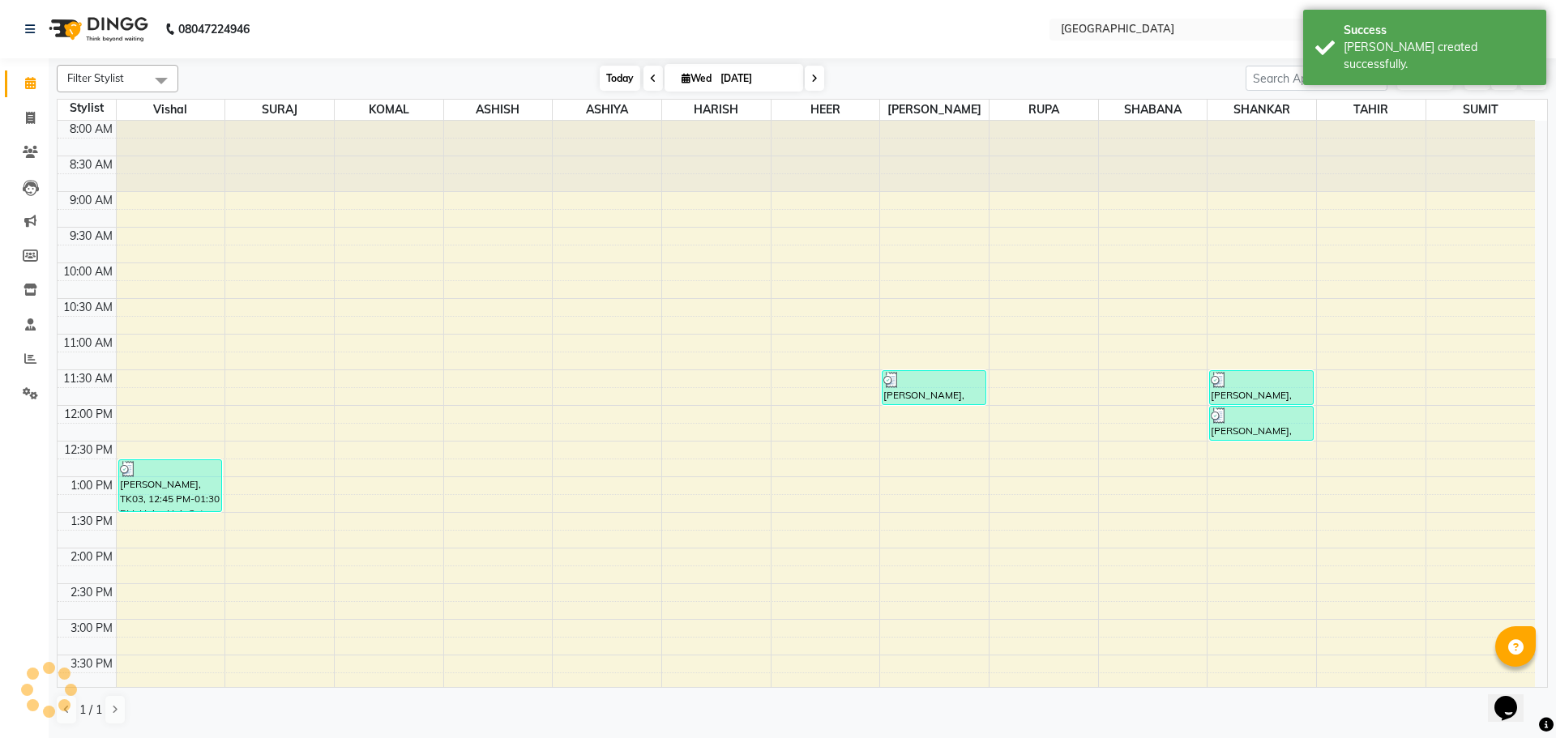
click at [608, 72] on span "Today" at bounding box center [620, 78] width 41 height 25
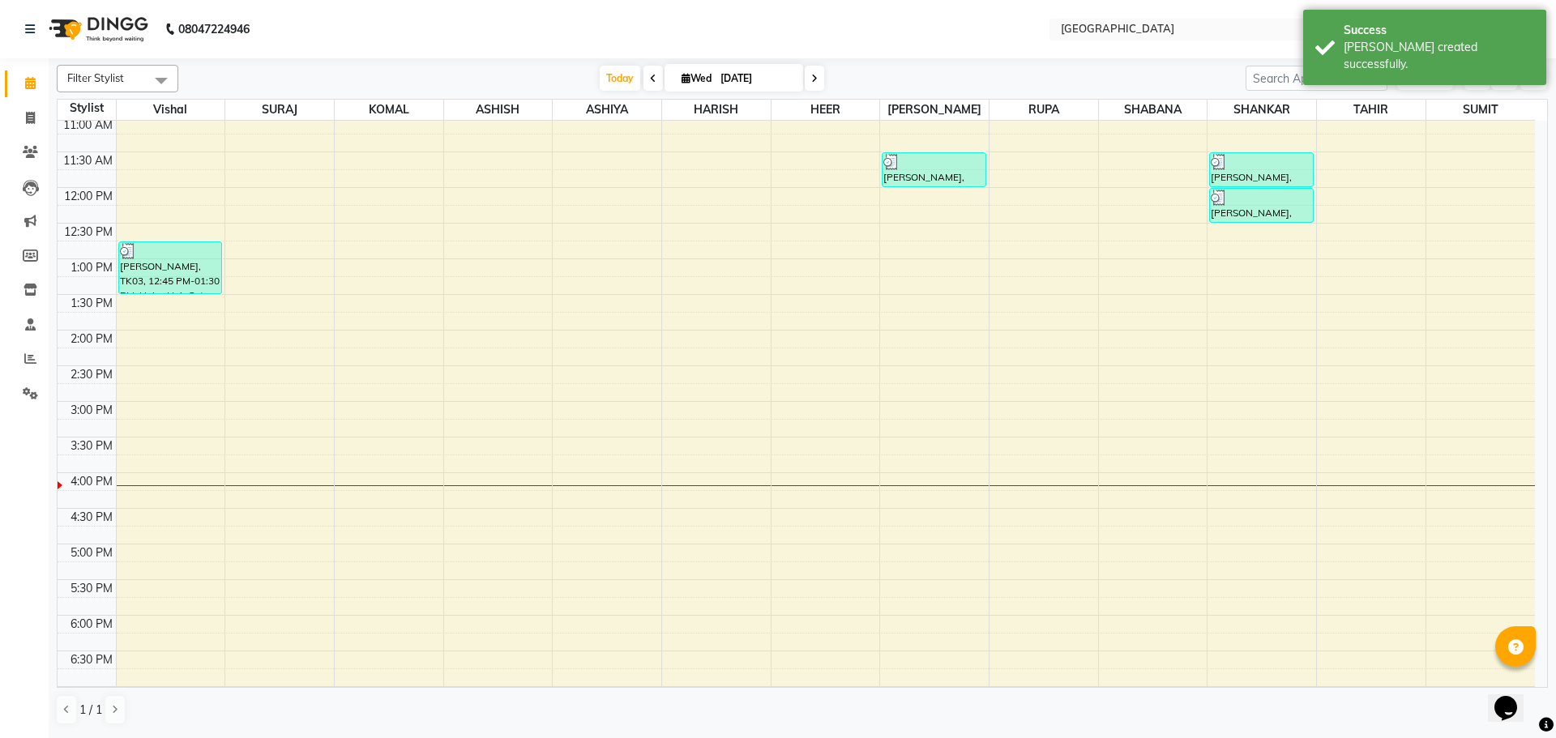
scroll to position [85, 0]
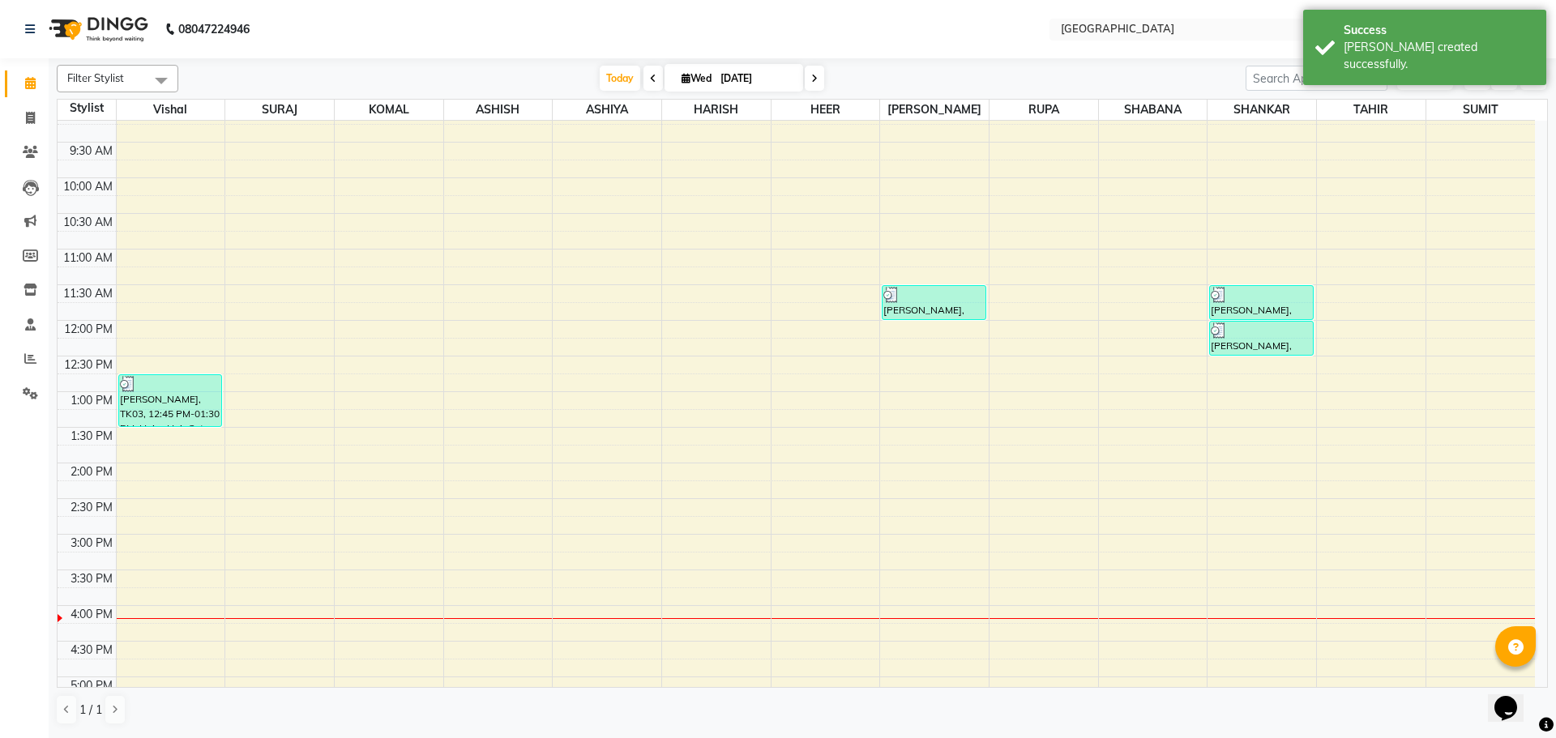
click at [817, 295] on div "8:00 AM 8:30 AM 9:00 AM 9:30 AM 10:00 AM 10:30 AM 11:00 AM 11:30 AM 12:00 PM 12…" at bounding box center [796, 606] width 1477 height 1140
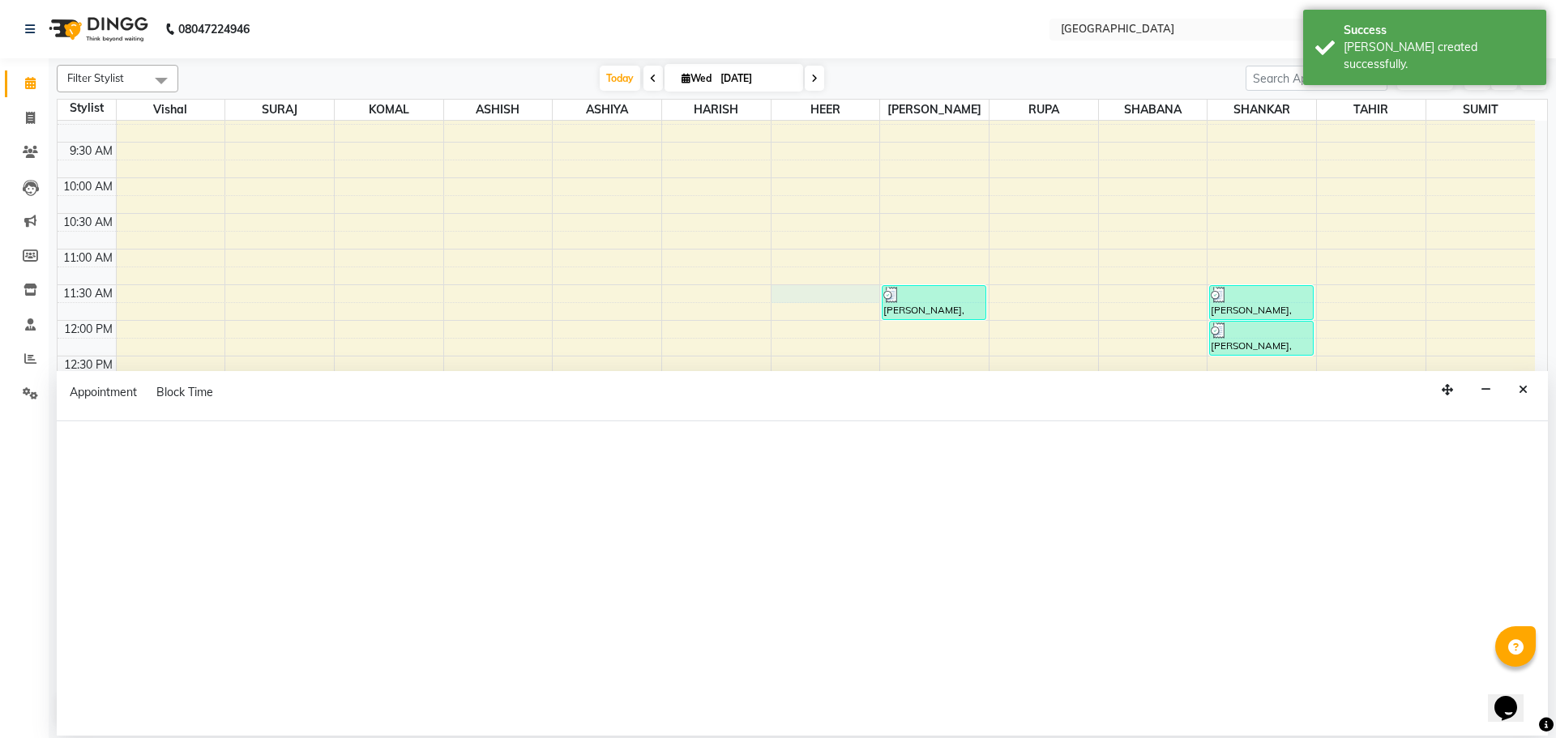
select select "83705"
select select "690"
select select "tentative"
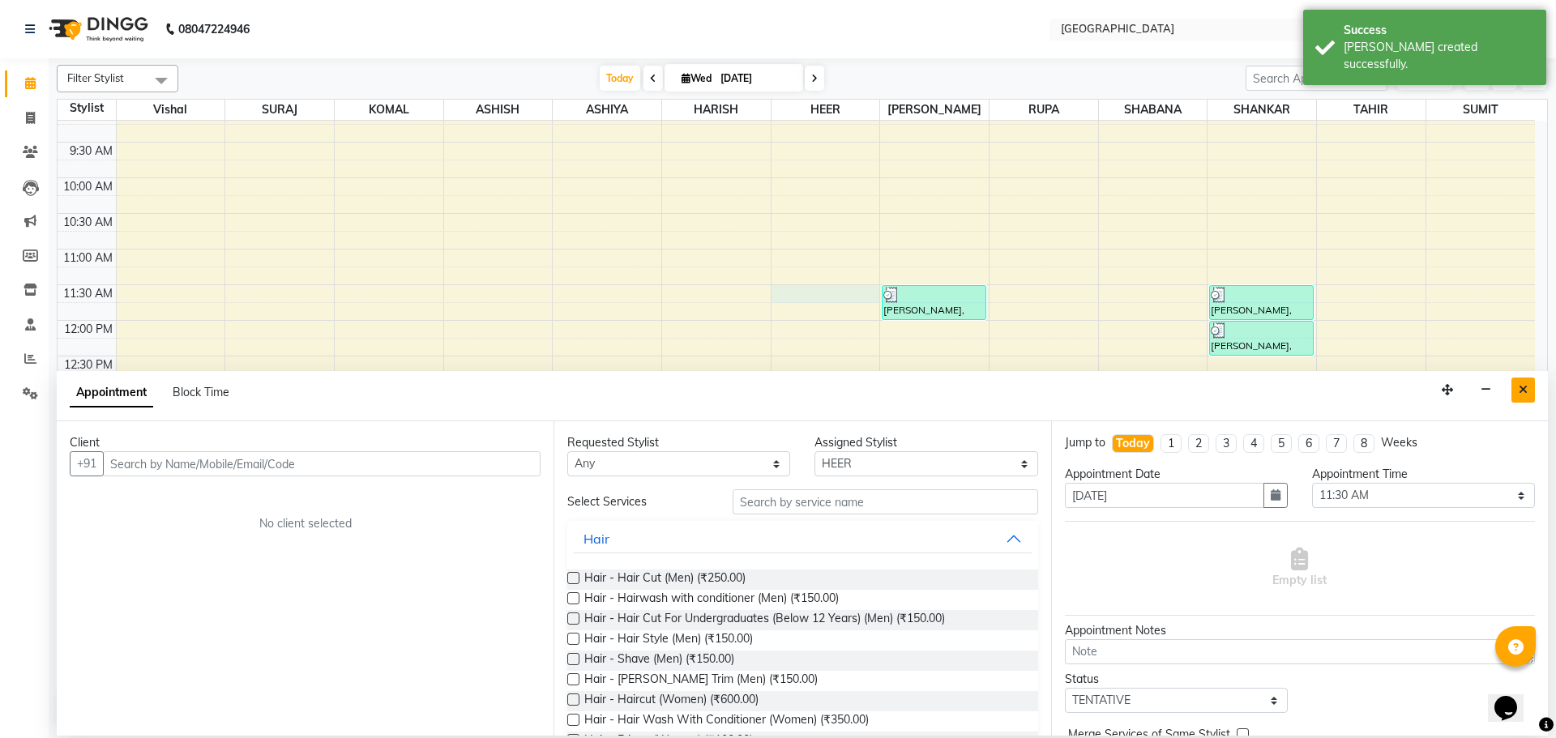
click at [1524, 392] on icon "Close" at bounding box center [1523, 389] width 9 height 11
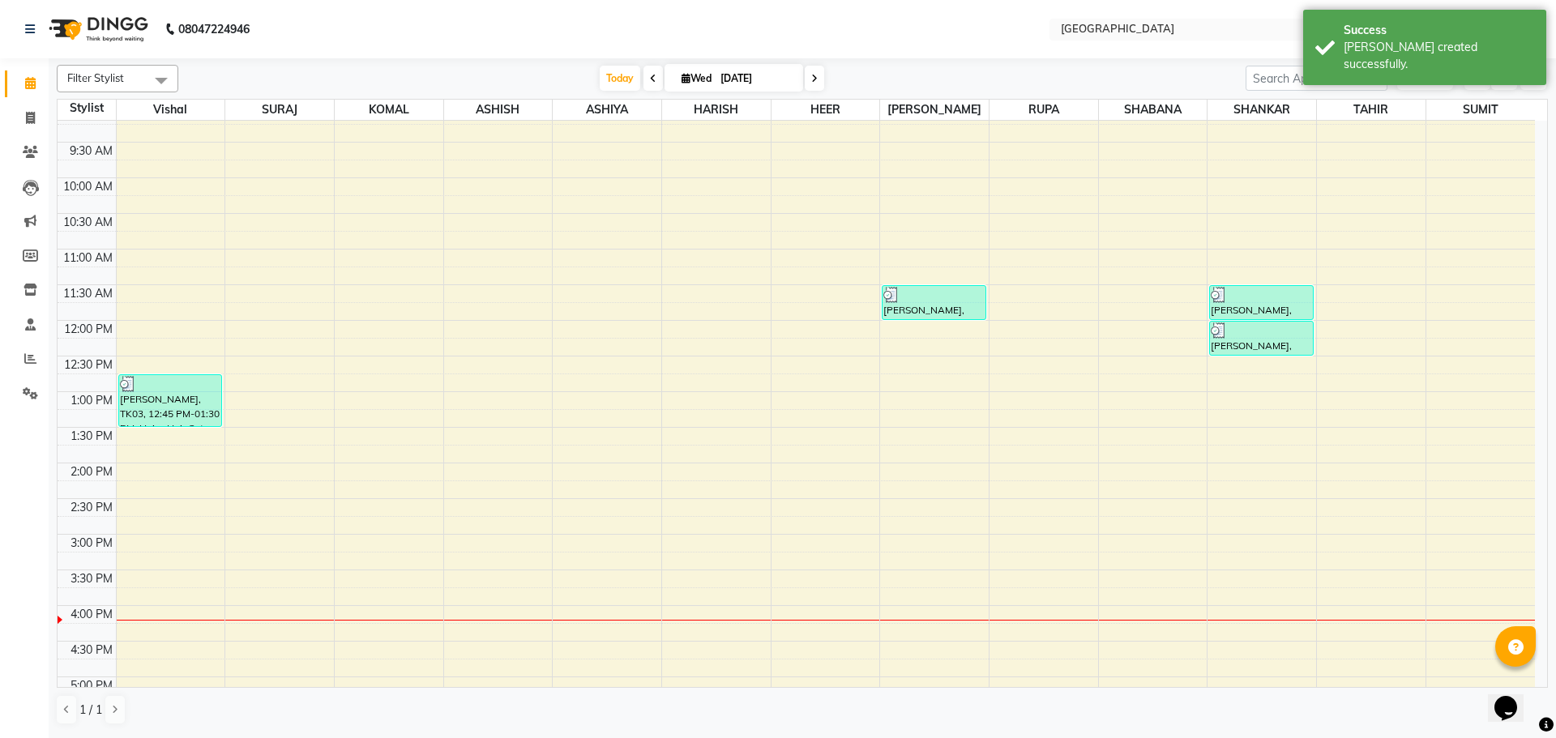
click at [827, 390] on div "8:00 AM 8:30 AM 9:00 AM 9:30 AM 10:00 AM 10:30 AM 11:00 AM 11:30 AM 12:00 PM 12…" at bounding box center [796, 606] width 1477 height 1140
select select "83705"
select select "tentative"
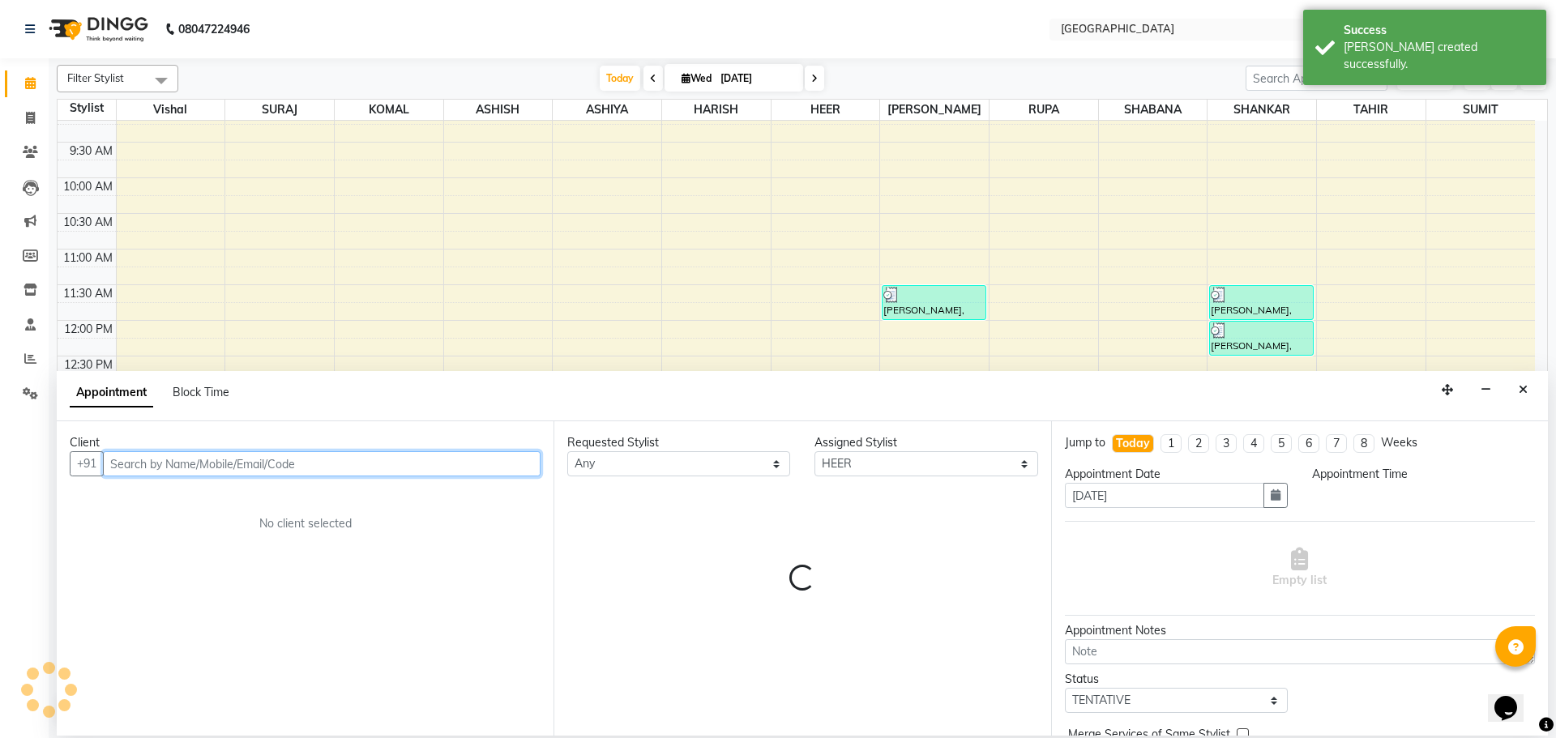
select select "765"
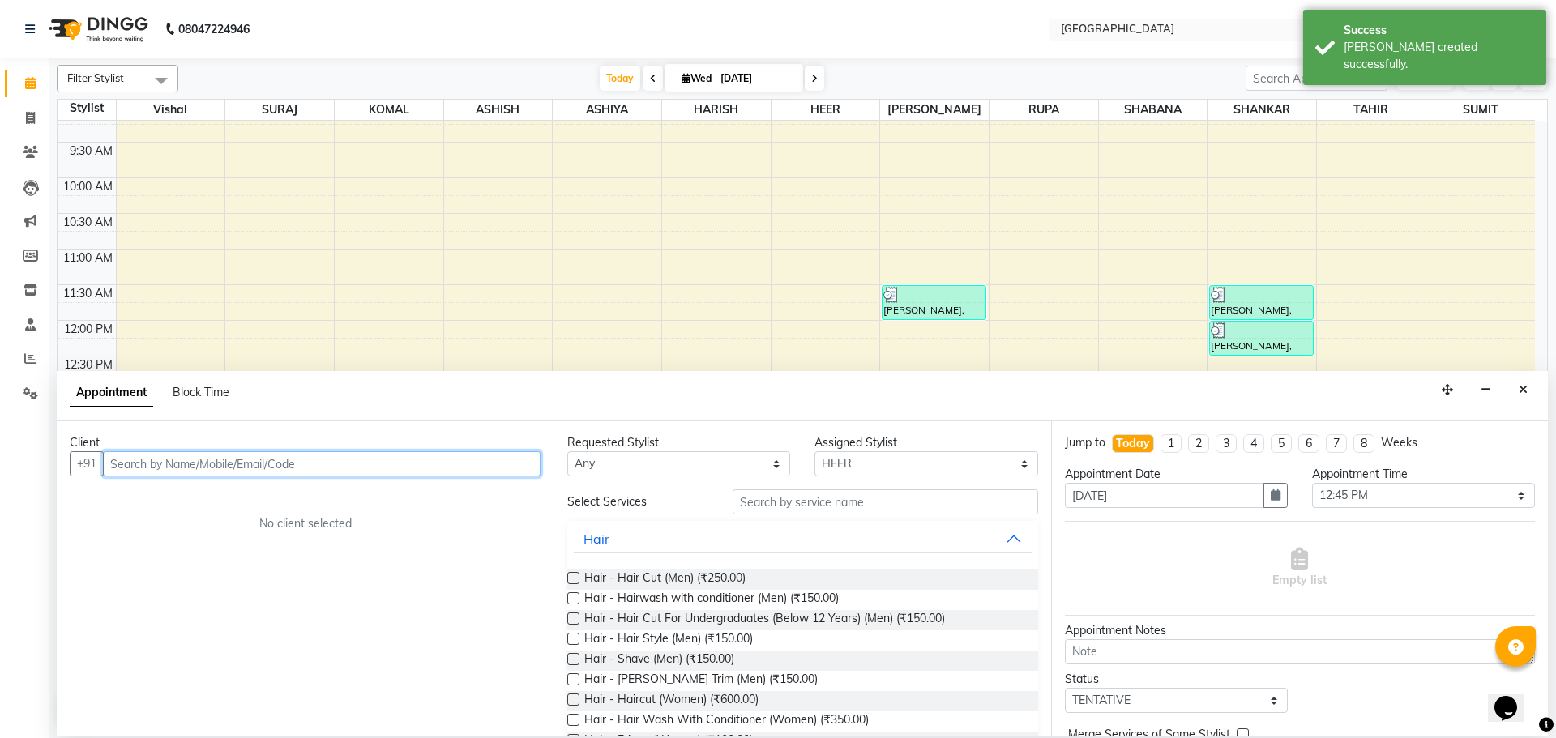
click at [485, 469] on input "text" at bounding box center [322, 463] width 438 height 25
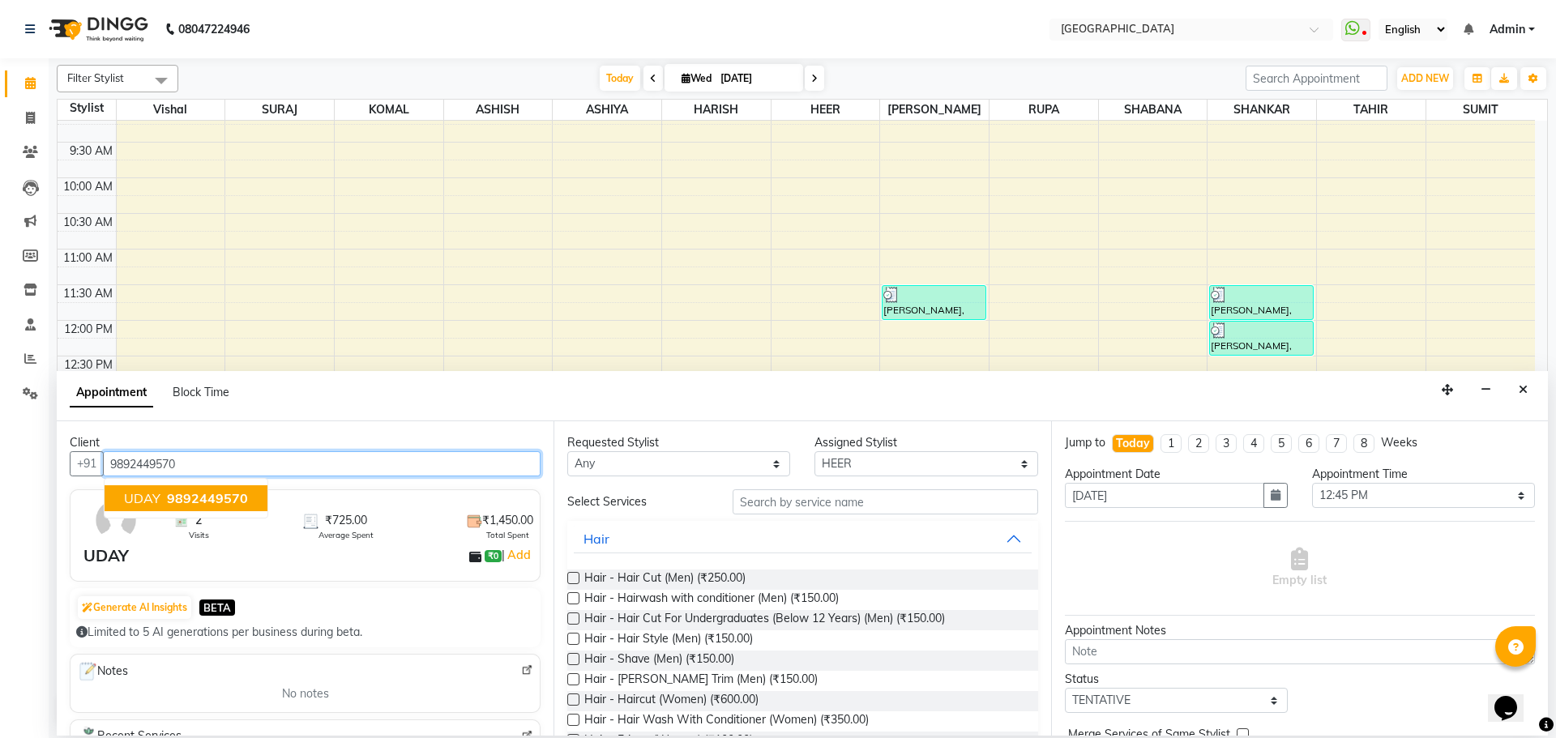
click at [237, 502] on span "9892449570" at bounding box center [207, 498] width 81 height 16
type input "9892449570"
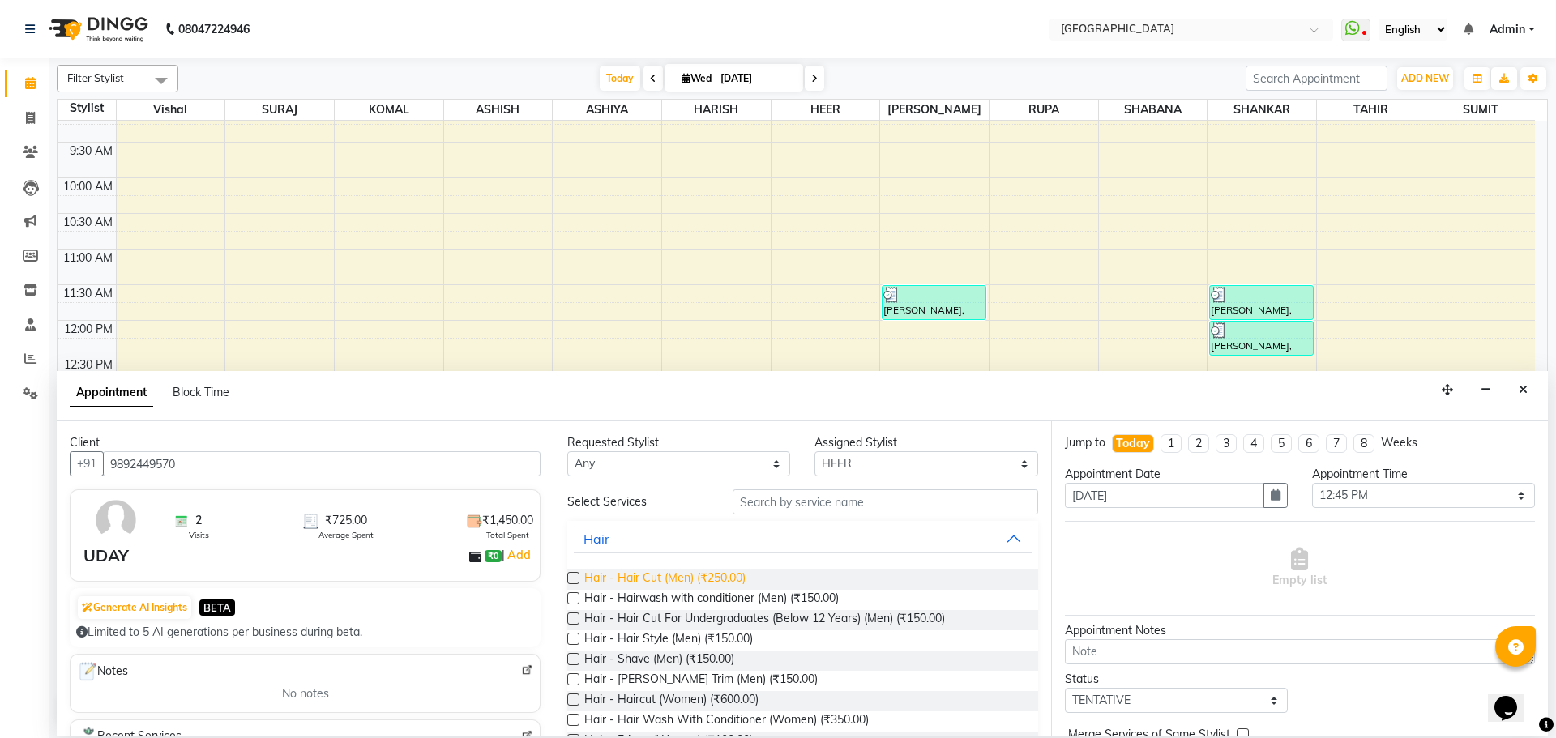
click at [704, 575] on span "Hair - Hair Cut (Men) (₹250.00)" at bounding box center [664, 580] width 161 height 20
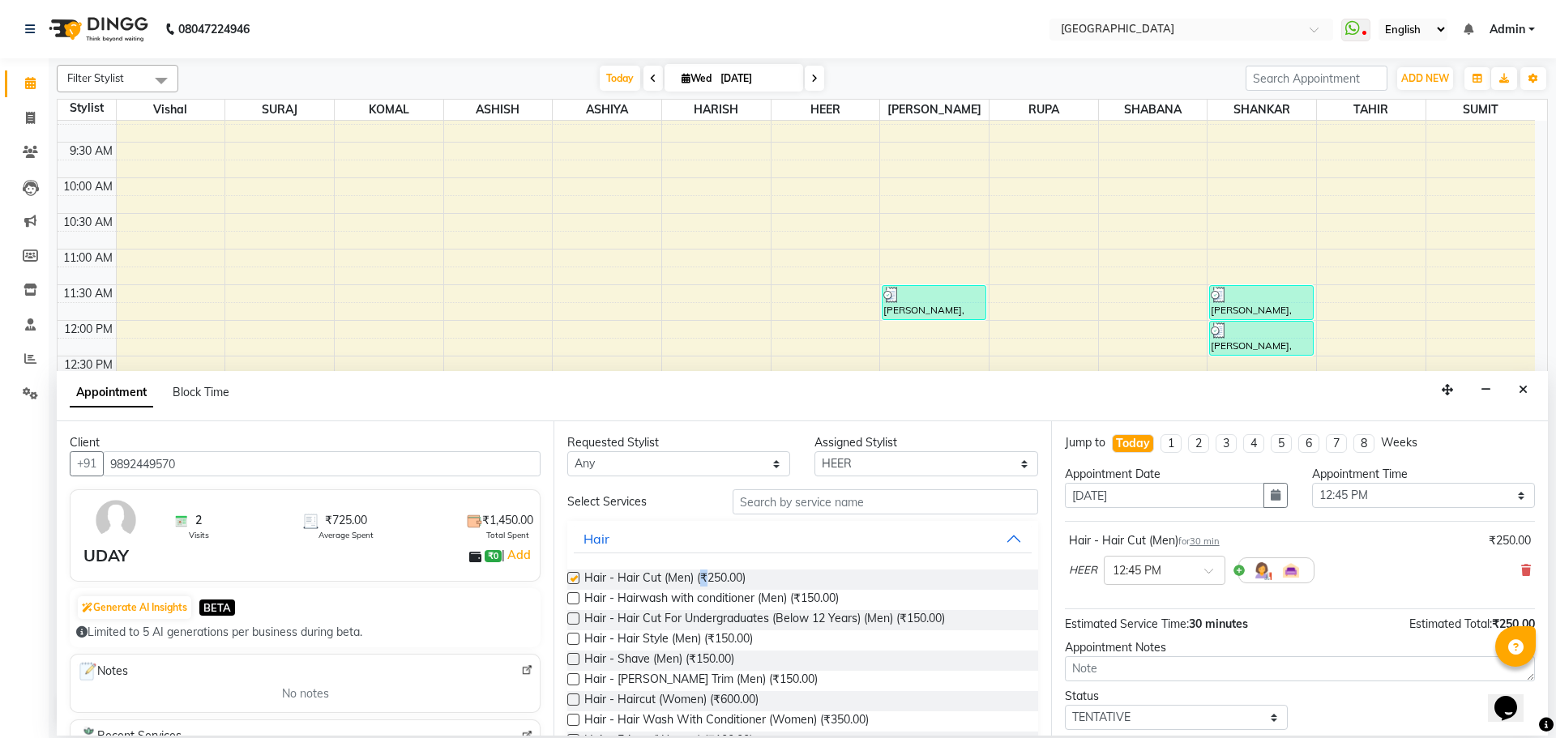
checkbox input "false"
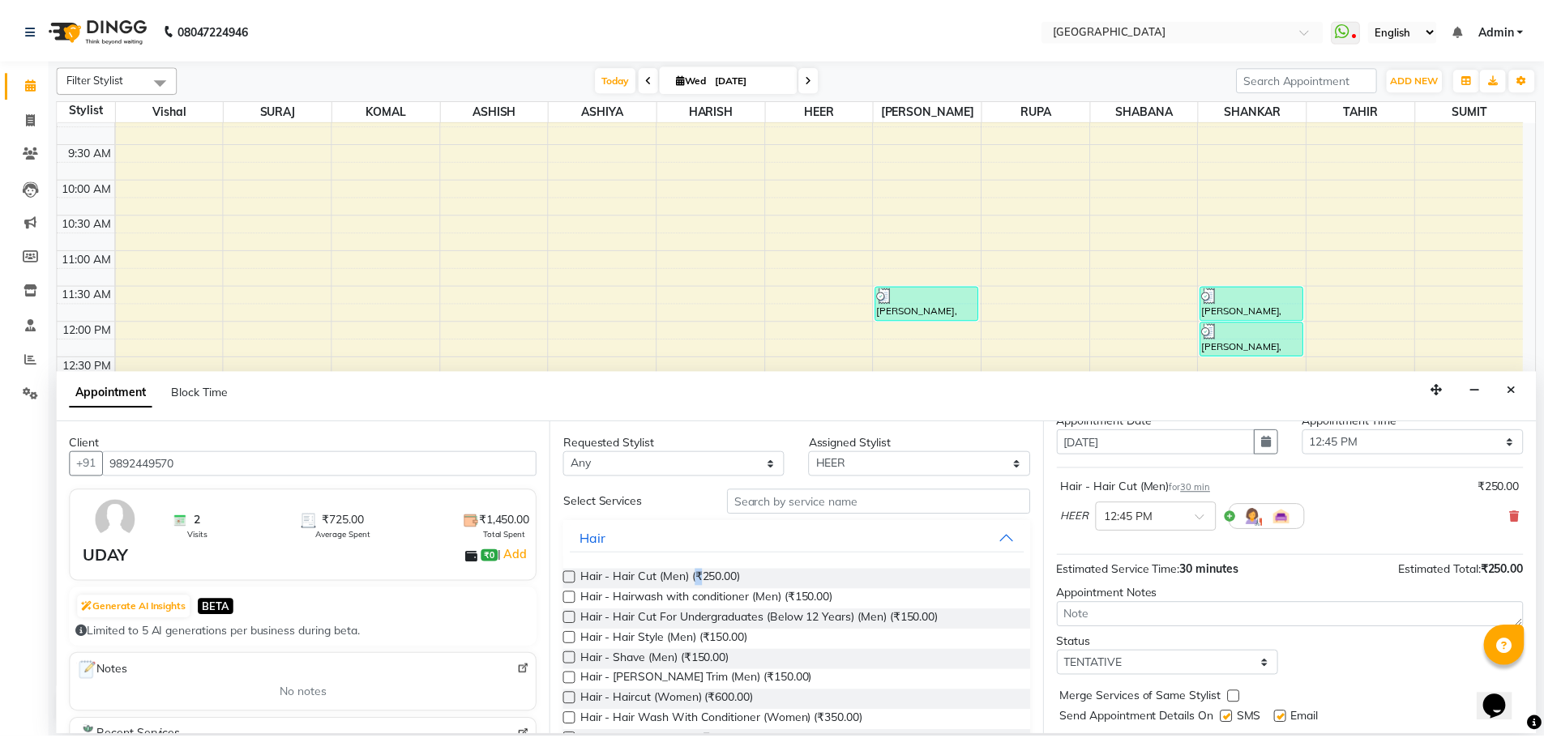
scroll to position [96, 0]
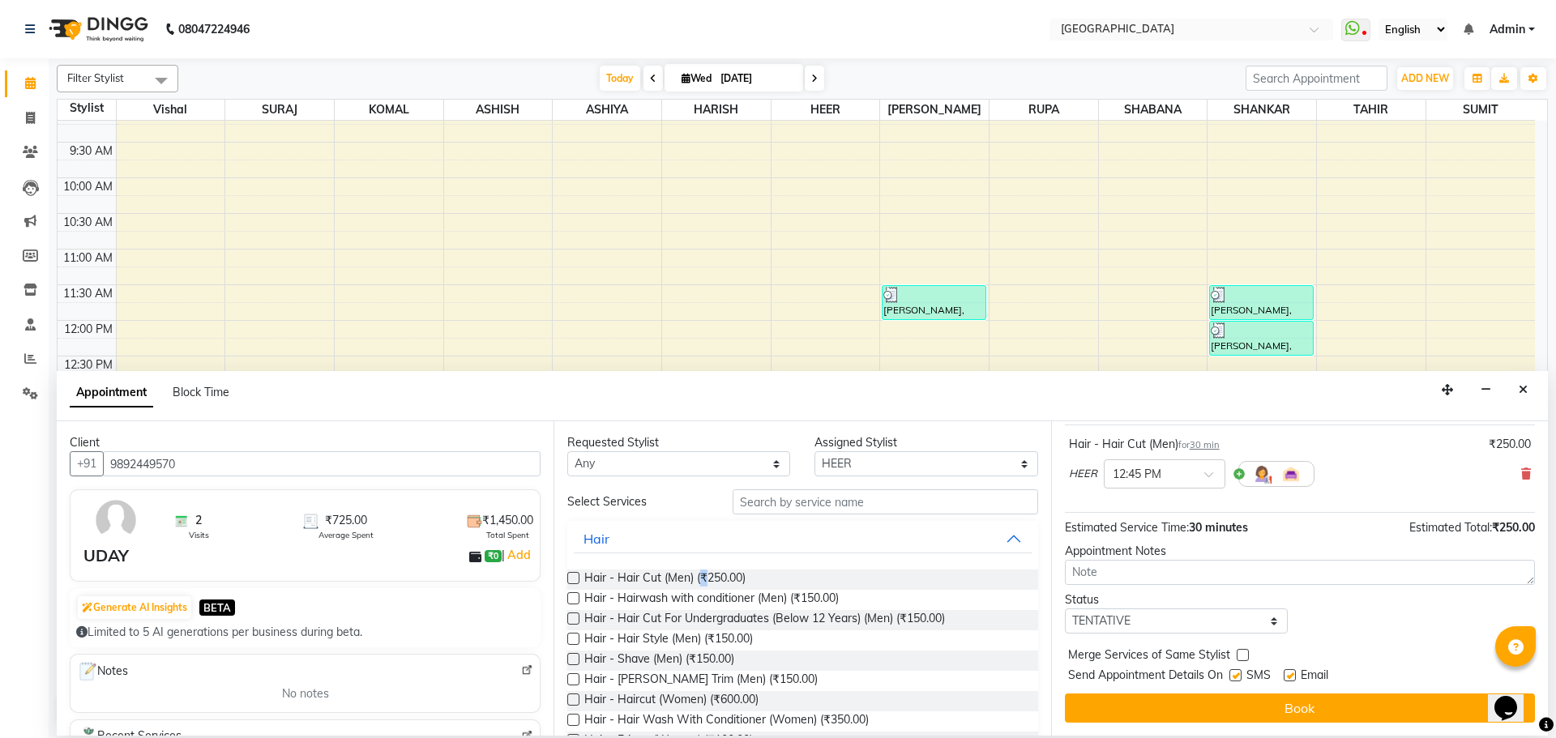
click at [1242, 653] on label at bounding box center [1243, 655] width 12 height 12
click at [1242, 653] on input "checkbox" at bounding box center [1242, 657] width 11 height 11
checkbox input "true"
click at [1245, 617] on select "Select TENTATIVE CONFIRM CHECK-IN UPCOMING" at bounding box center [1176, 621] width 223 height 25
select select "check-in"
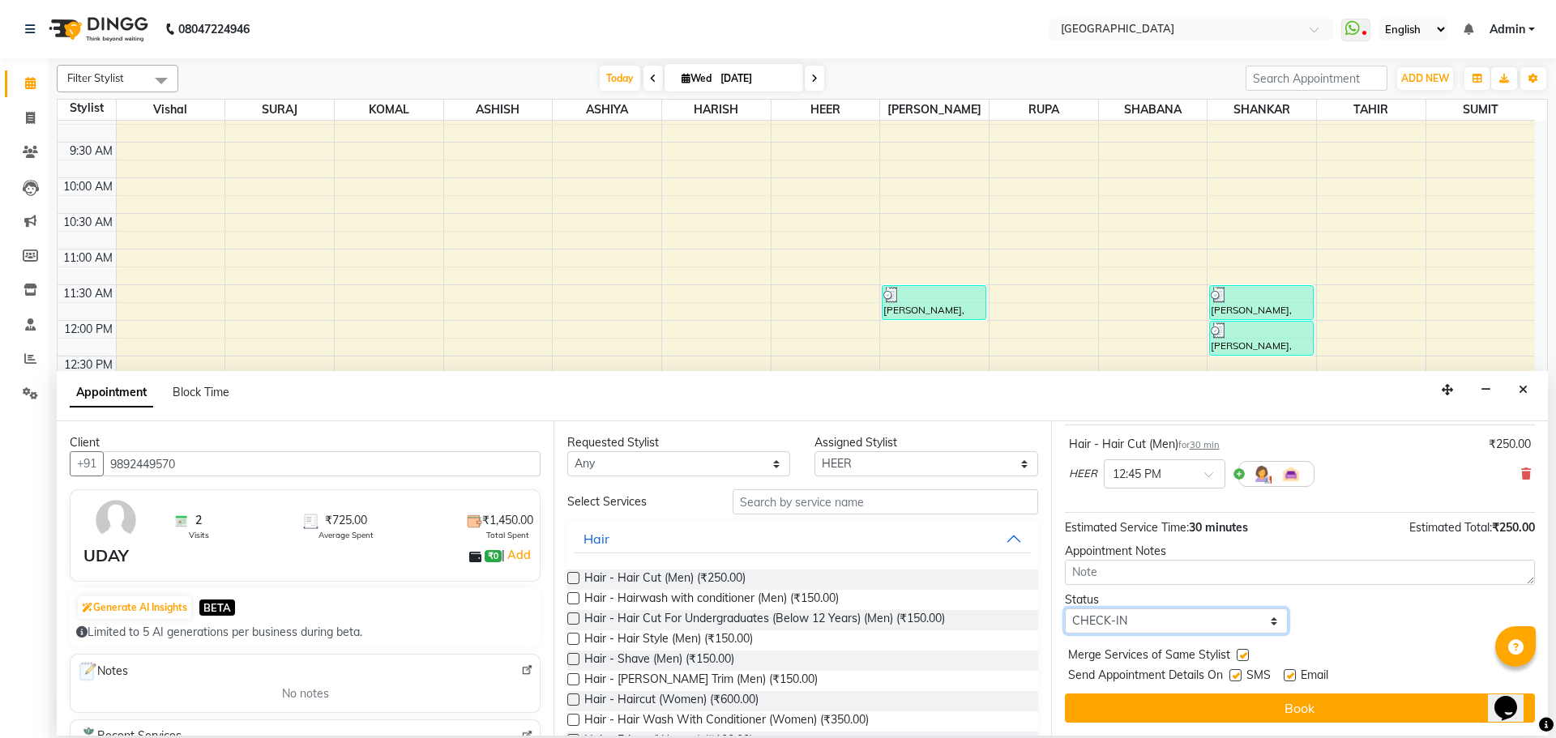
click at [1065, 609] on select "Select TENTATIVE CONFIRM CHECK-IN UPCOMING" at bounding box center [1176, 621] width 223 height 25
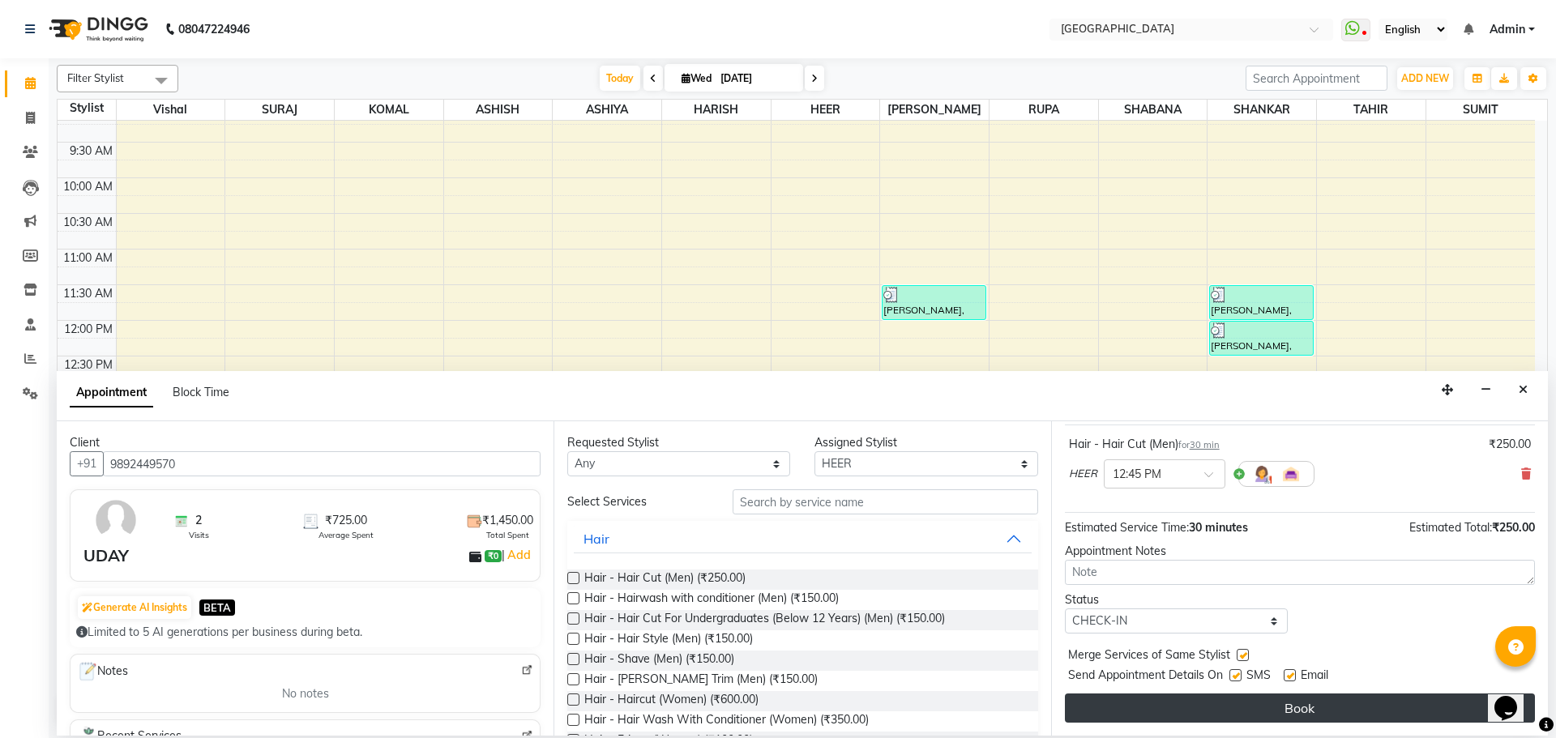
click at [1276, 701] on button "Book" at bounding box center [1300, 708] width 470 height 29
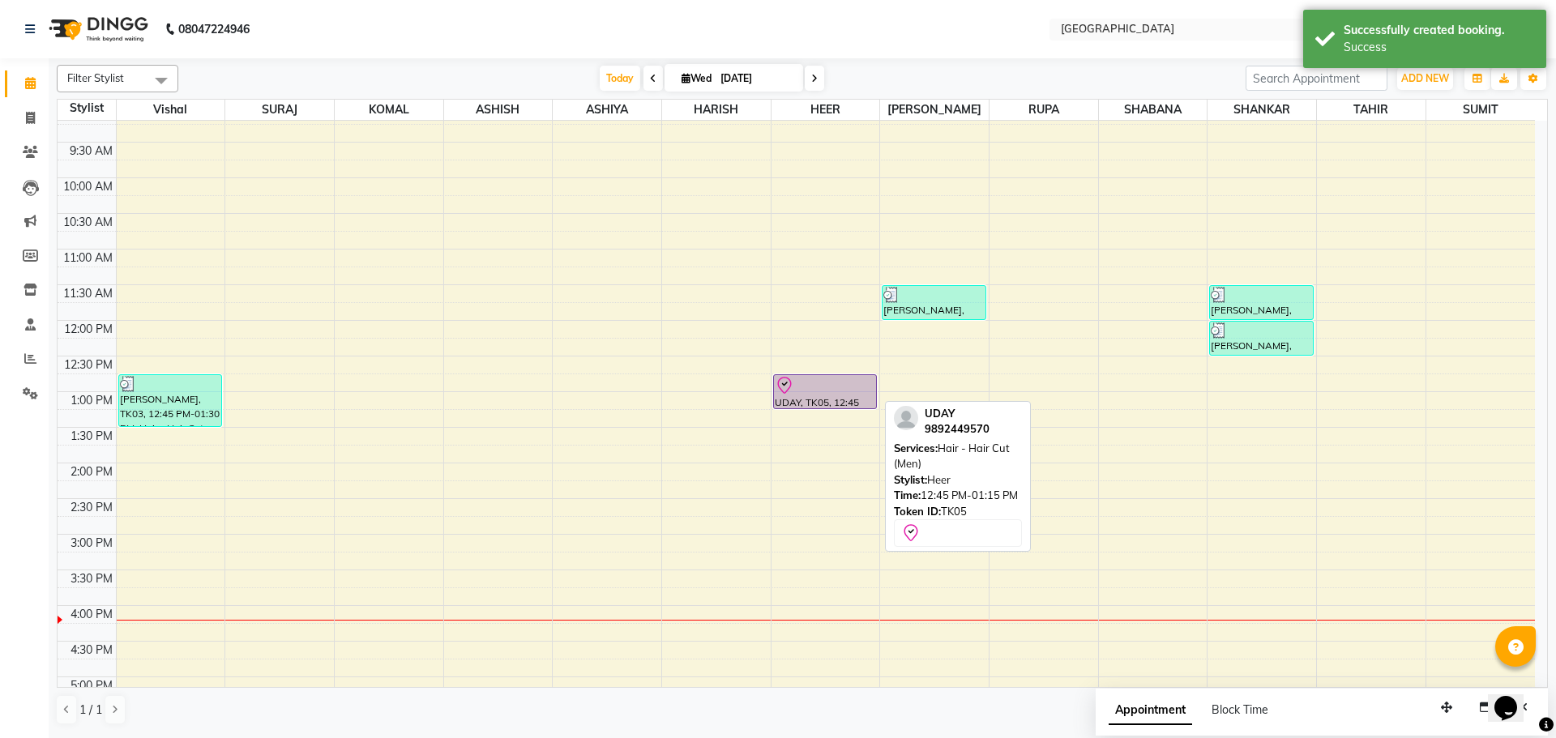
click at [857, 384] on div at bounding box center [825, 385] width 100 height 19
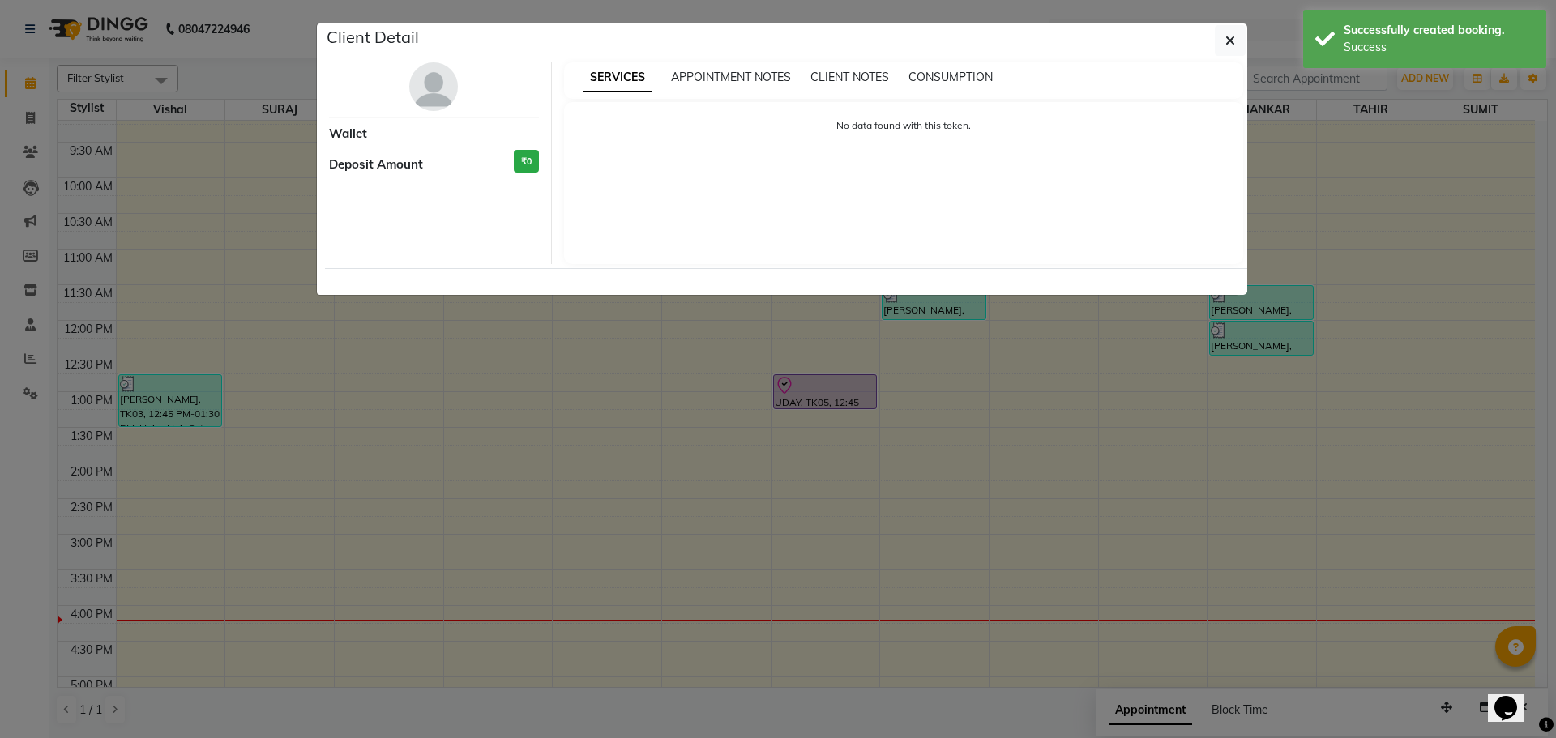
select select "8"
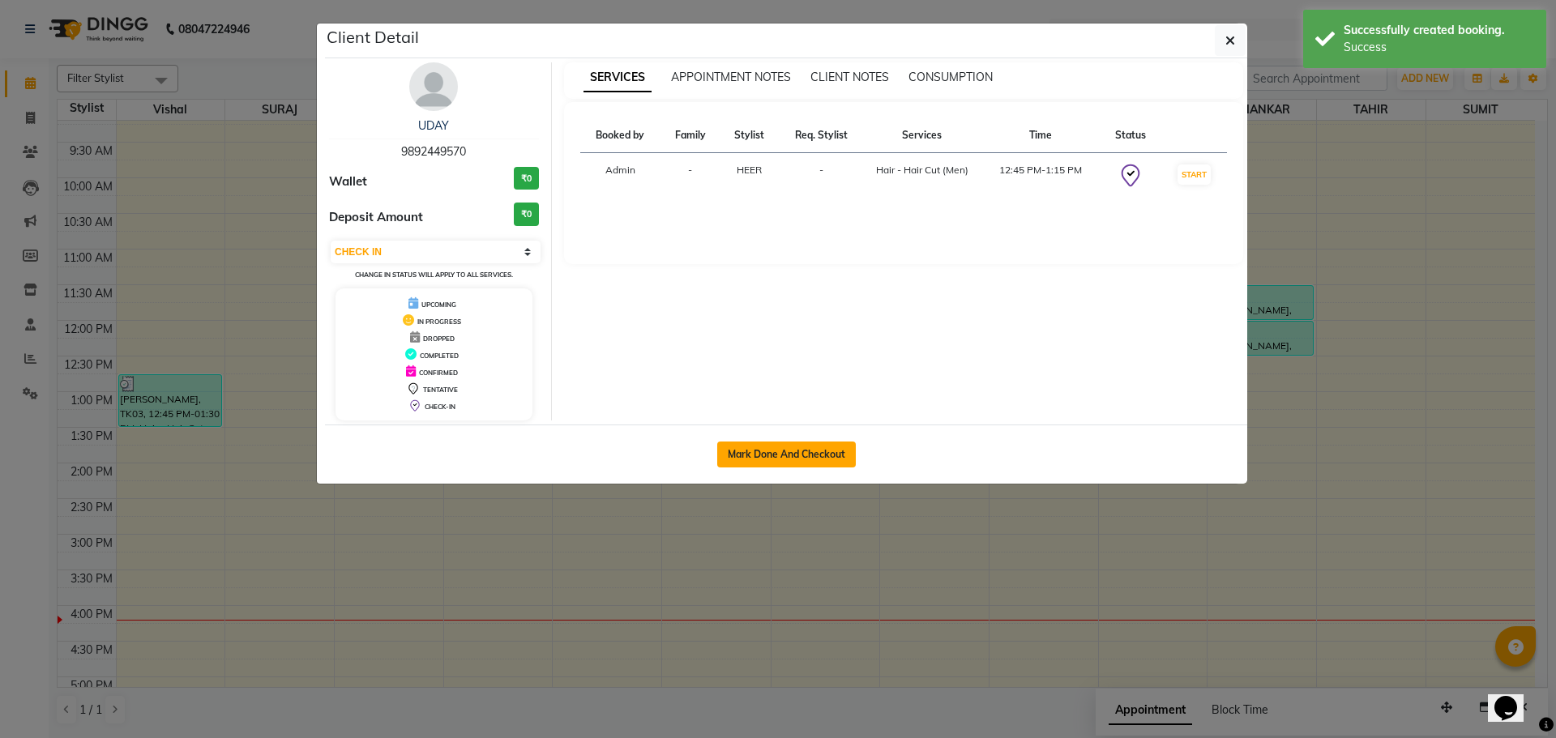
click at [776, 455] on button "Mark Done And Checkout" at bounding box center [786, 455] width 139 height 26
select select "service"
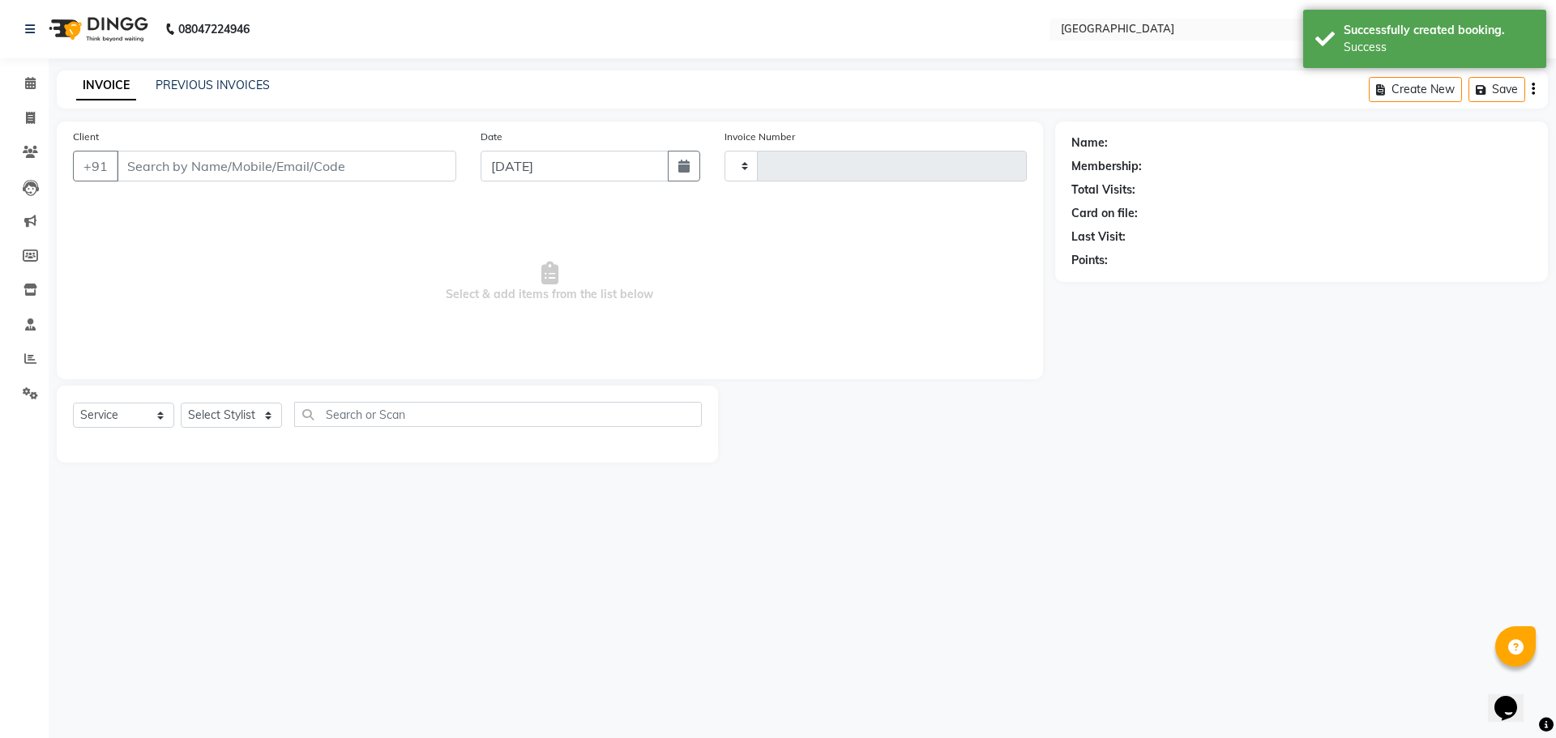
type input "4907"
select select "508"
type input "9892449570"
select select "83705"
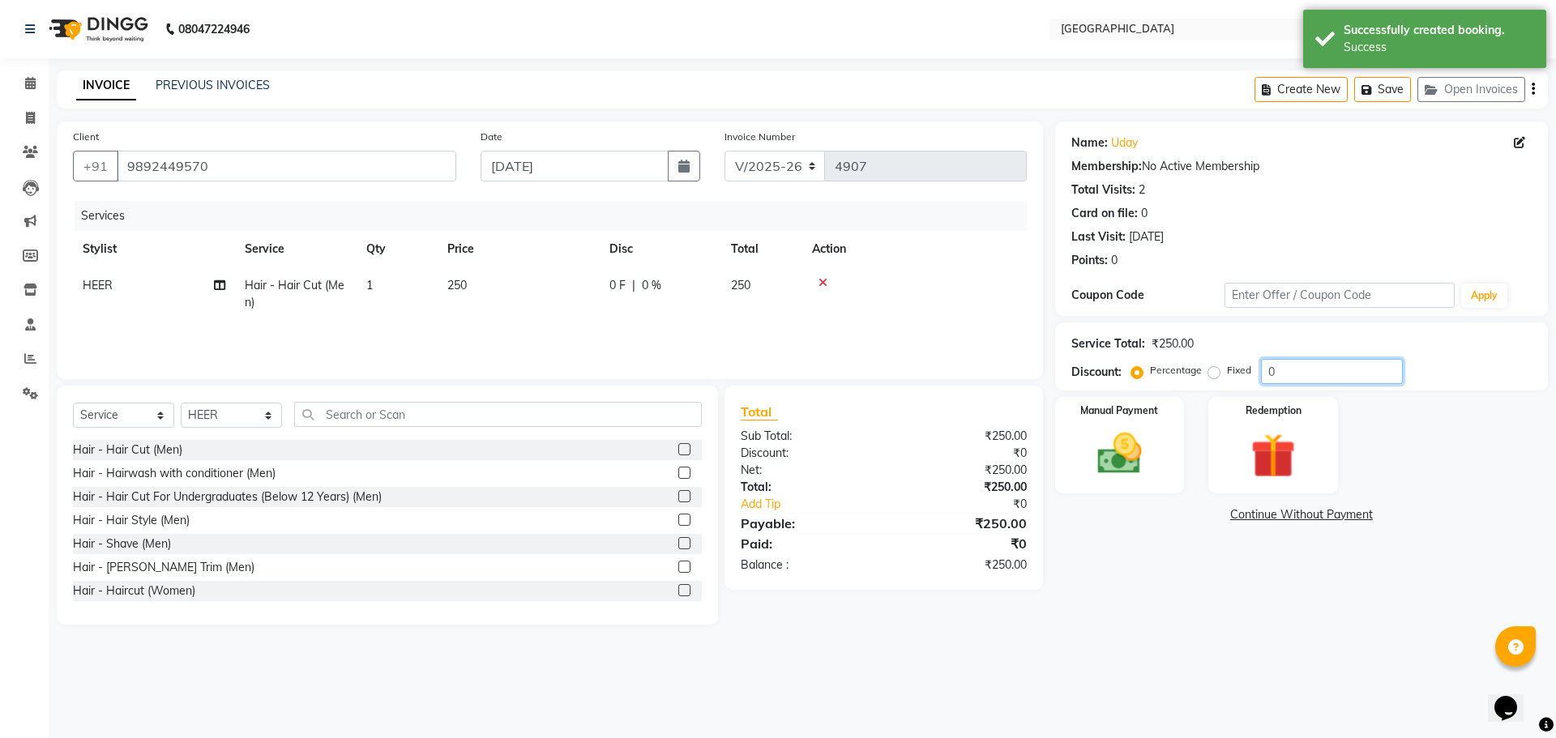
click at [1270, 377] on input "0" at bounding box center [1332, 371] width 142 height 25
type input "20"
click at [1126, 440] on img at bounding box center [1119, 453] width 75 height 53
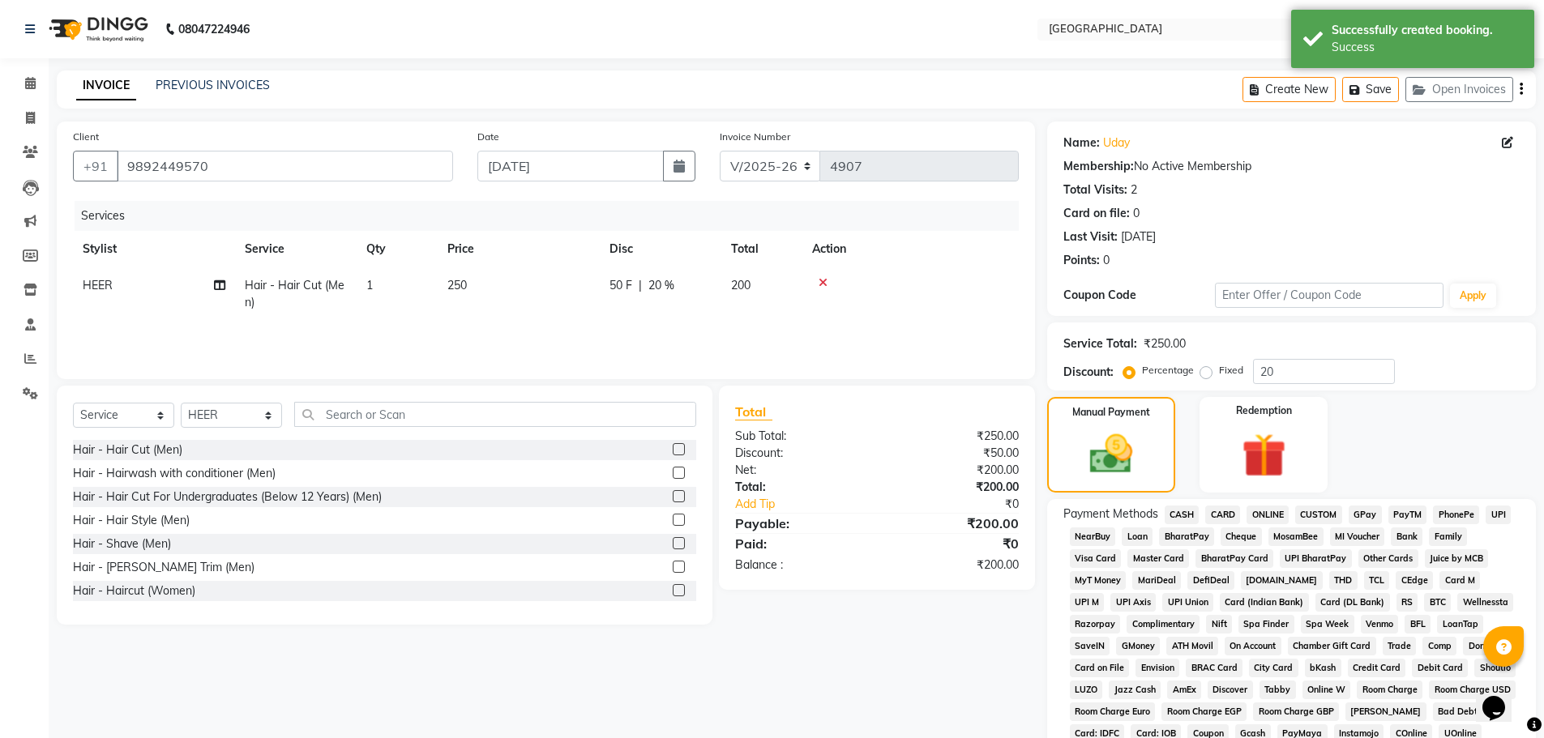
click at [1370, 515] on span "GPay" at bounding box center [1365, 515] width 33 height 19
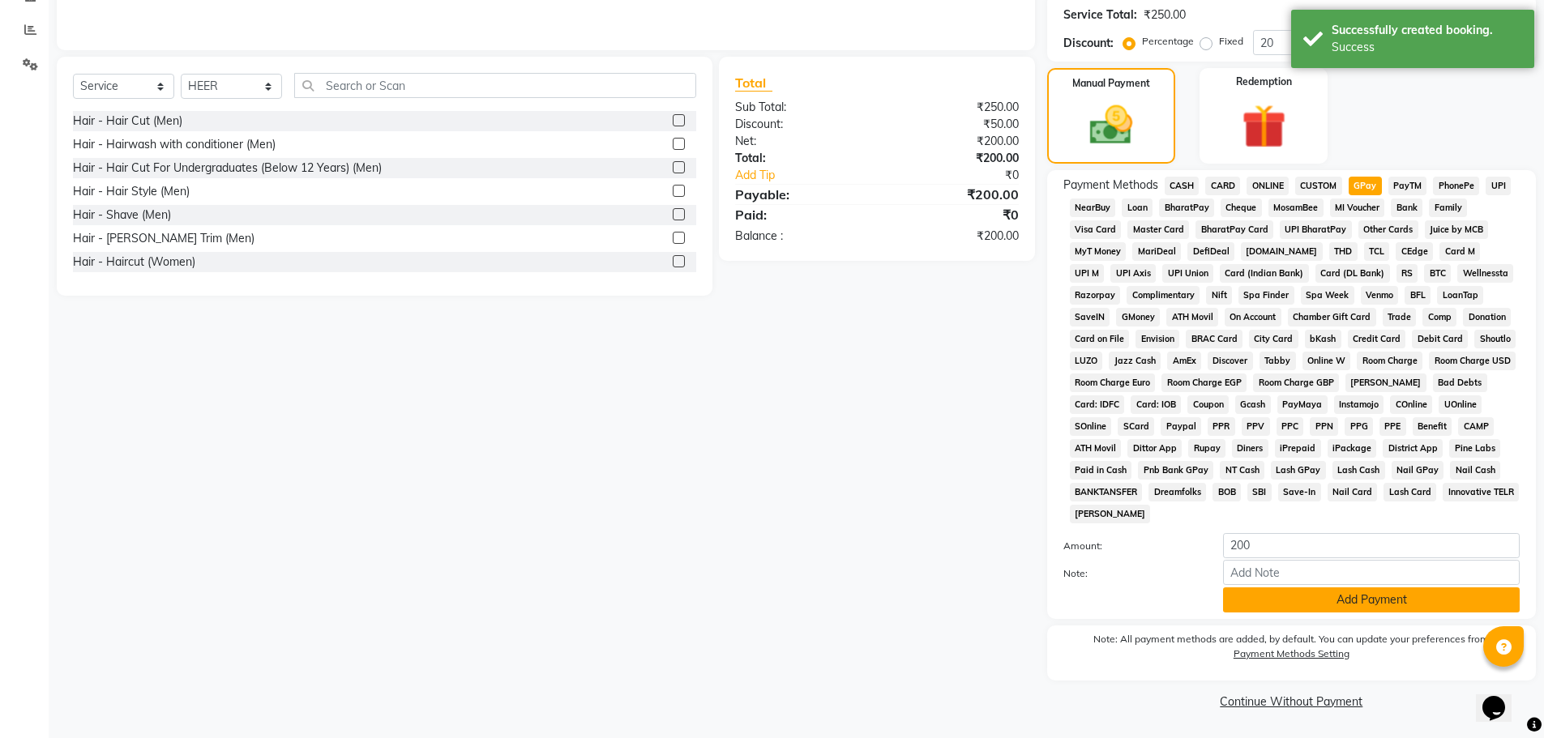
click at [1359, 596] on button "Add Payment" at bounding box center [1371, 600] width 297 height 25
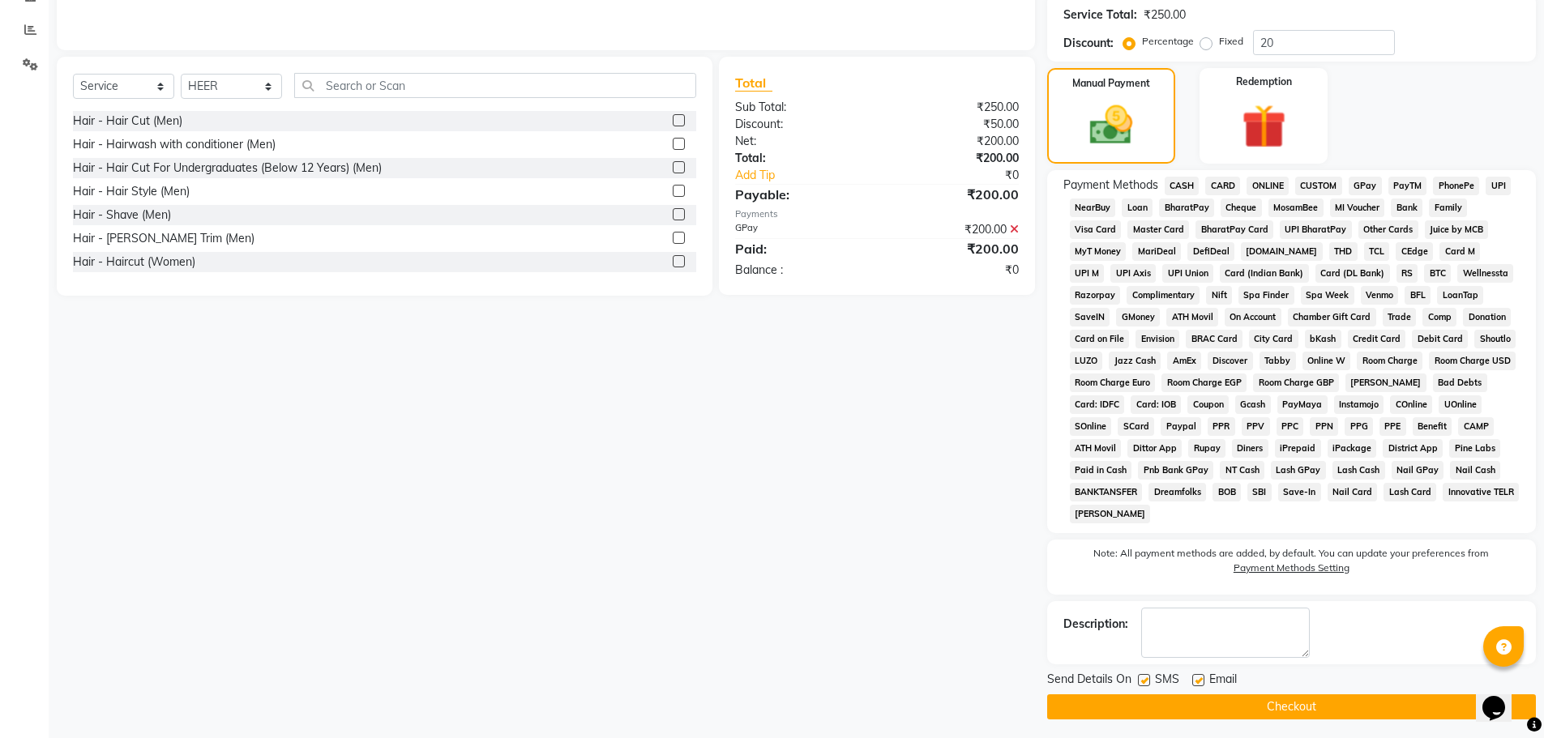
click at [1278, 714] on button "Checkout" at bounding box center [1291, 707] width 489 height 25
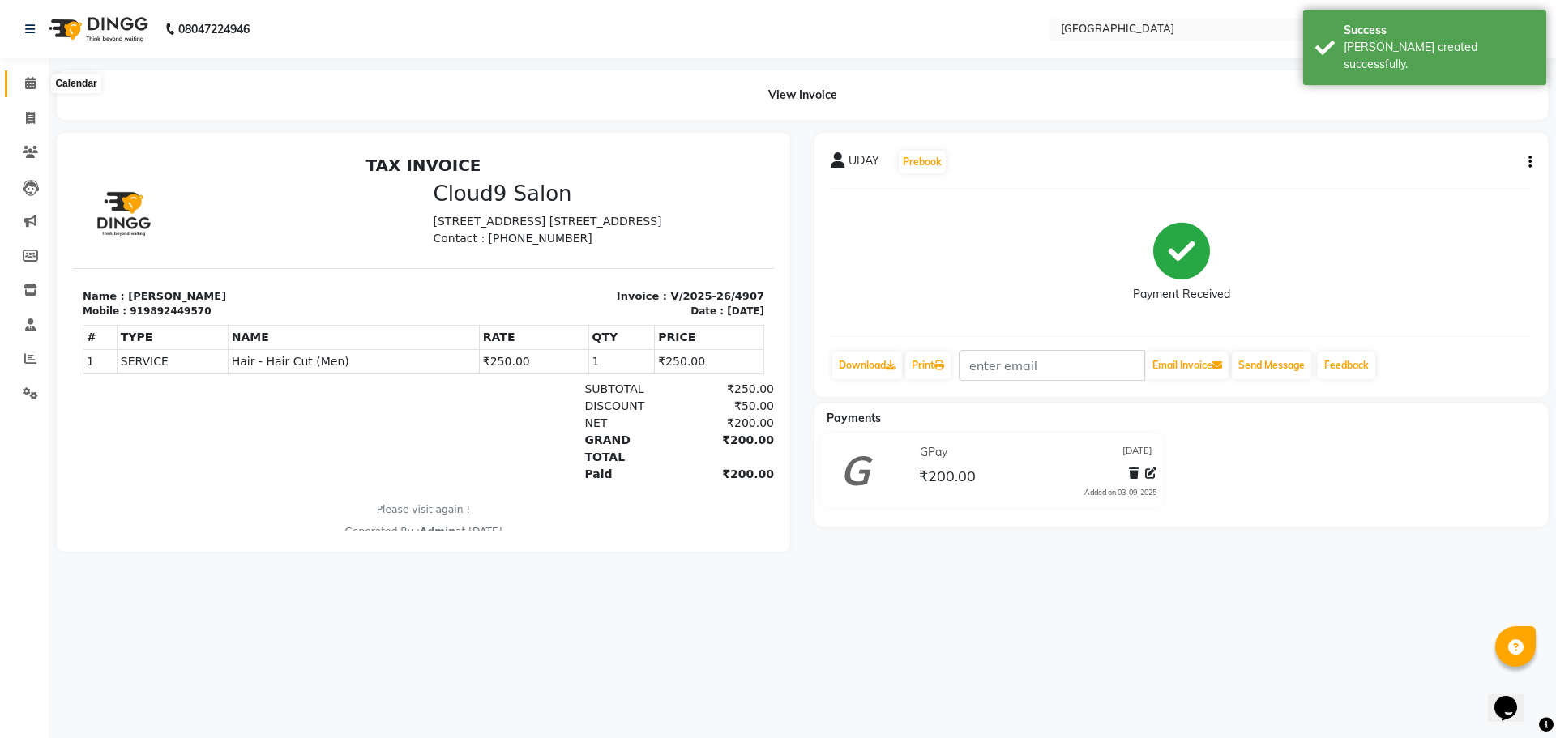
drag, startPoint x: 31, startPoint y: 83, endPoint x: 41, endPoint y: 81, distance: 9.9
click at [31, 83] on icon at bounding box center [30, 83] width 11 height 12
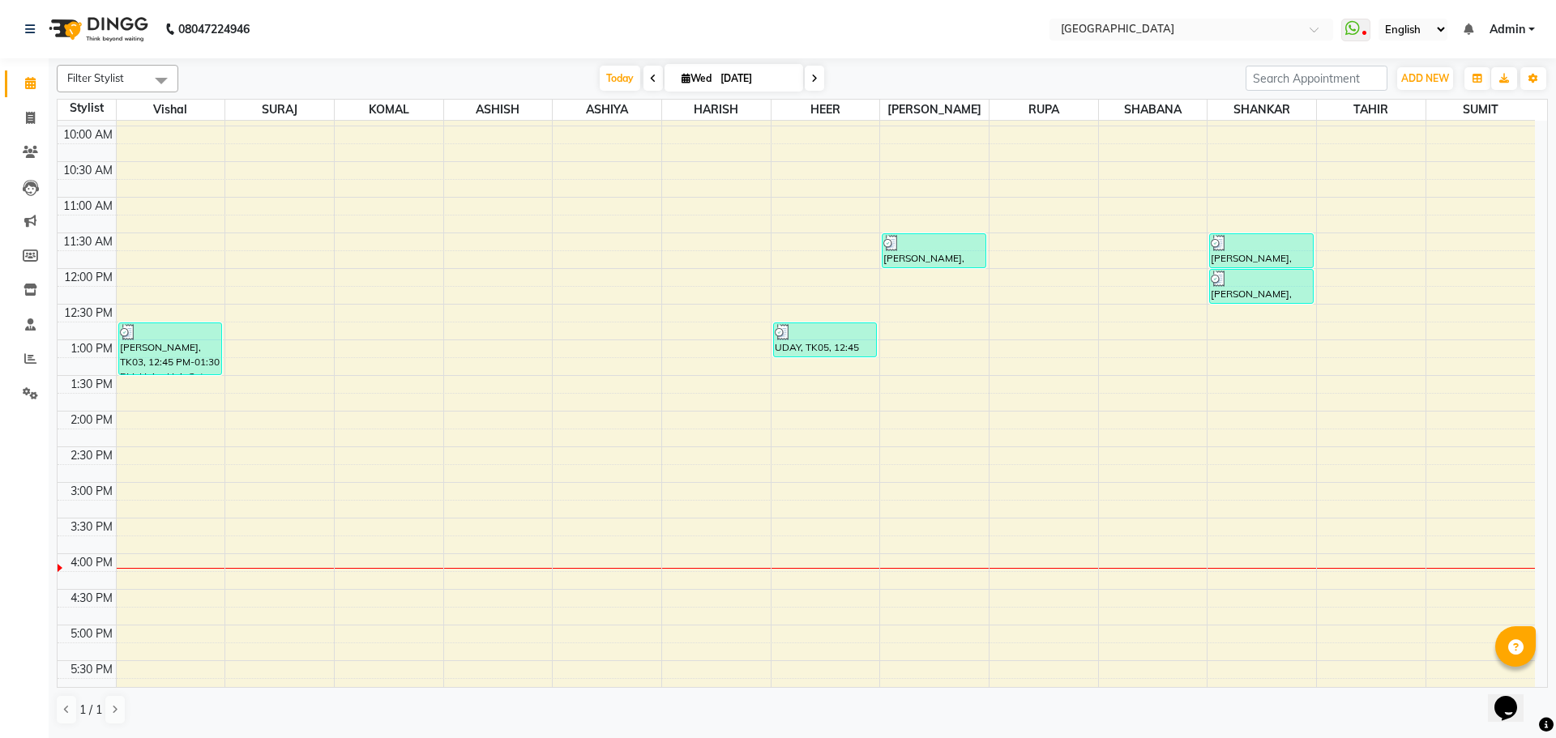
scroll to position [81, 0]
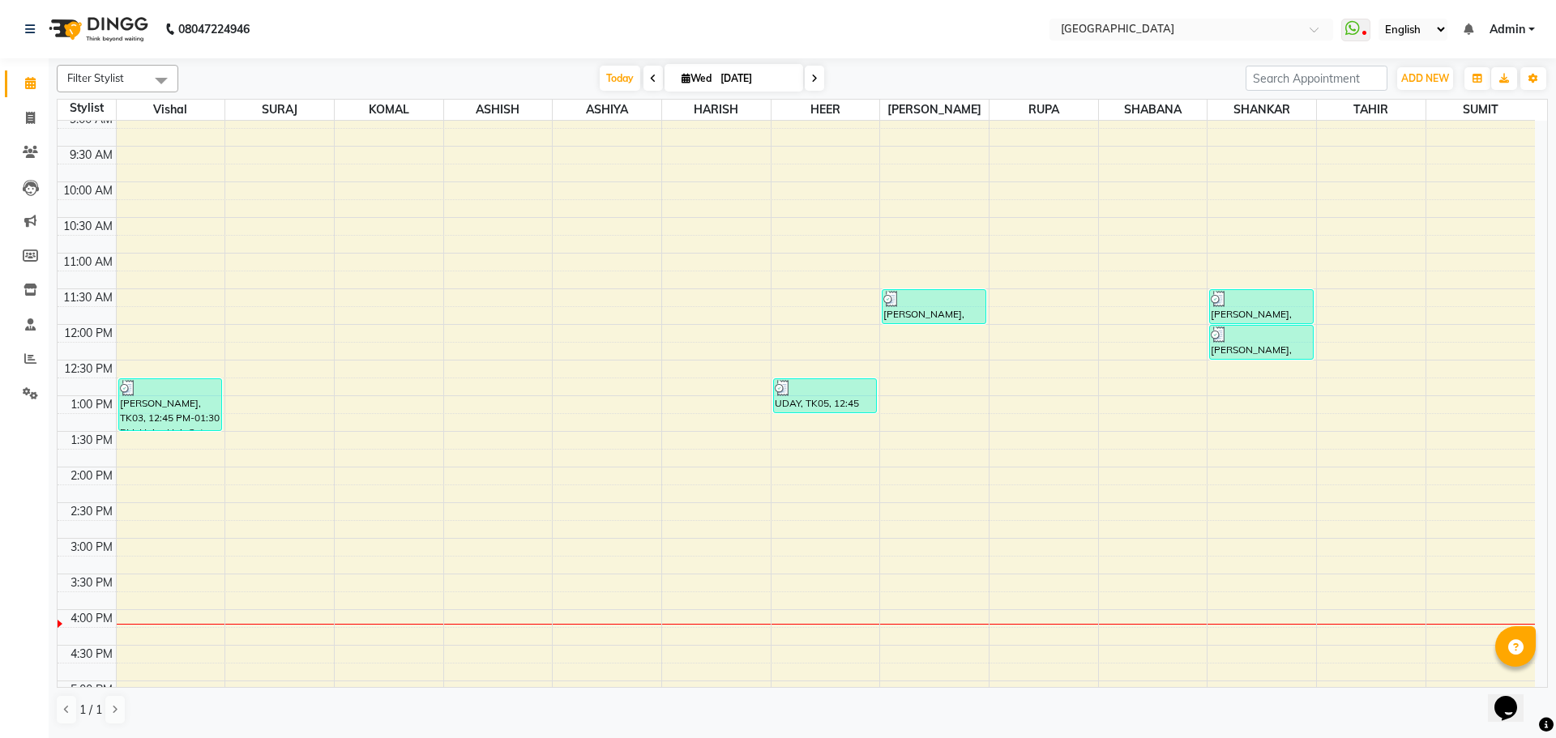
click at [1244, 373] on div "8:00 AM 8:30 AM 9:00 AM 9:30 AM 10:00 AM 10:30 AM 11:00 AM 11:30 AM 12:00 PM 12…" at bounding box center [796, 610] width 1477 height 1140
select select "79087"
select select "tentative"
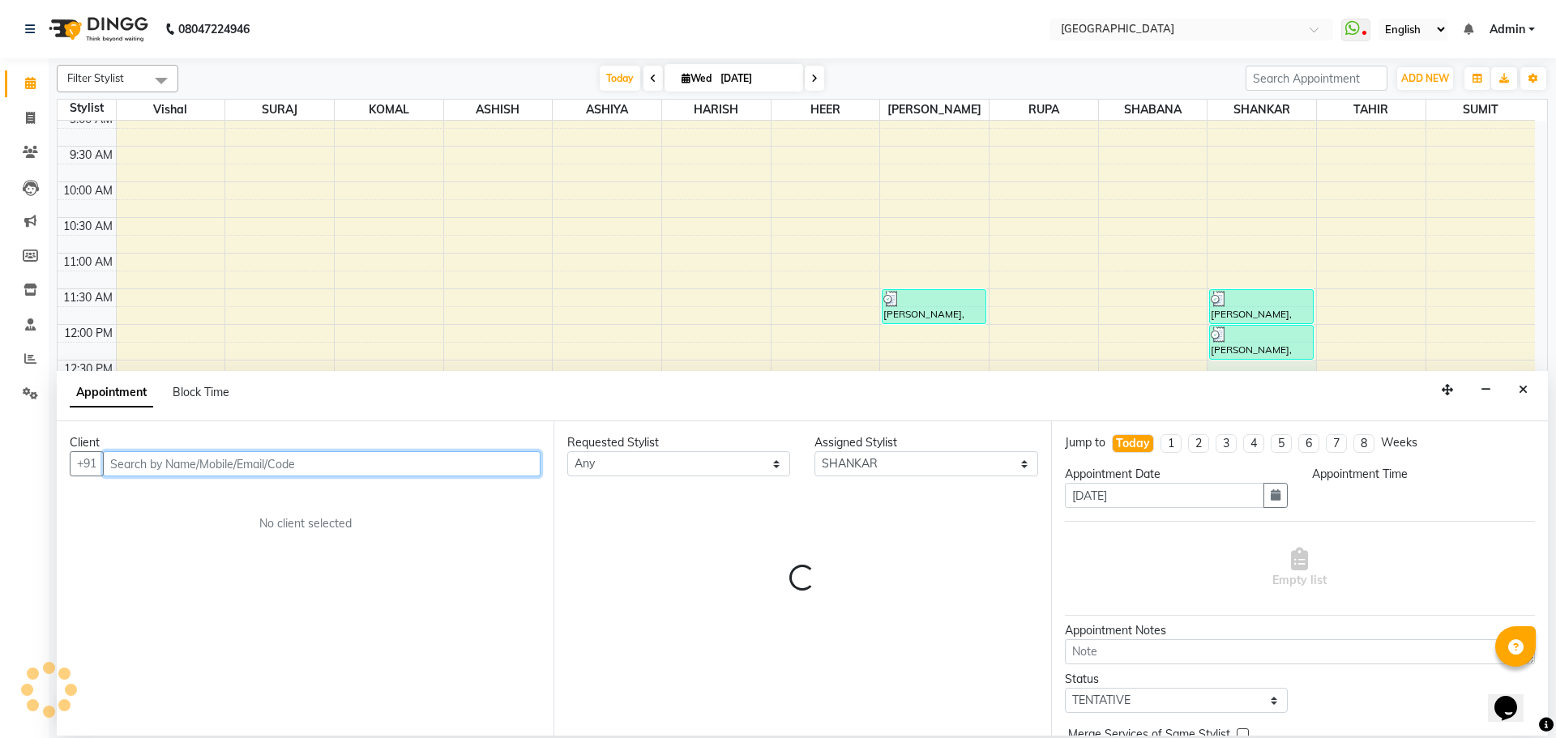
select select "750"
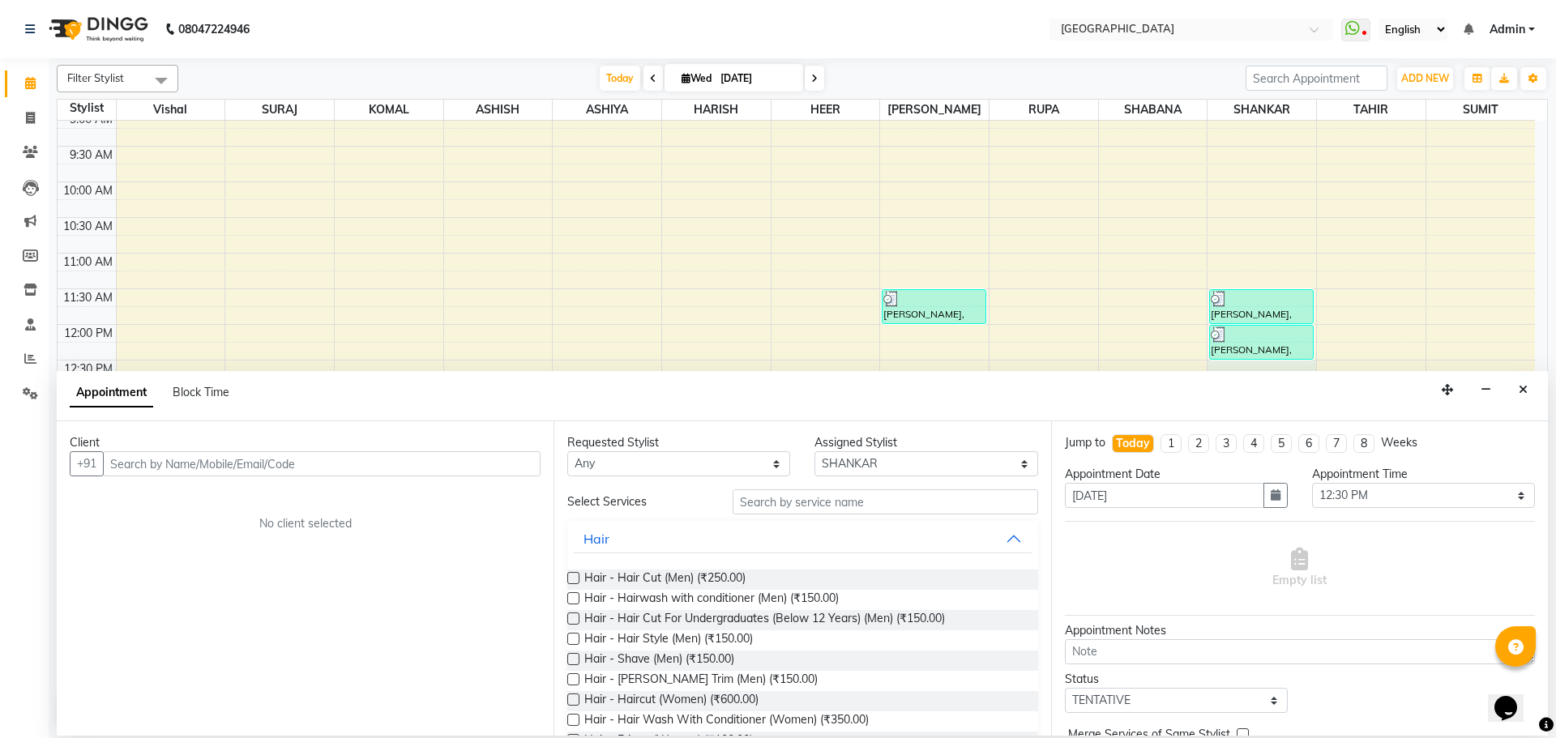
click at [491, 478] on div "Client +91 No client selected" at bounding box center [305, 578] width 497 height 314
click at [524, 466] on input "text" at bounding box center [322, 463] width 438 height 25
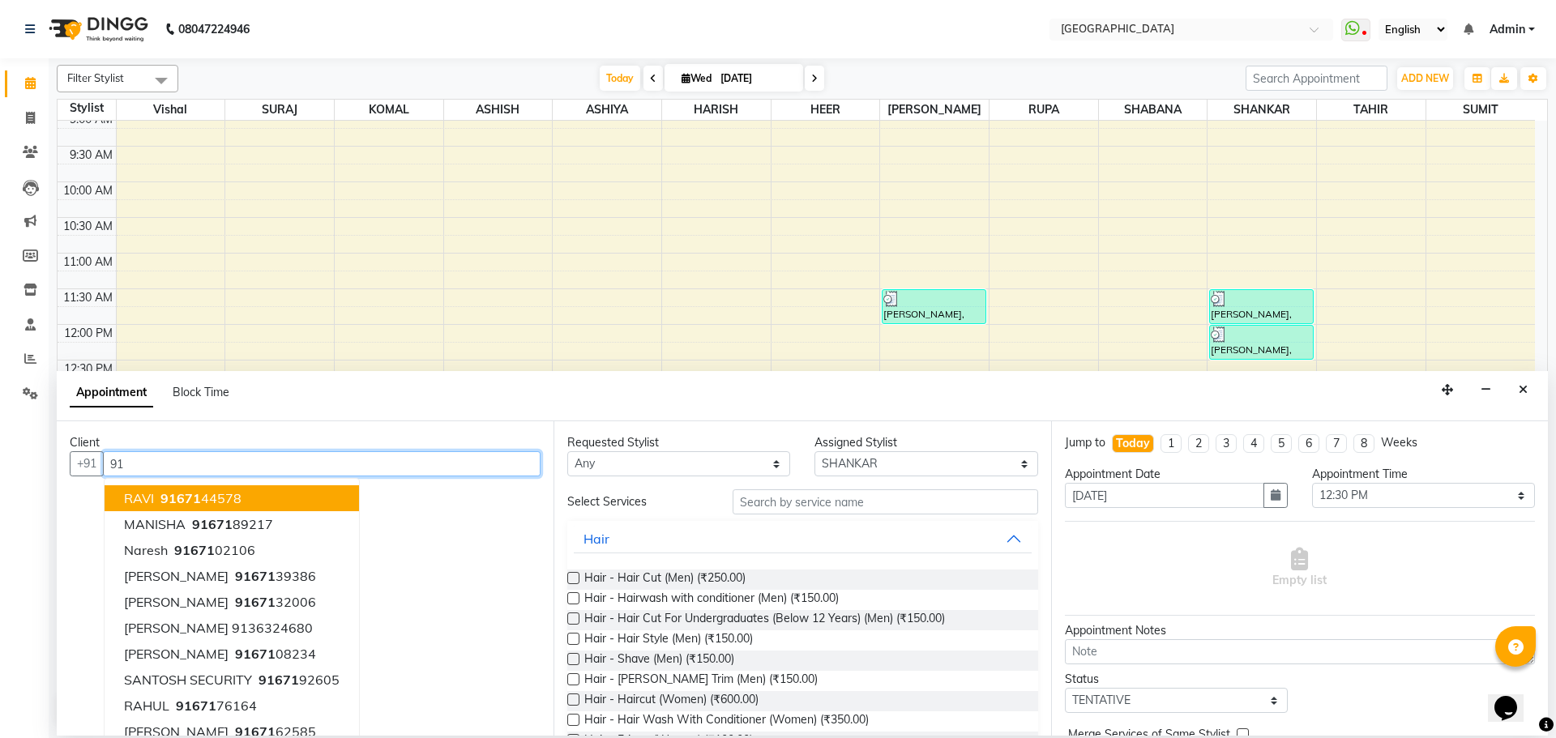
type input "9"
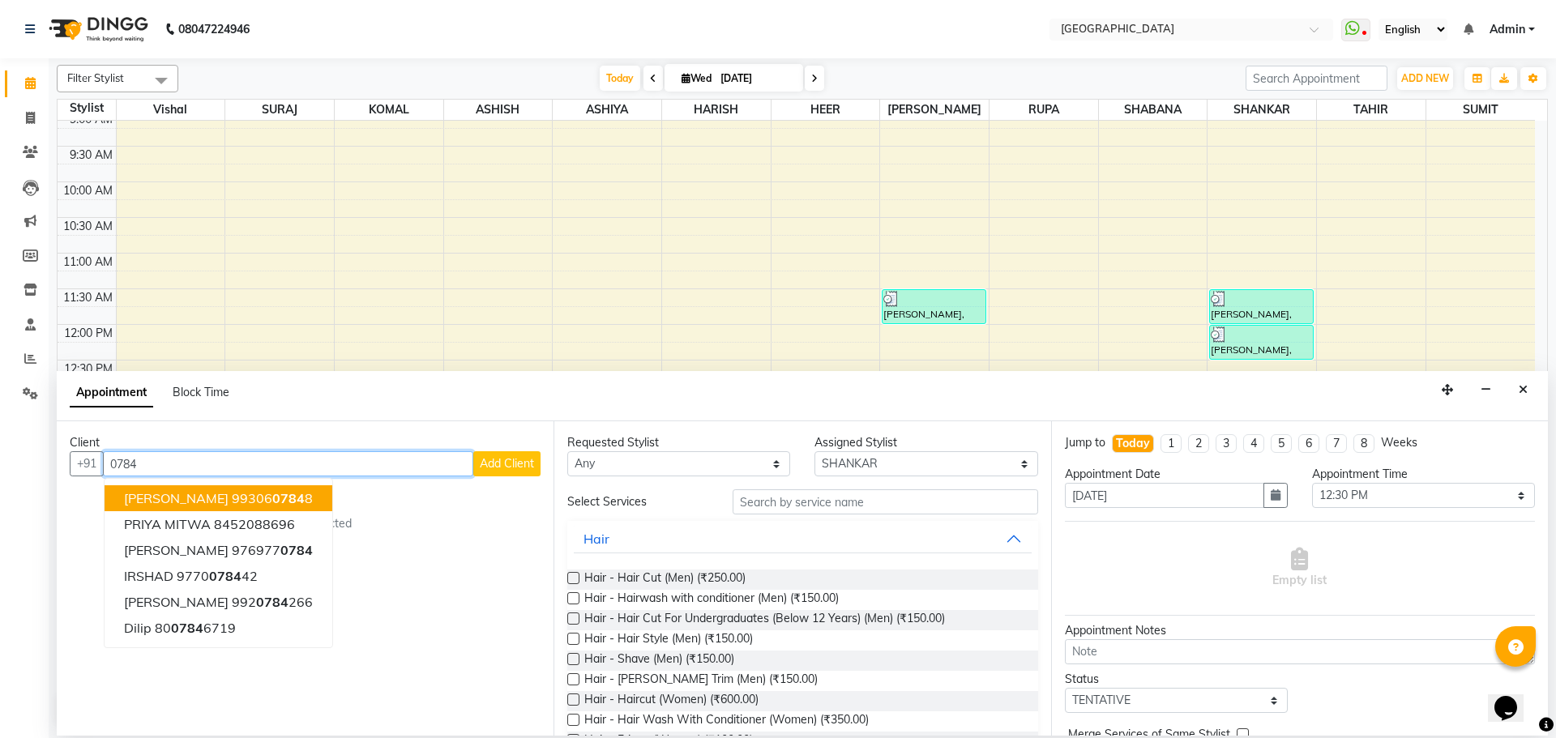
click at [317, 469] on input "0784" at bounding box center [288, 463] width 370 height 25
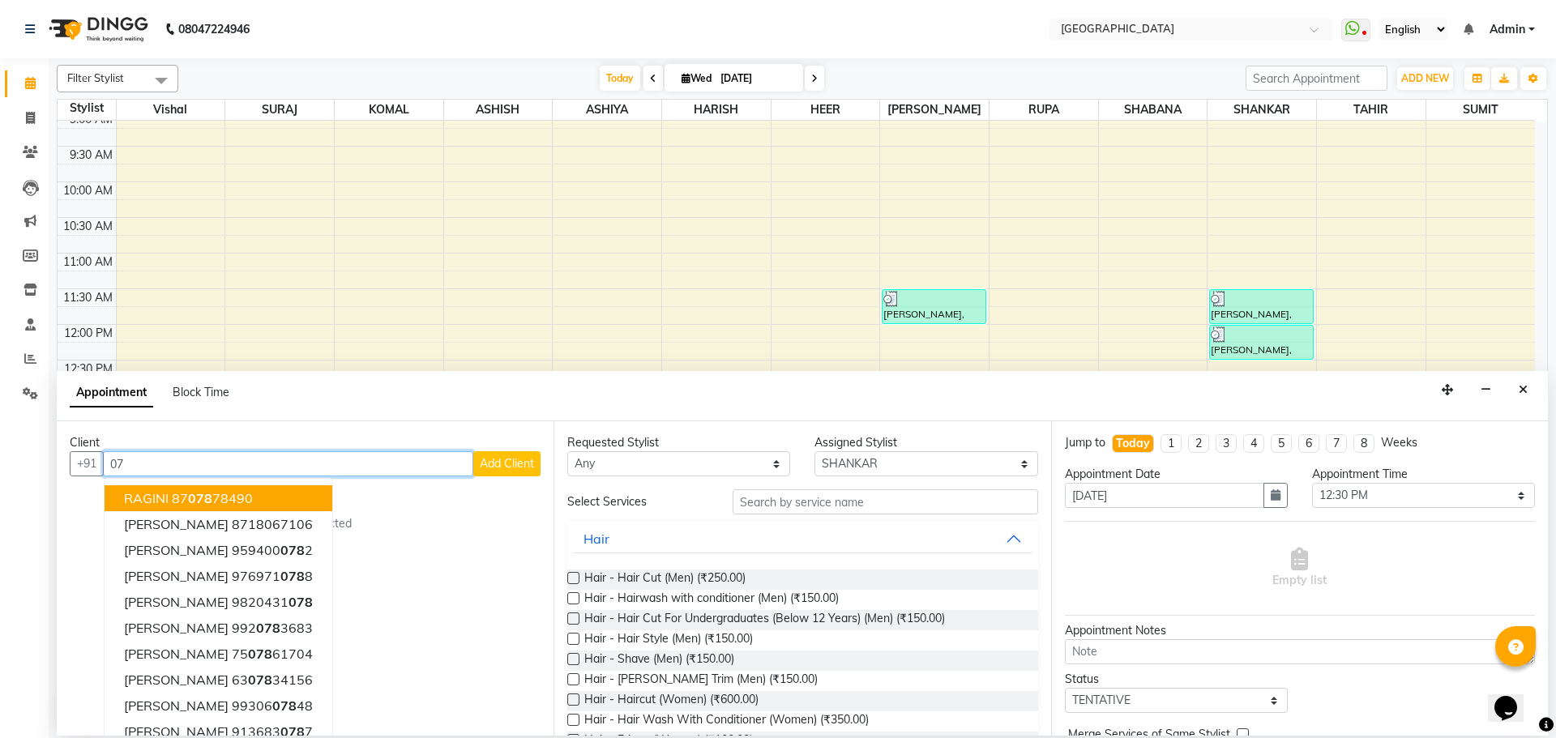
type input "0"
type input "91671"
click at [1520, 390] on icon "Close" at bounding box center [1523, 389] width 9 height 11
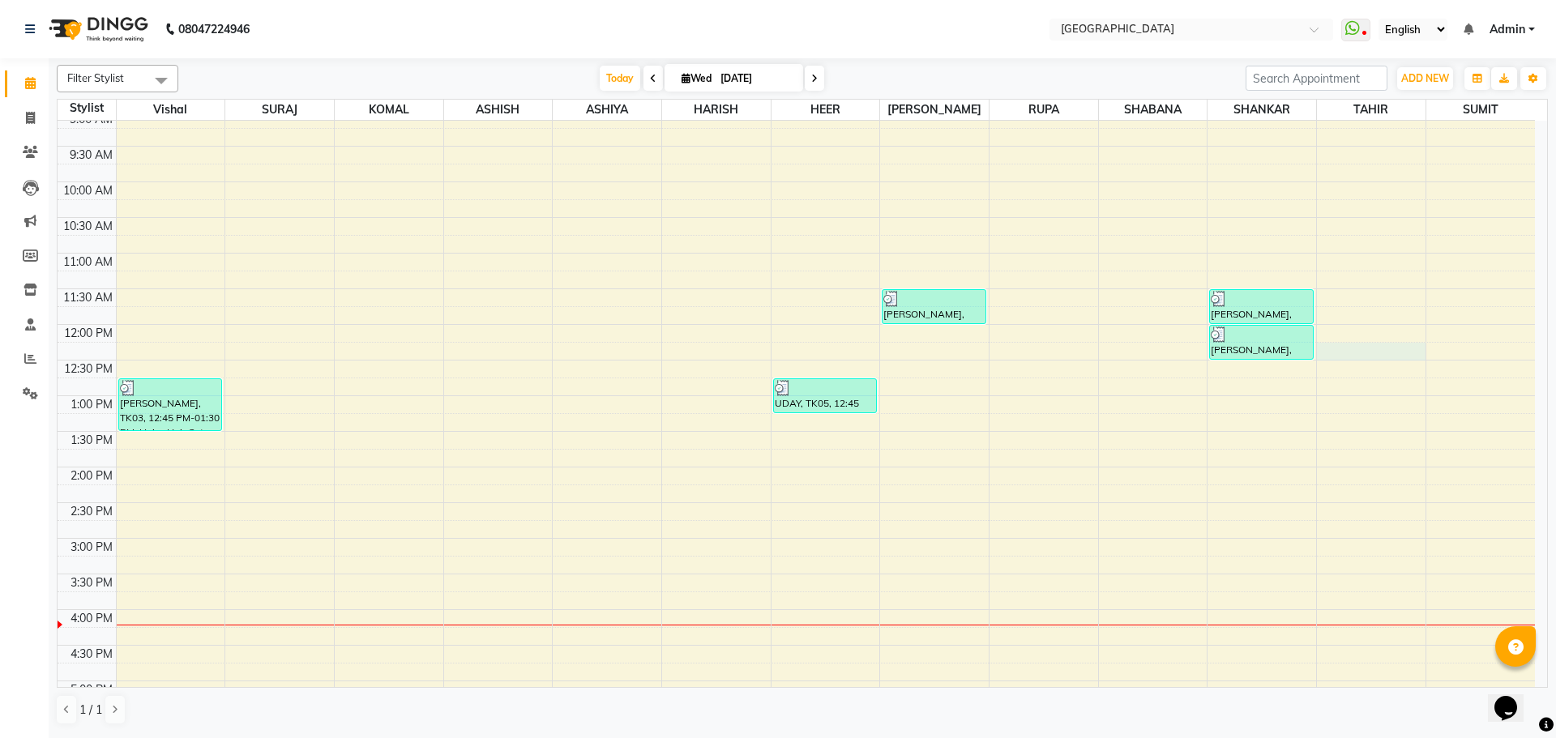
click at [1380, 354] on div "8:00 AM 8:30 AM 9:00 AM 9:30 AM 10:00 AM 10:30 AM 11:00 AM 11:30 AM 12:00 PM 12…" at bounding box center [796, 610] width 1477 height 1140
select select "42424"
select select "735"
select select "tentative"
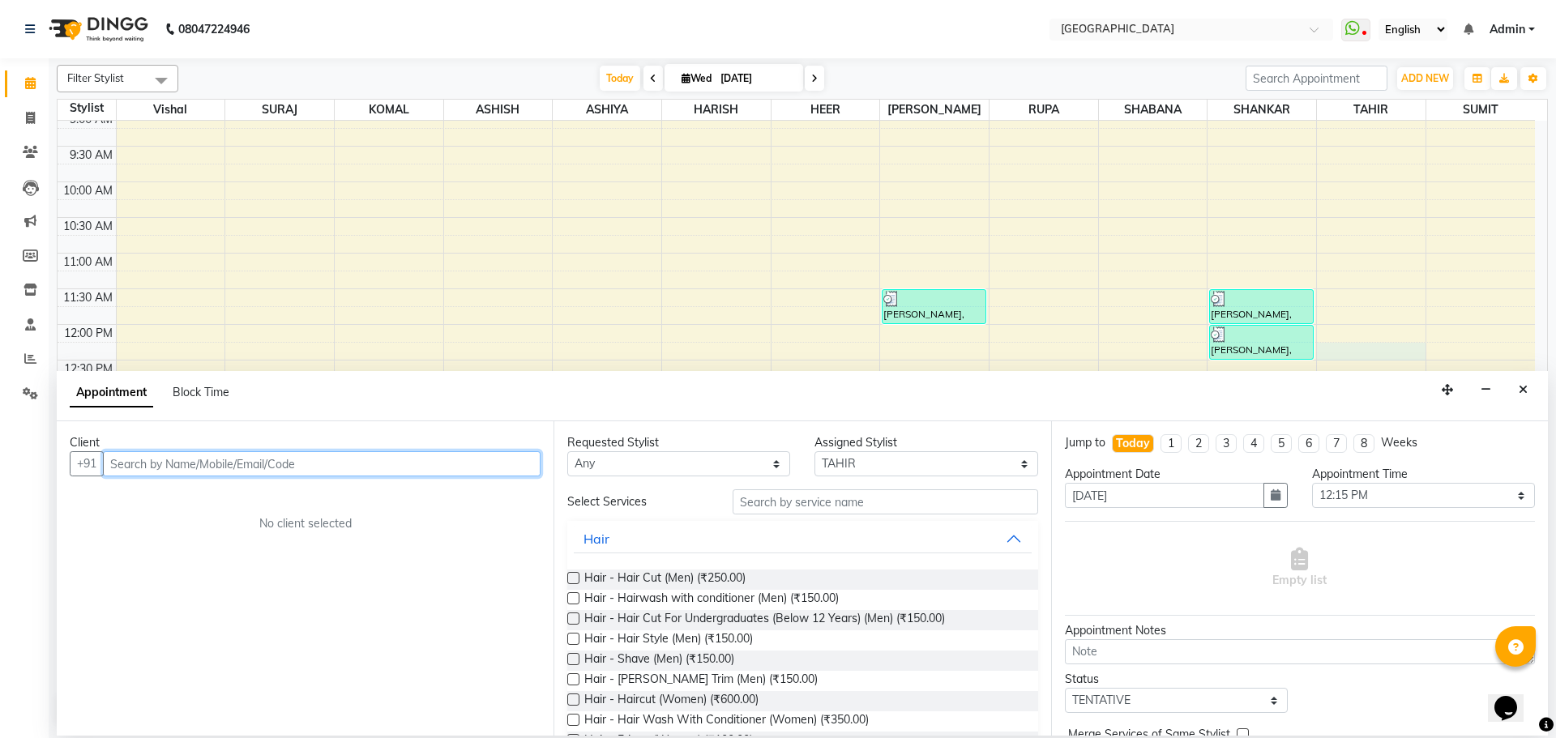
click at [495, 460] on input "text" at bounding box center [322, 463] width 438 height 25
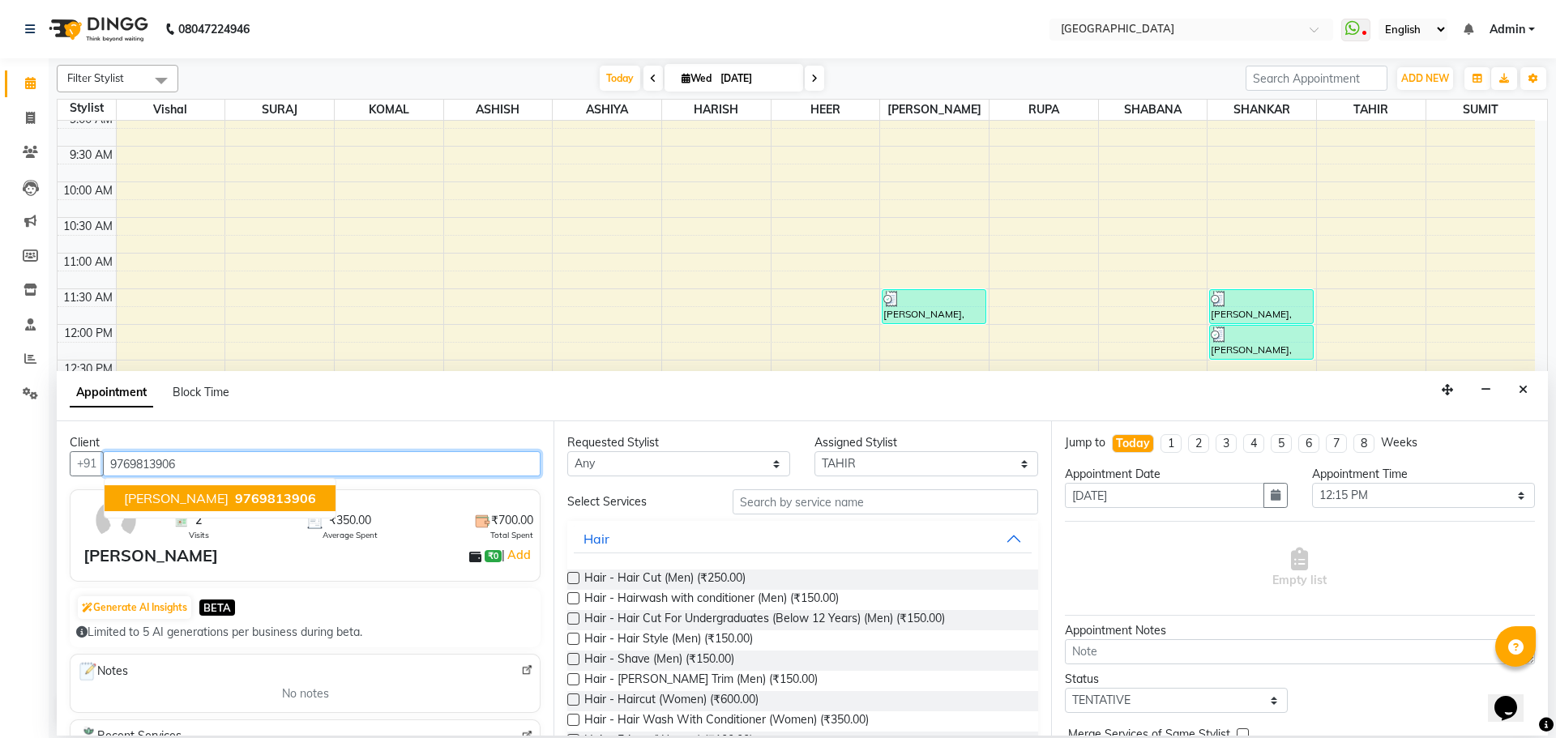
click at [221, 494] on span "[PERSON_NAME]" at bounding box center [176, 498] width 105 height 16
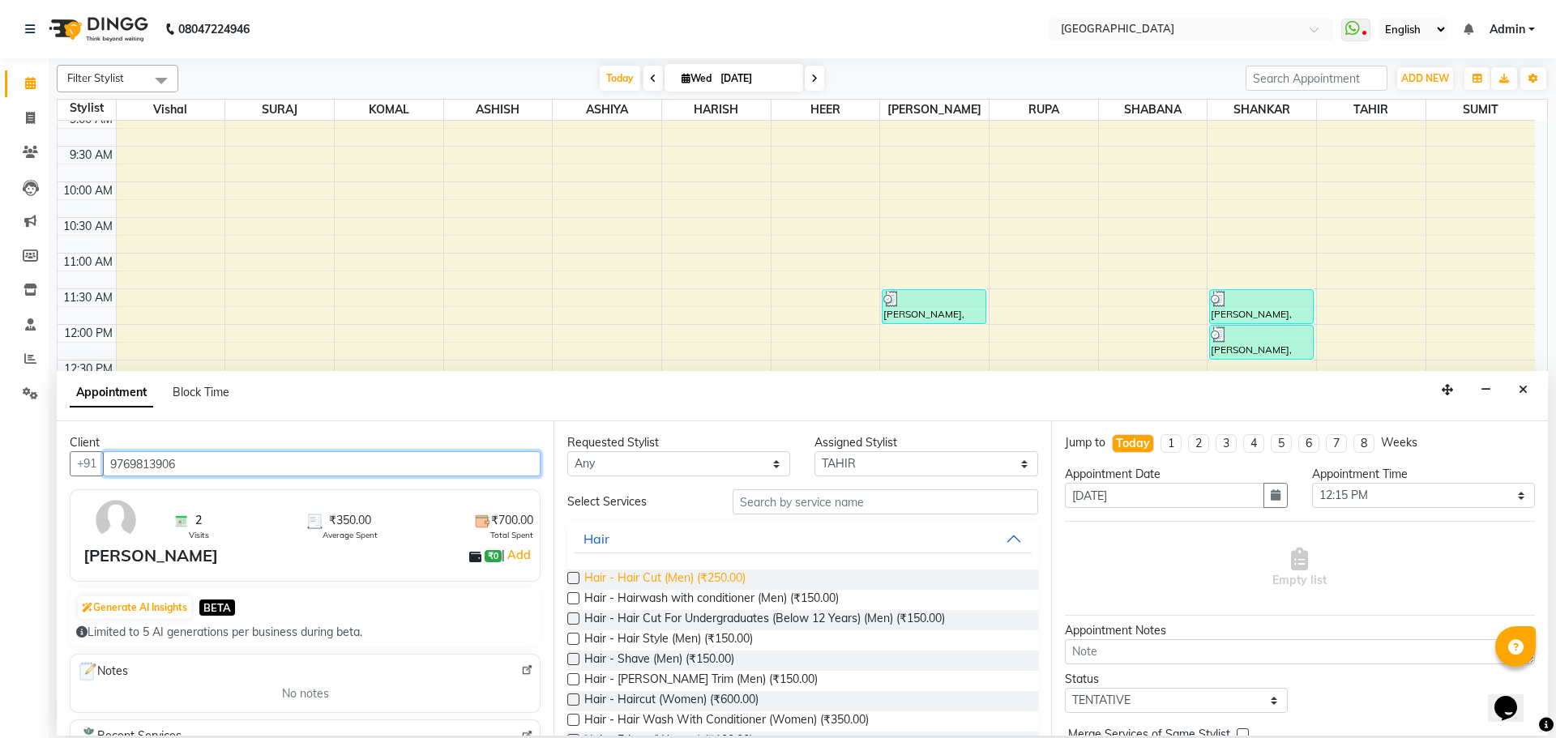
type input "9769813906"
click at [729, 579] on span "Hair - Hair Cut (Men) (₹250.00)" at bounding box center [664, 580] width 161 height 20
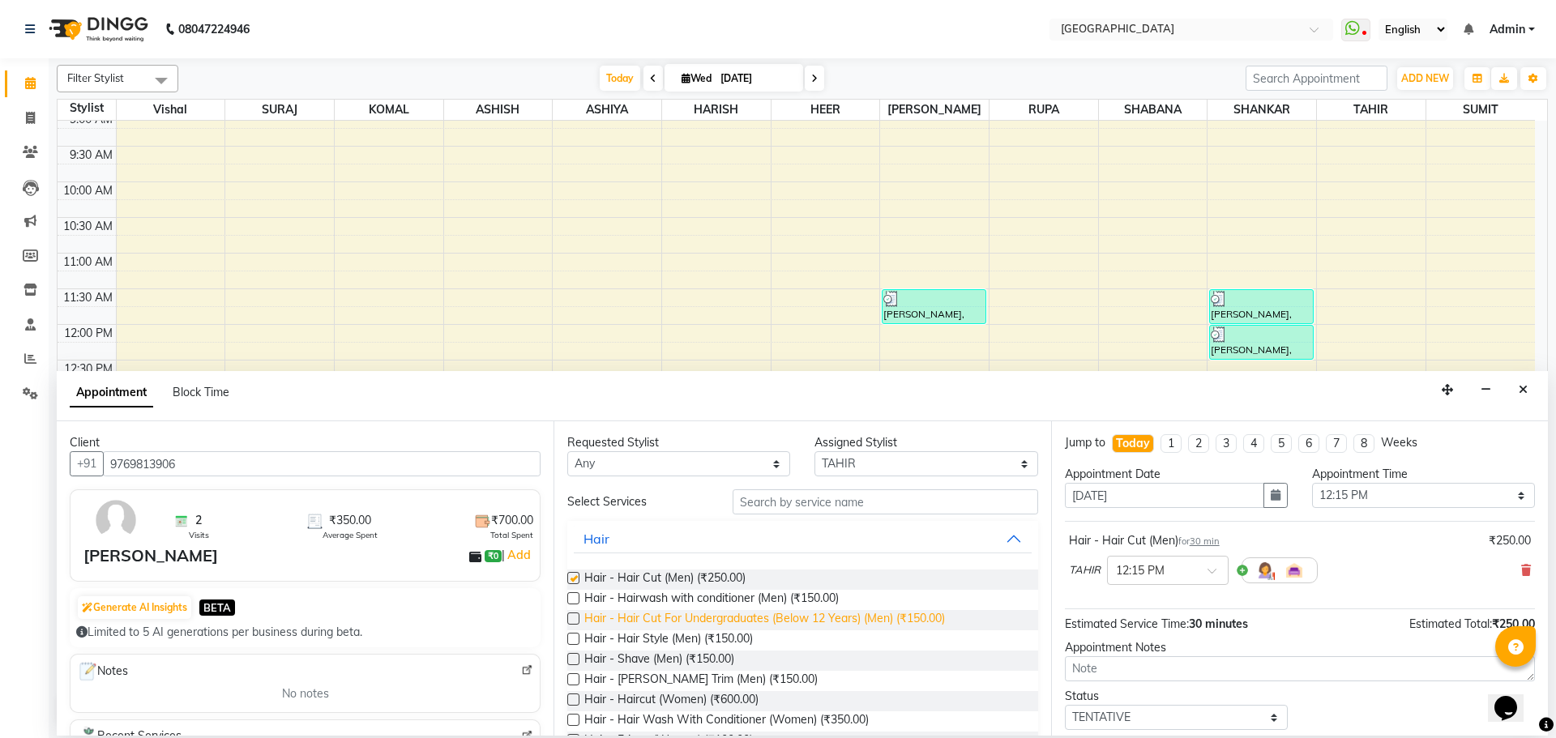
checkbox input "false"
click at [762, 619] on span "Hair - Hair Cut For Undergraduates (Below 12 Years) (Men) (₹150.00)" at bounding box center [764, 620] width 361 height 20
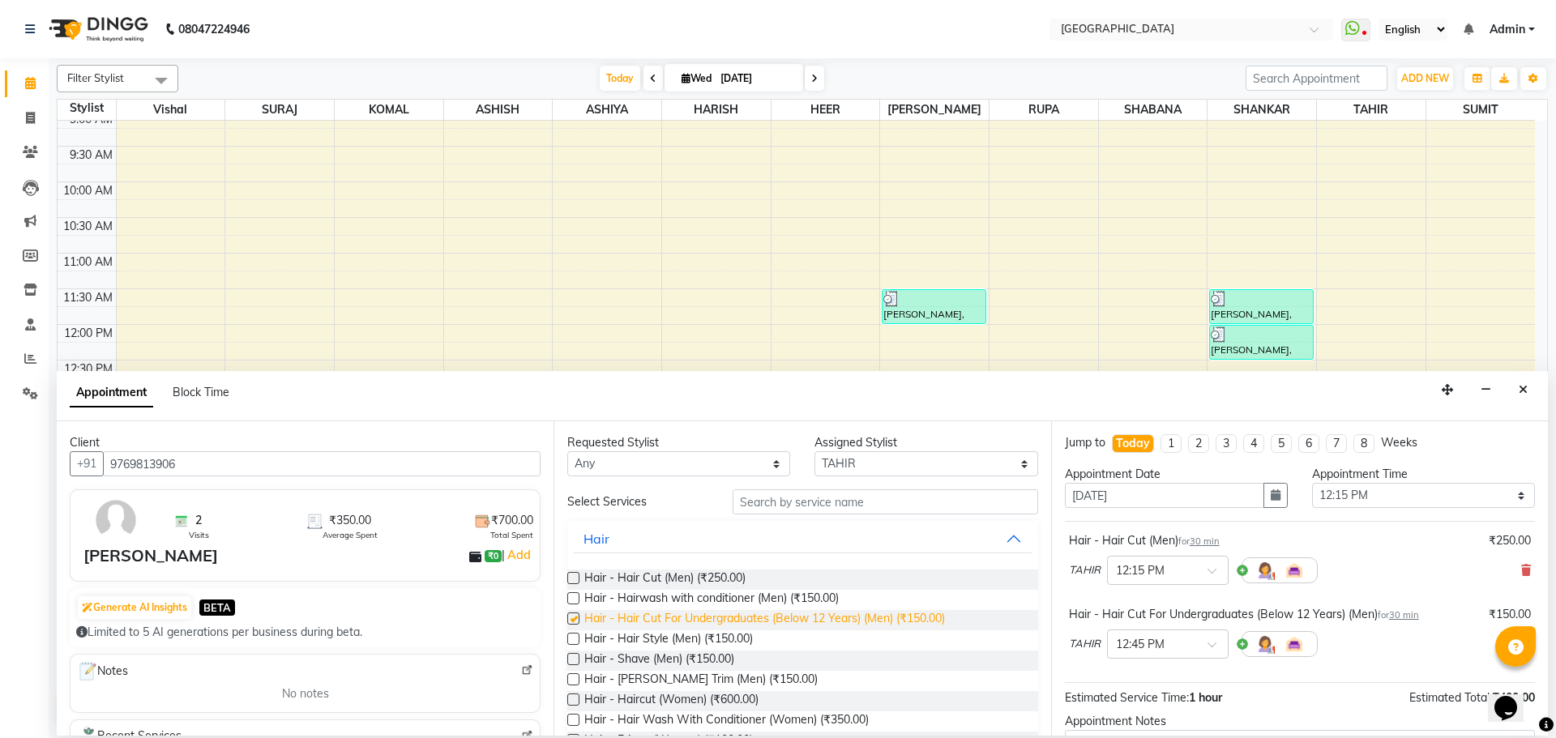
checkbox input "false"
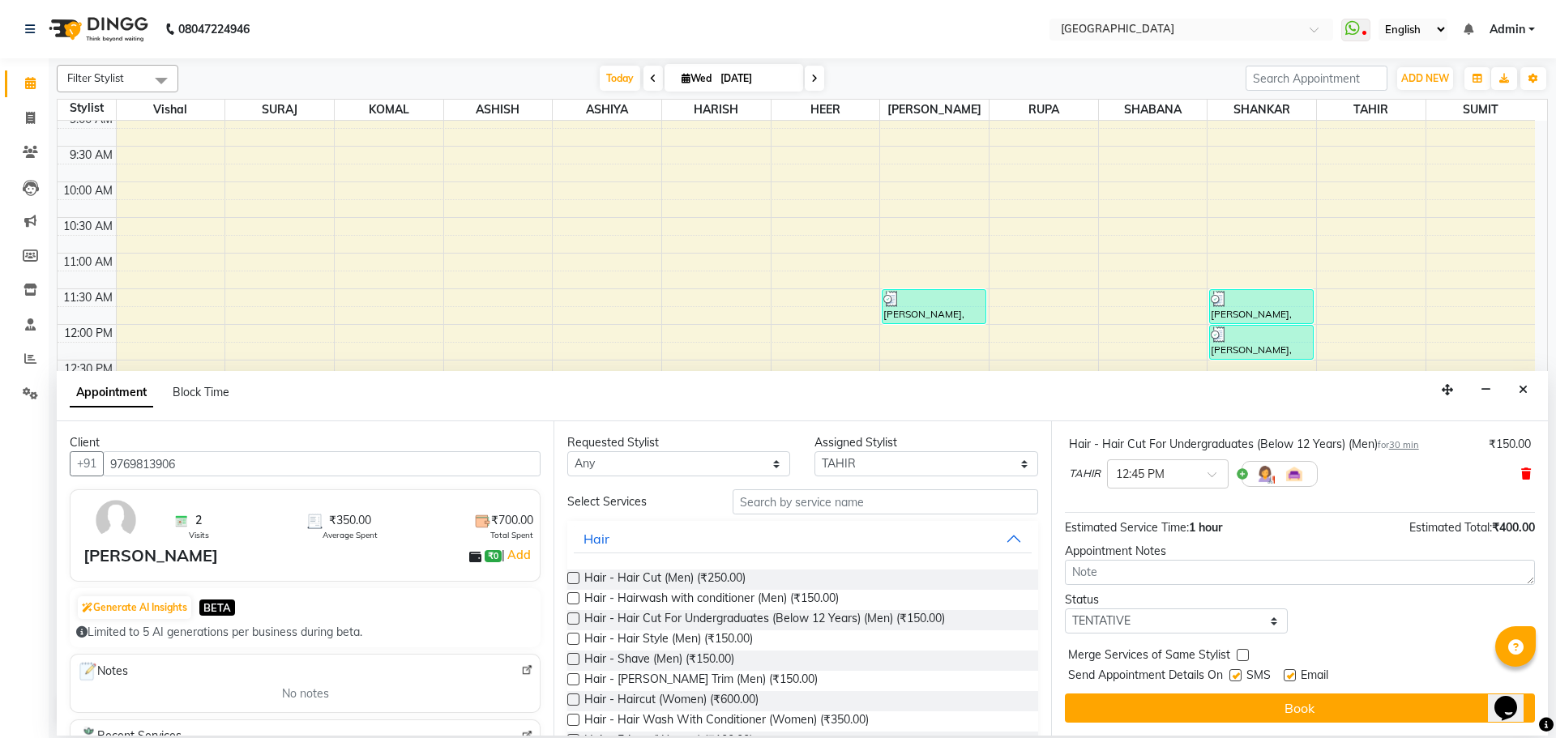
click at [1521, 472] on icon at bounding box center [1526, 473] width 10 height 11
click at [705, 682] on span "Hair - [PERSON_NAME] Trim (Men) (₹150.00)" at bounding box center [700, 681] width 233 height 20
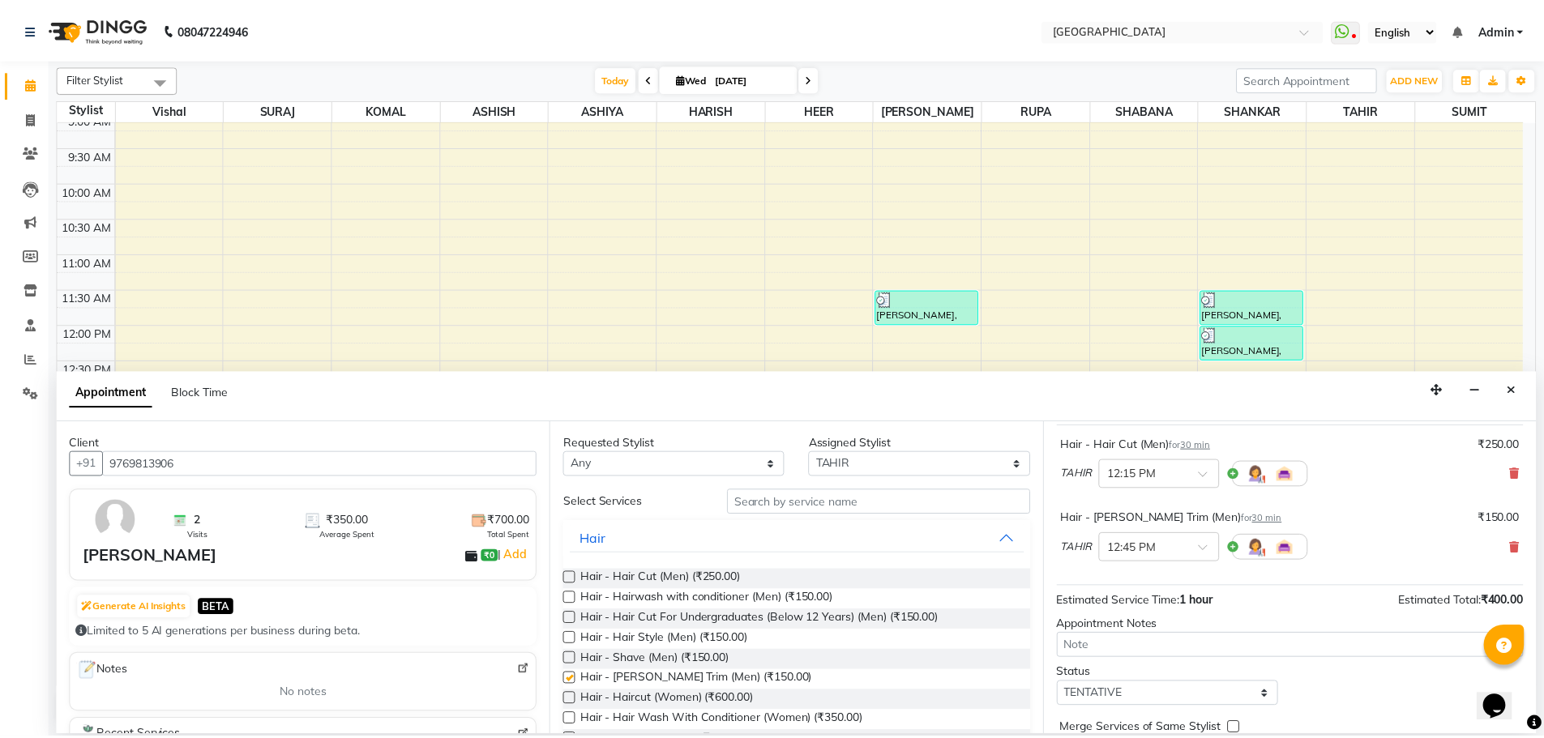
scroll to position [170, 0]
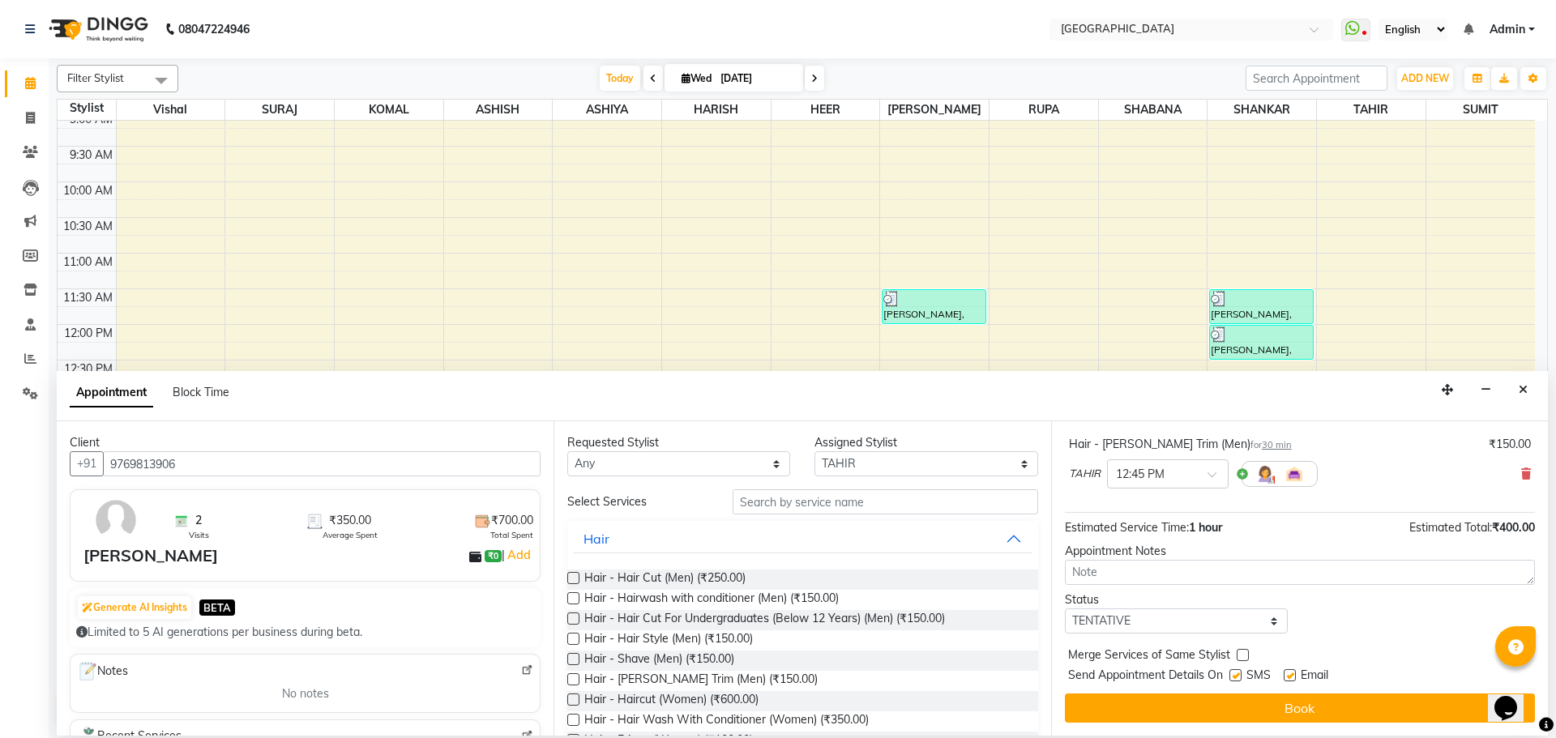
checkbox input "false"
click at [1242, 651] on label at bounding box center [1243, 655] width 12 height 12
click at [1242, 652] on input "checkbox" at bounding box center [1242, 657] width 11 height 11
checkbox input "true"
click at [1250, 622] on select "Select TENTATIVE CONFIRM CHECK-IN UPCOMING" at bounding box center [1176, 621] width 223 height 25
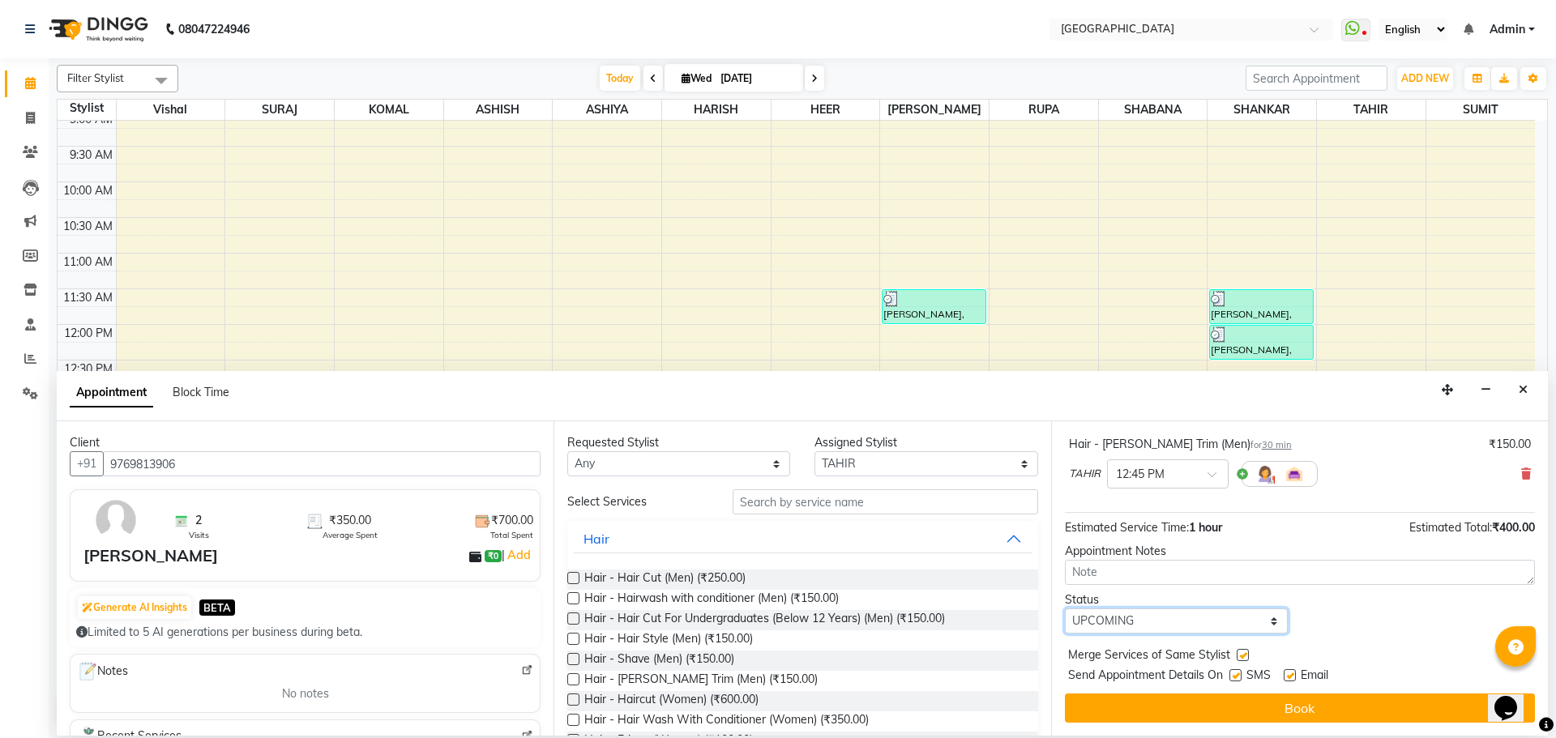
click at [1065, 609] on select "Select TENTATIVE CONFIRM CHECK-IN UPCOMING" at bounding box center [1176, 621] width 223 height 25
click at [1195, 616] on select "Select TENTATIVE CONFIRM CHECK-IN UPCOMING" at bounding box center [1176, 621] width 223 height 25
select select "check-in"
click at [1065, 609] on select "Select TENTATIVE CONFIRM CHECK-IN UPCOMING" at bounding box center [1176, 621] width 223 height 25
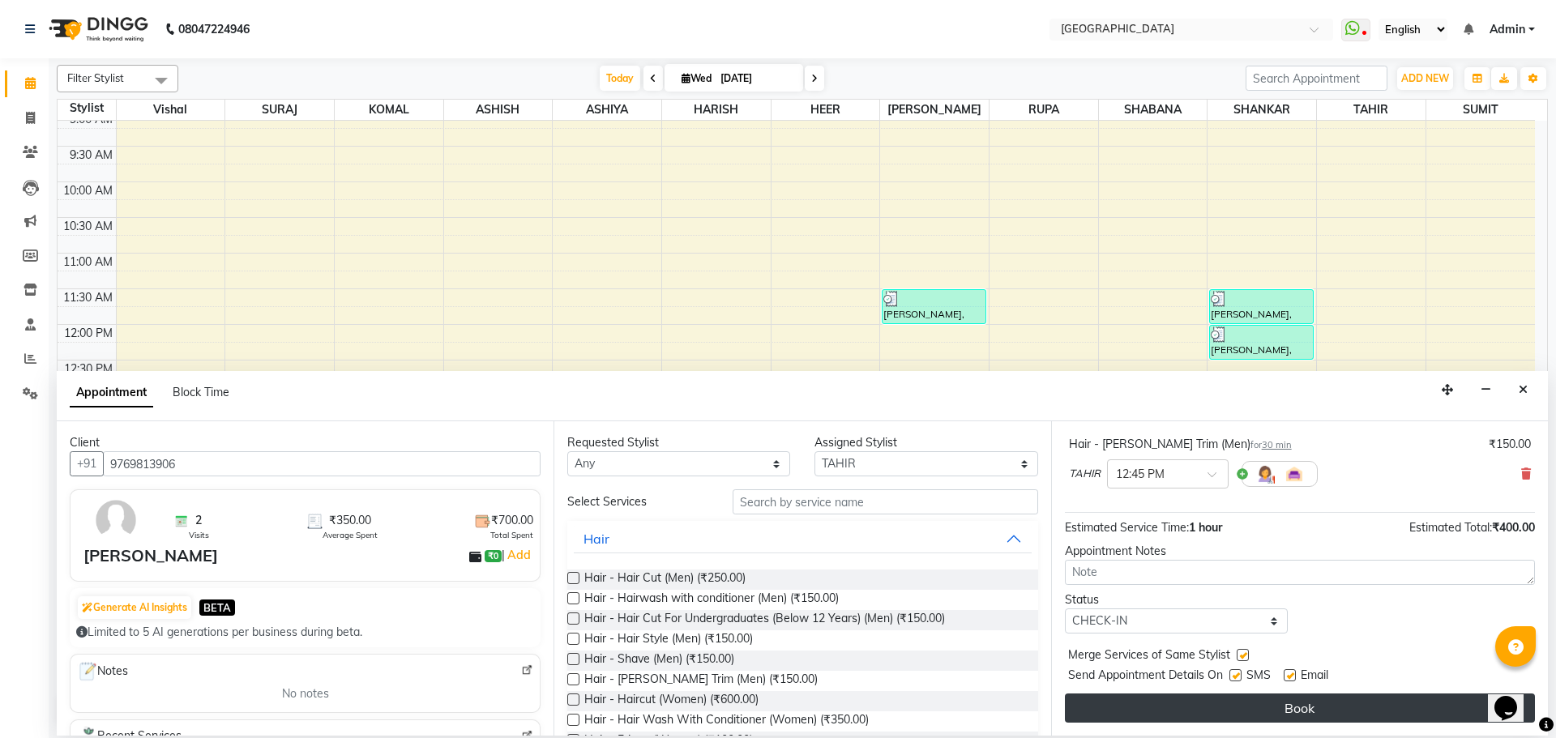
click at [1291, 716] on button "Book" at bounding box center [1300, 708] width 470 height 29
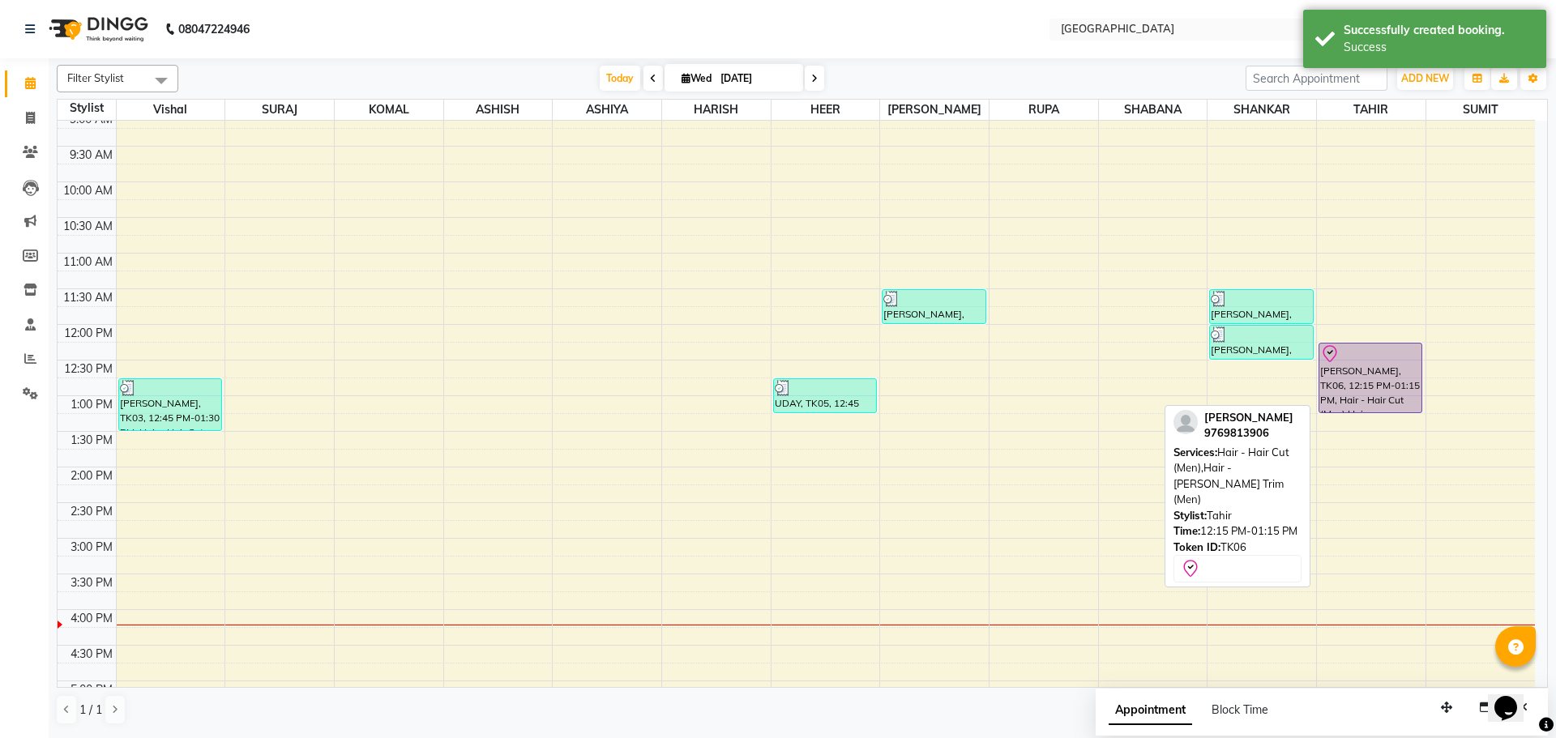
click at [1363, 381] on div "[PERSON_NAME], TK06, 12:15 PM-01:15 PM, Hair - Hair Cut (Men),Hair - [PERSON_NA…" at bounding box center [1370, 378] width 102 height 69
select select "8"
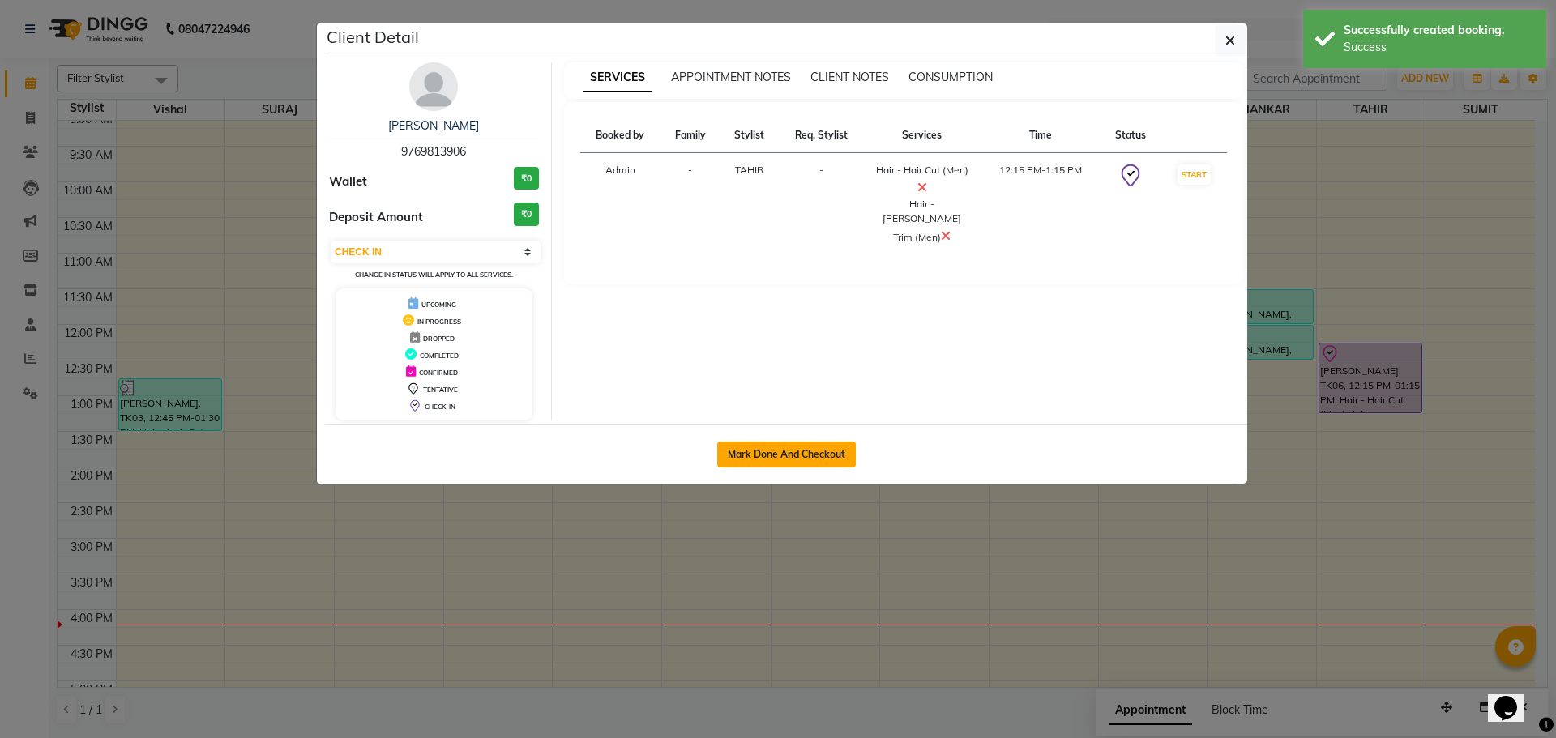
click at [773, 456] on button "Mark Done And Checkout" at bounding box center [786, 455] width 139 height 26
select select "service"
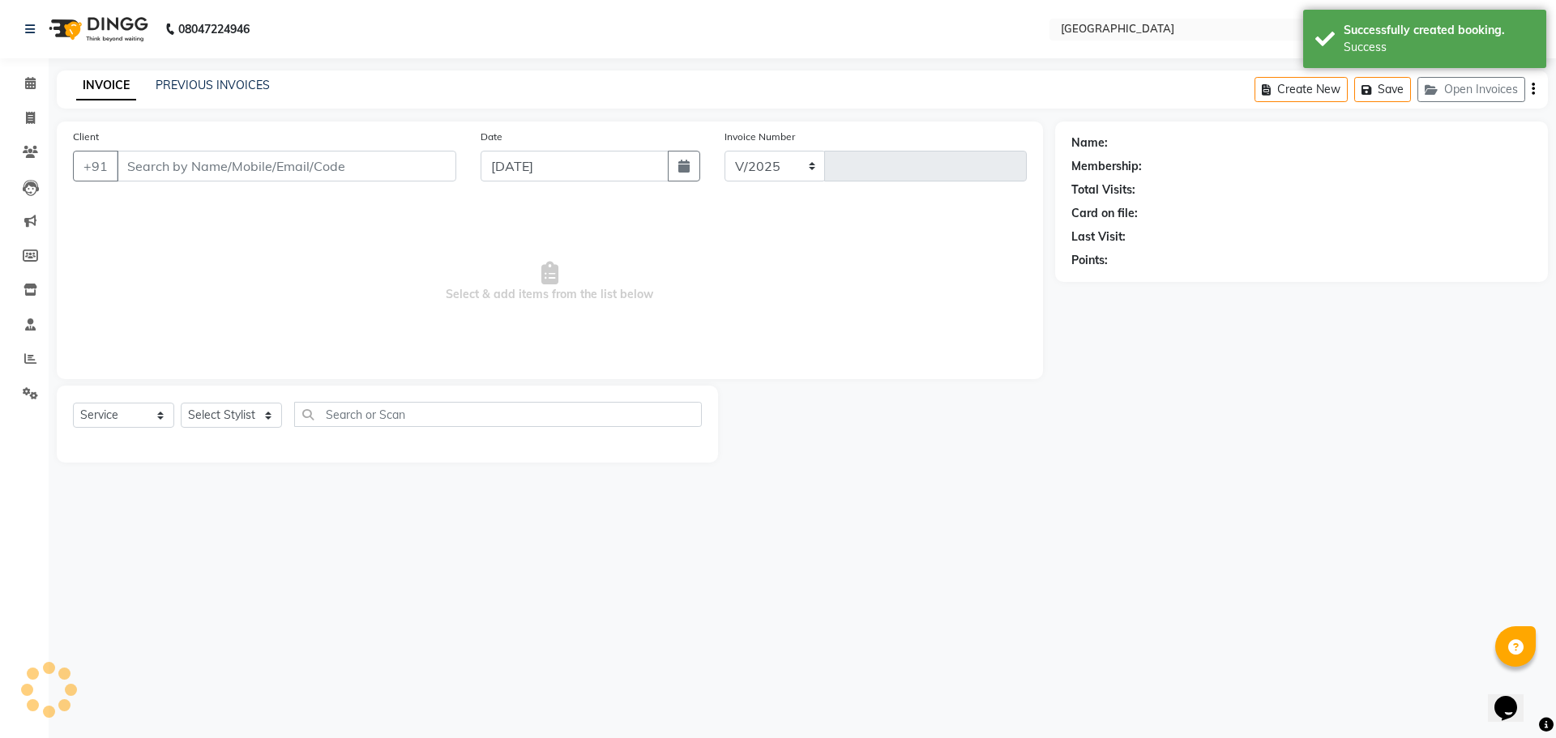
select select "508"
type input "4908"
type input "9769813906"
select select "42424"
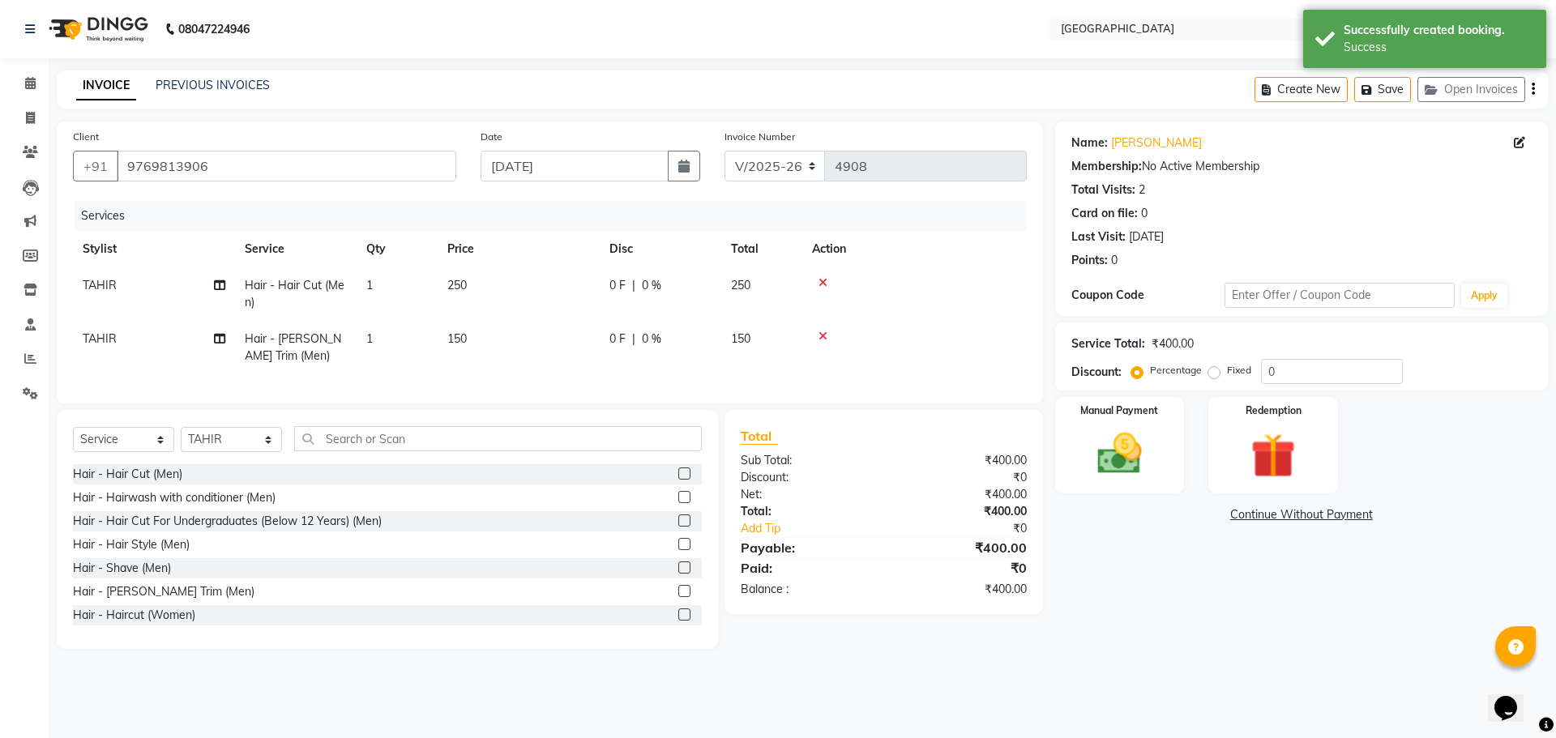
click at [716, 285] on td "0 F | 0 %" at bounding box center [661, 293] width 122 height 53
select select "42424"
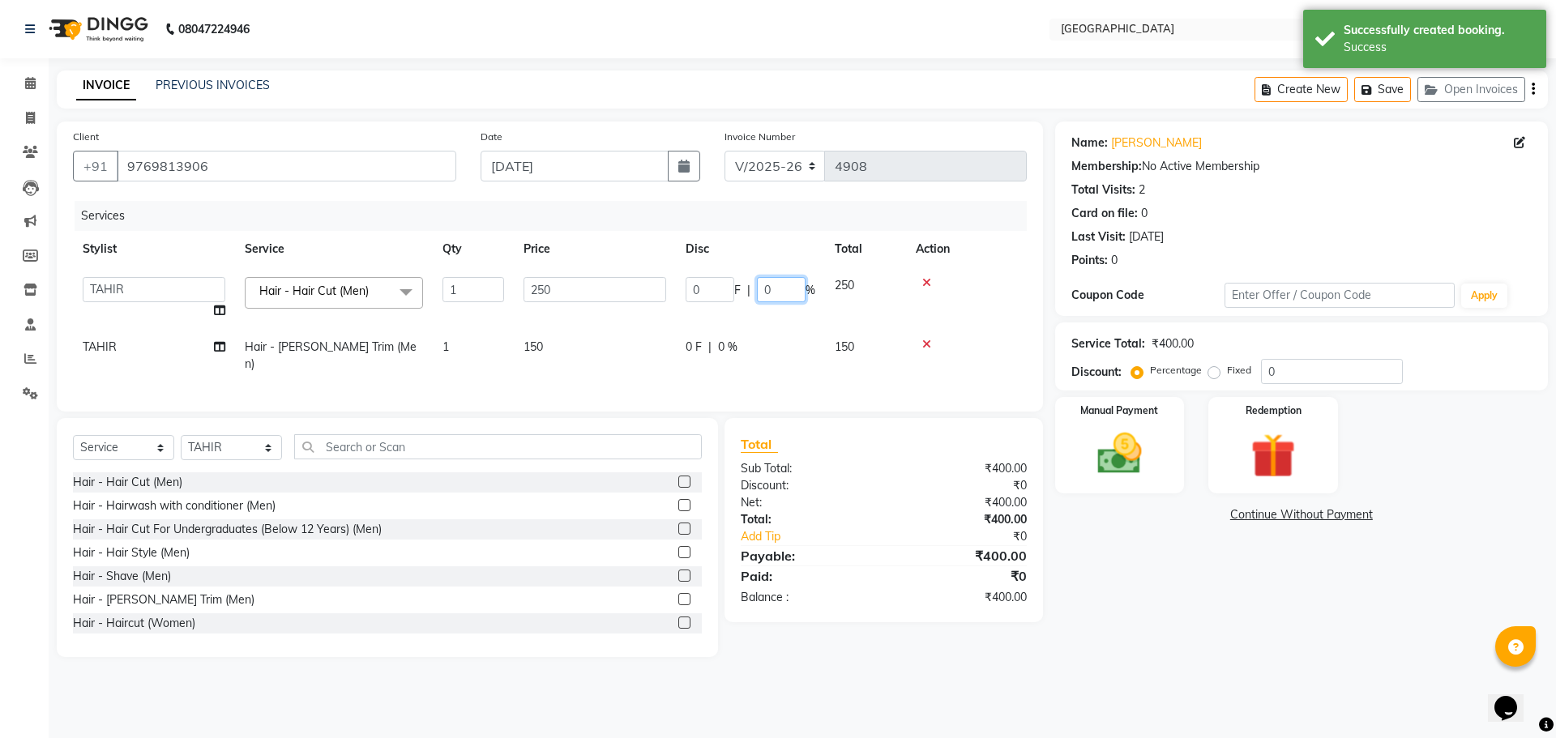
click at [757, 293] on input "0" at bounding box center [781, 289] width 49 height 25
type input "20"
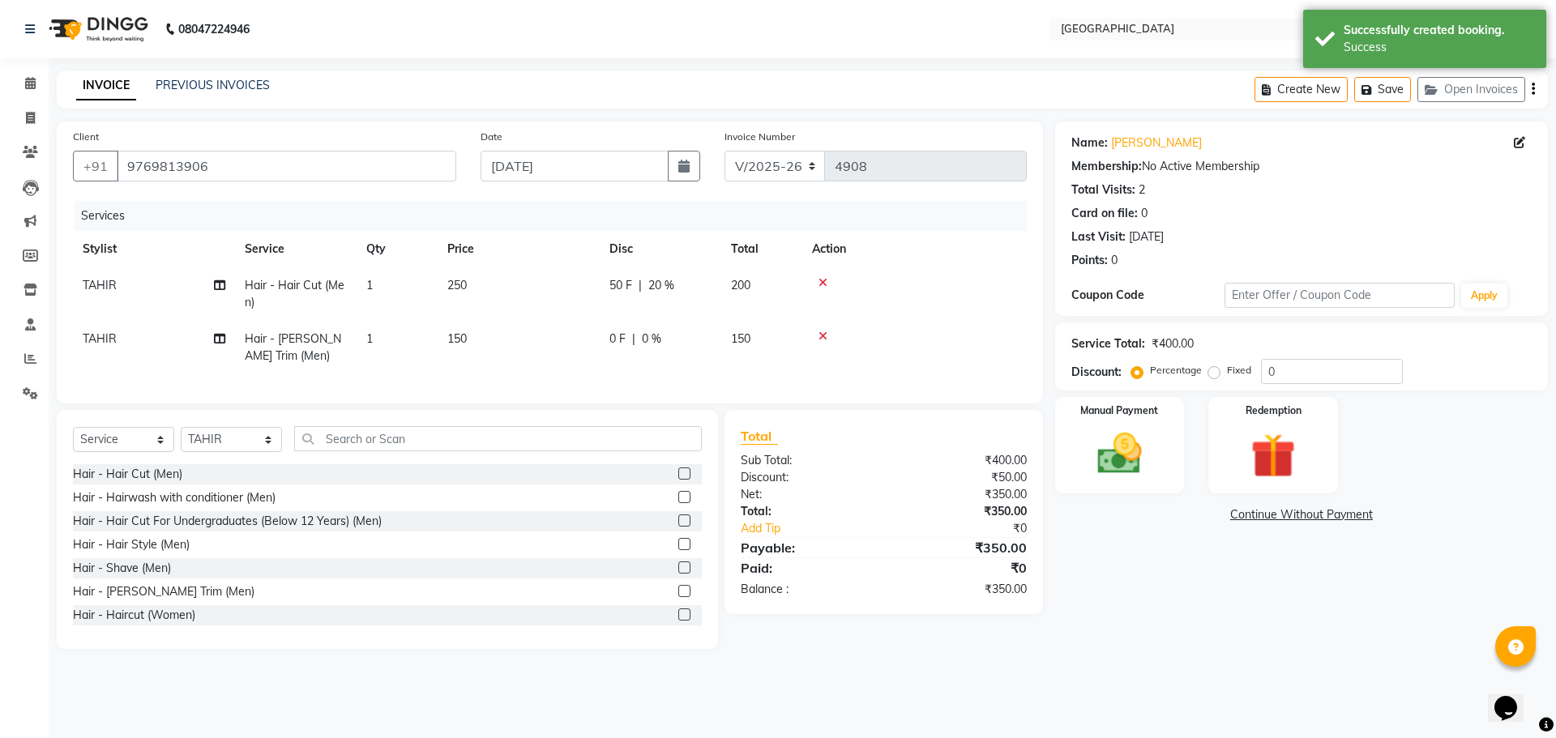
click at [883, 293] on tr "TAHIR Hair - Hair Cut (Men) 1 250 50 F | 20 % 200" at bounding box center [550, 293] width 954 height 53
click at [1156, 454] on img at bounding box center [1119, 453] width 75 height 53
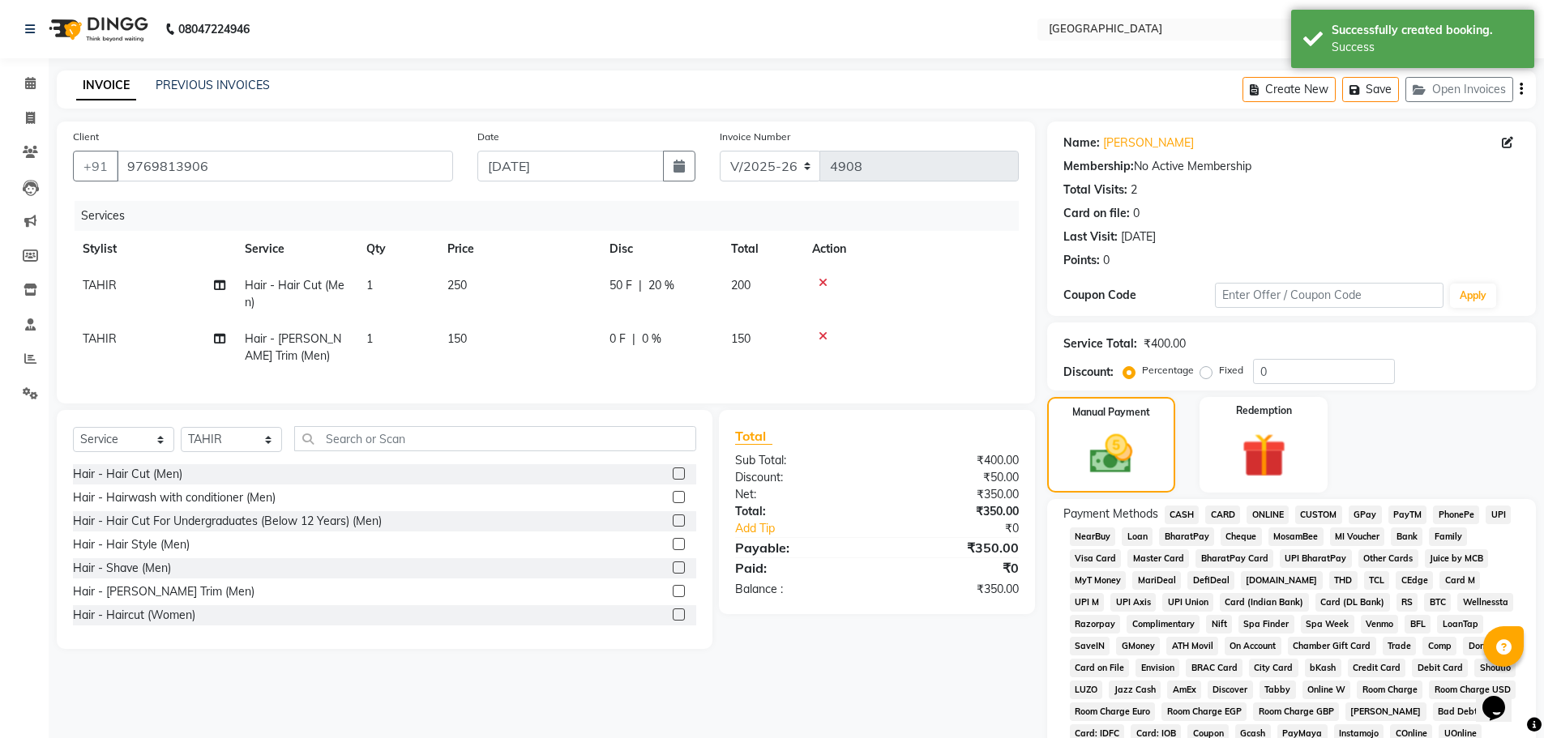
click at [1360, 507] on span "GPay" at bounding box center [1365, 515] width 33 height 19
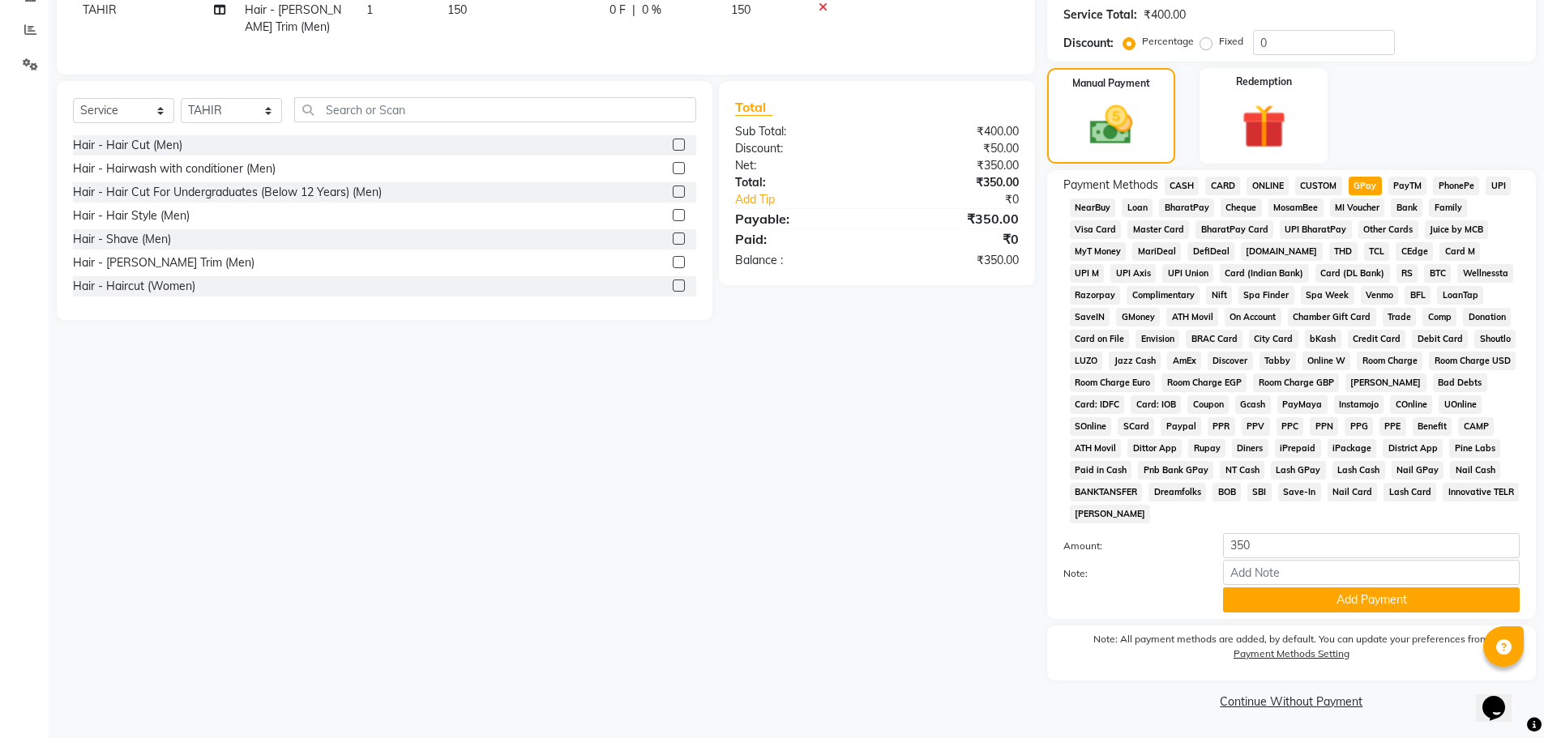
click at [1187, 184] on span "CASH" at bounding box center [1182, 186] width 35 height 19
click at [1353, 595] on button "Add Payment" at bounding box center [1371, 600] width 297 height 25
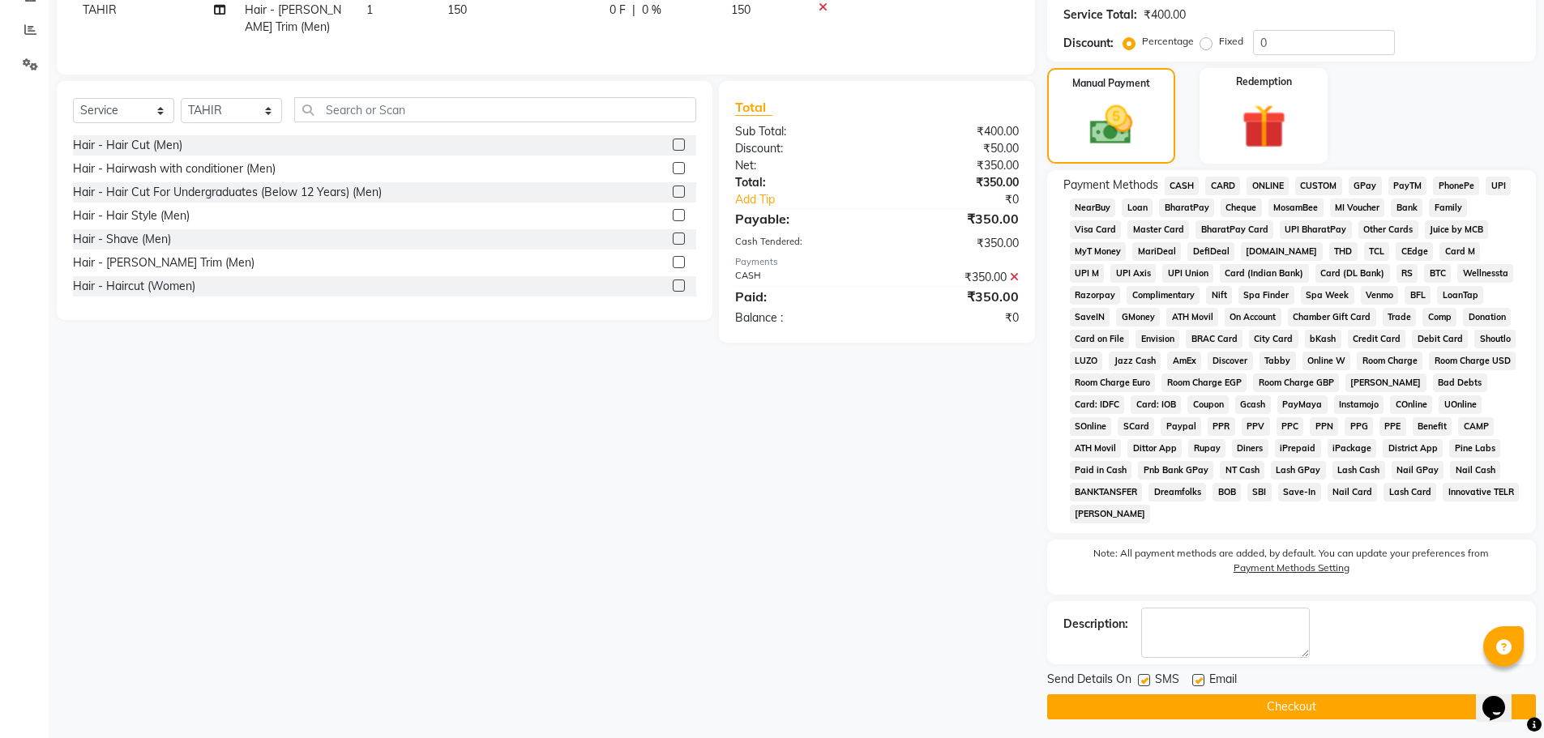
click at [1267, 697] on button "Checkout" at bounding box center [1291, 707] width 489 height 25
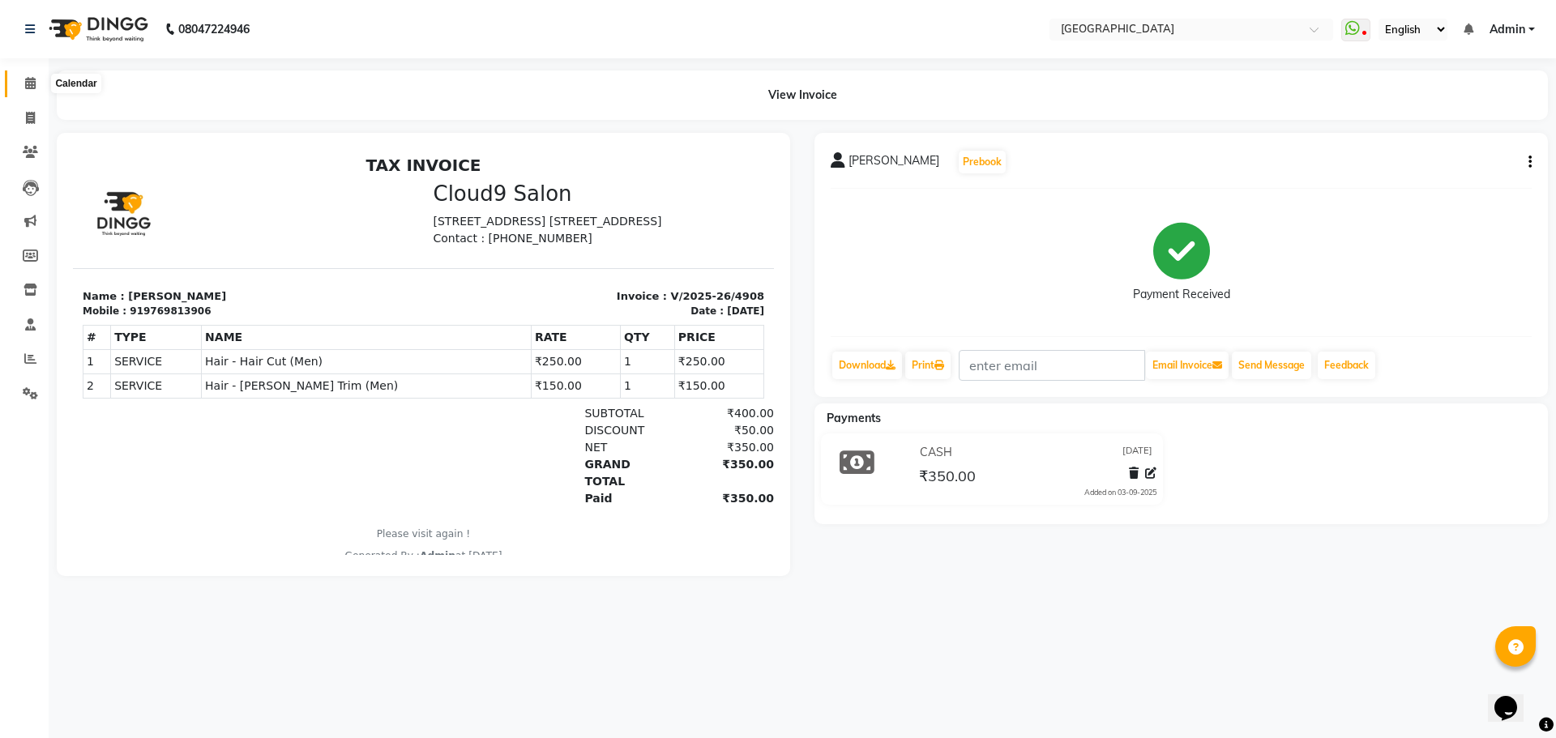
click at [28, 84] on icon at bounding box center [30, 83] width 11 height 12
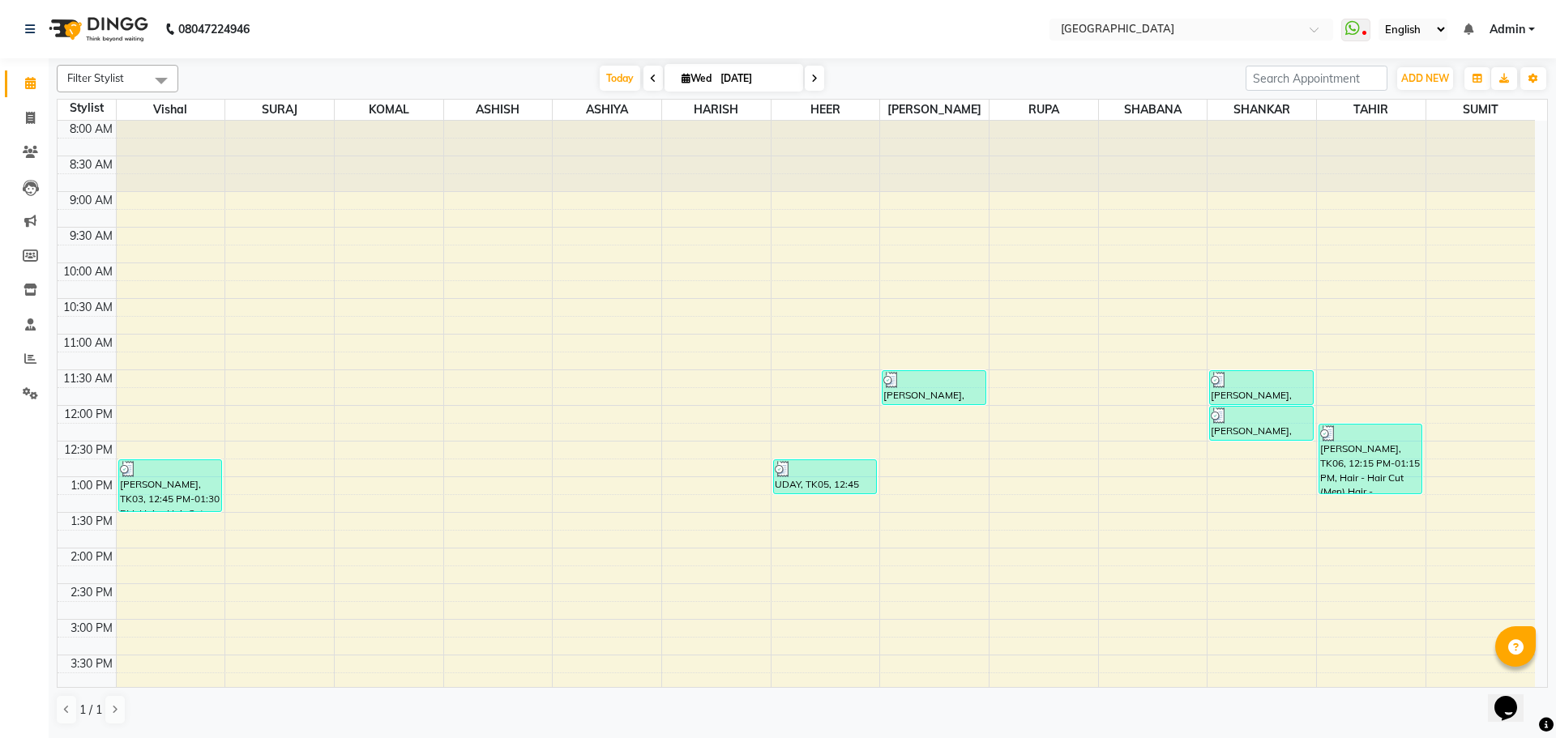
click at [1251, 515] on div "8:00 AM 8:30 AM 9:00 AM 9:30 AM 10:00 AM 10:30 AM 11:00 AM 11:30 AM 12:00 PM 12…" at bounding box center [796, 691] width 1477 height 1140
select select "79087"
select select "tentative"
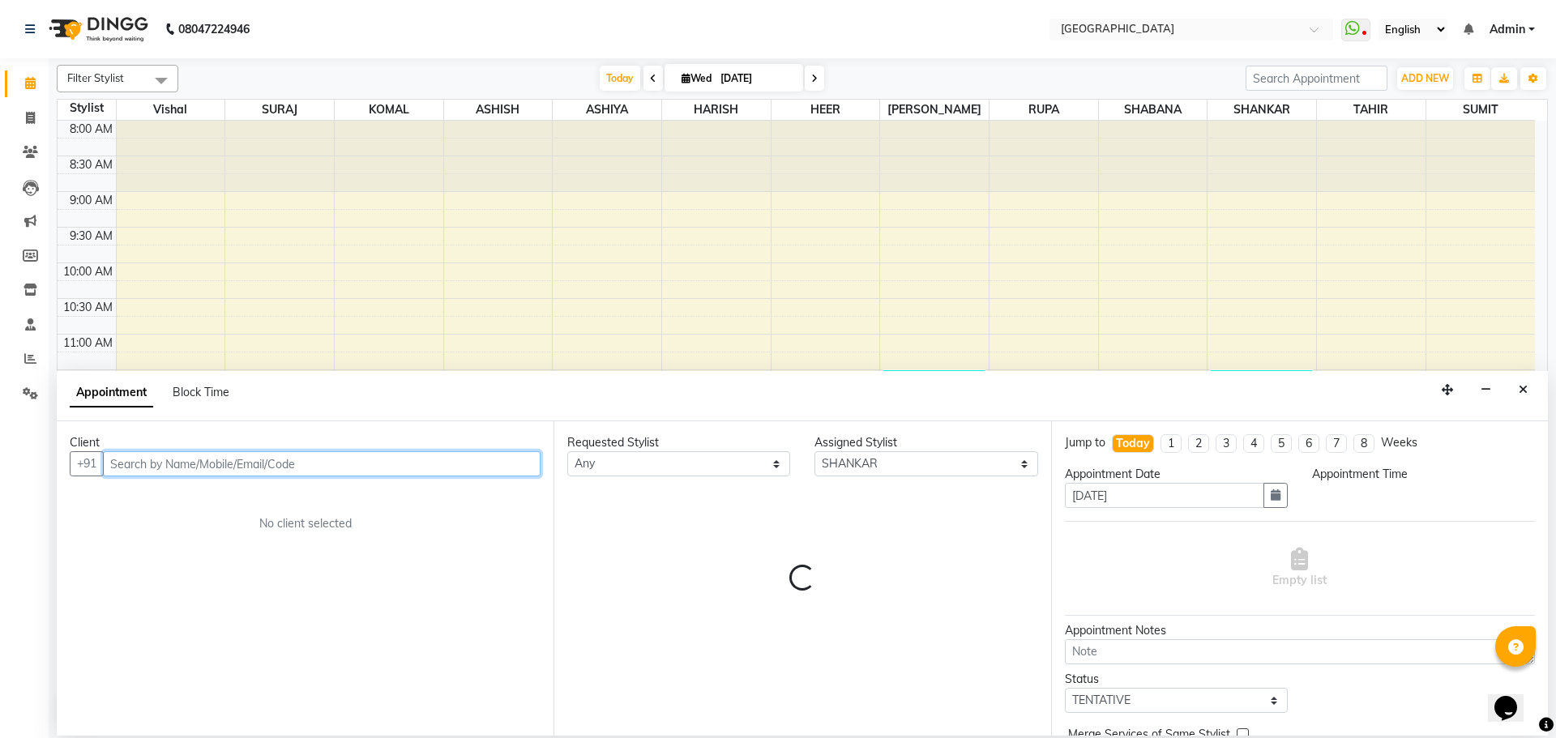
select select "810"
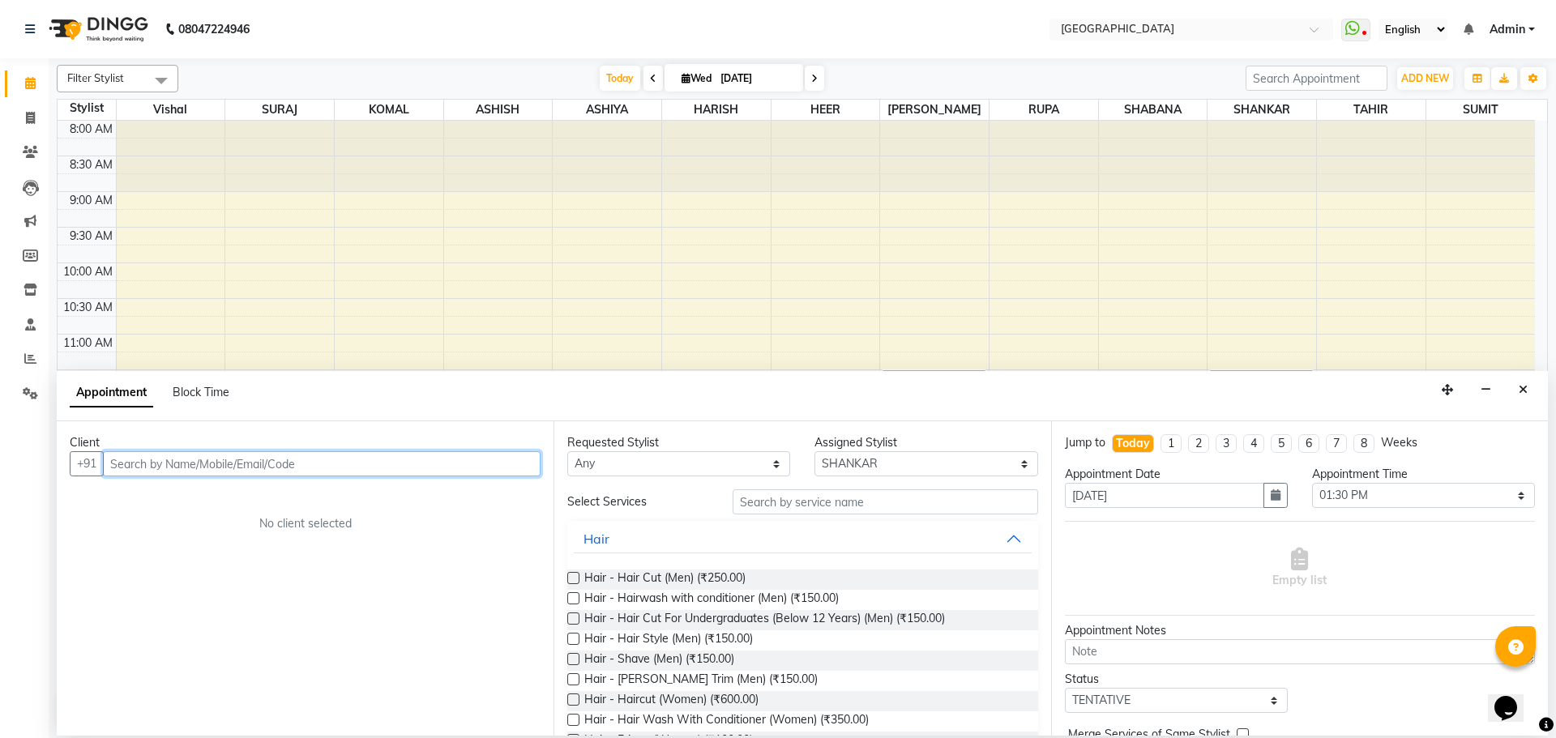
click at [384, 467] on input "text" at bounding box center [322, 463] width 438 height 25
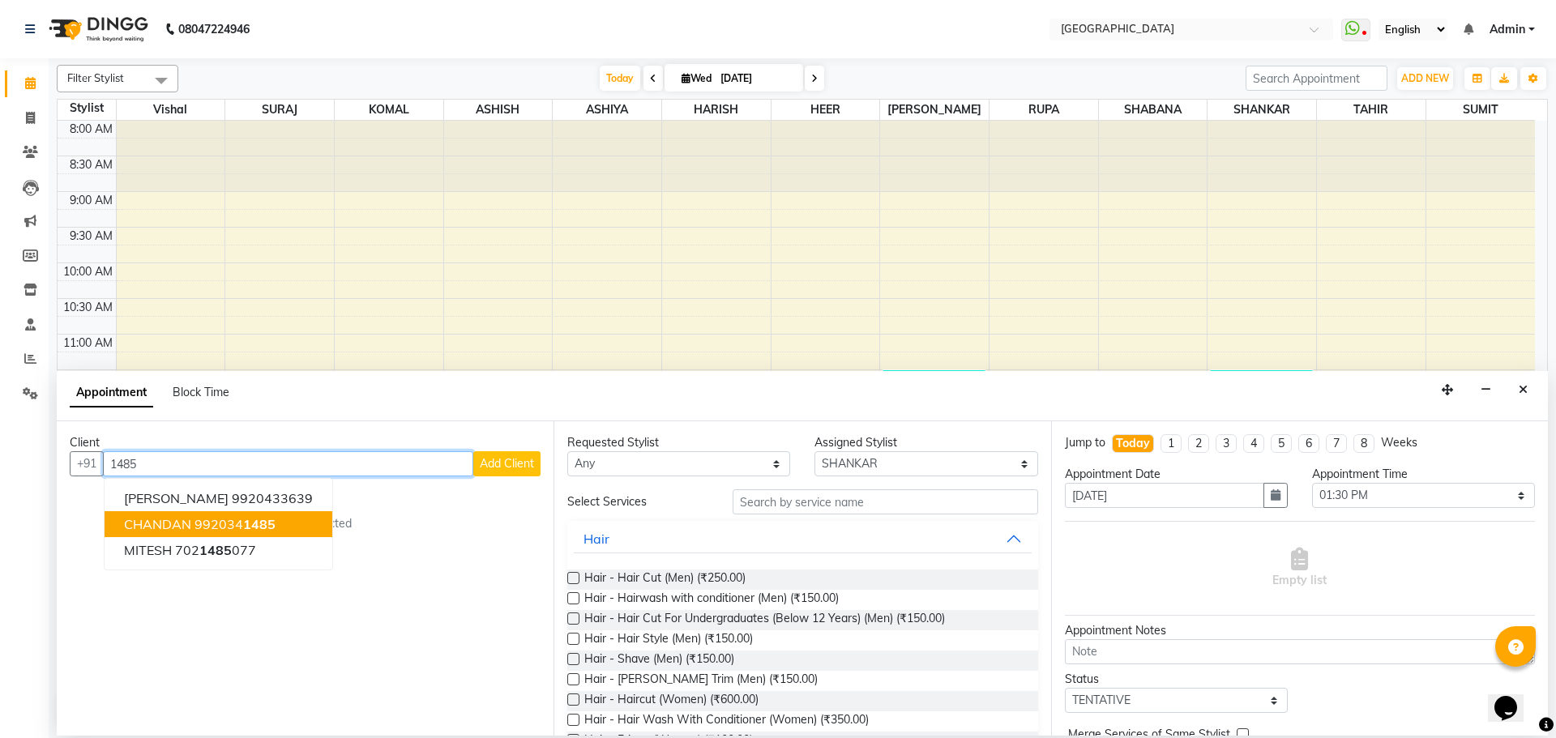
click at [220, 526] on ngb-highlight "992034 1485" at bounding box center [234, 524] width 81 height 16
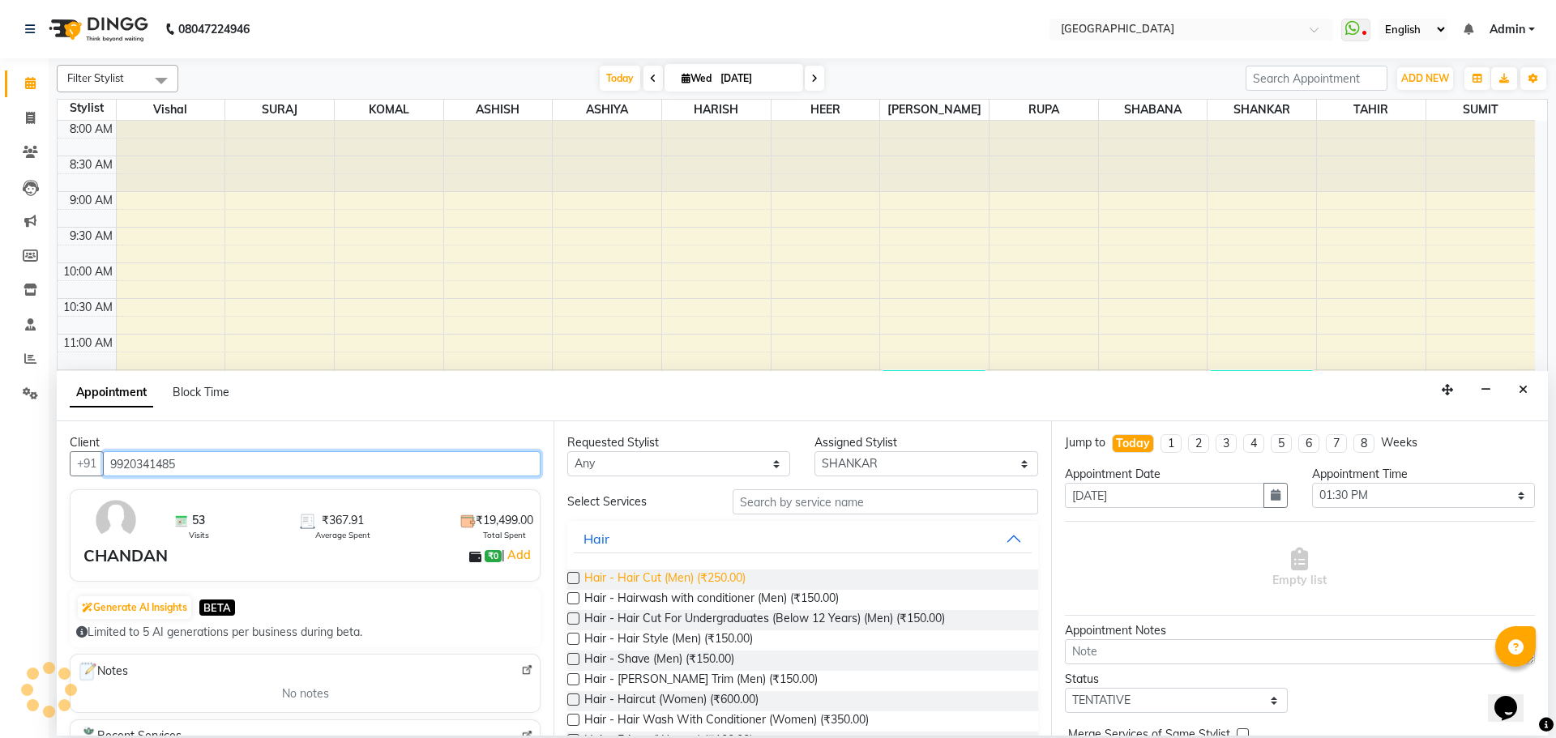
type input "9920341485"
click at [736, 575] on span "Hair - Hair Cut (Men) (₹250.00)" at bounding box center [664, 580] width 161 height 20
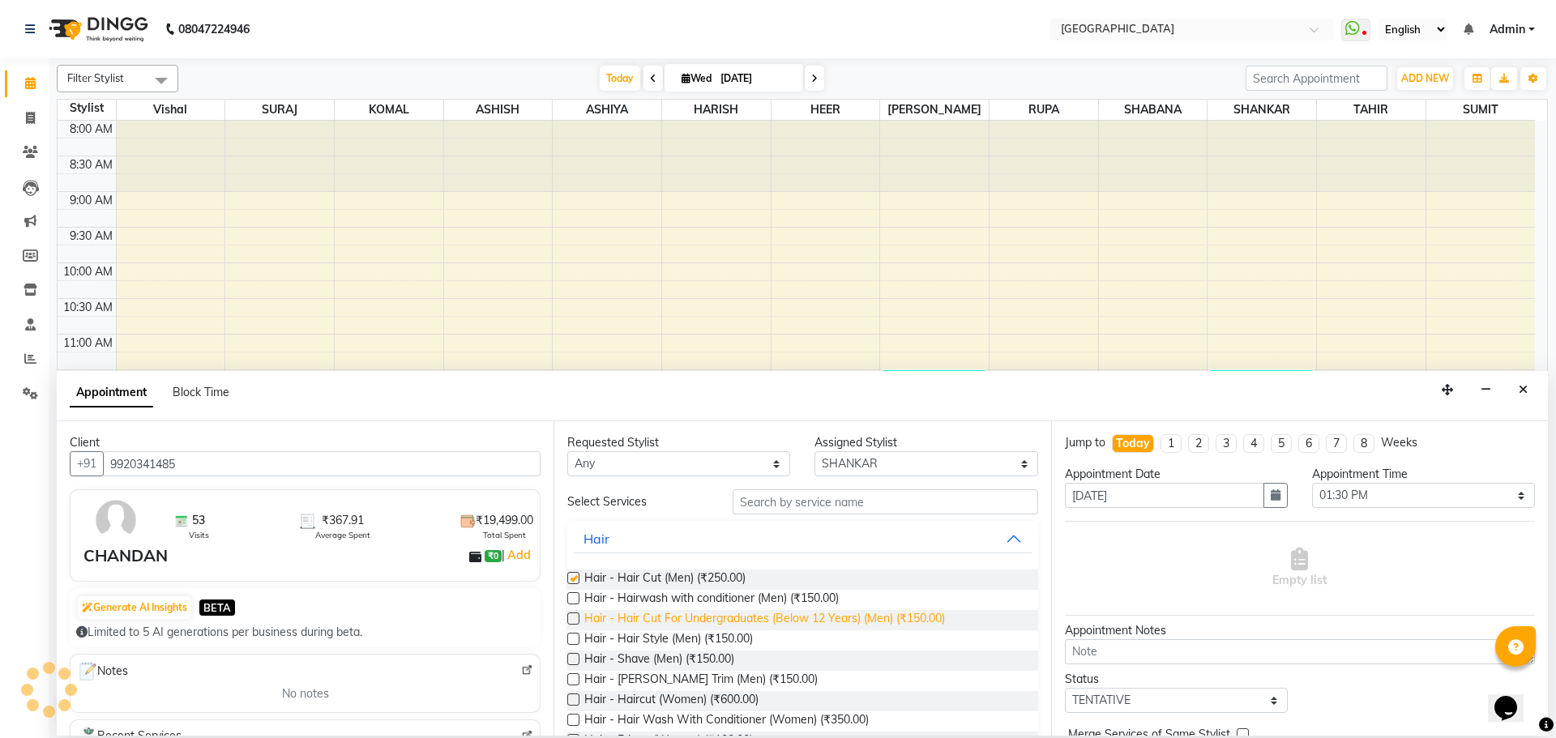
checkbox input "false"
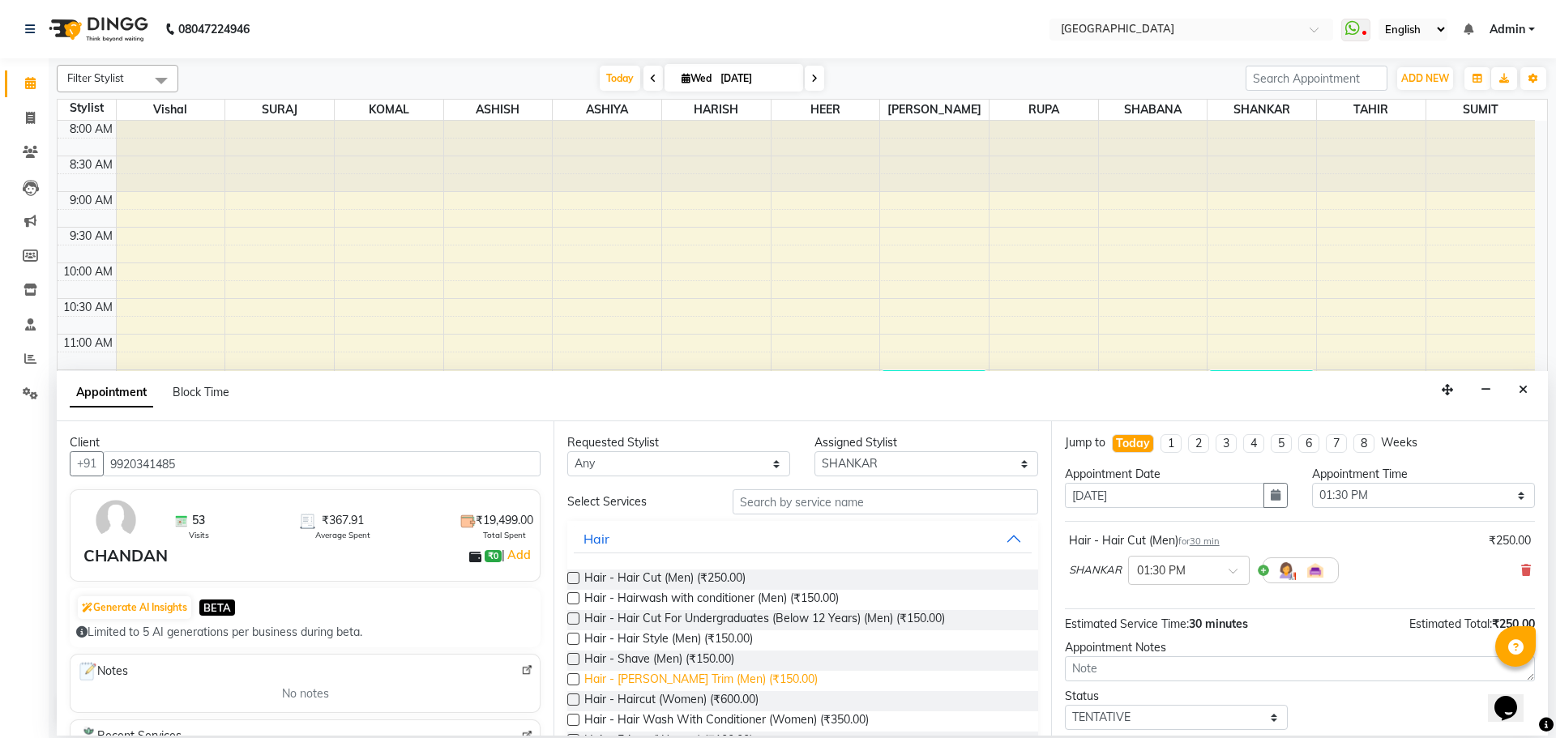
click at [664, 677] on span "Hair - [PERSON_NAME] Trim (Men) (₹150.00)" at bounding box center [700, 681] width 233 height 20
checkbox input "false"
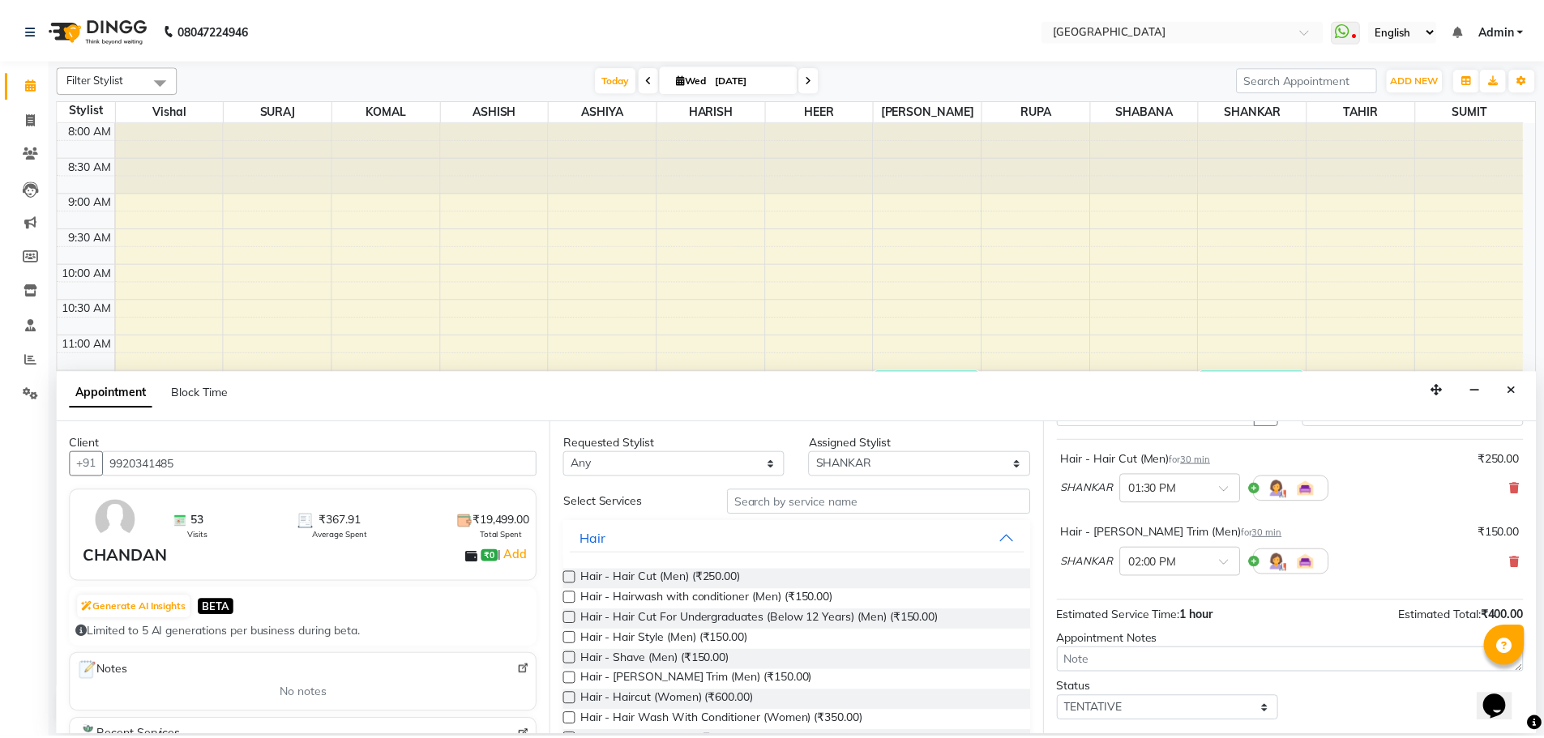
scroll to position [170, 0]
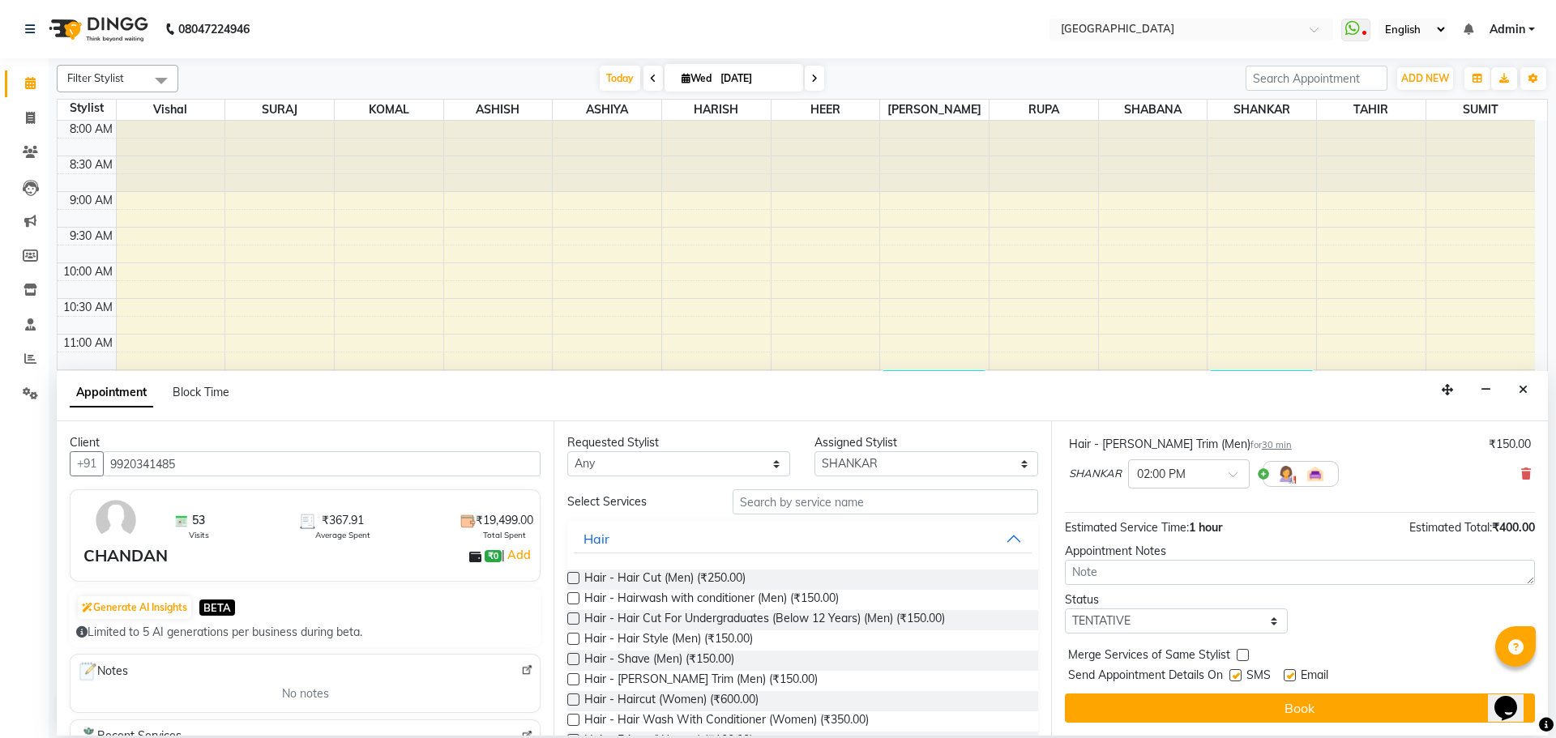
click at [1242, 656] on label at bounding box center [1243, 655] width 12 height 12
click at [1242, 656] on input "checkbox" at bounding box center [1242, 657] width 11 height 11
checkbox input "true"
click at [1250, 629] on select "Select TENTATIVE CONFIRM CHECK-IN UPCOMING" at bounding box center [1176, 621] width 223 height 25
select select "check-in"
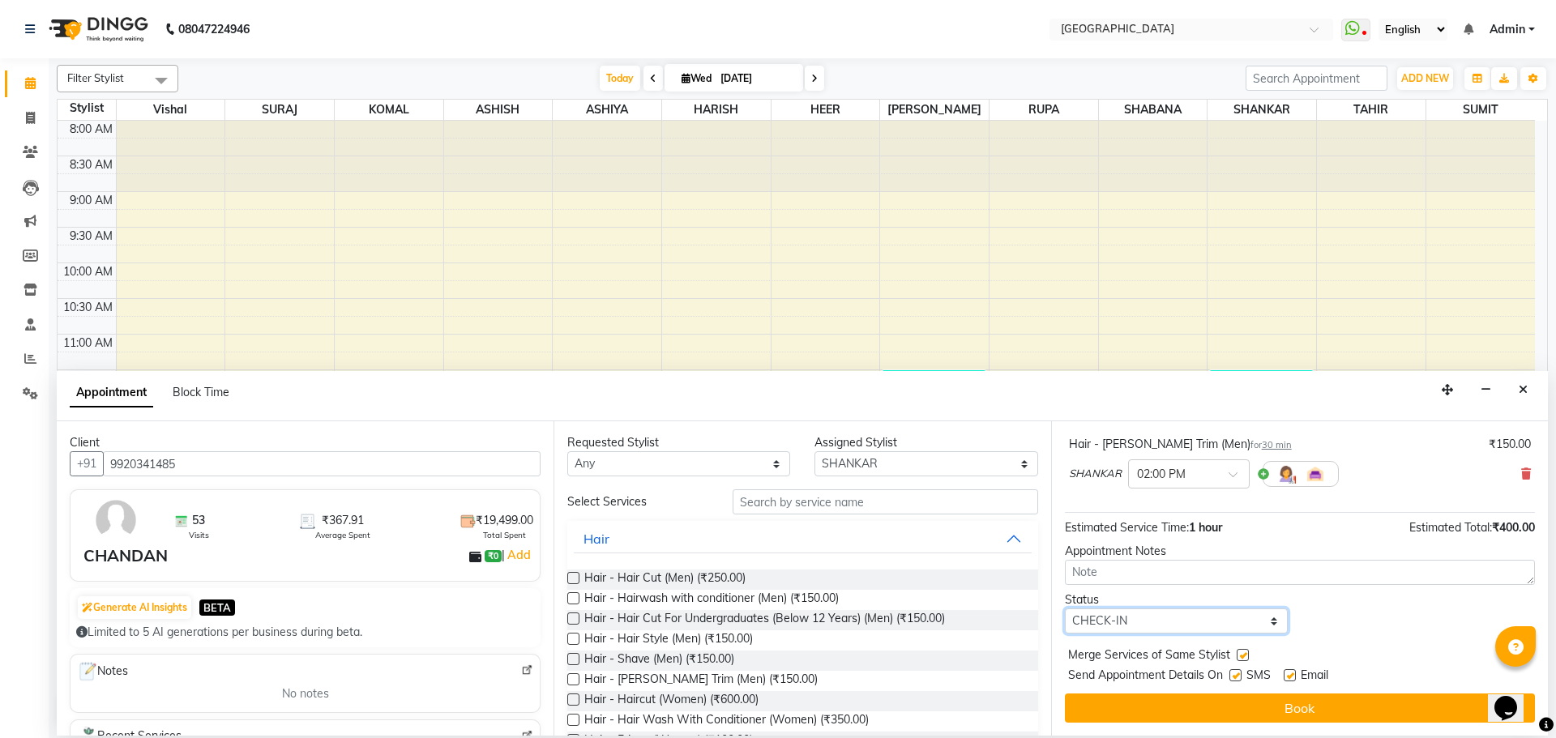
click at [1065, 609] on select "Select TENTATIVE CONFIRM CHECK-IN UPCOMING" at bounding box center [1176, 621] width 223 height 25
click at [1285, 711] on button "Book" at bounding box center [1300, 708] width 470 height 29
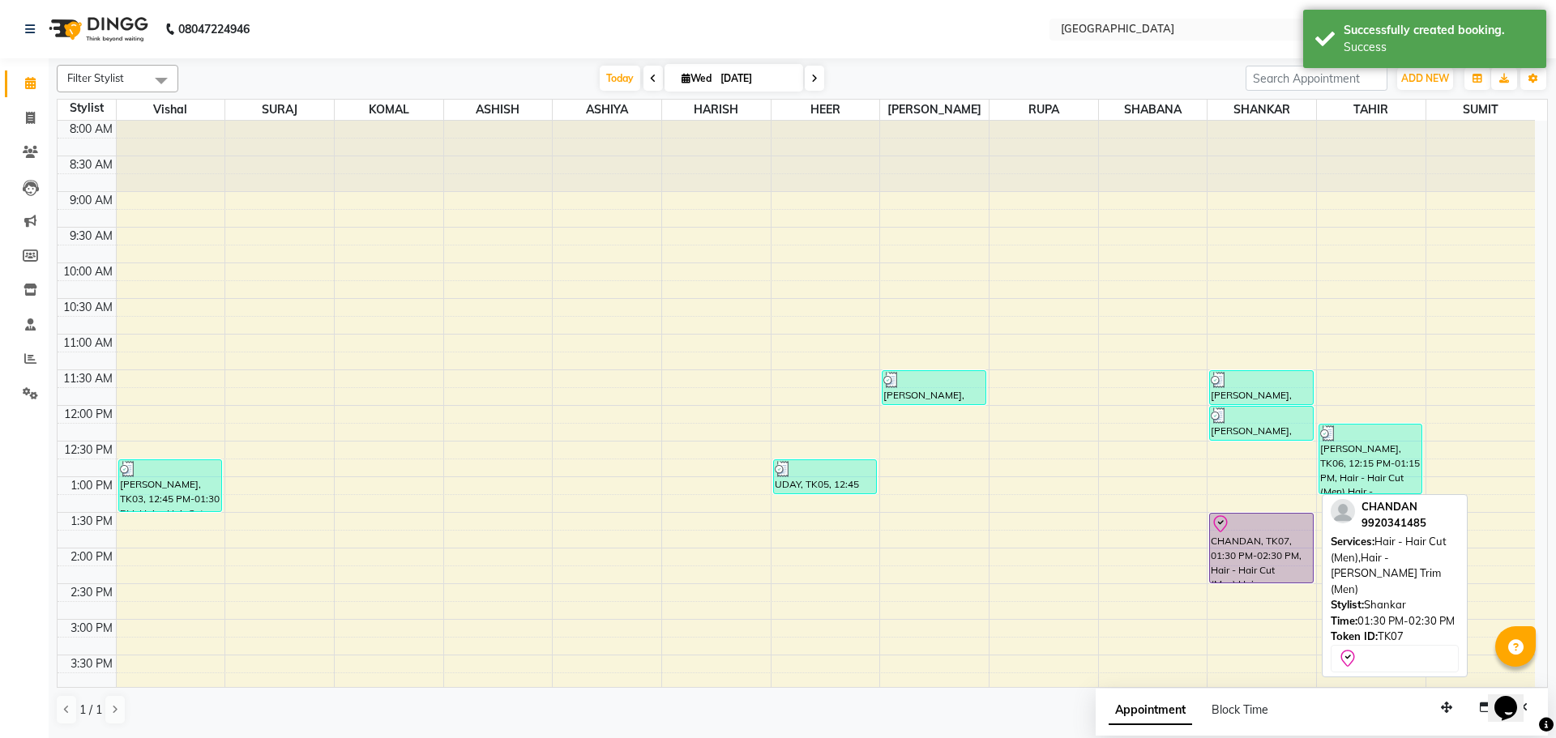
click at [1241, 549] on div "CHANDAN, TK07, 01:30 PM-02:30 PM, Hair - Hair Cut (Men),Hair - [PERSON_NAME] Tr…" at bounding box center [1261, 548] width 102 height 69
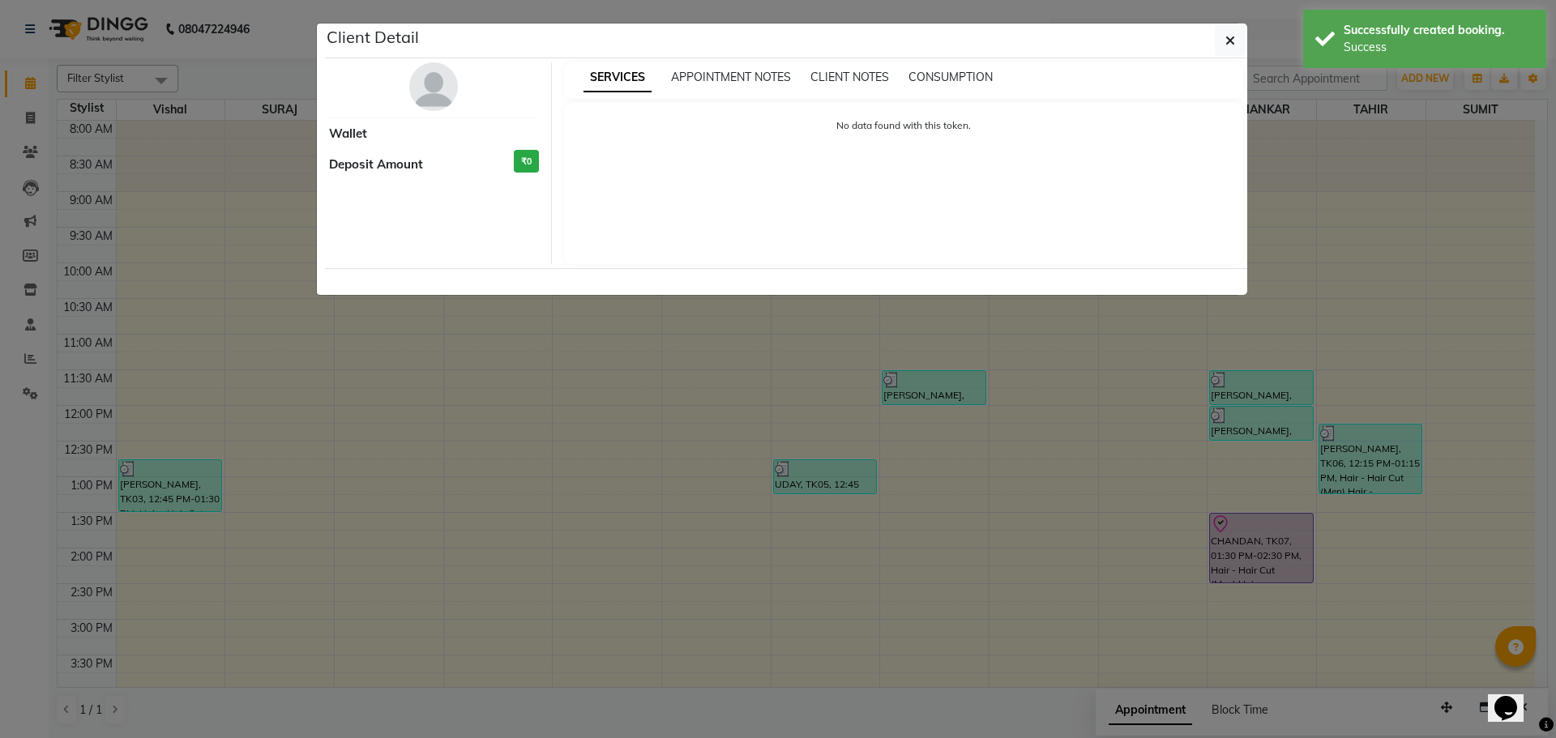
select select "8"
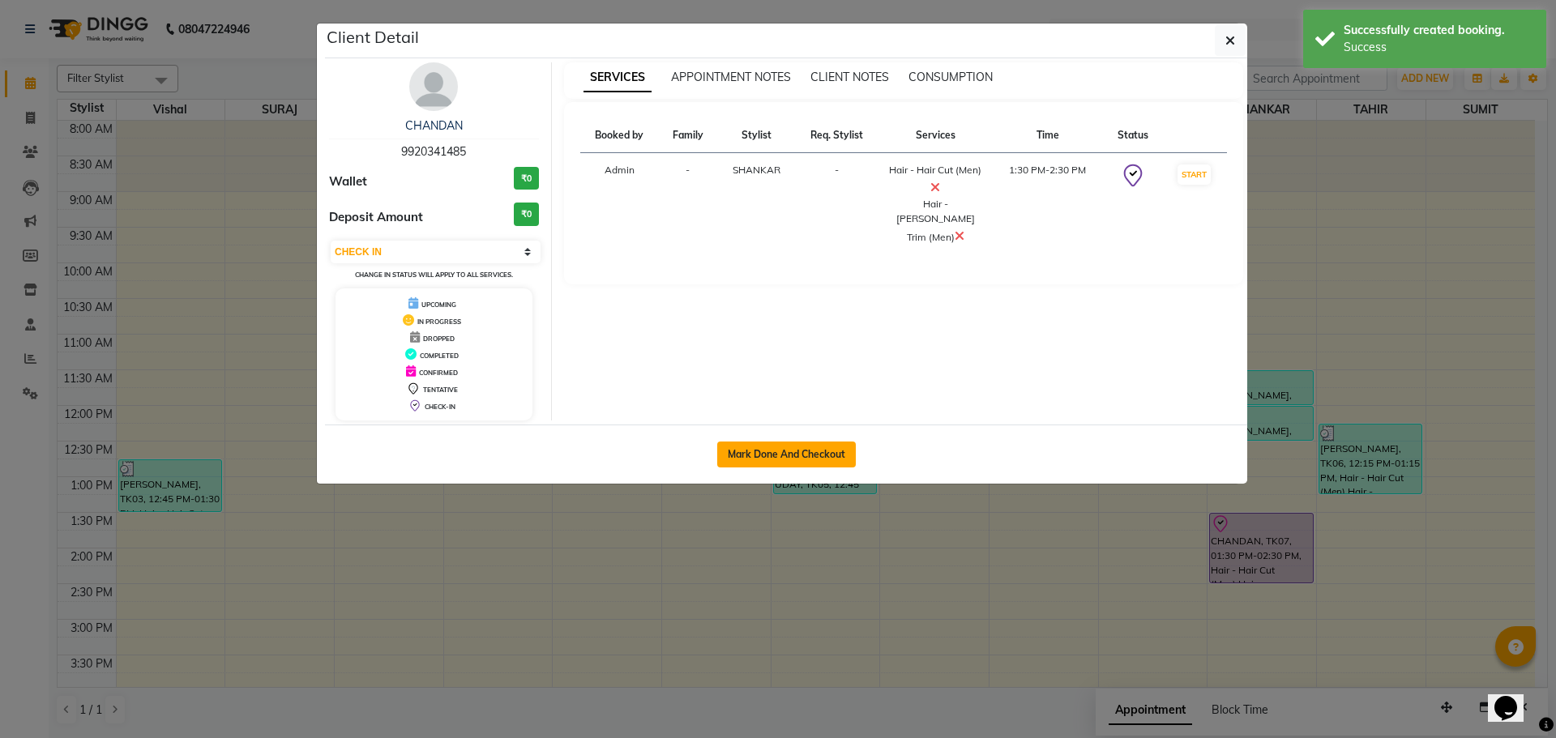
click at [798, 453] on button "Mark Done And Checkout" at bounding box center [786, 455] width 139 height 26
select select "508"
select select "service"
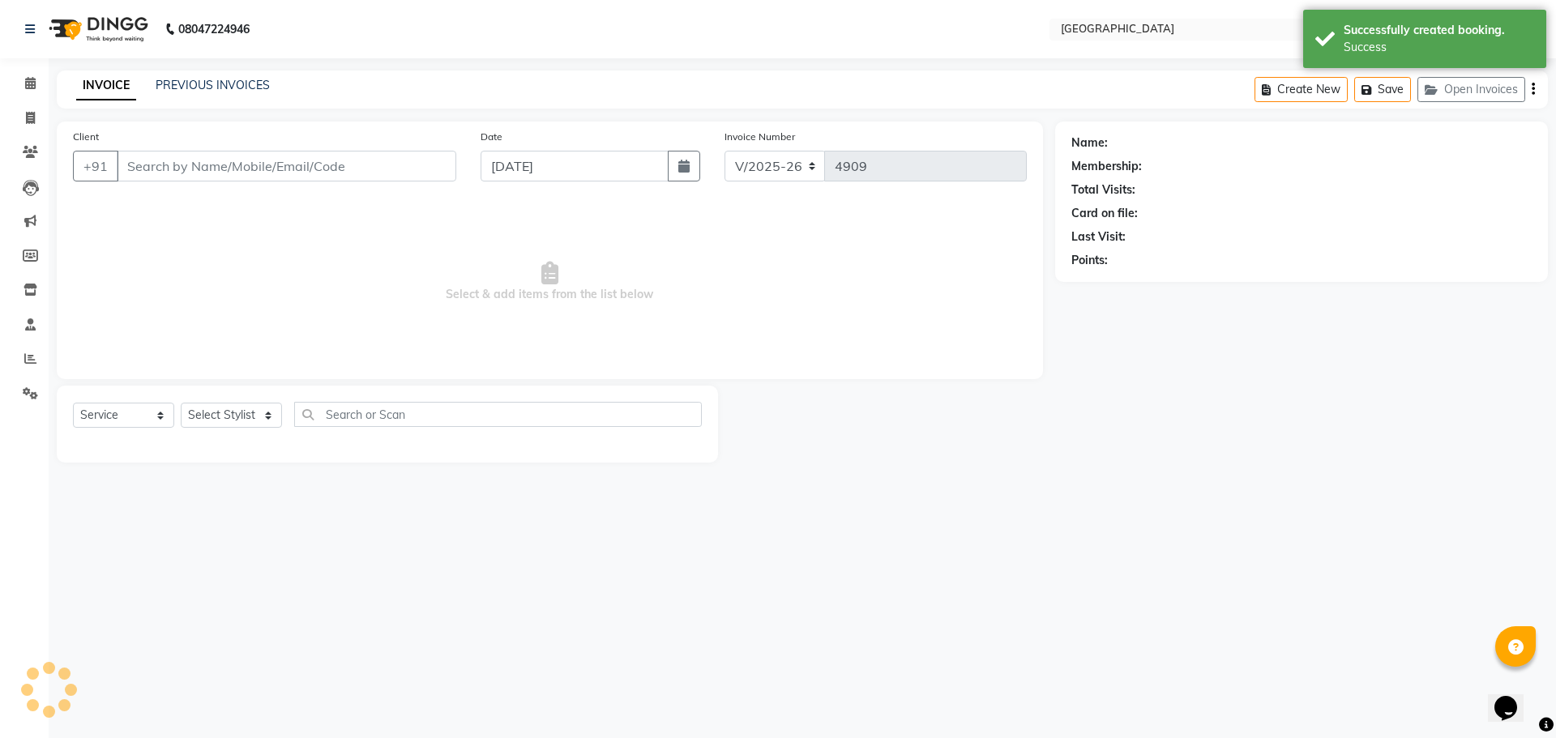
type input "9920341485"
select select "79087"
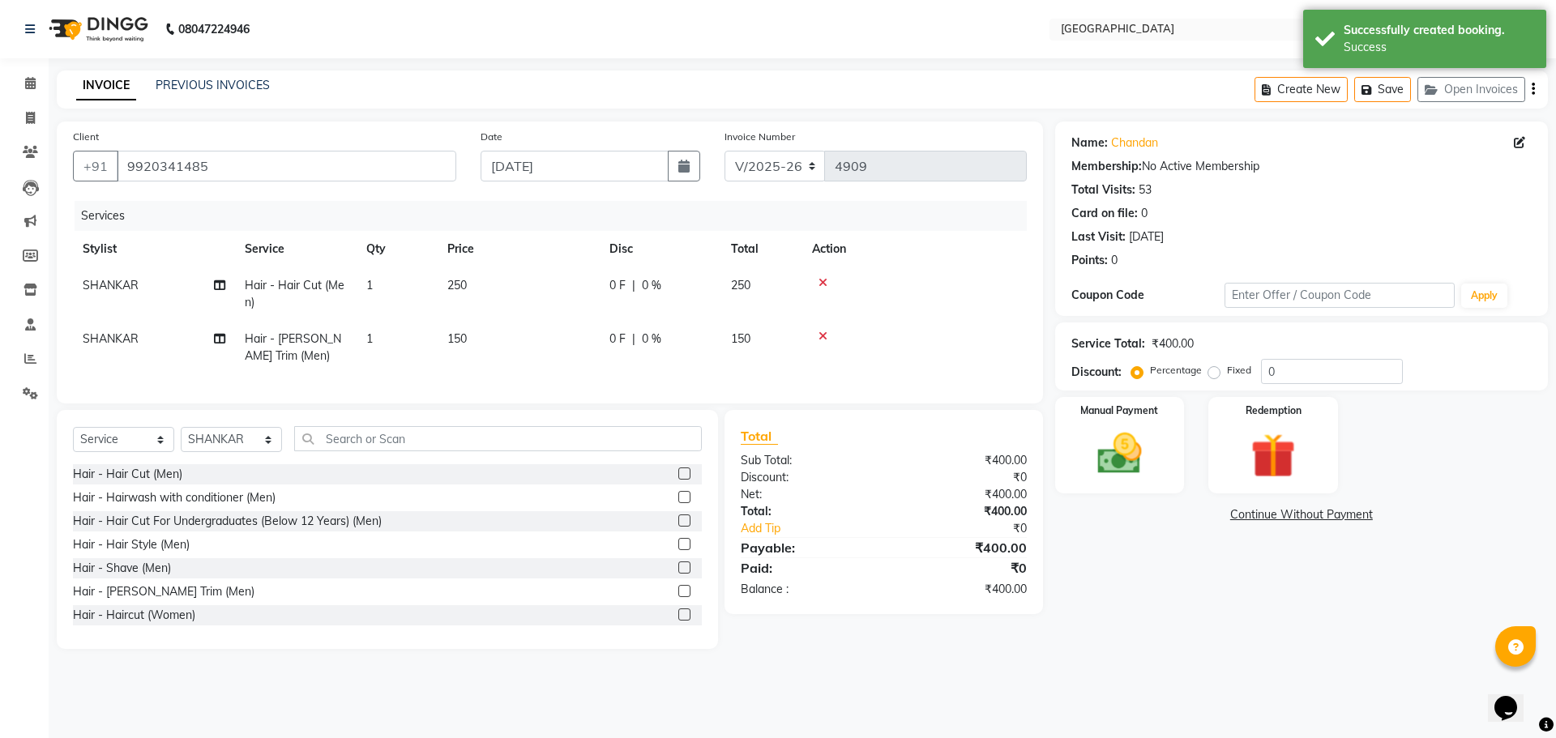
click at [686, 279] on div "0 F | 0 %" at bounding box center [660, 285] width 102 height 17
select select "79087"
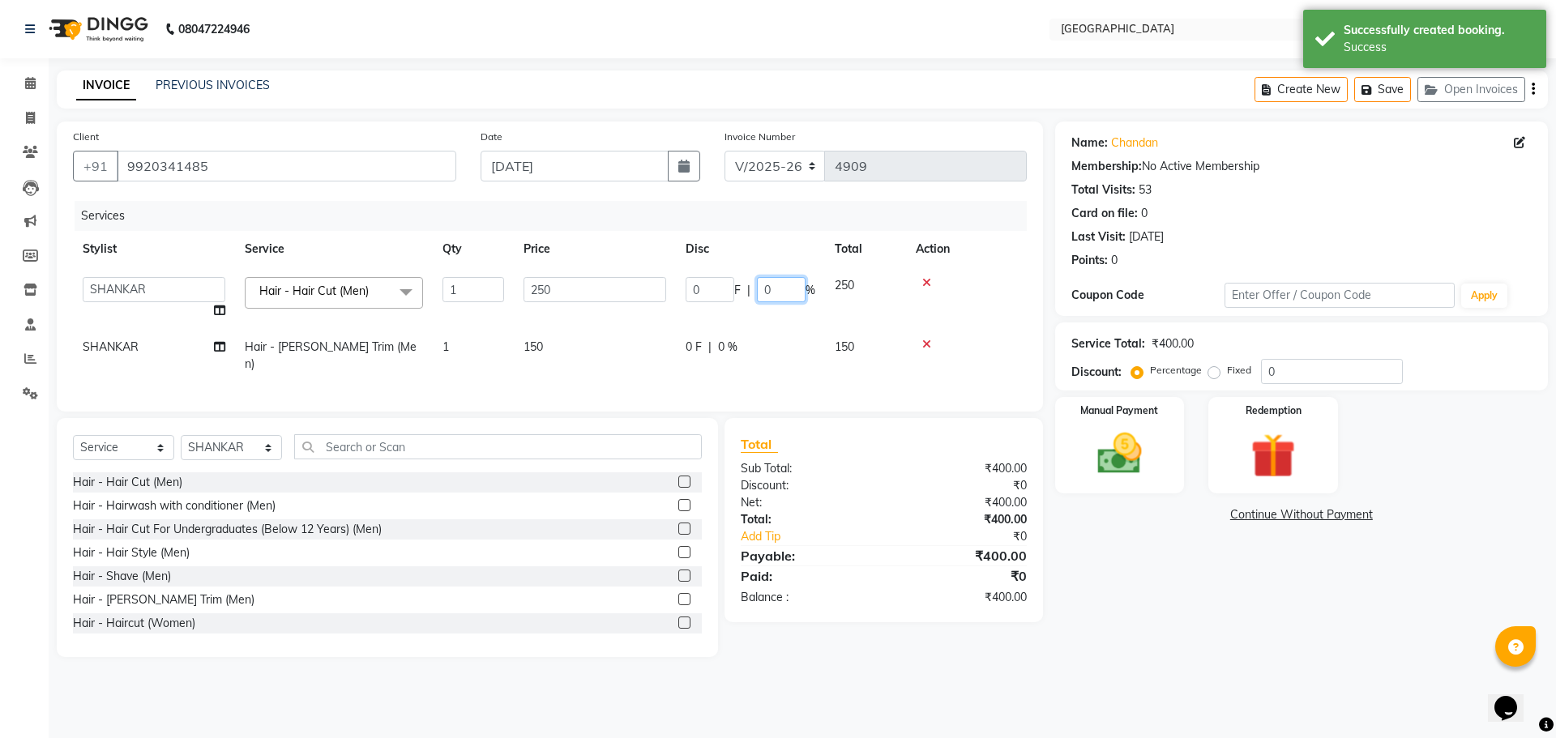
click at [761, 289] on input "0" at bounding box center [781, 289] width 49 height 25
type input "20"
click at [1135, 455] on img at bounding box center [1119, 453] width 75 height 53
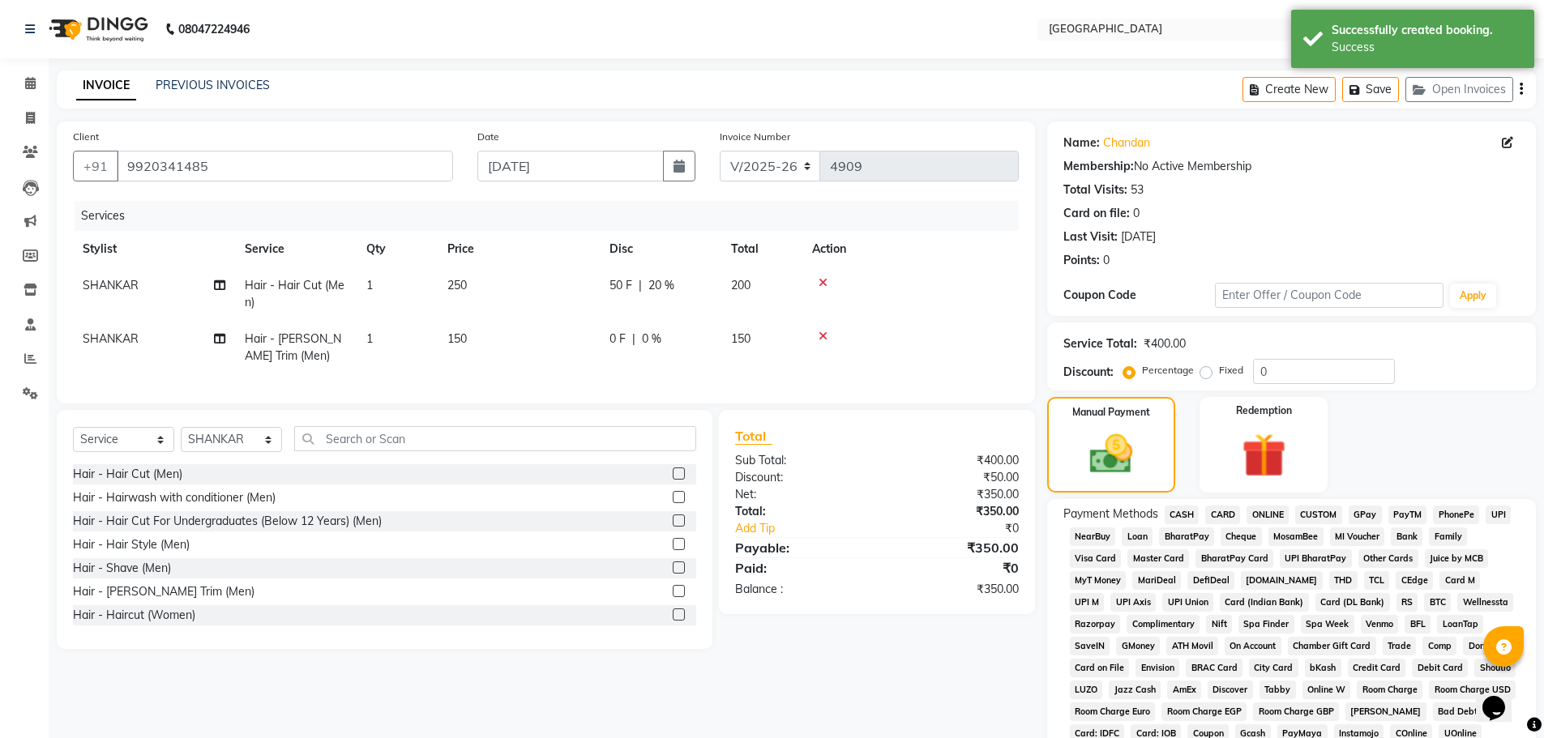
click at [1368, 515] on span "GPay" at bounding box center [1365, 515] width 33 height 19
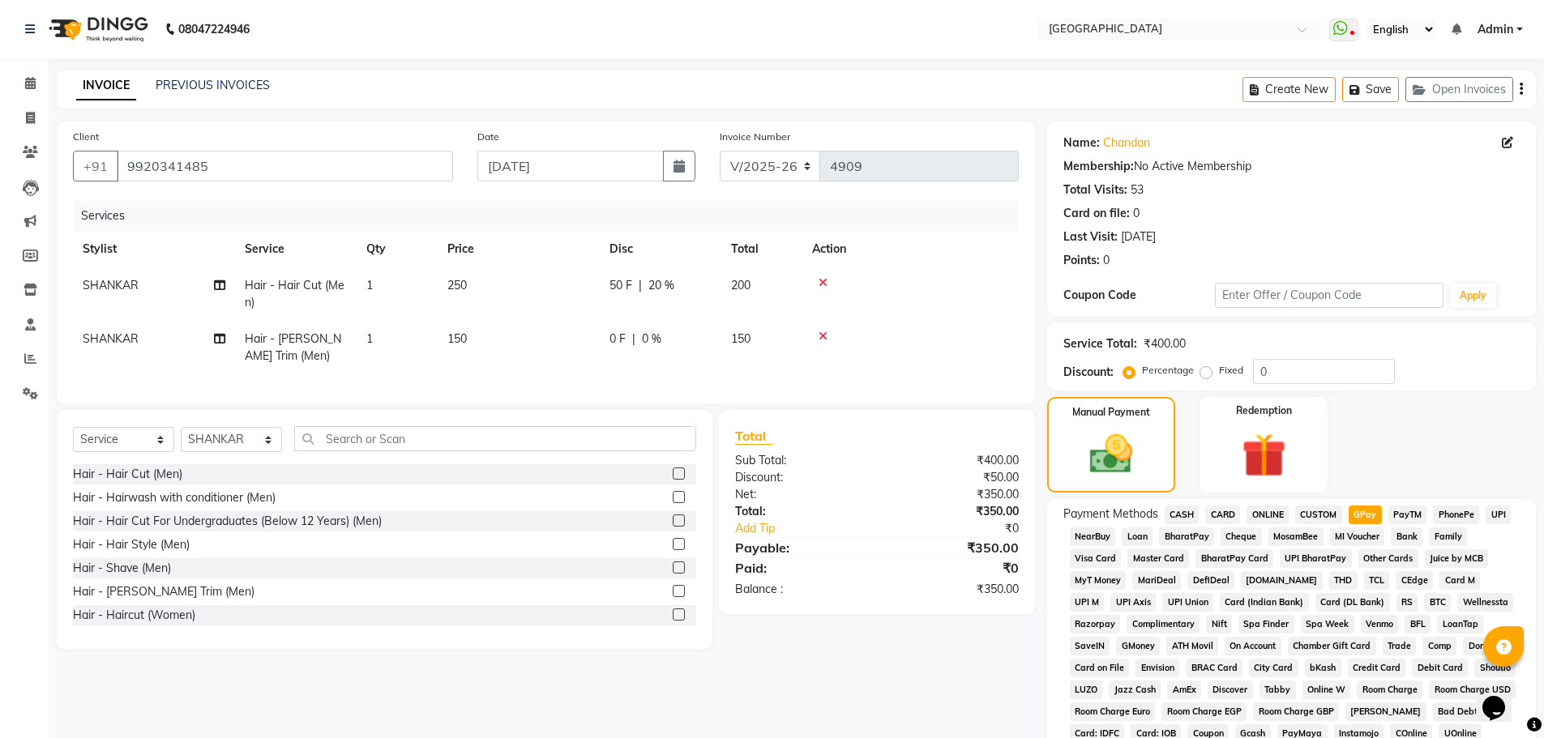
scroll to position [329, 0]
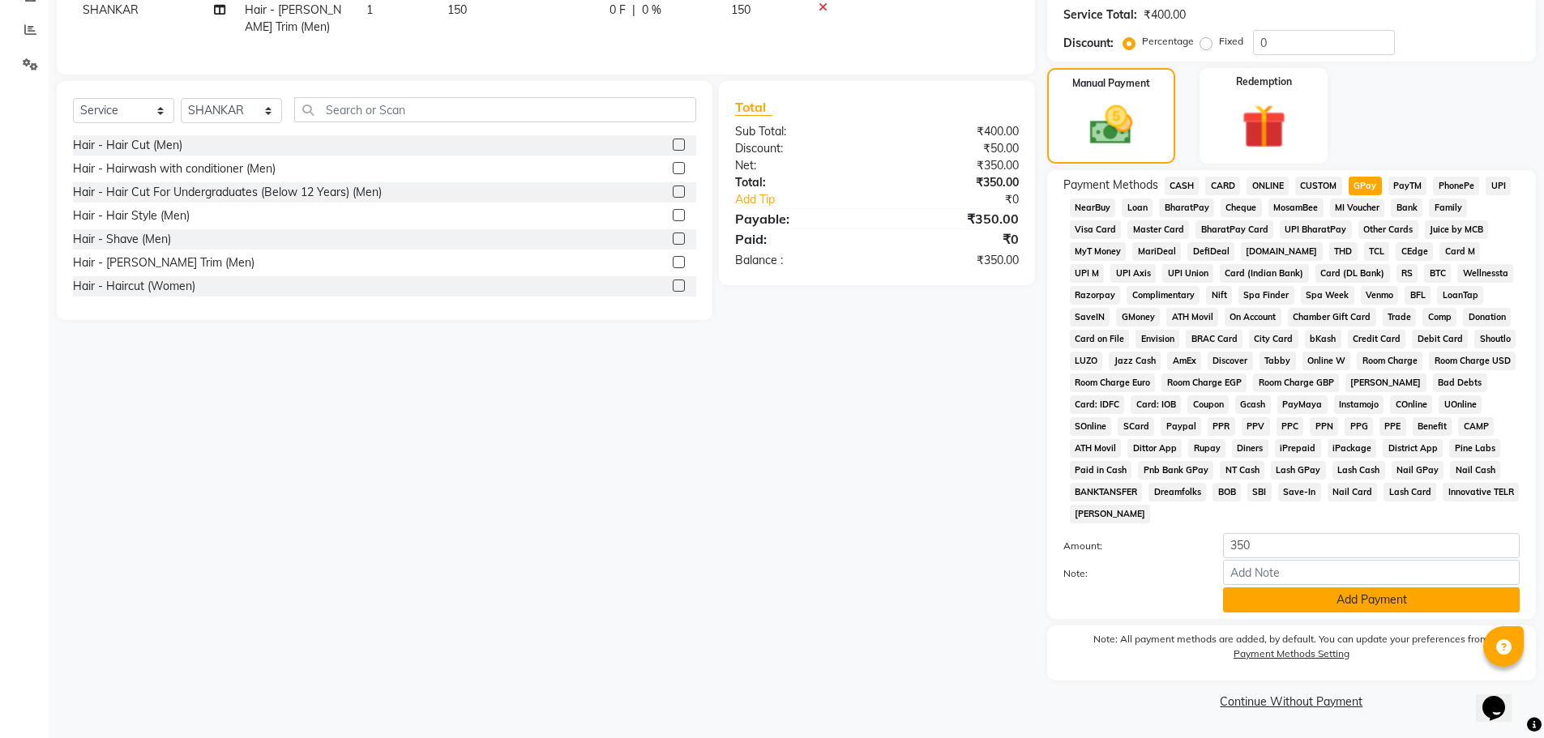
click at [1349, 607] on button "Add Payment" at bounding box center [1371, 600] width 297 height 25
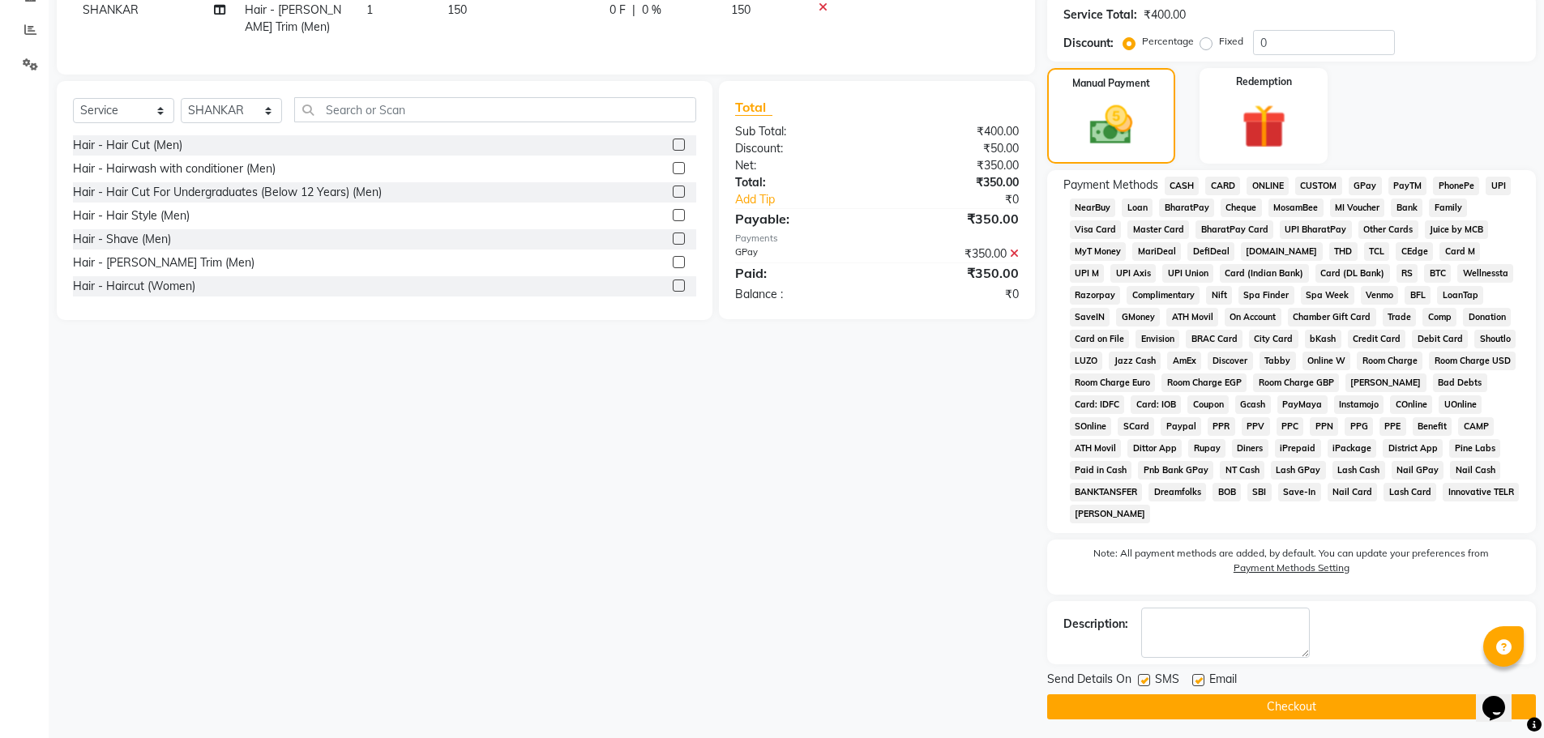
click at [1285, 707] on button "Checkout" at bounding box center [1291, 707] width 489 height 25
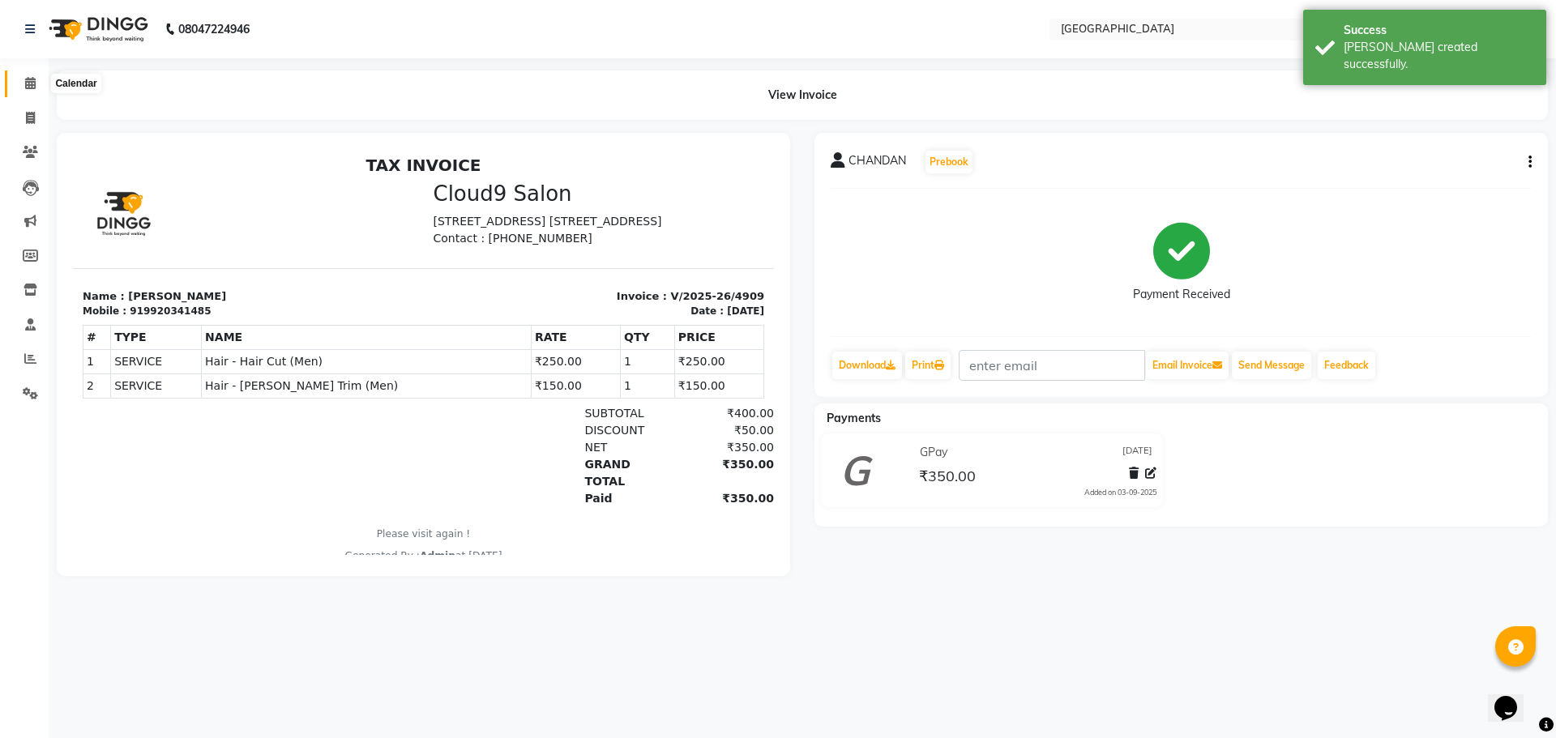
click at [32, 89] on span at bounding box center [30, 84] width 28 height 19
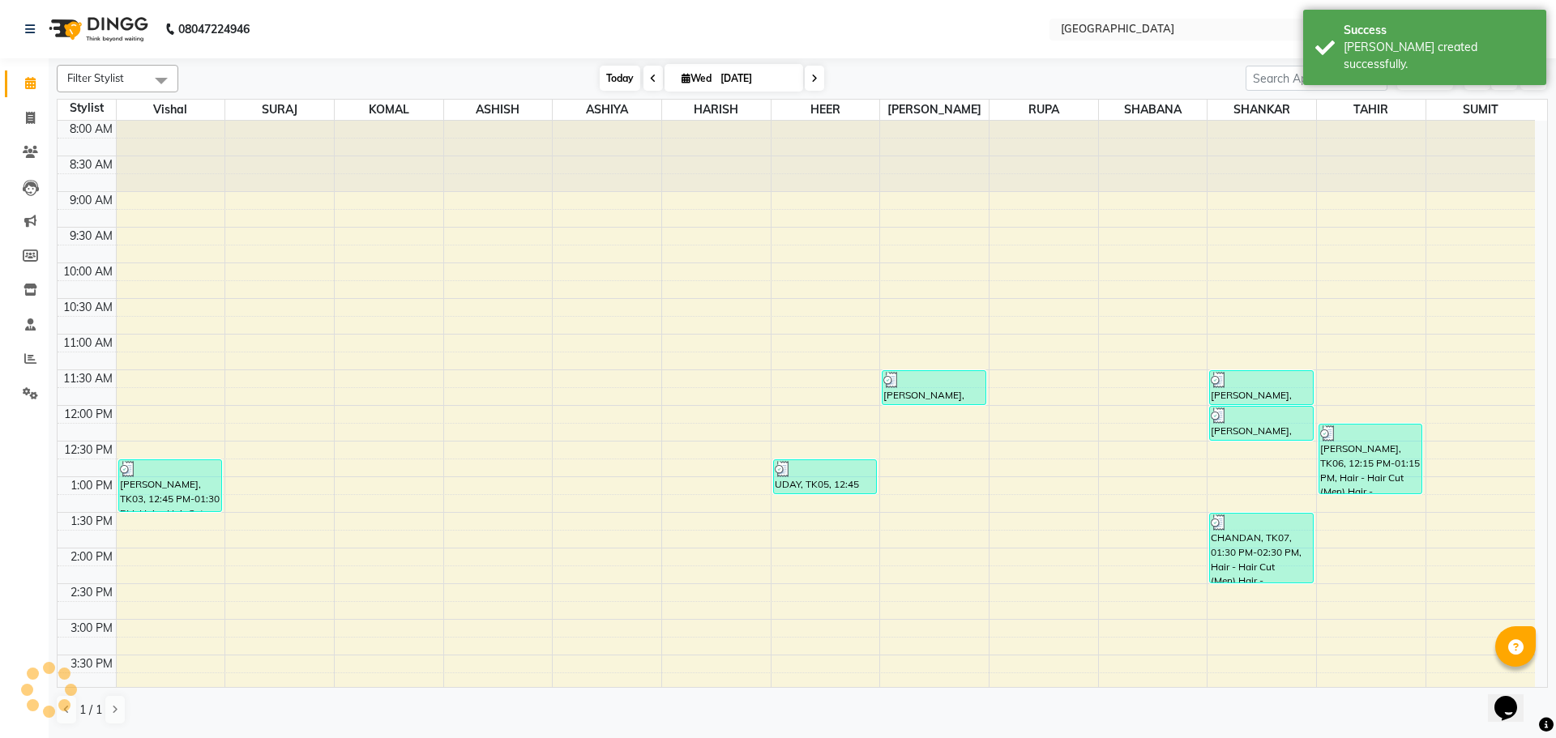
click at [621, 82] on span "Today" at bounding box center [620, 78] width 41 height 25
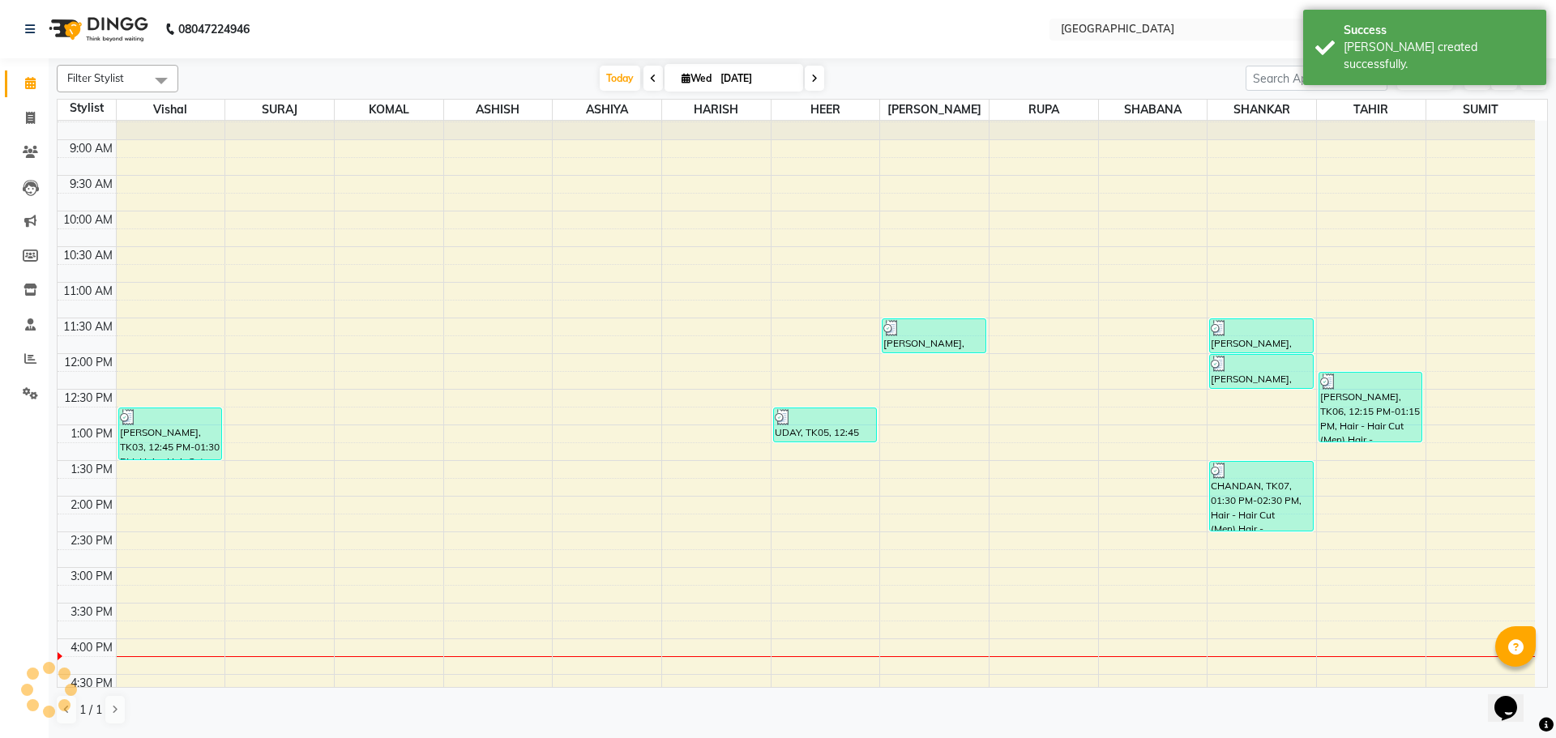
scroll to position [4, 0]
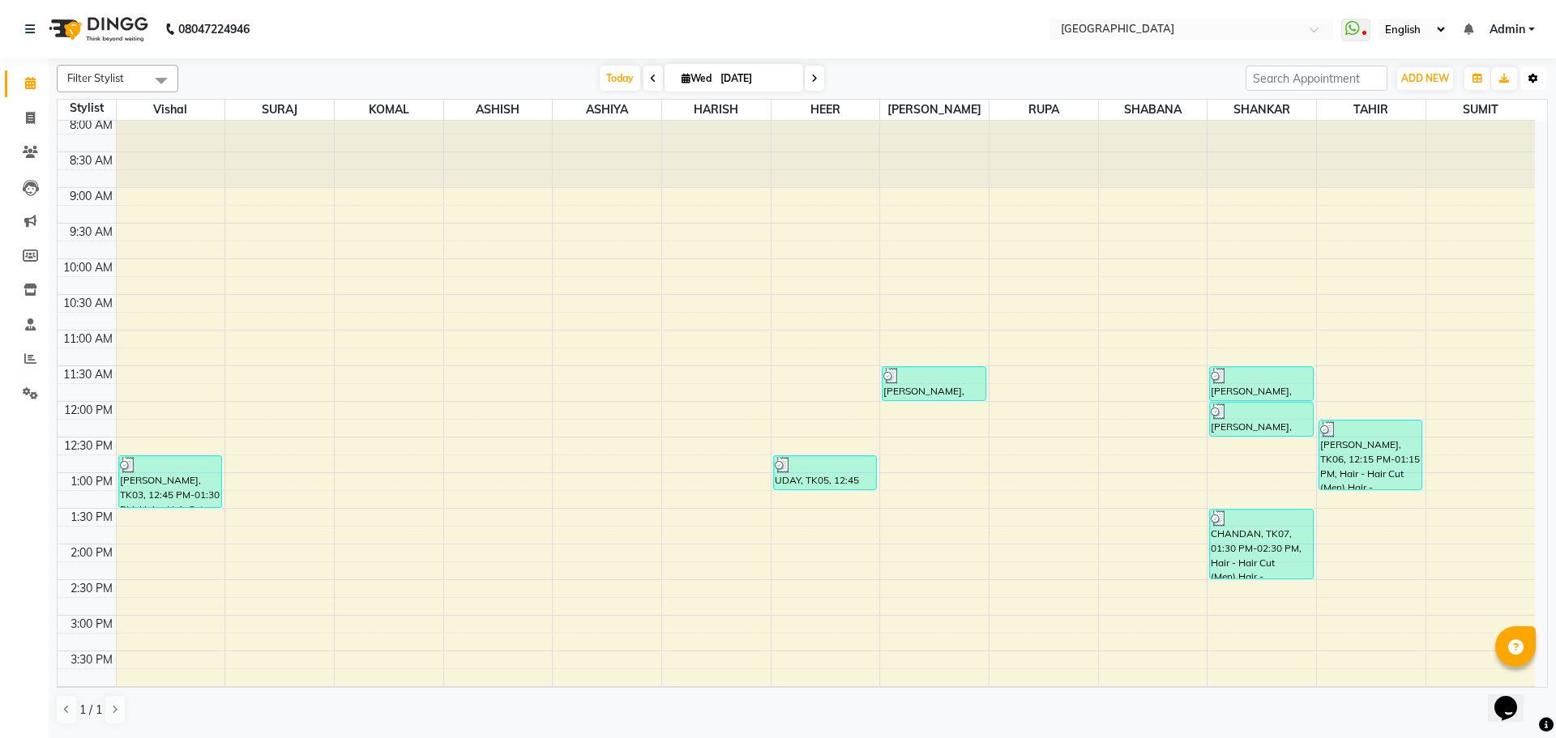
click at [1537, 79] on icon "button" at bounding box center [1533, 79] width 10 height 10
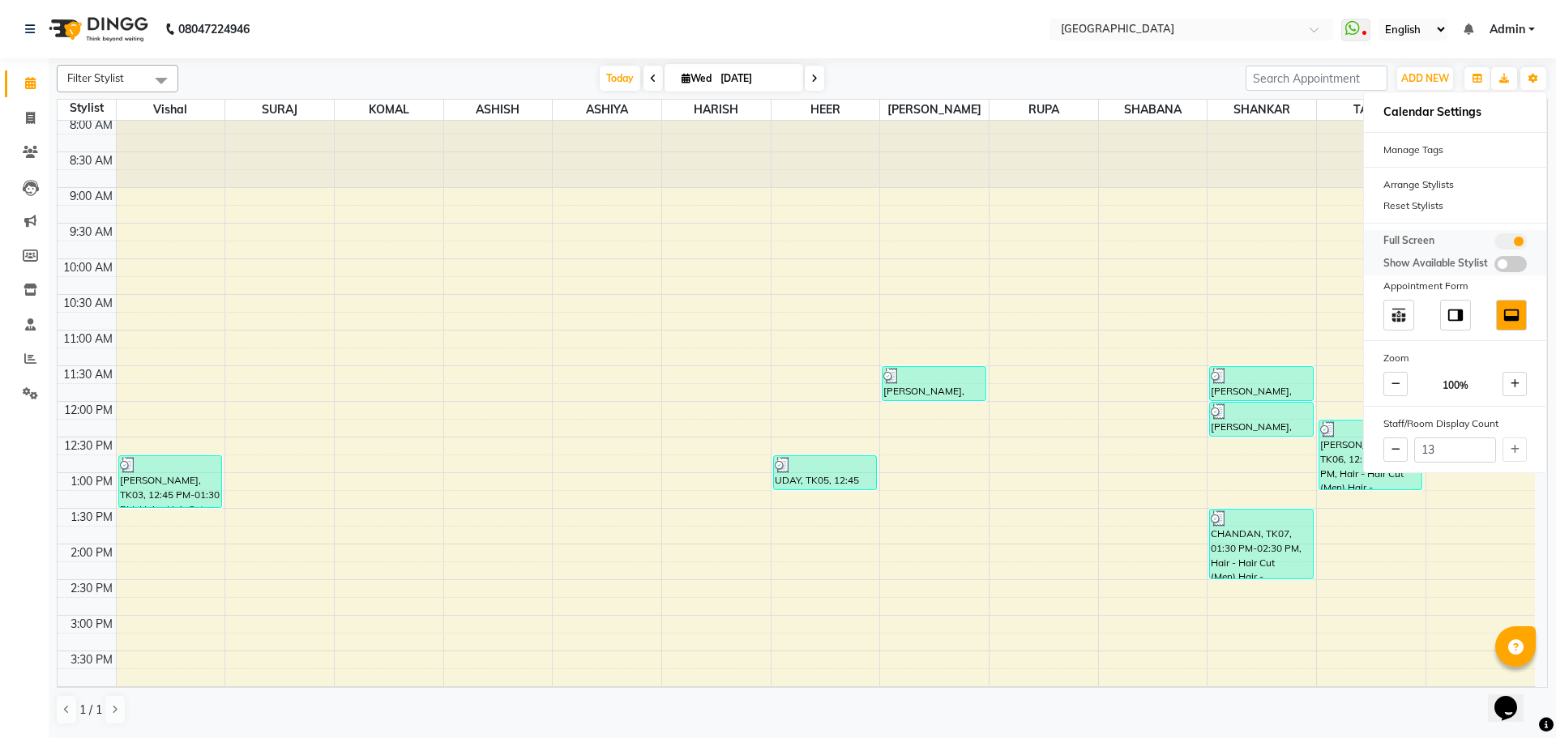
click at [1515, 243] on span at bounding box center [1510, 241] width 32 height 16
click at [1494, 244] on input "checkbox" at bounding box center [1494, 244] width 0 height 0
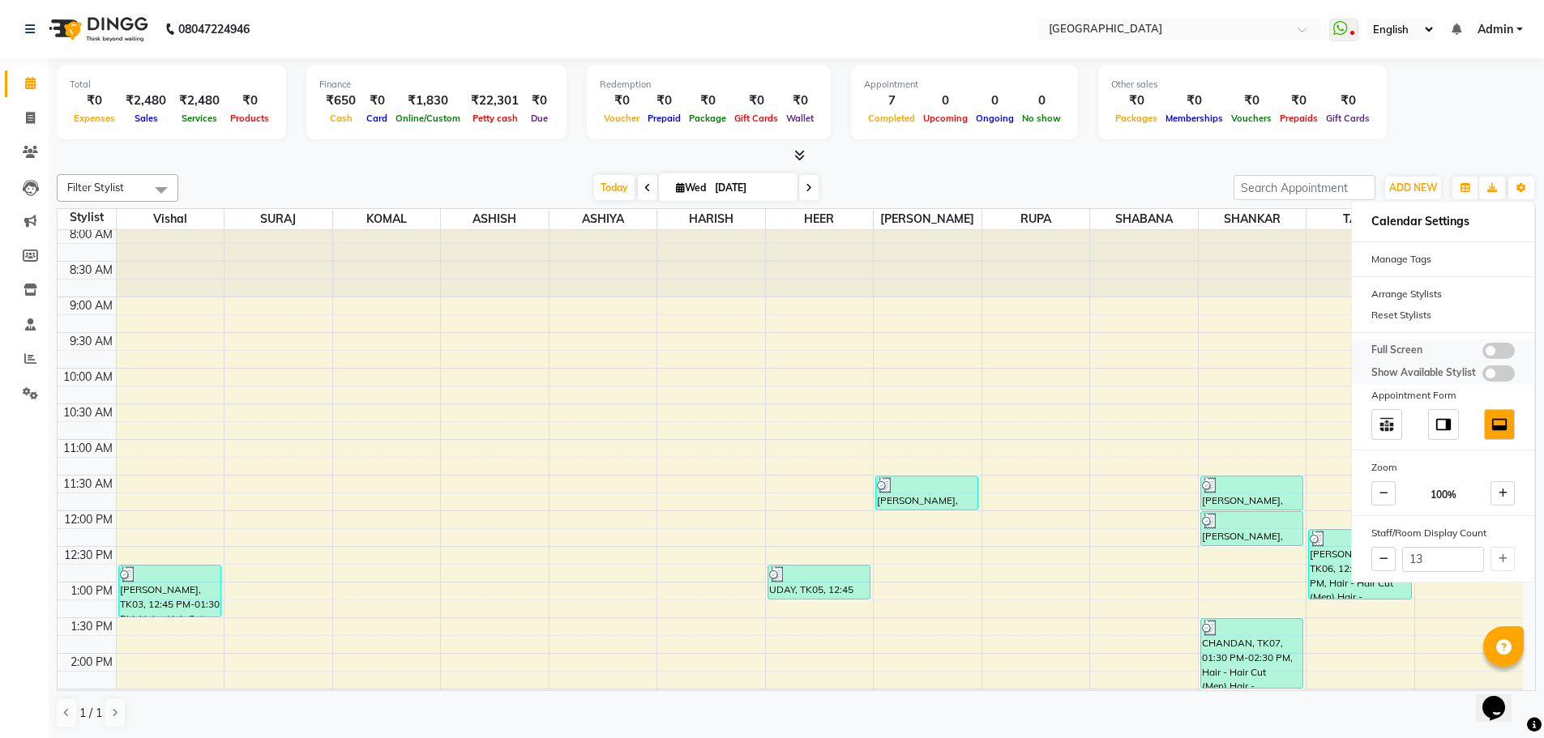
click at [1485, 356] on span at bounding box center [1498, 351] width 32 height 16
click at [1482, 353] on input "checkbox" at bounding box center [1482, 353] width 0 height 0
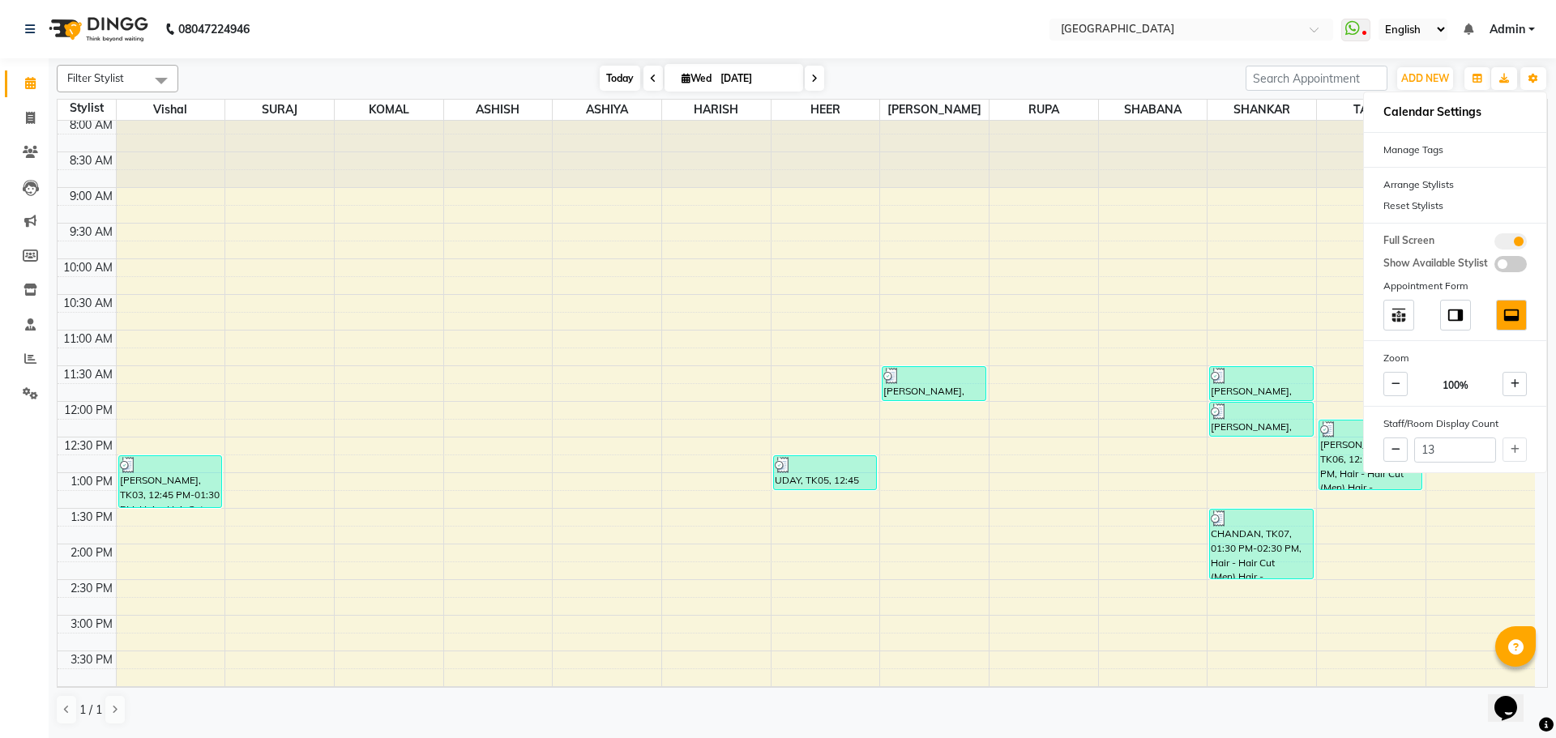
click at [616, 79] on span "Today" at bounding box center [620, 78] width 41 height 25
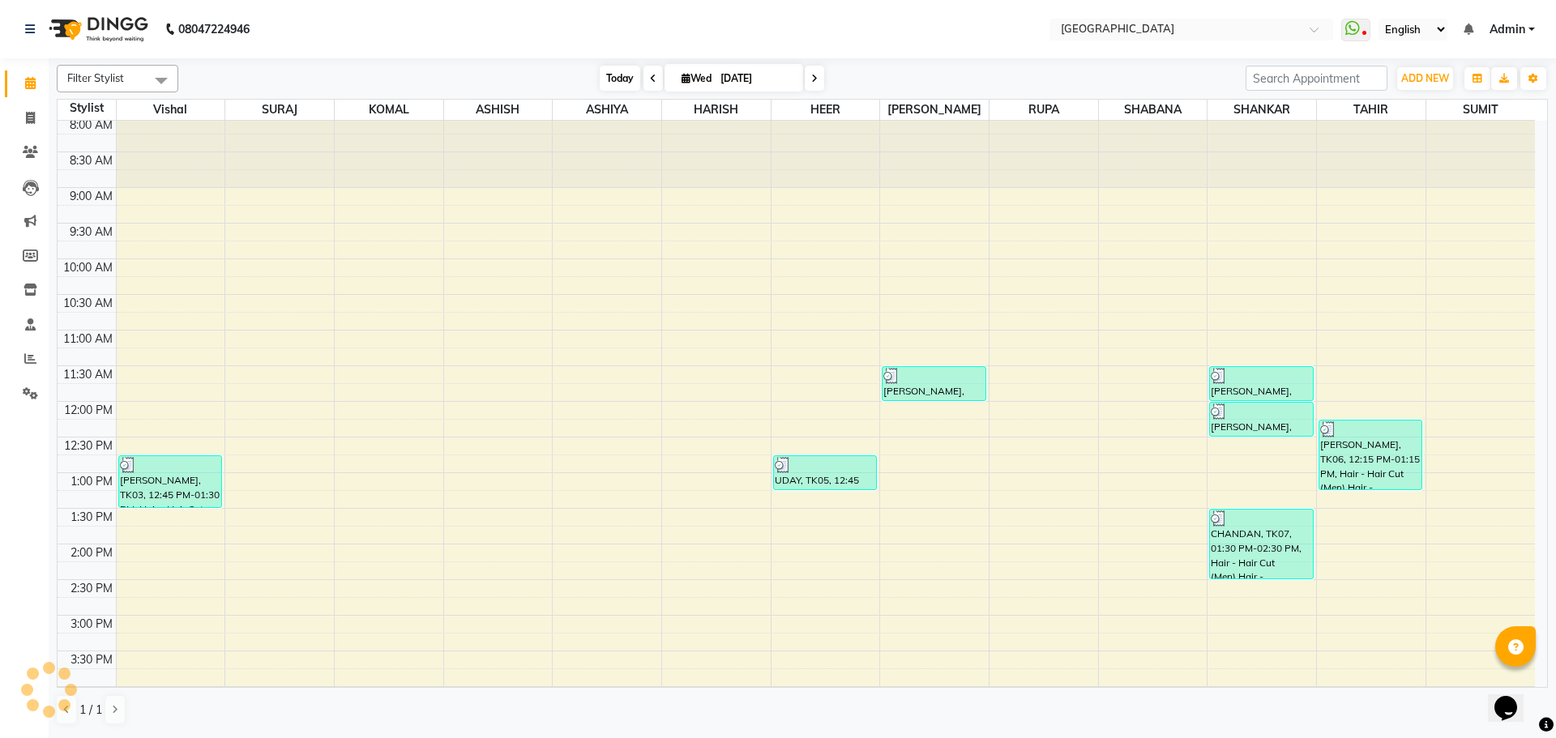
scroll to position [571, 0]
